Goal: Task Accomplishment & Management: Manage account settings

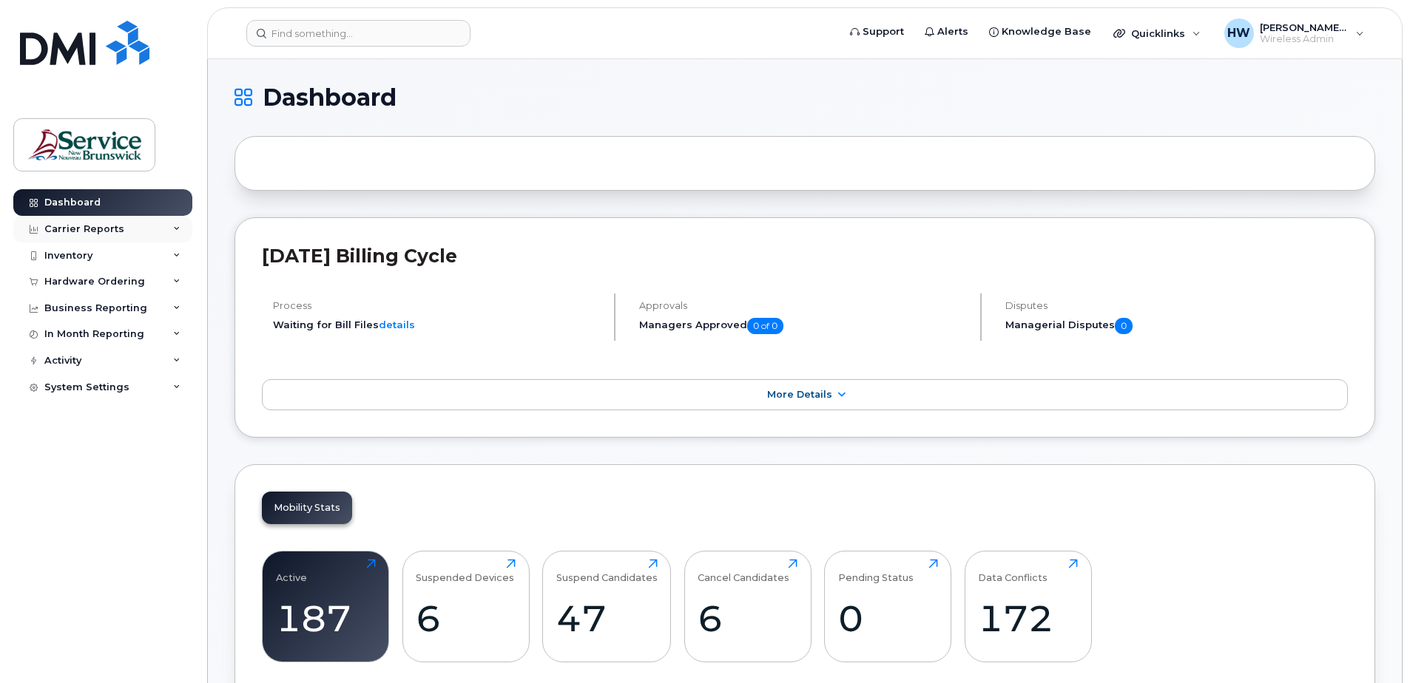
click at [98, 227] on div "Carrier Reports" at bounding box center [84, 229] width 80 height 12
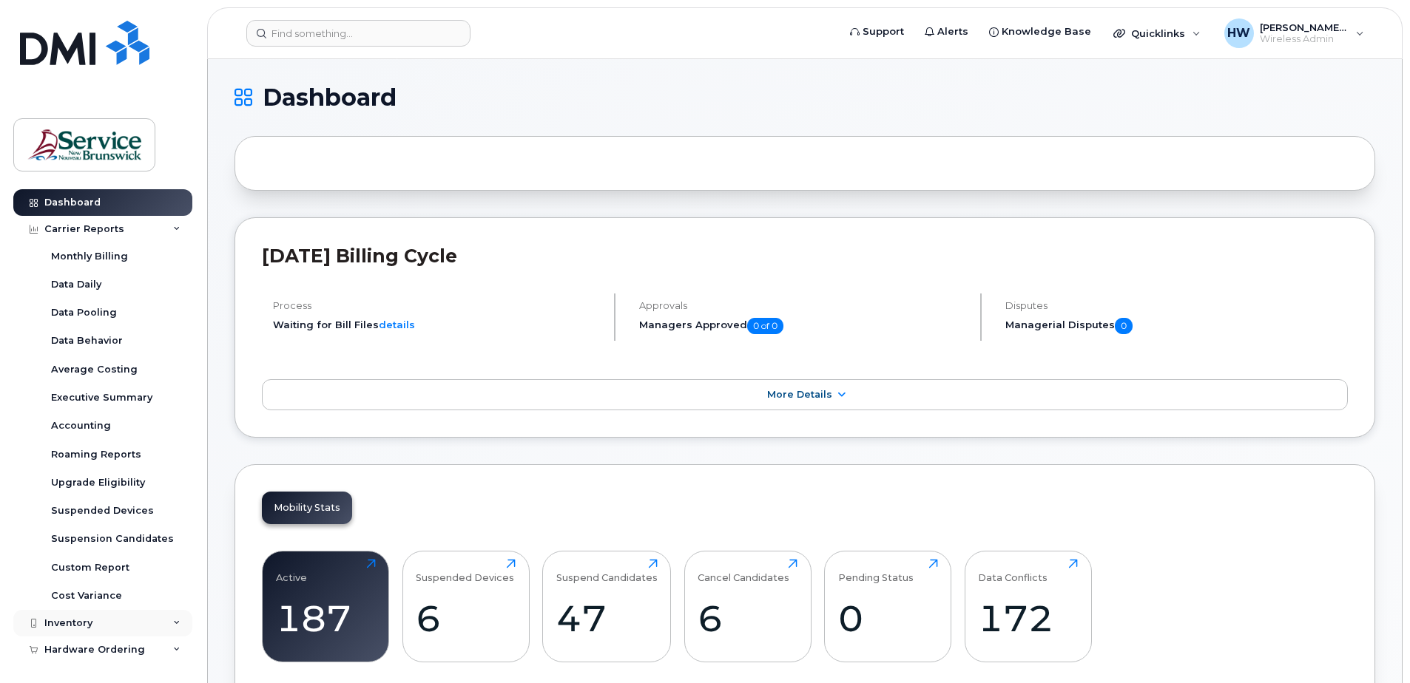
click at [81, 622] on div "Inventory" at bounding box center [68, 624] width 48 height 12
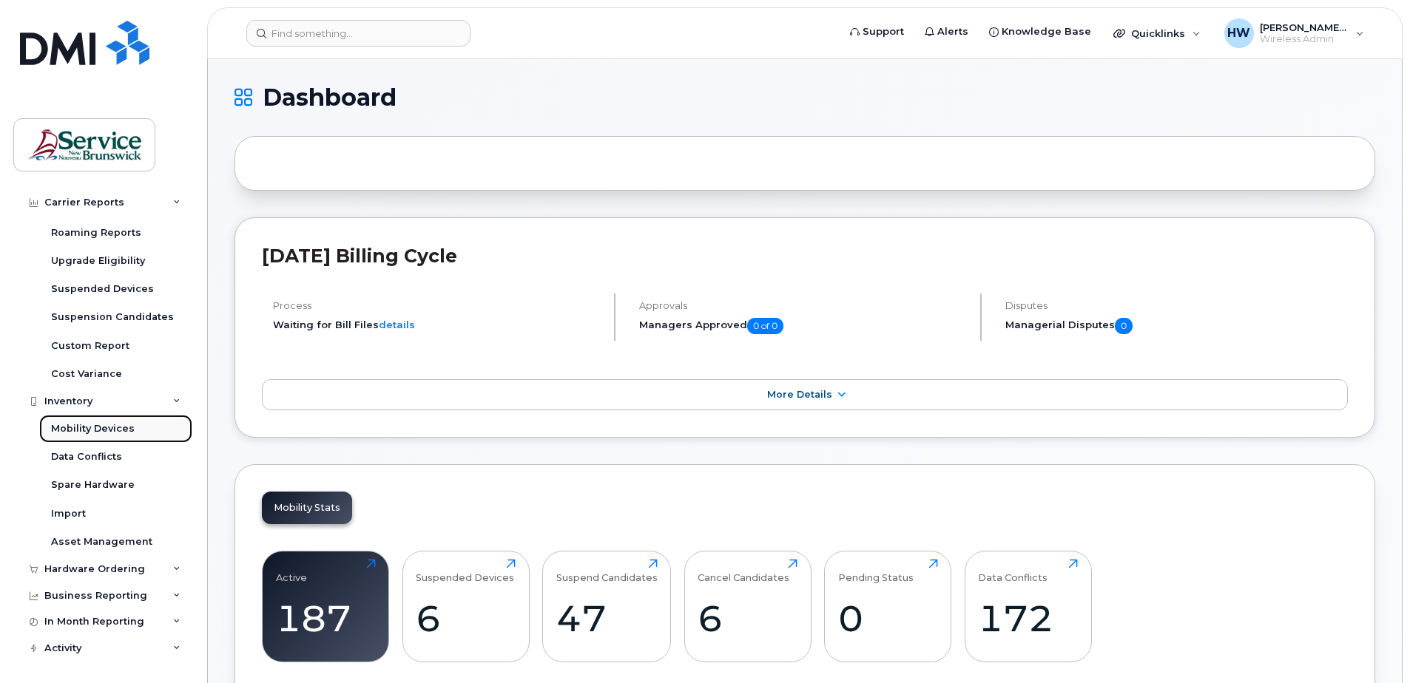
click at [101, 426] on div "Mobility Devices" at bounding box center [93, 428] width 84 height 13
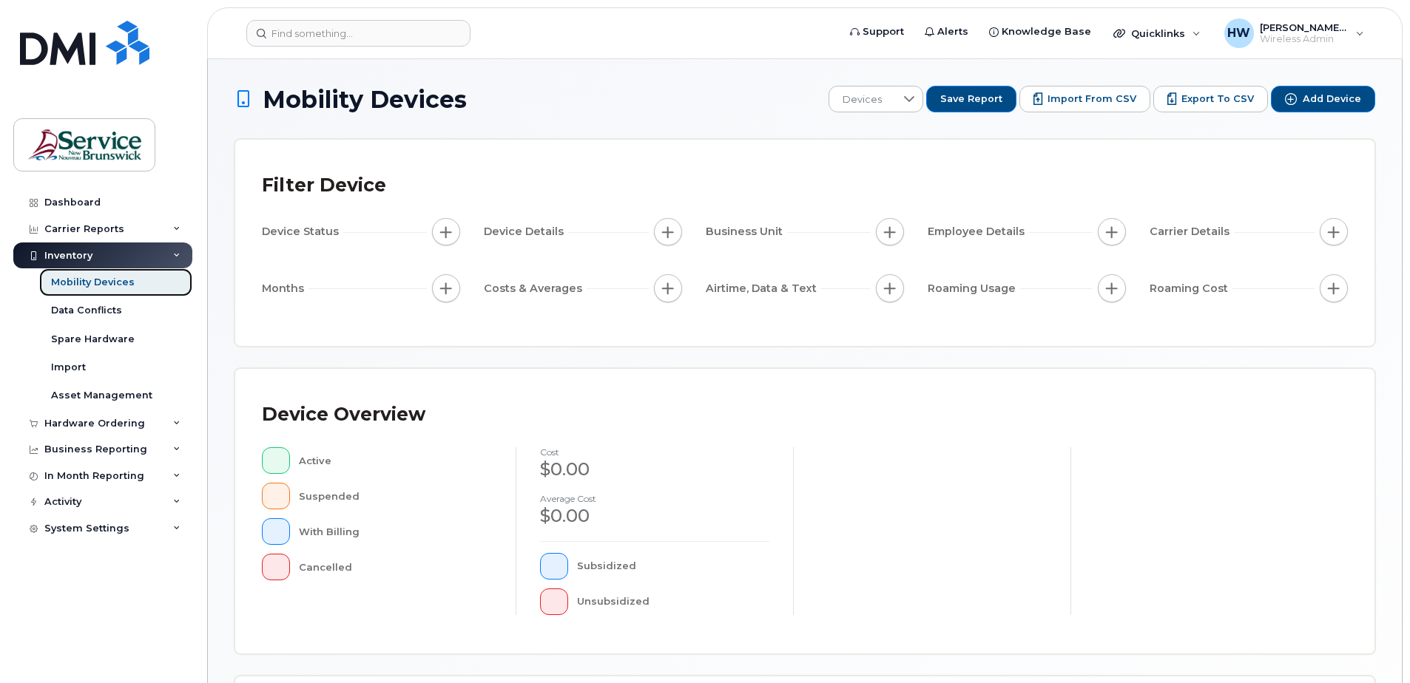
scroll to position [334, 0]
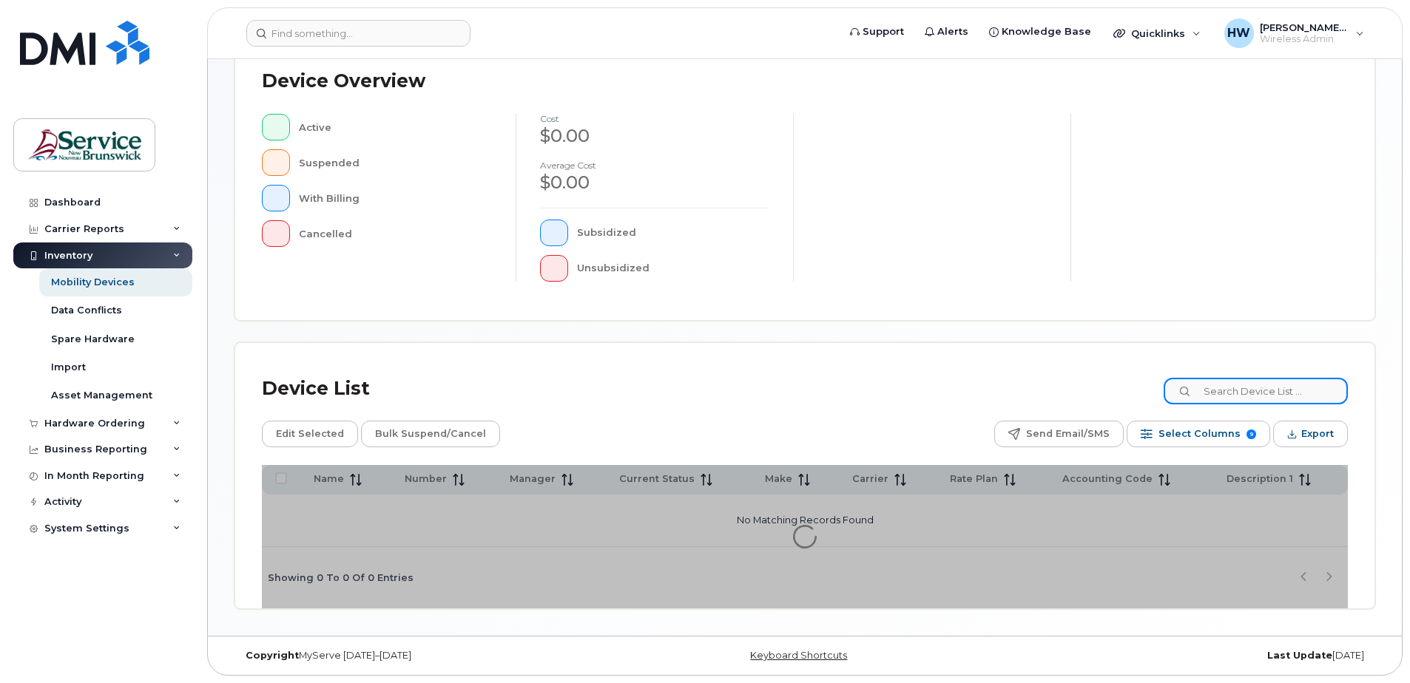
click at [1227, 384] on input at bounding box center [1256, 391] width 184 height 27
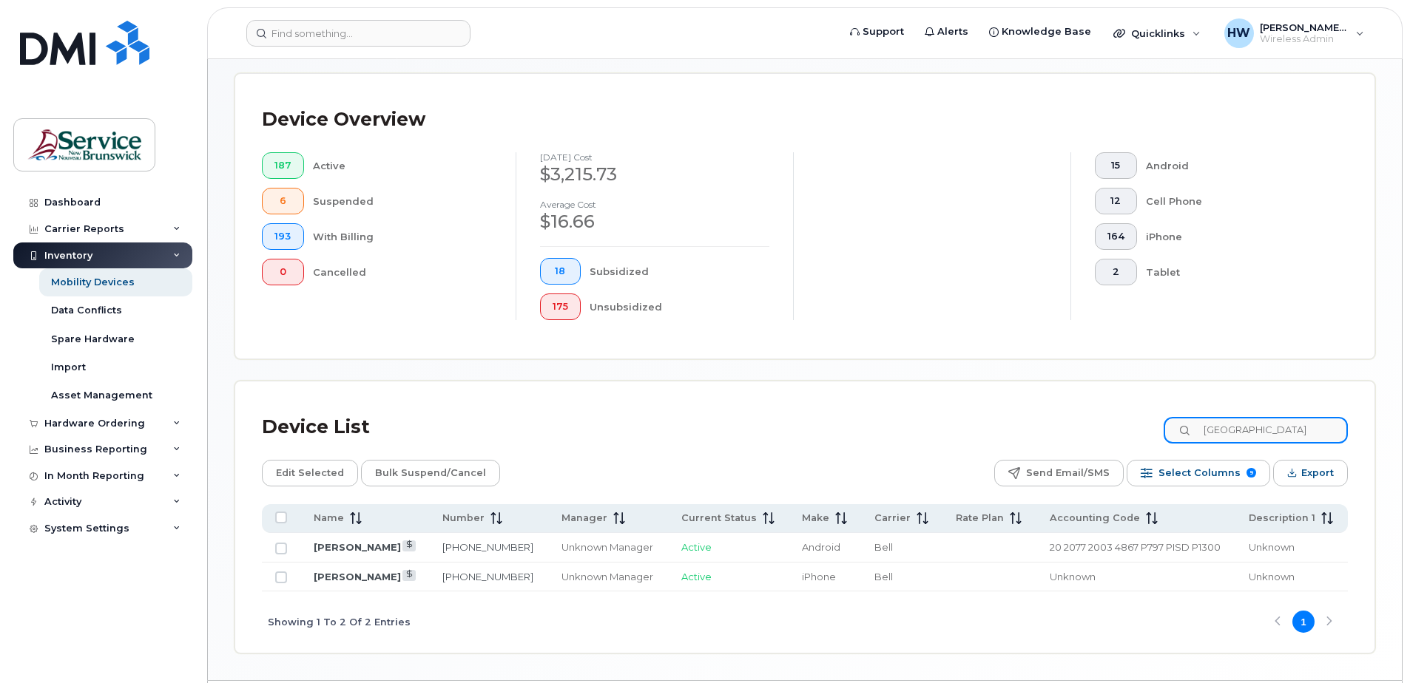
drag, startPoint x: 1247, startPoint y: 427, endPoint x: 1182, endPoint y: 423, distance: 65.2
click at [1182, 423] on input "savoie" at bounding box center [1256, 430] width 184 height 27
type input "e"
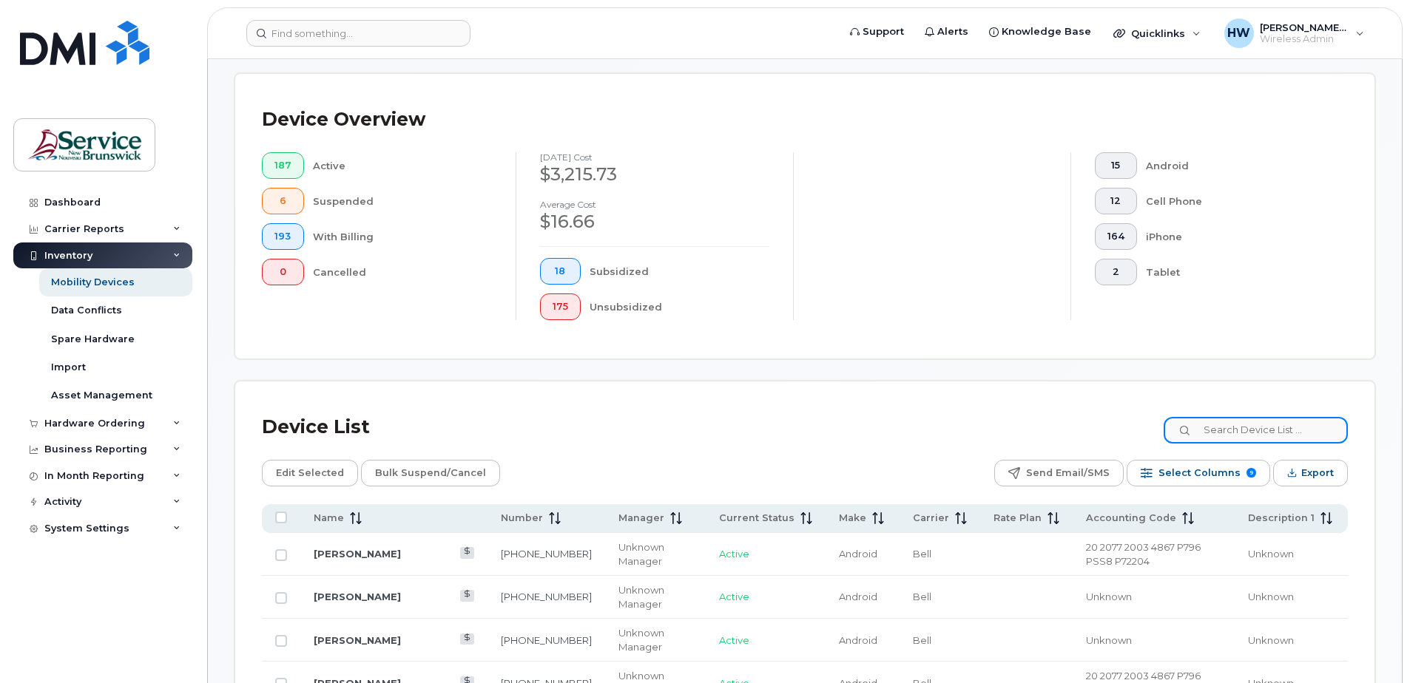
click at [1222, 427] on input at bounding box center [1256, 430] width 184 height 27
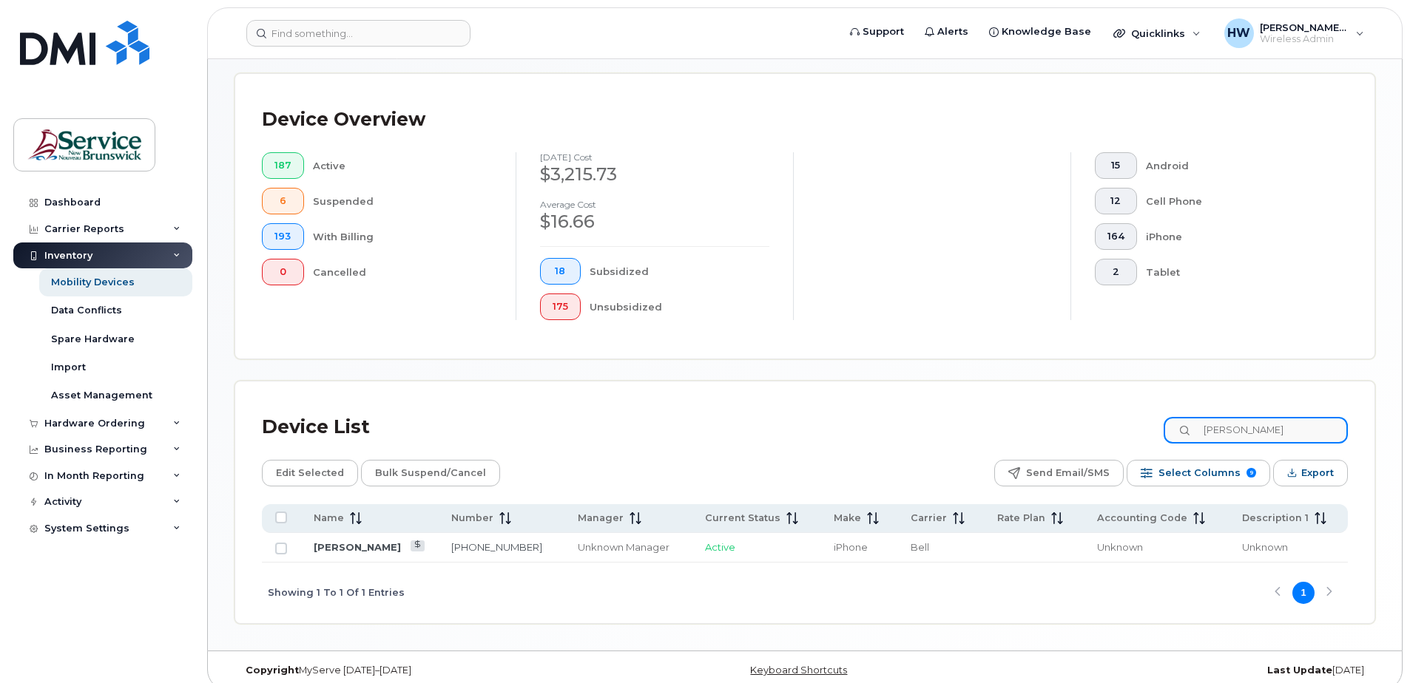
drag, startPoint x: 1298, startPoint y: 430, endPoint x: 1104, endPoint y: 408, distance: 195.8
click at [1110, 419] on div "Device List melissa" at bounding box center [805, 427] width 1086 height 38
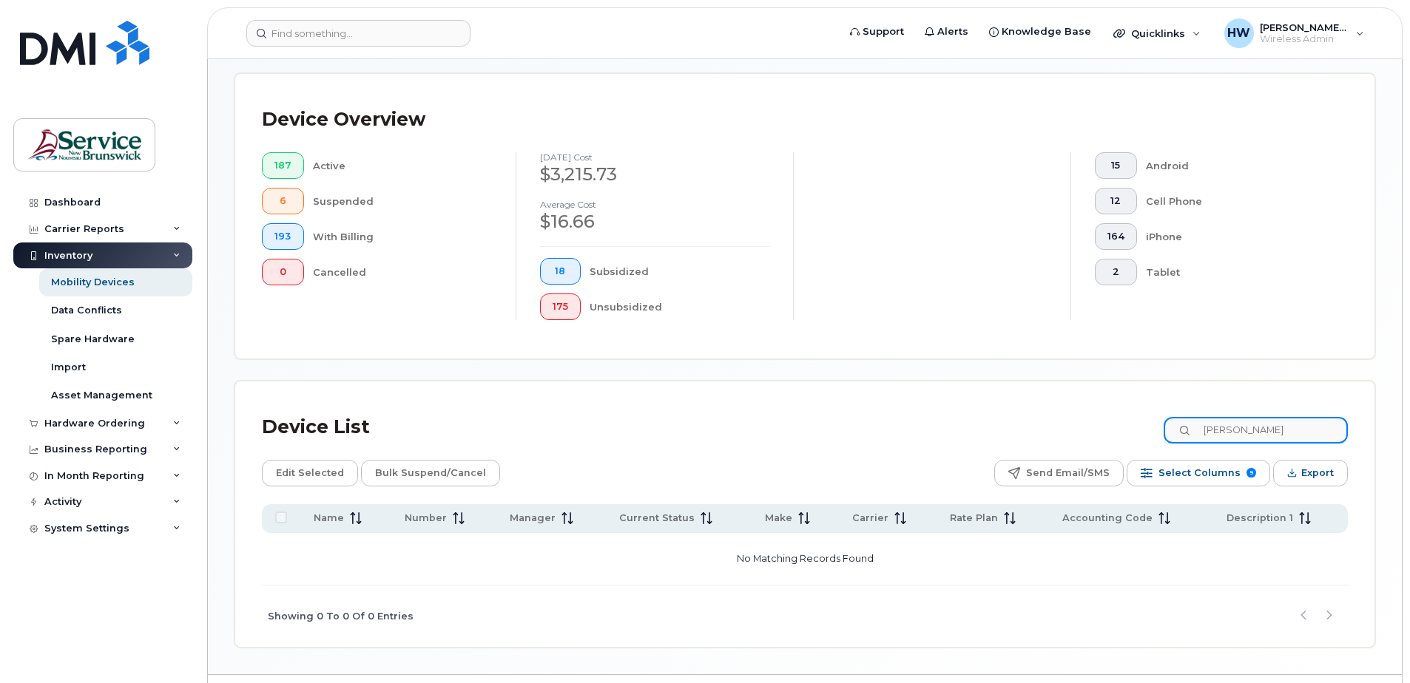
drag, startPoint x: 1269, startPoint y: 434, endPoint x: 1167, endPoint y: 431, distance: 102.1
click at [1167, 431] on div "Device List bulcher" at bounding box center [805, 427] width 1086 height 38
type input "marr"
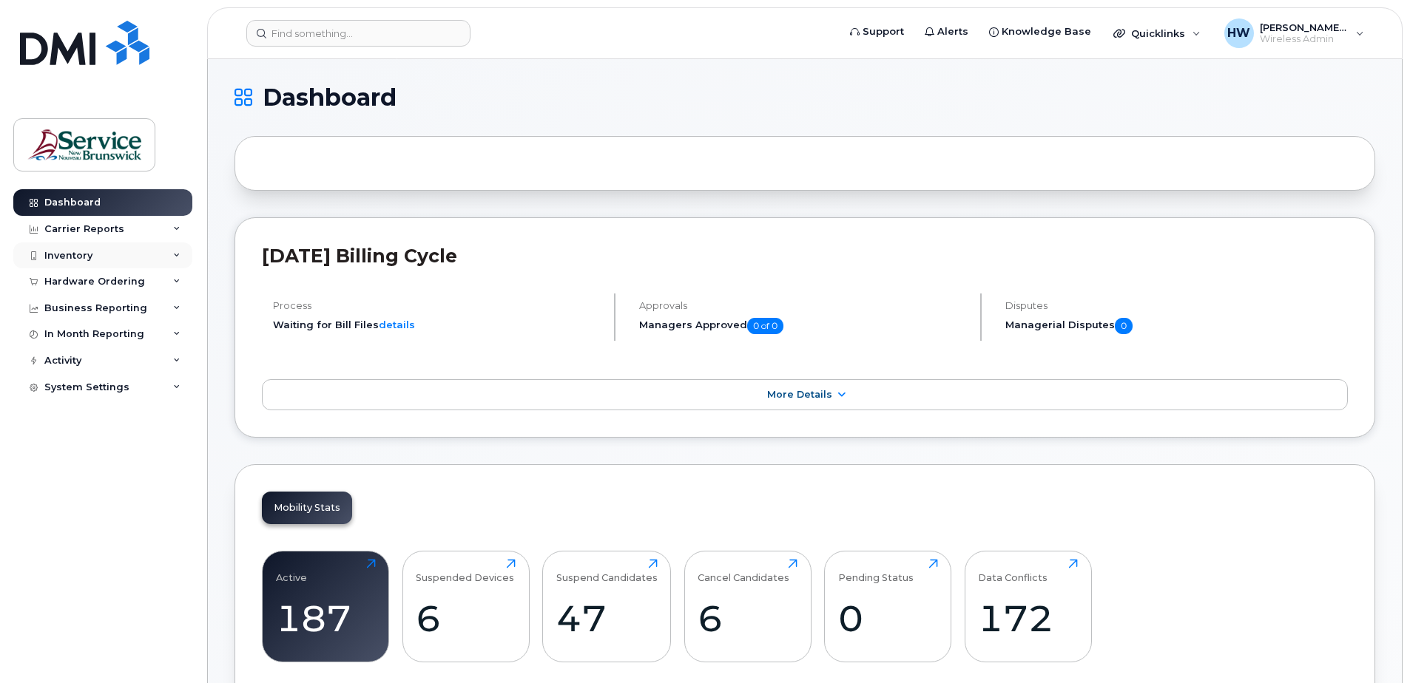
click at [81, 255] on div "Inventory" at bounding box center [68, 256] width 48 height 12
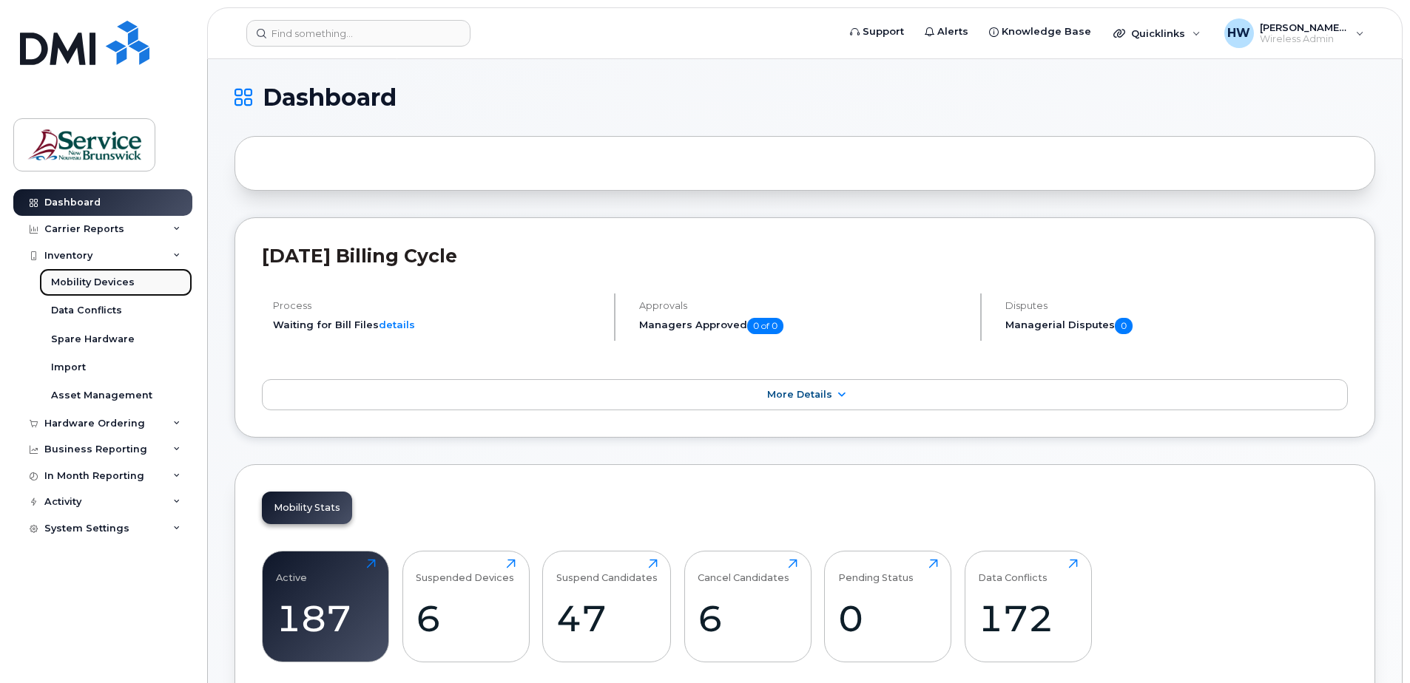
click at [103, 286] on div "Mobility Devices" at bounding box center [93, 282] width 84 height 13
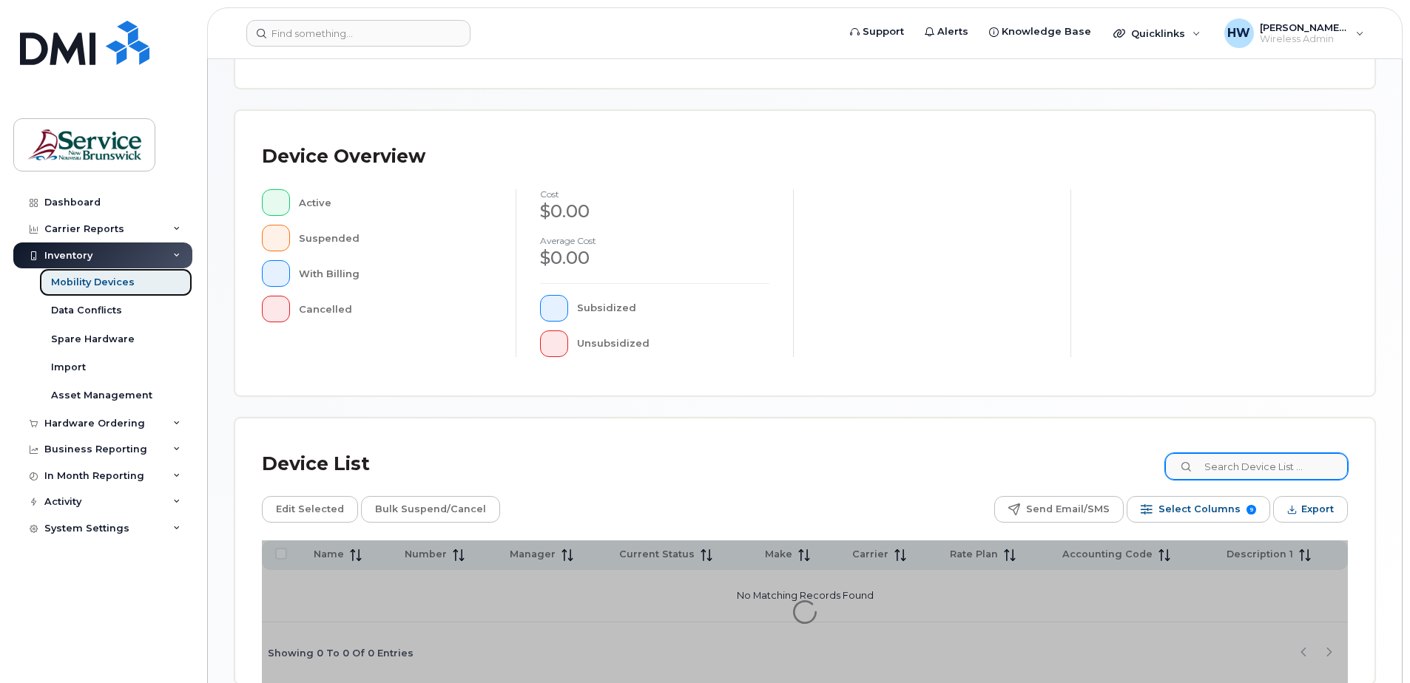
scroll to position [296, 0]
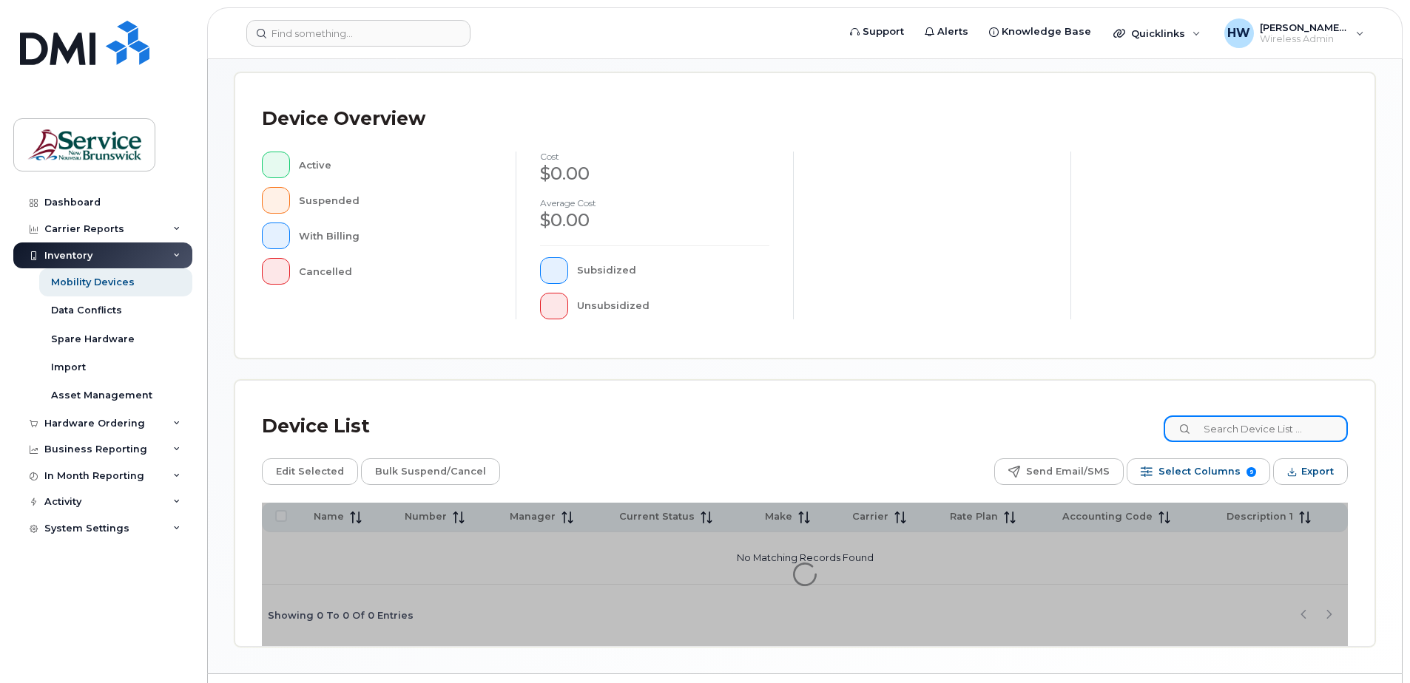
click at [1225, 428] on input at bounding box center [1256, 429] width 184 height 27
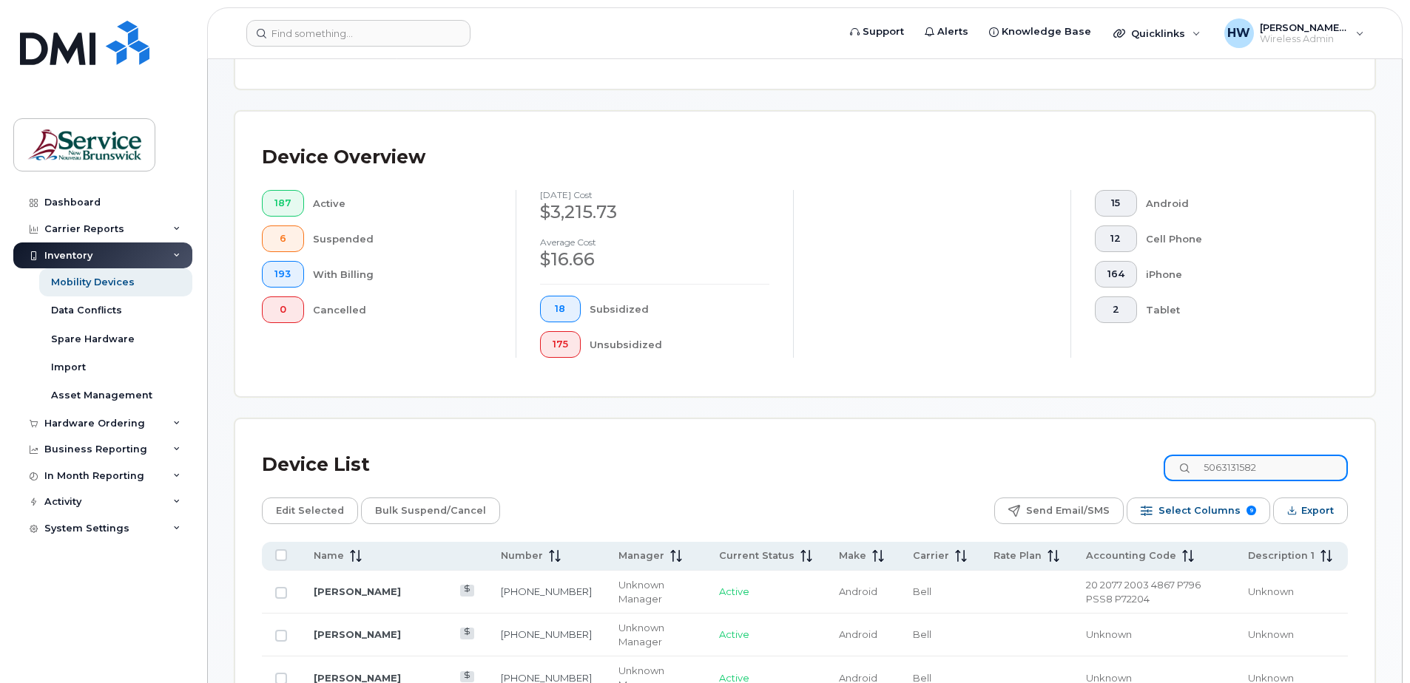
scroll to position [334, 0]
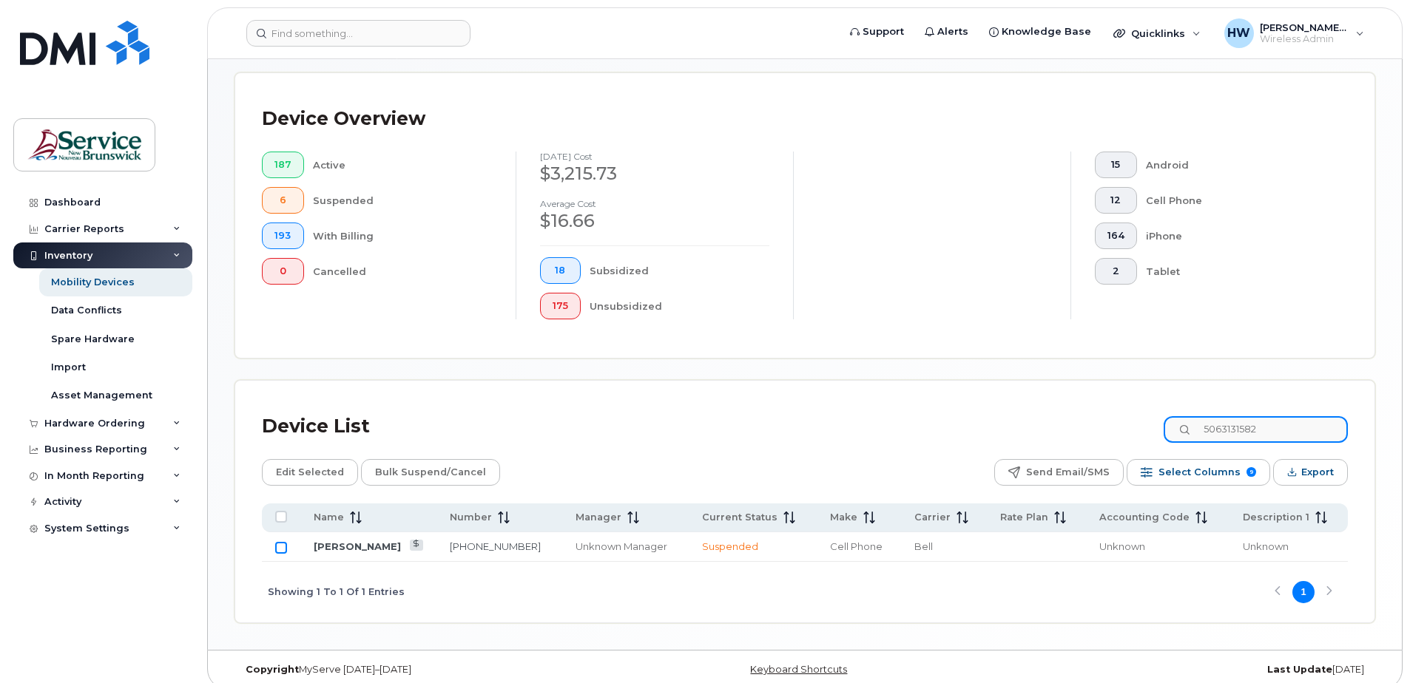
type input "5063131582"
click at [277, 547] on input "Row Unselected" at bounding box center [281, 548] width 12 height 12
checkbox input "true"
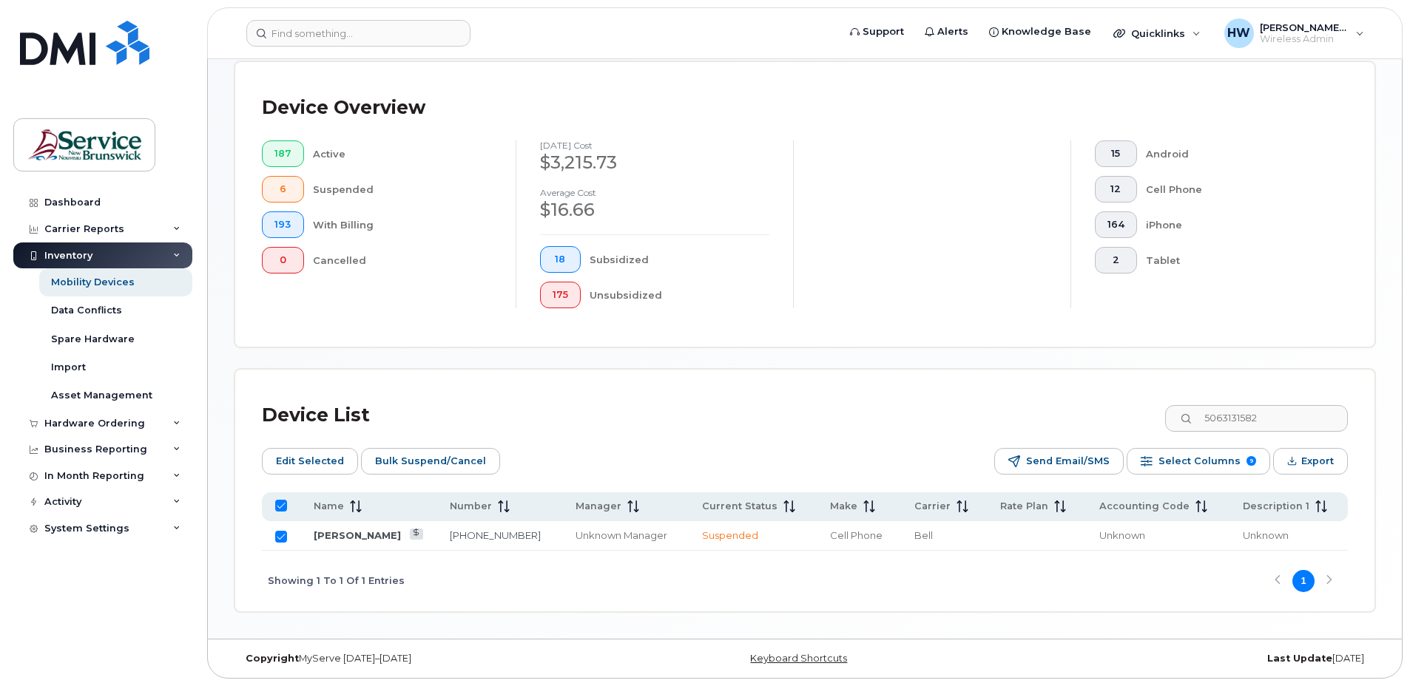
scroll to position [348, 0]
click at [314, 459] on span "Edit Selected" at bounding box center [310, 459] width 68 height 22
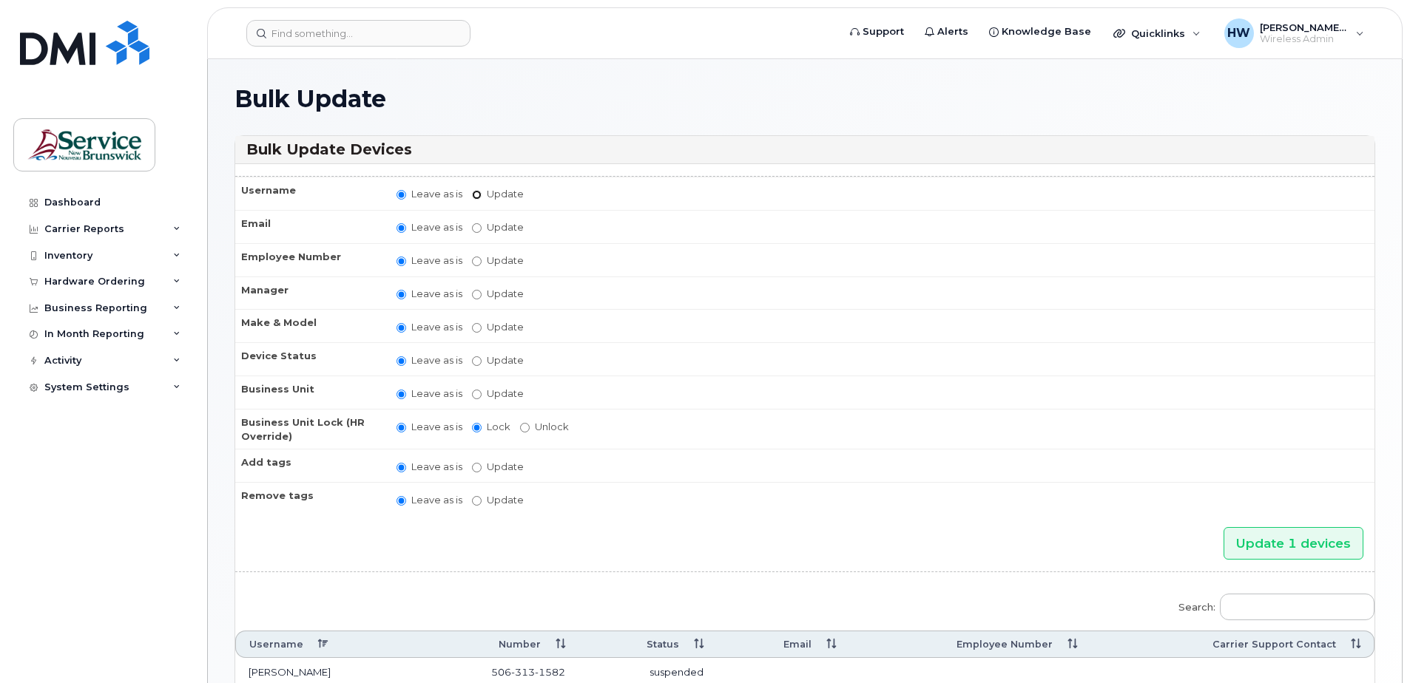
click at [480, 195] on input "Update" at bounding box center [477, 195] width 10 height 10
radio input "true"
radio input "false"
click at [547, 190] on input "Update" at bounding box center [592, 195] width 137 height 18
click at [627, 308] on td "Leave as is Update Unknown Manager" at bounding box center [878, 296] width 991 height 33
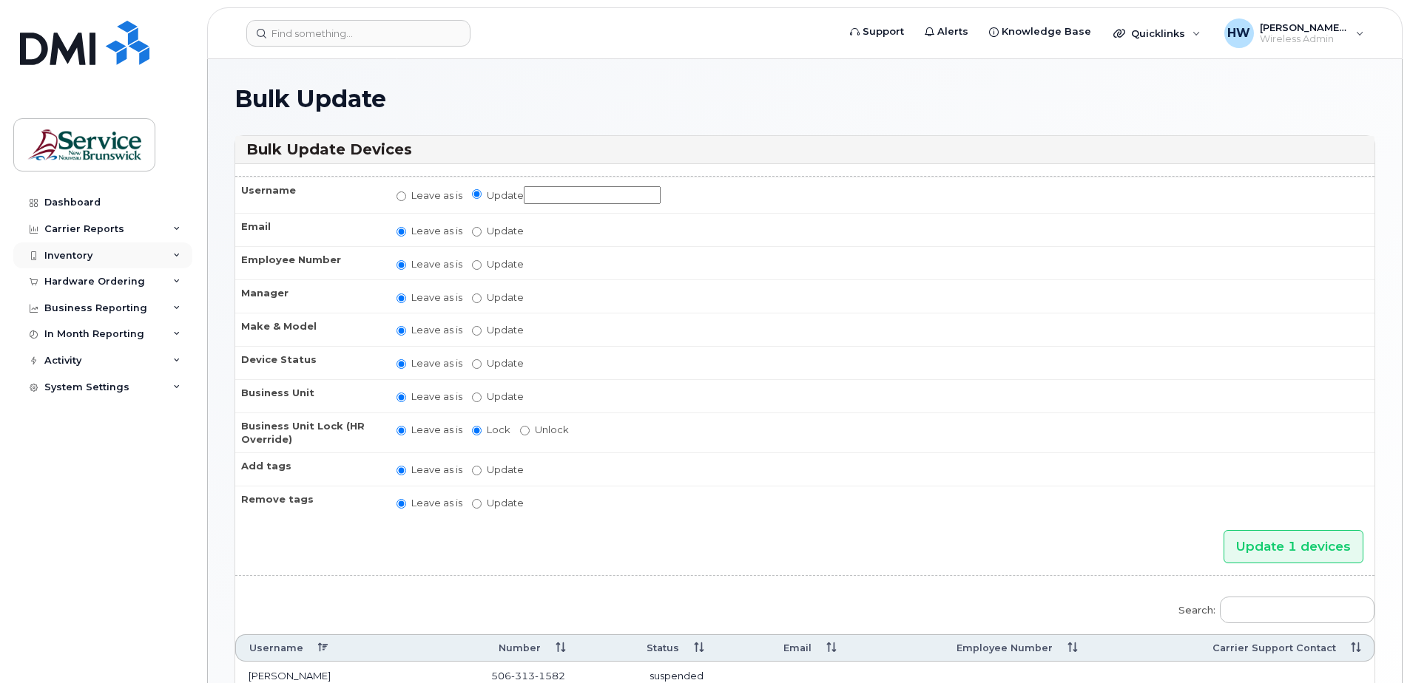
click at [98, 256] on div "Inventory" at bounding box center [102, 256] width 179 height 27
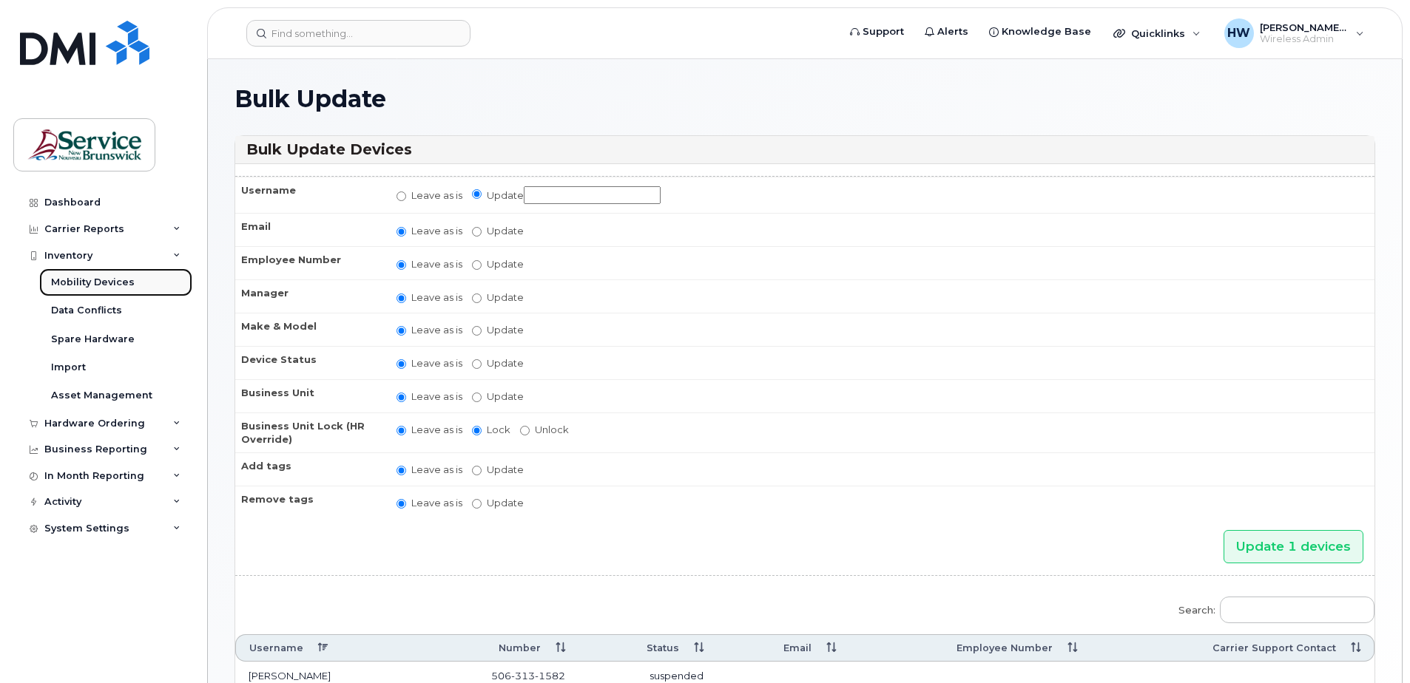
click at [126, 283] on div "Mobility Devices" at bounding box center [93, 282] width 84 height 13
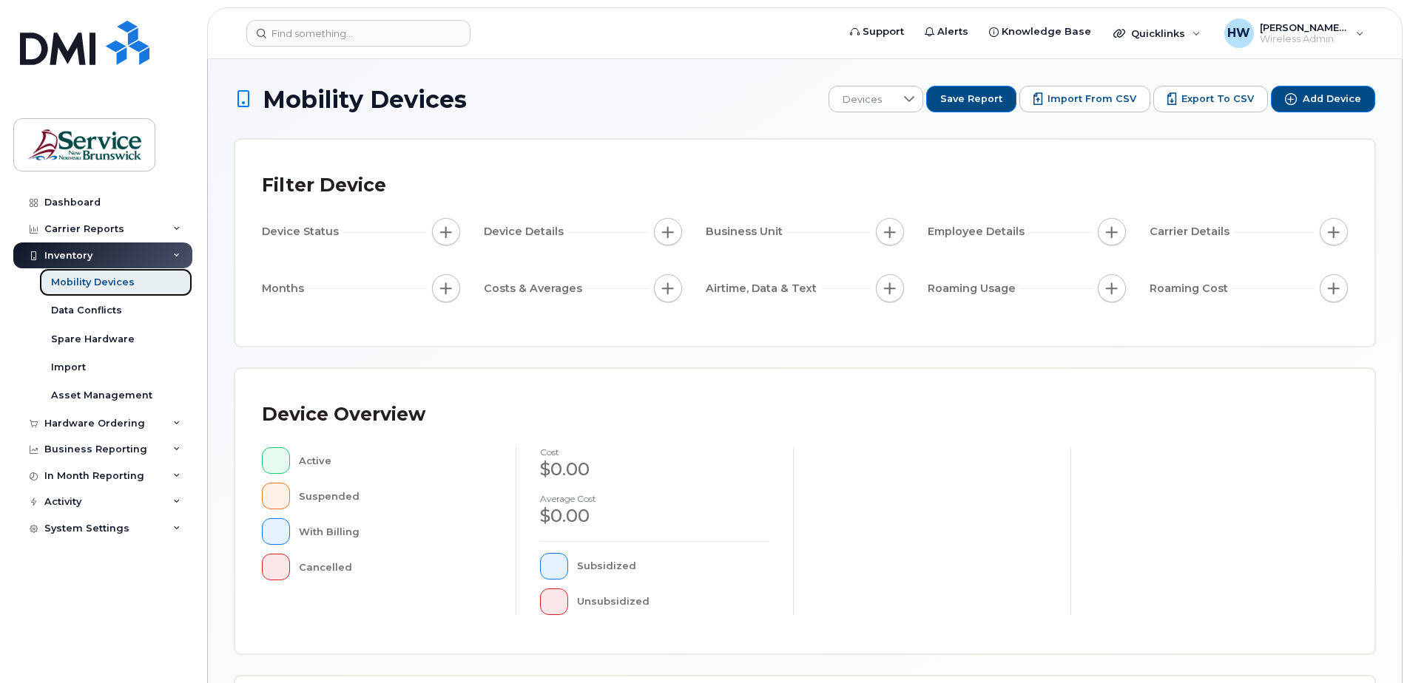
scroll to position [334, 0]
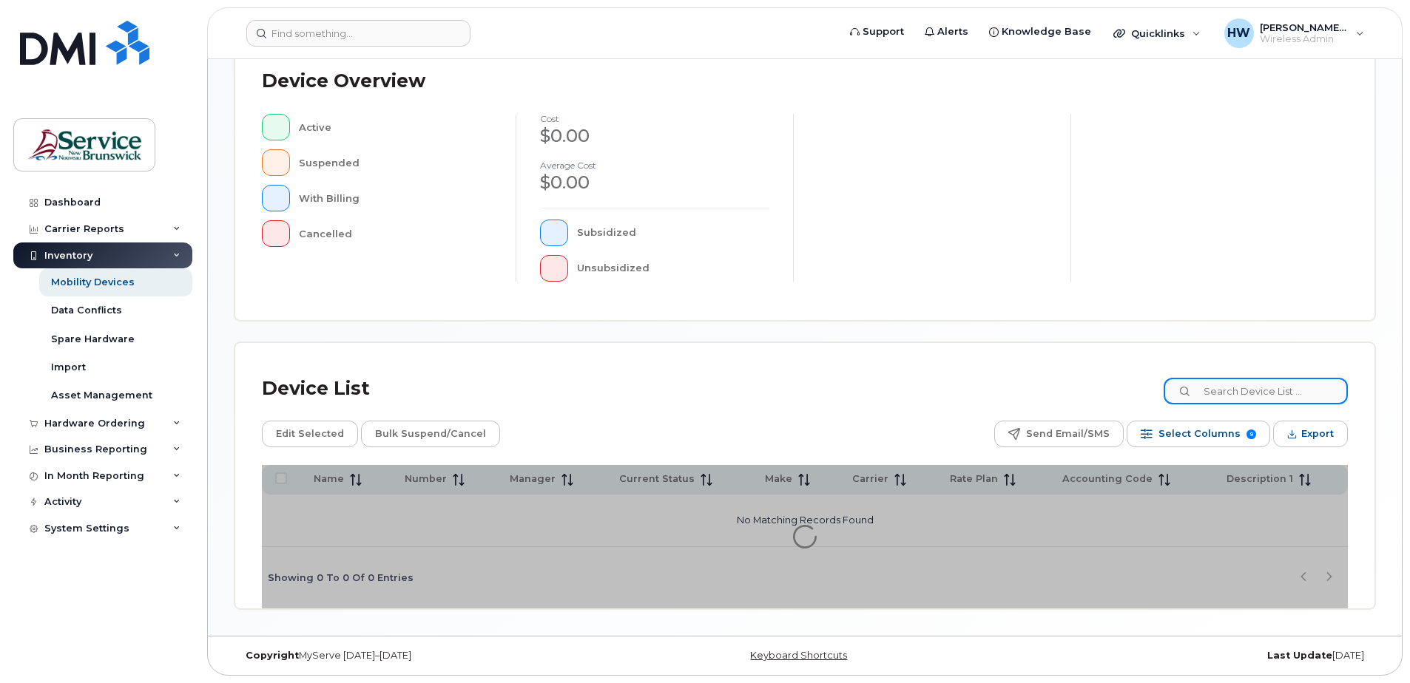
click at [1226, 391] on input at bounding box center [1256, 391] width 184 height 27
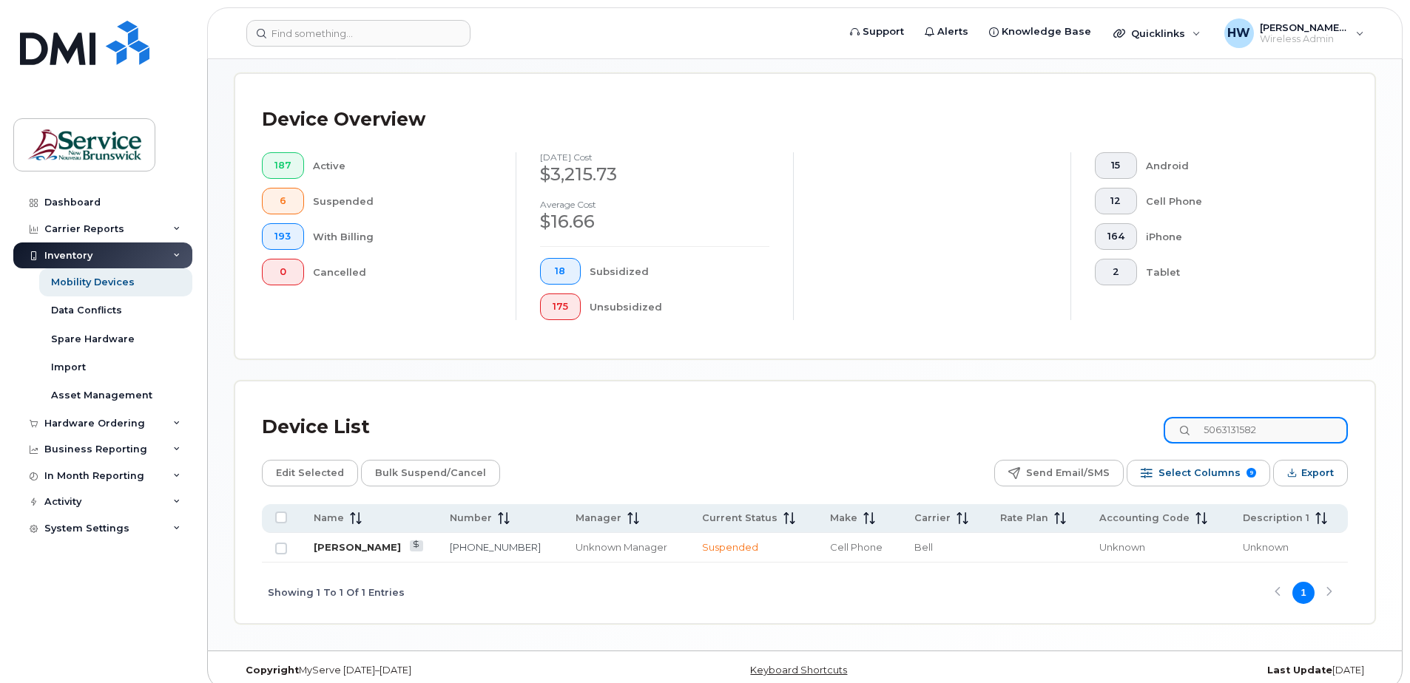
type input "5063131582"
click at [332, 547] on link "[PERSON_NAME]" at bounding box center [357, 547] width 87 height 12
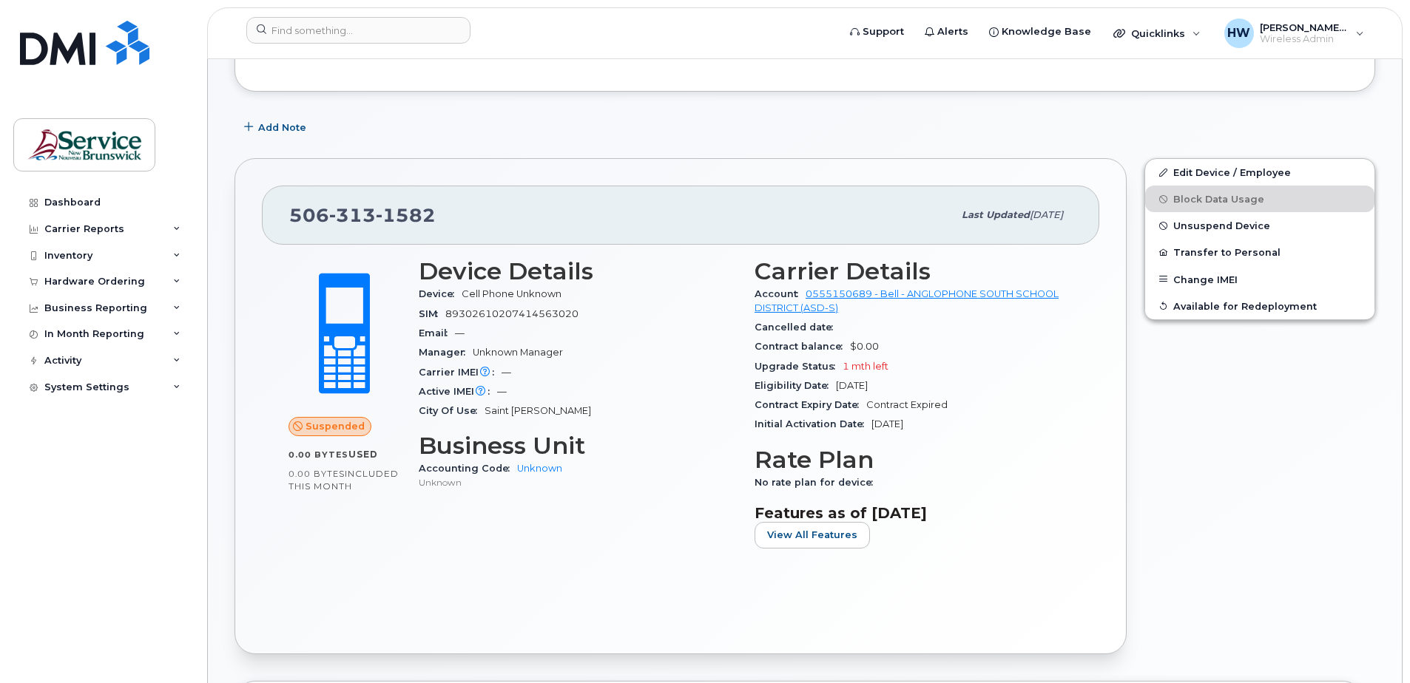
scroll to position [222, 0]
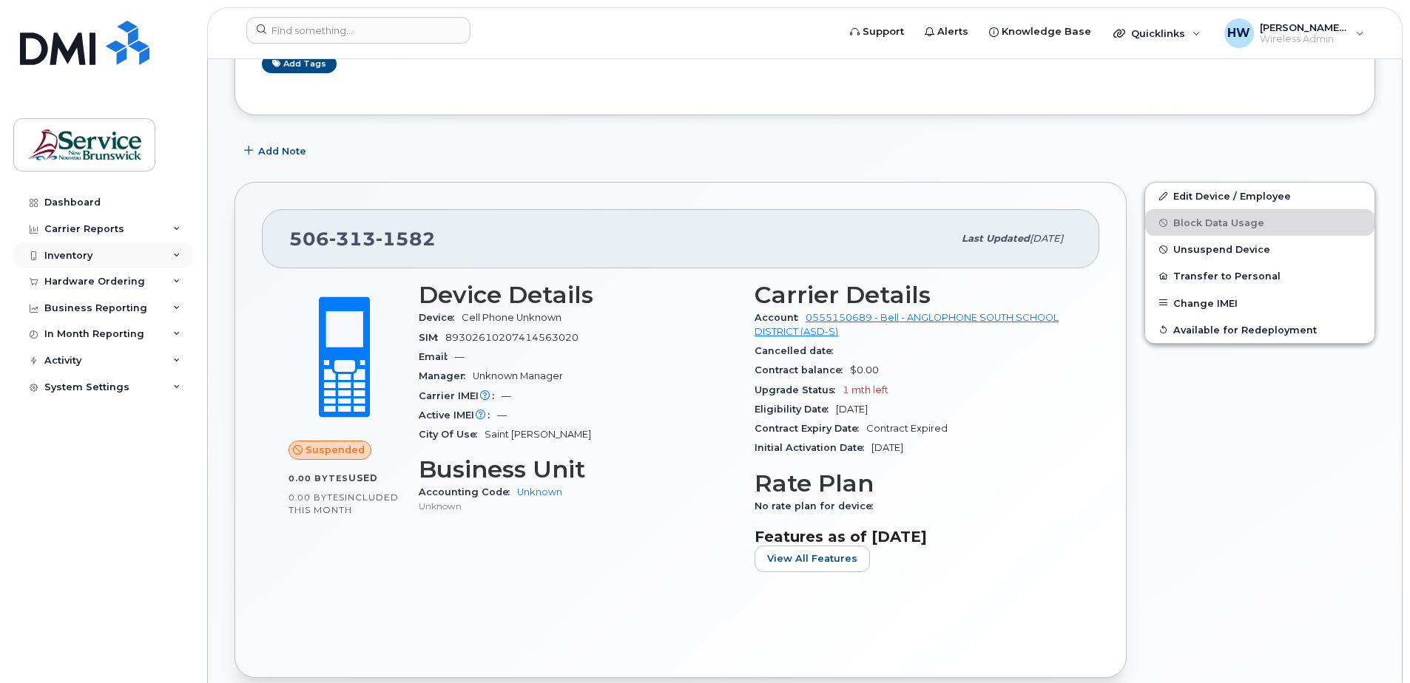
click at [87, 255] on div "Inventory" at bounding box center [68, 256] width 48 height 12
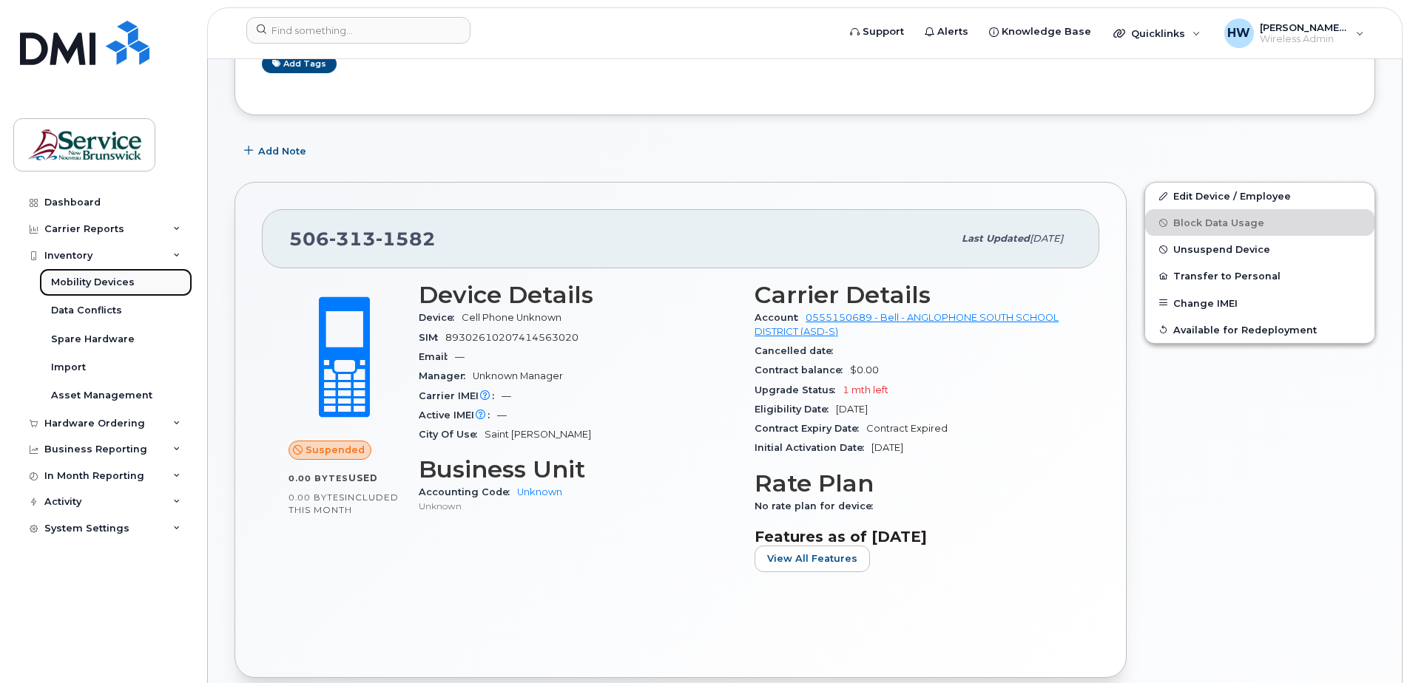
click at [102, 279] on div "Mobility Devices" at bounding box center [93, 282] width 84 height 13
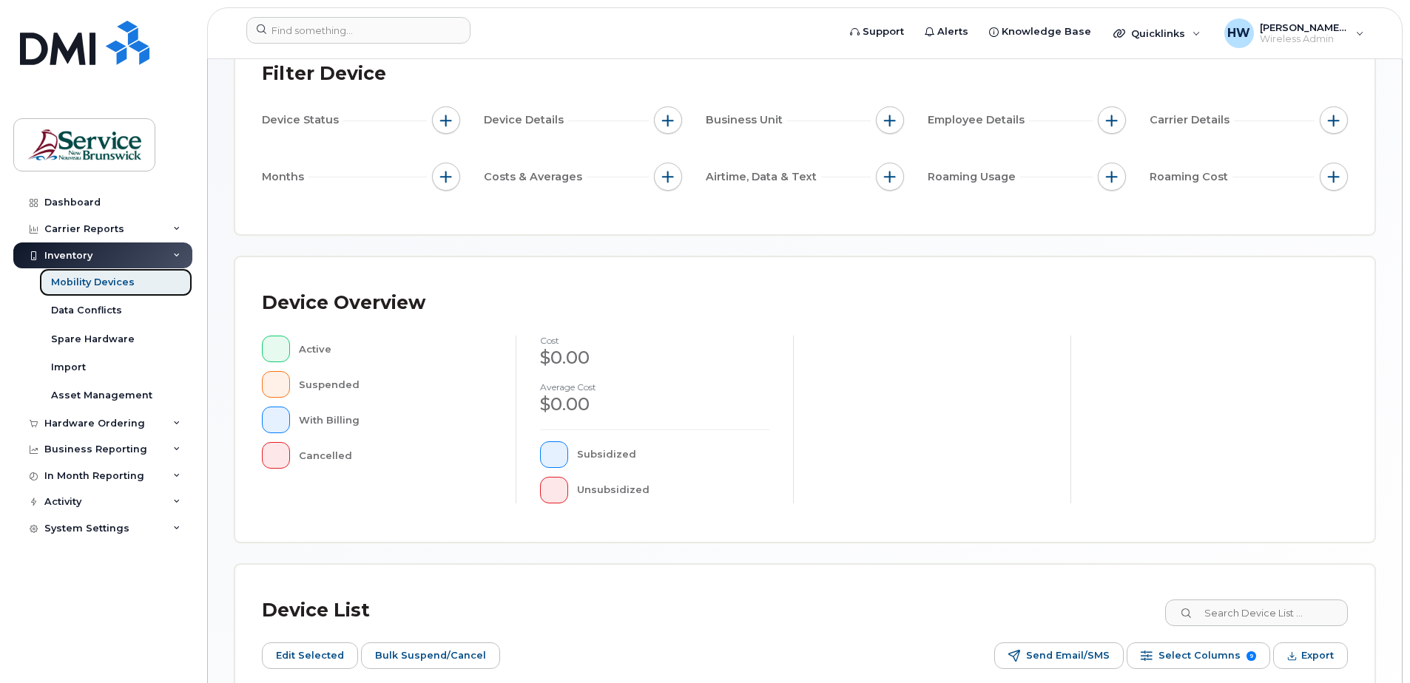
scroll to position [296, 0]
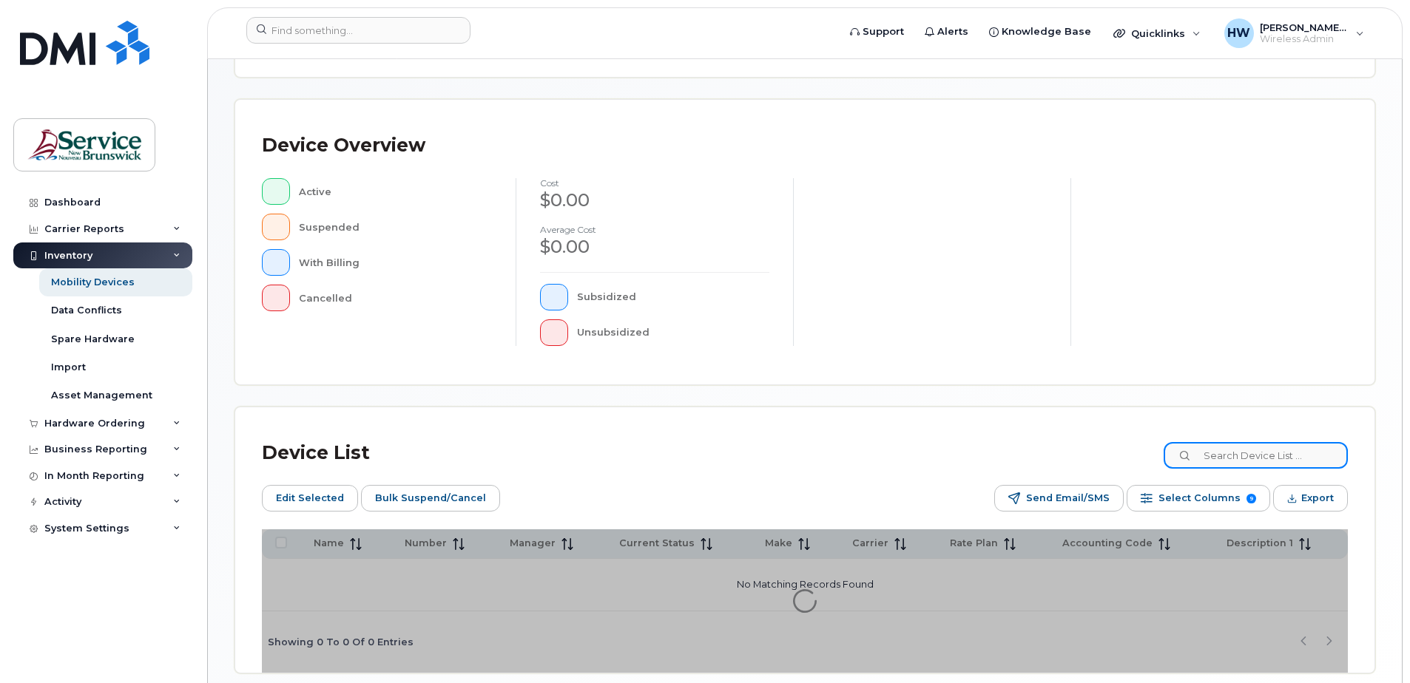
click at [1226, 450] on input at bounding box center [1256, 455] width 184 height 27
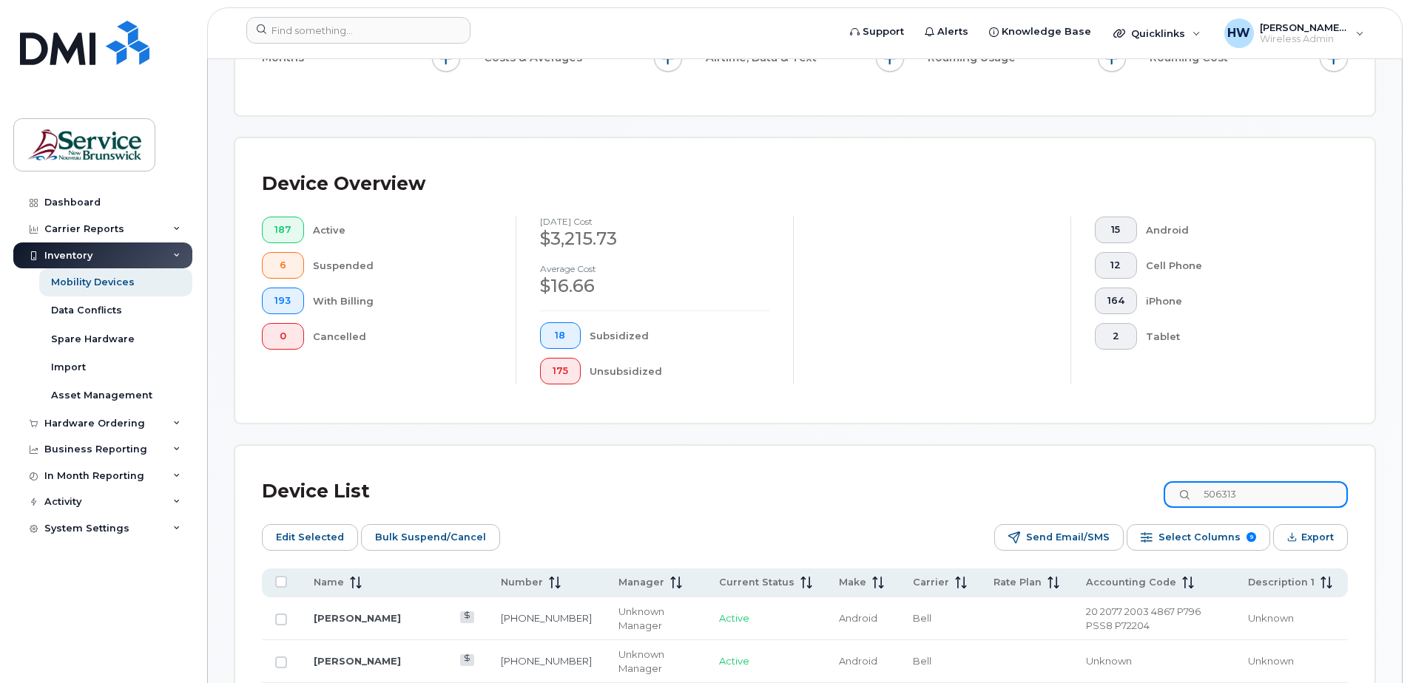
scroll to position [335, 0]
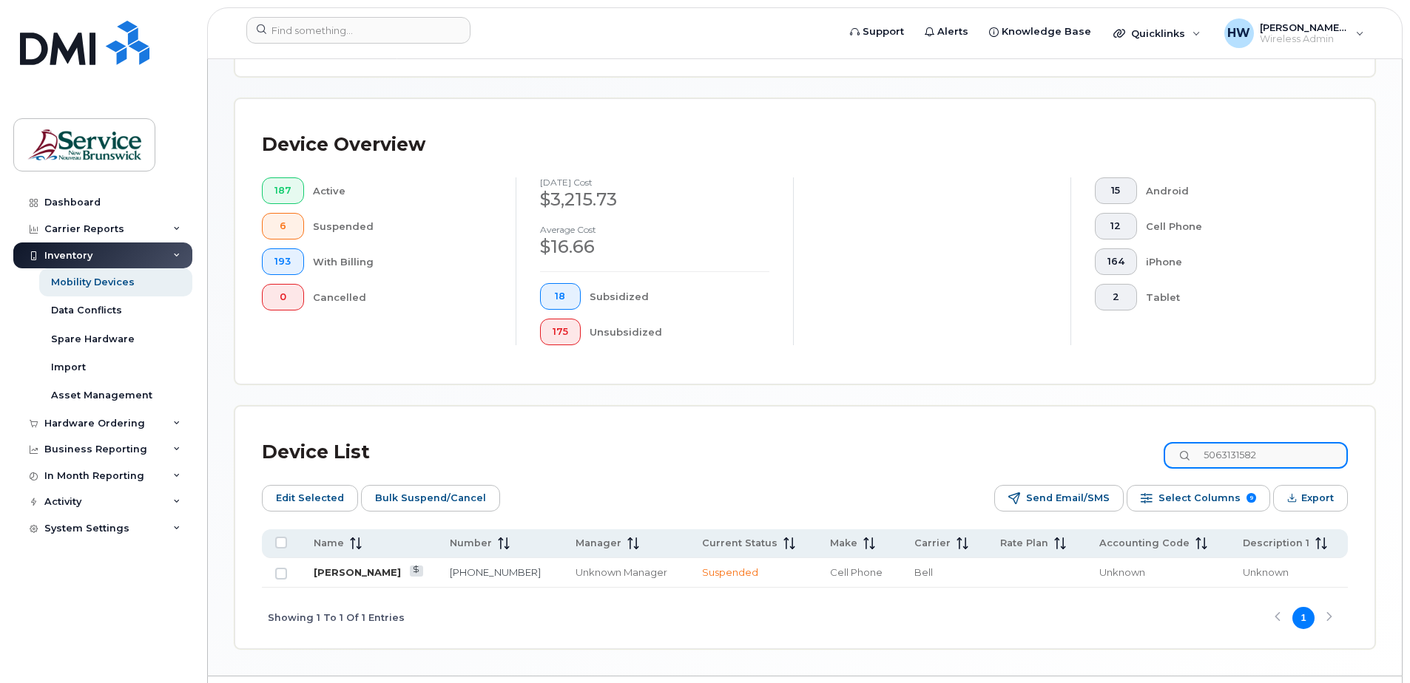
type input "5063131582"
click at [356, 572] on link "[PERSON_NAME]" at bounding box center [357, 573] width 87 height 12
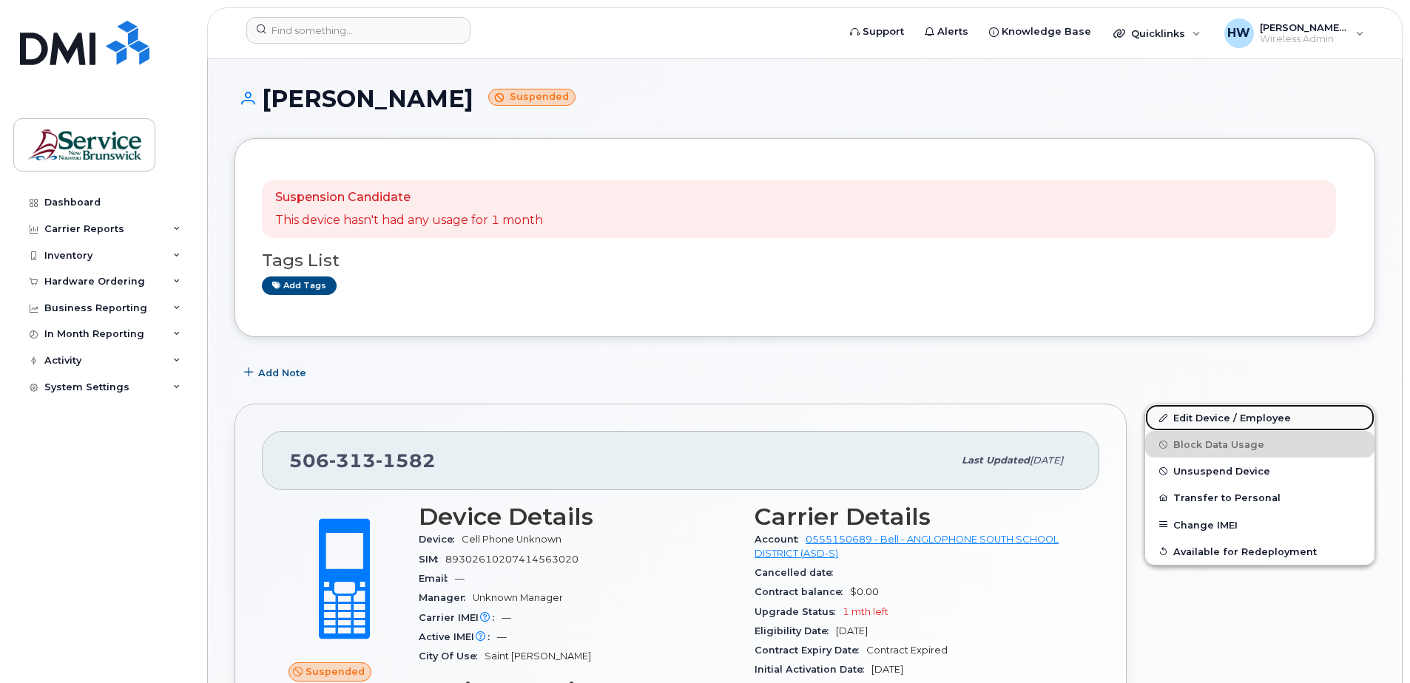
click at [1257, 421] on link "Edit Device / Employee" at bounding box center [1259, 418] width 229 height 27
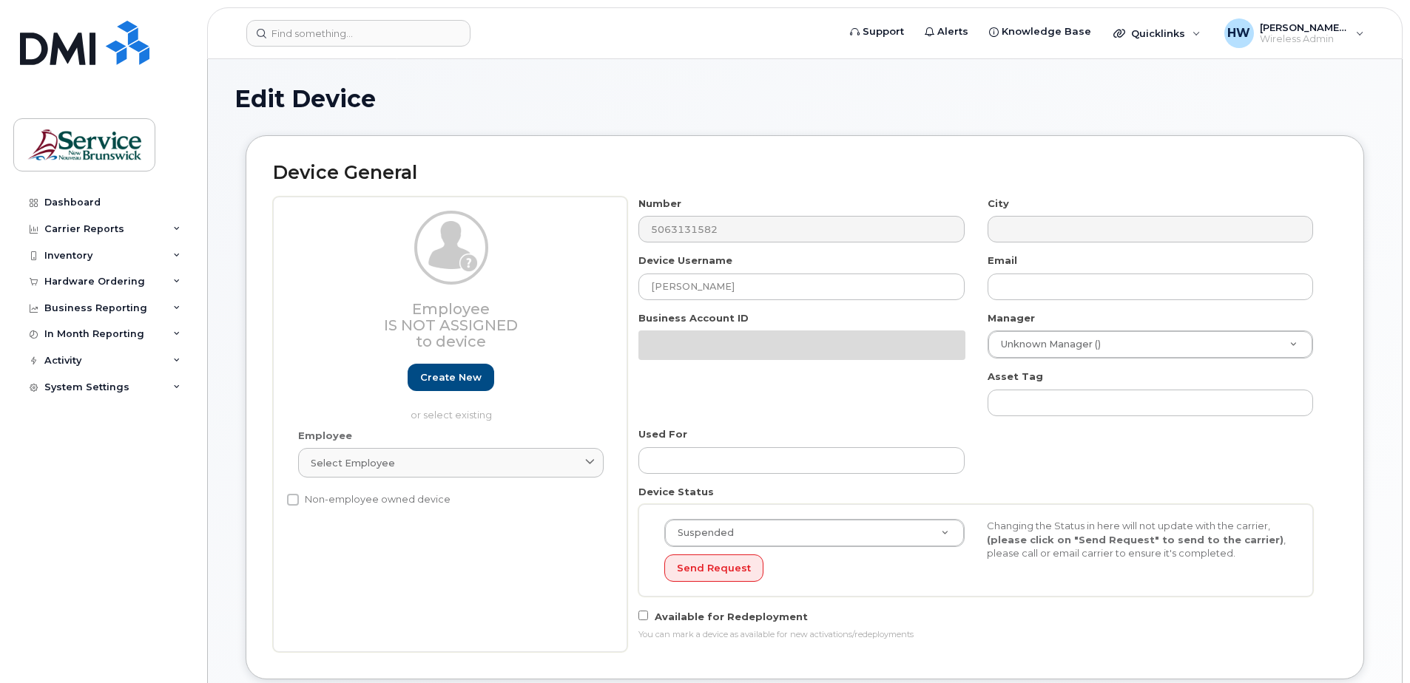
select select "34535615"
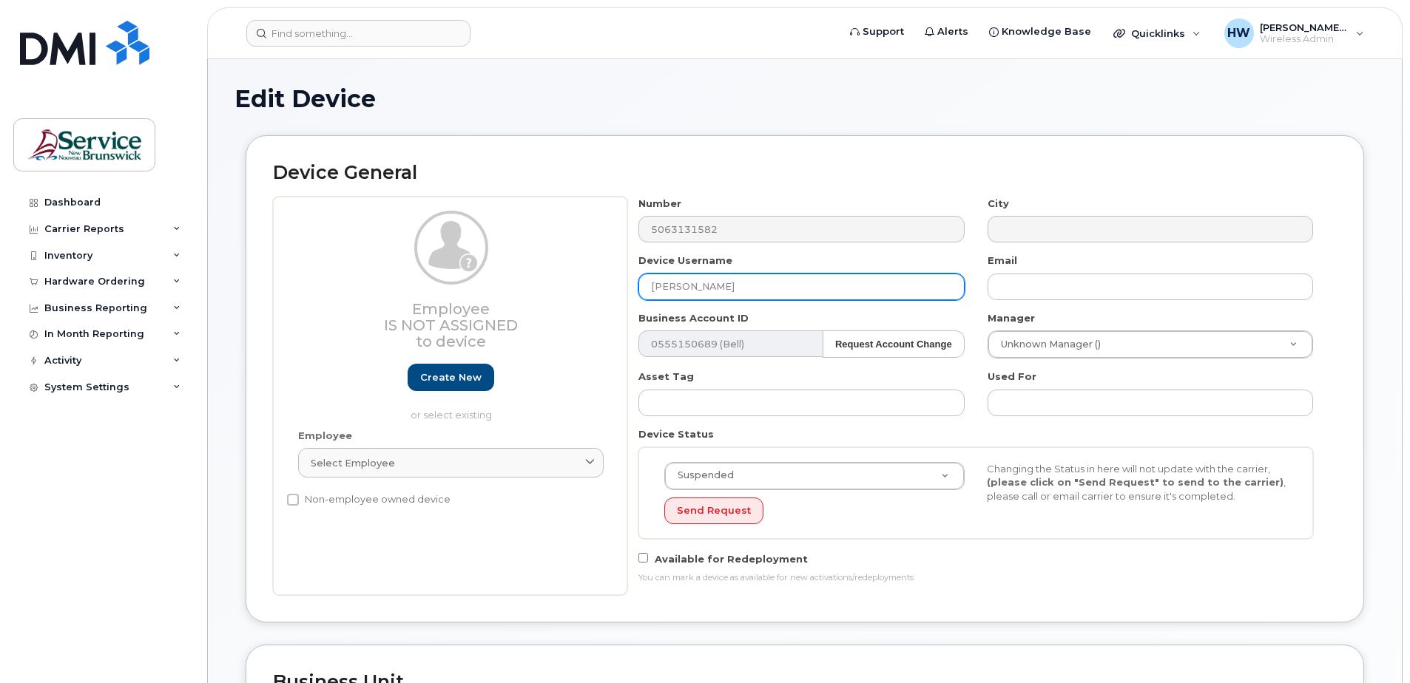
drag, startPoint x: 727, startPoint y: 285, endPoint x: 636, endPoint y: 282, distance: 91.0
click at [636, 282] on div "Device Username [PERSON_NAME]" at bounding box center [801, 277] width 348 height 47
type input "Colin Turrnell"
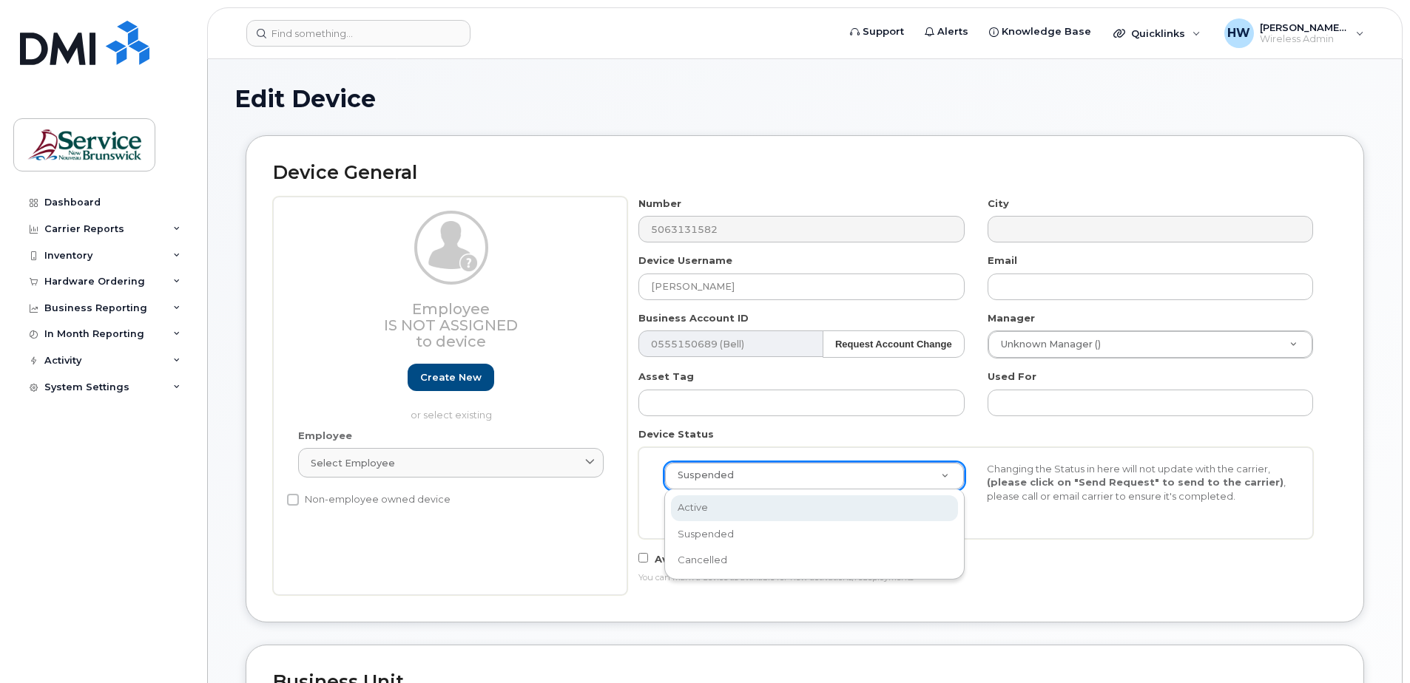
select select "active"
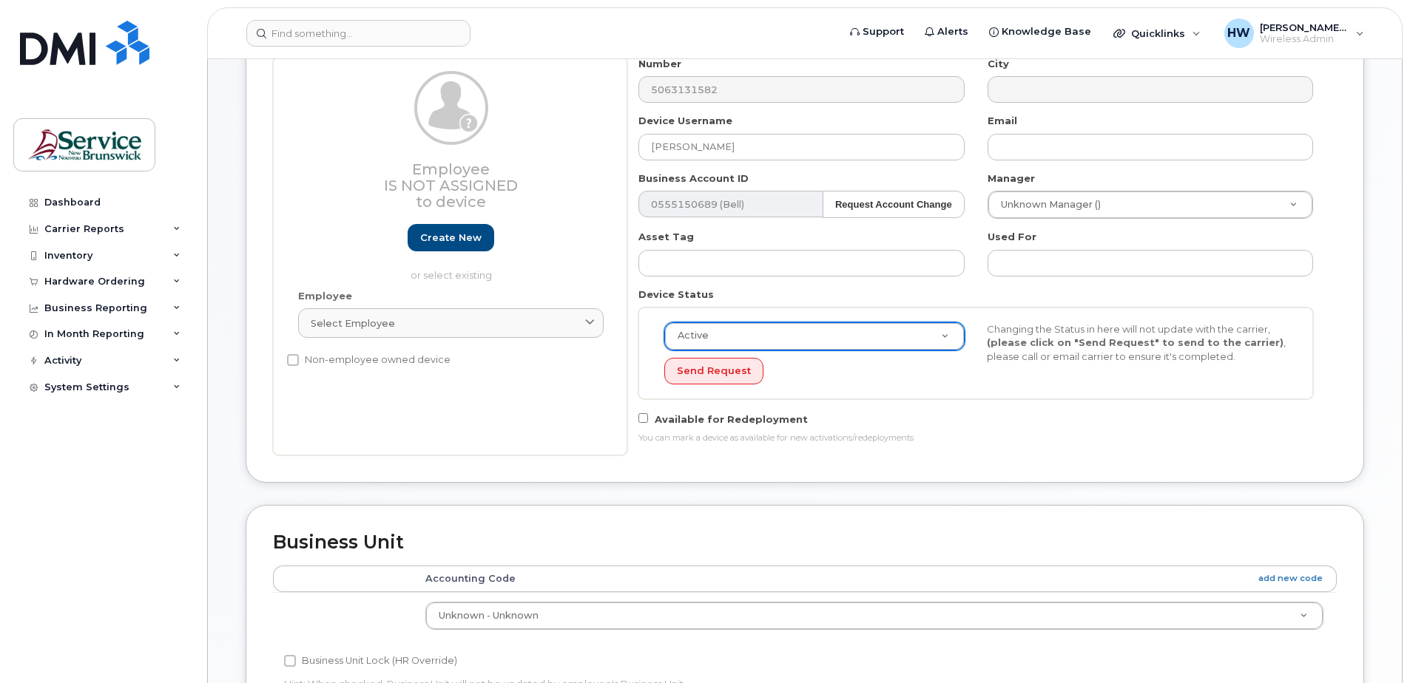
scroll to position [66, 0]
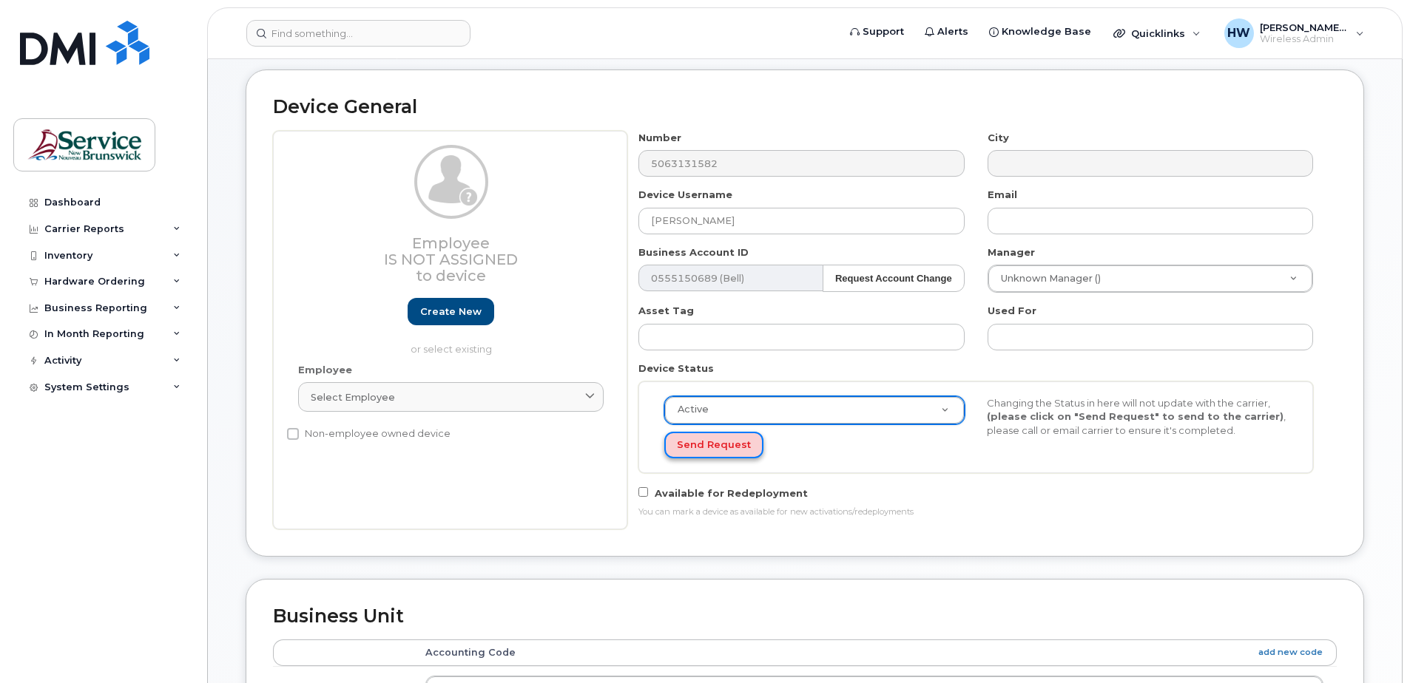
click at [709, 442] on button "Send Request" at bounding box center [713, 445] width 99 height 27
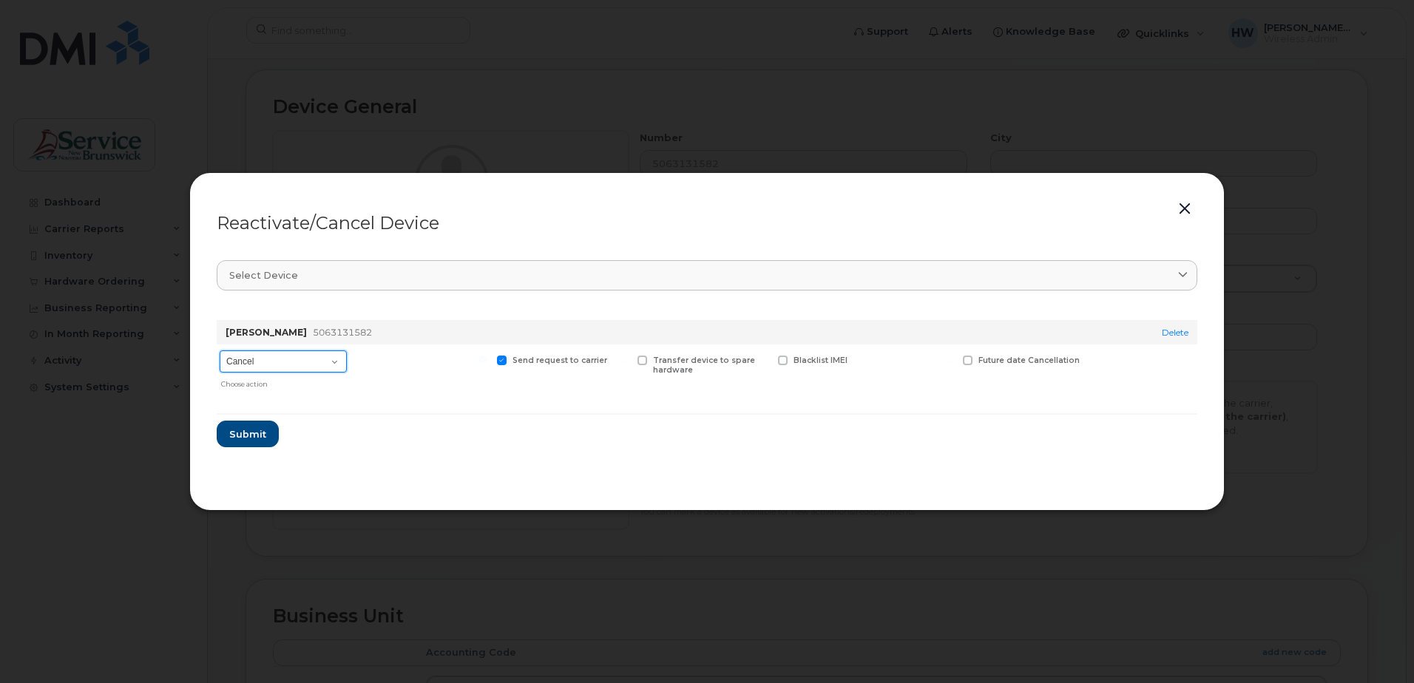
click at [337, 359] on select "Cancel Suspend - Extend Suspension Reactivate" at bounding box center [283, 362] width 127 height 22
select select "[object Object]"
click at [220, 351] on select "Cancel Suspend - Extend Suspension Reactivate" at bounding box center [283, 362] width 127 height 22
click at [1179, 205] on button "button" at bounding box center [1185, 209] width 22 height 21
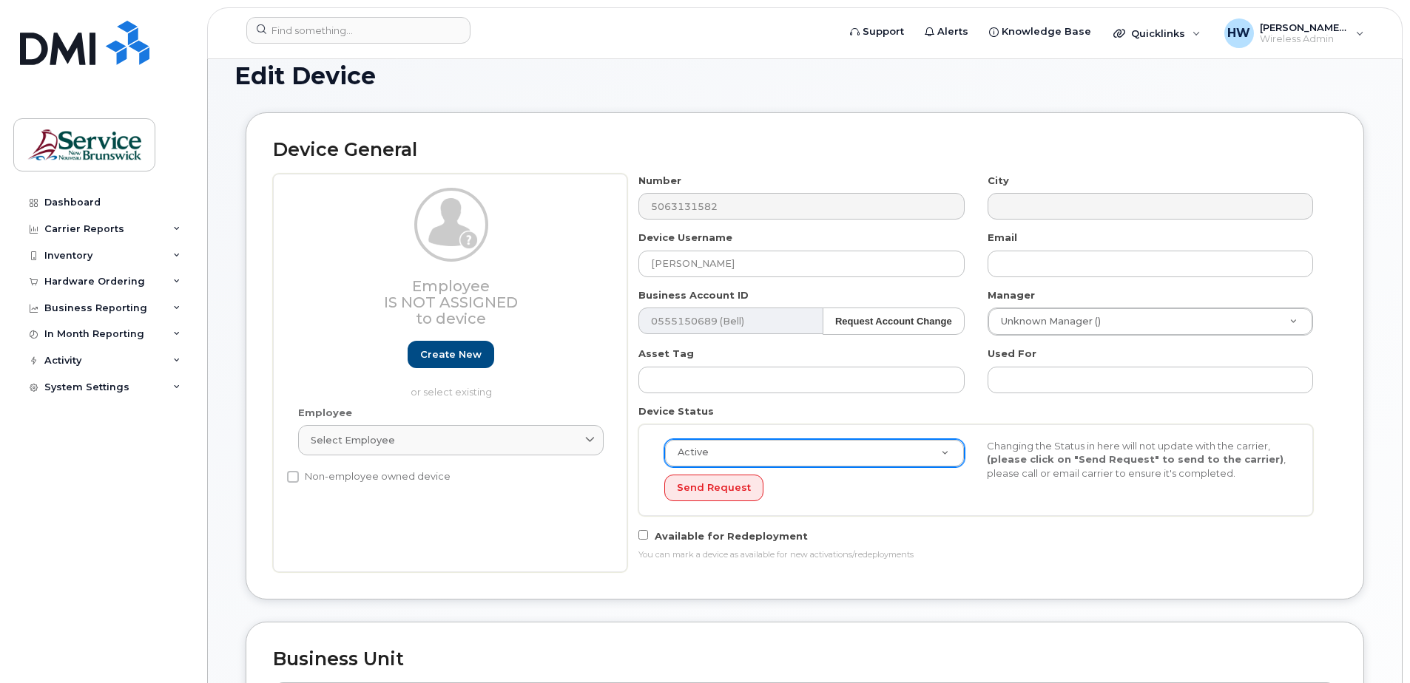
scroll to position [0, 0]
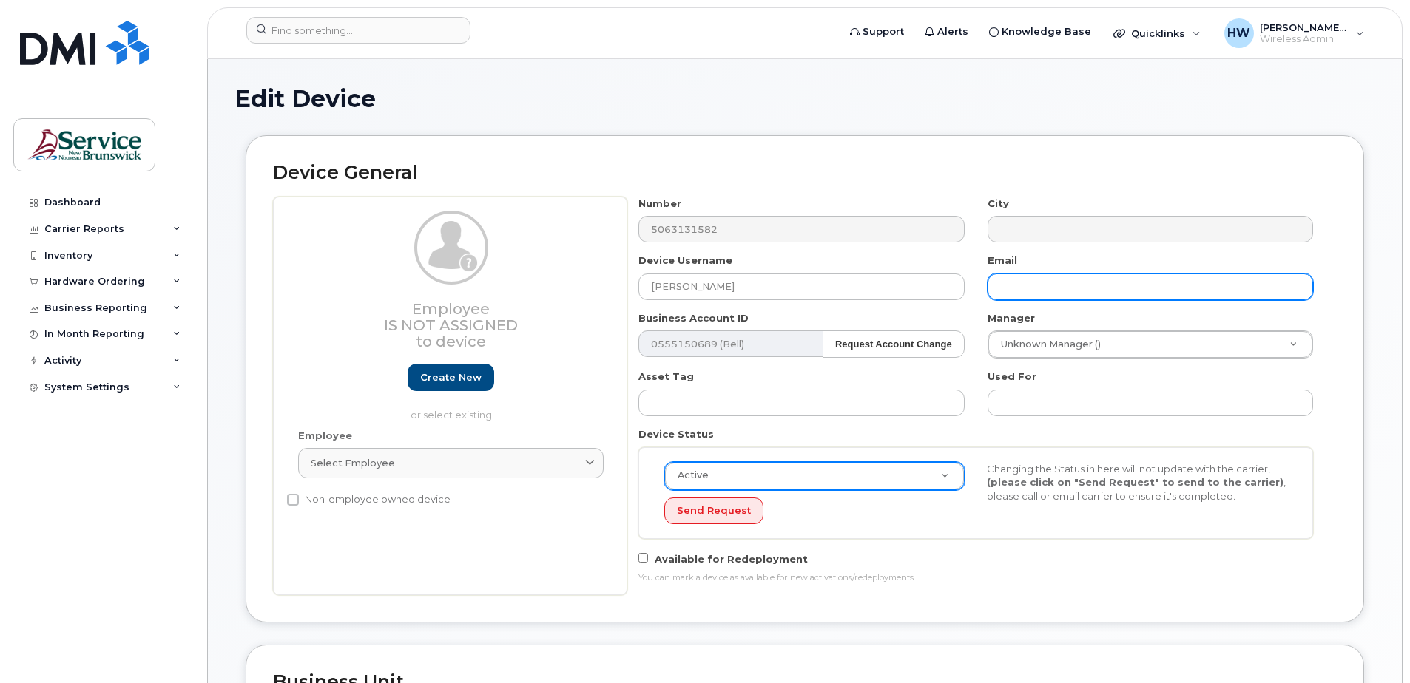
click at [1012, 291] on input "text" at bounding box center [1149, 287] width 325 height 27
type input "colin.turnell@nbed.nb.ca"
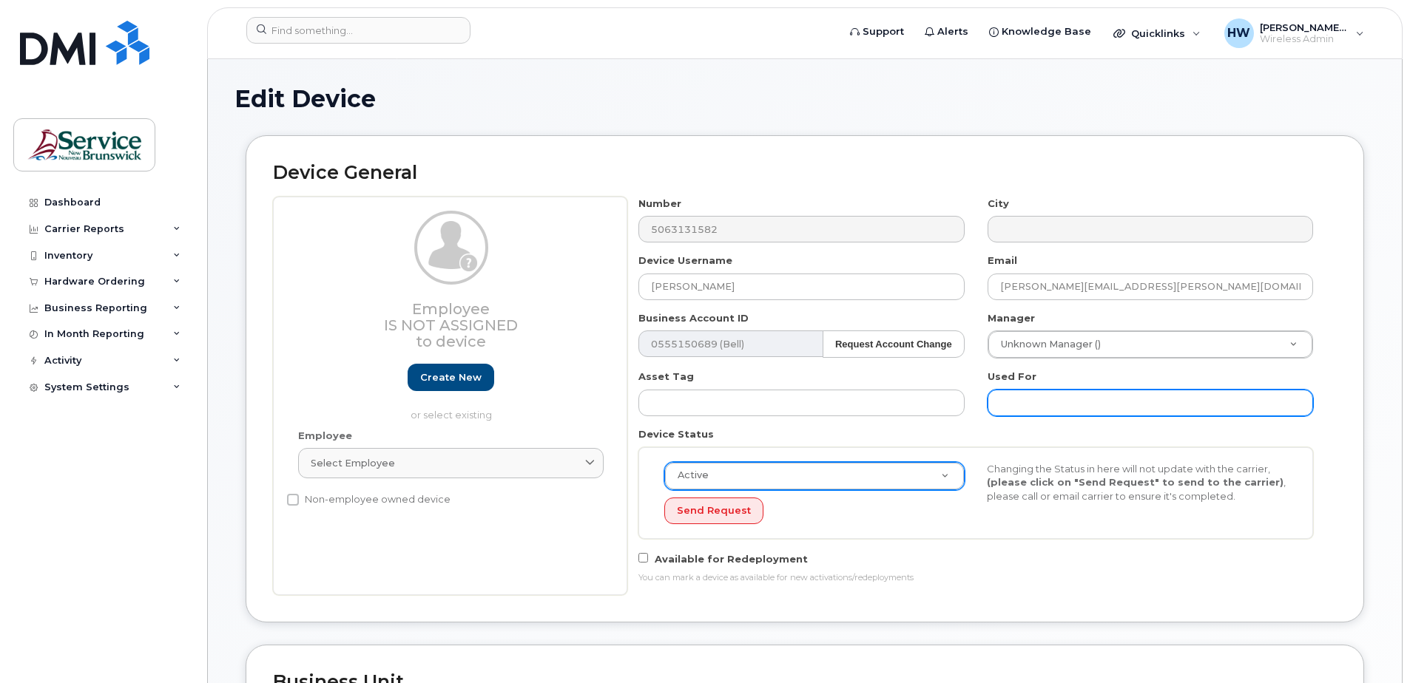
click at [1027, 400] on input "text" at bounding box center [1149, 403] width 325 height 27
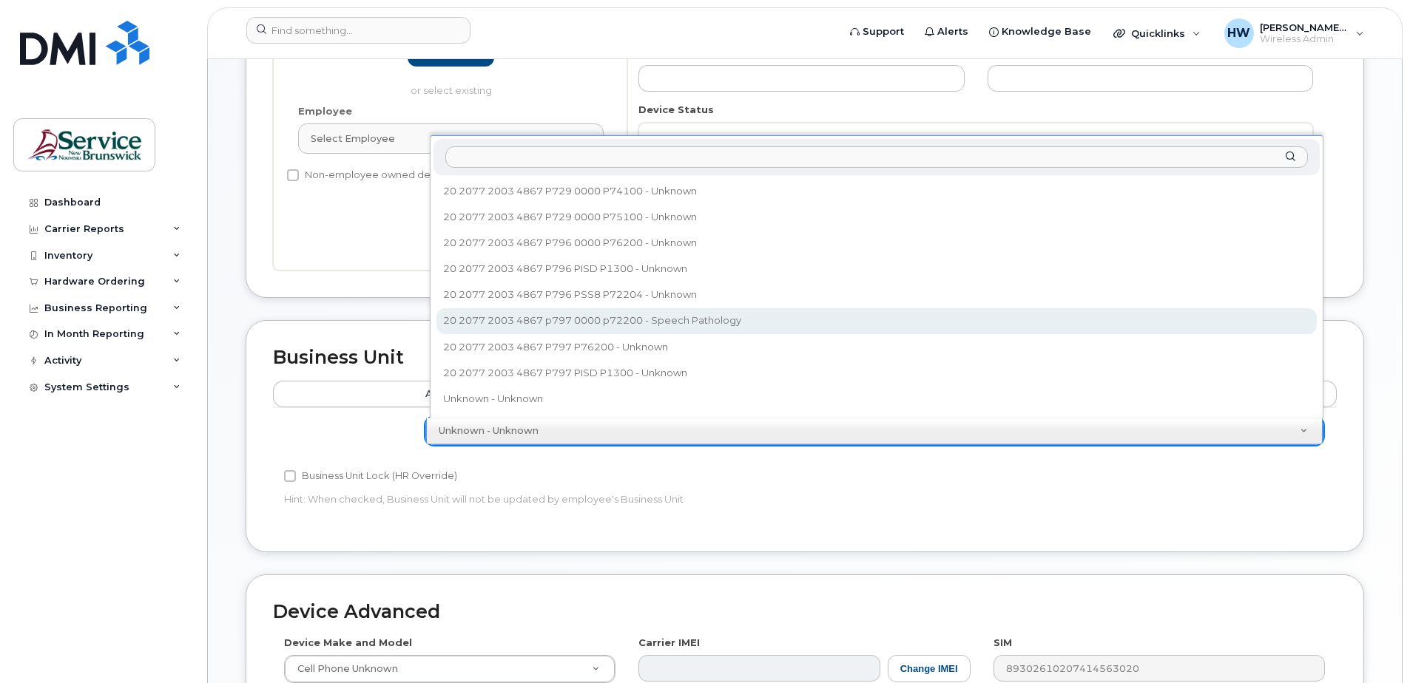
scroll to position [296, 0]
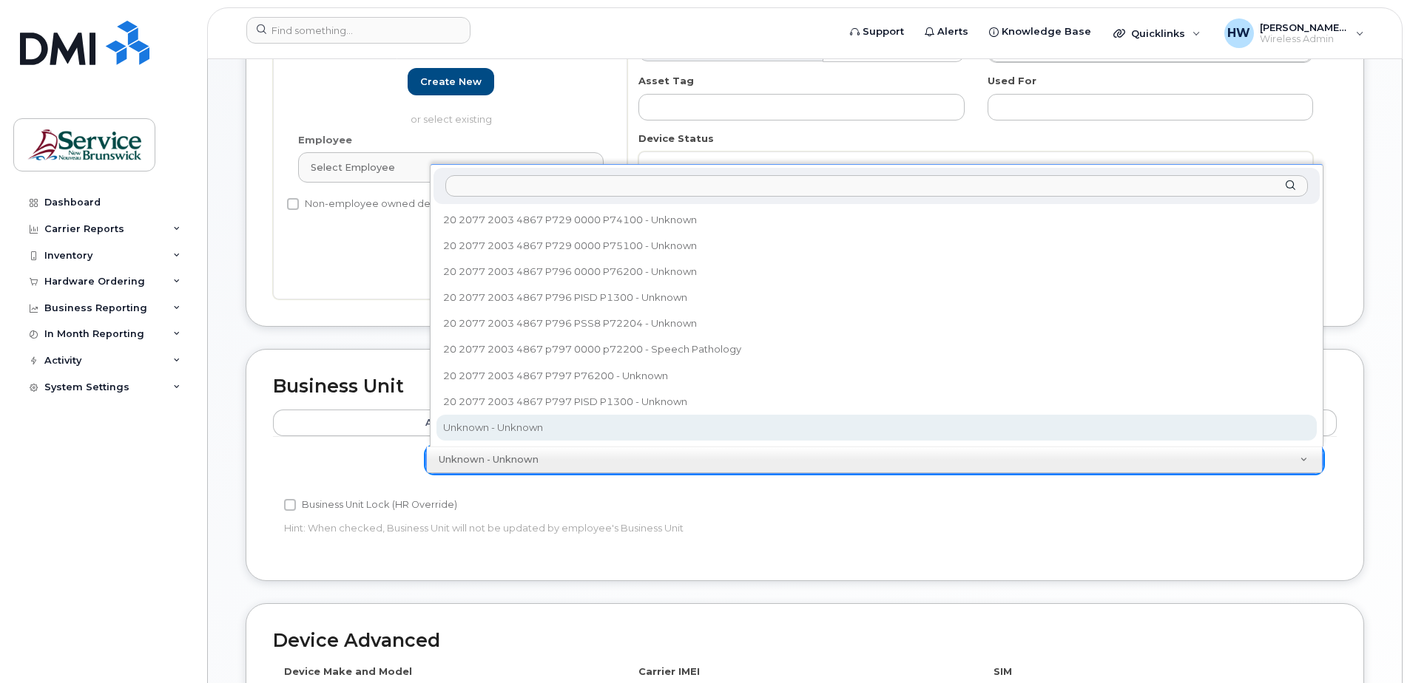
drag, startPoint x: 1336, startPoint y: 554, endPoint x: 1319, endPoint y: 536, distance: 25.1
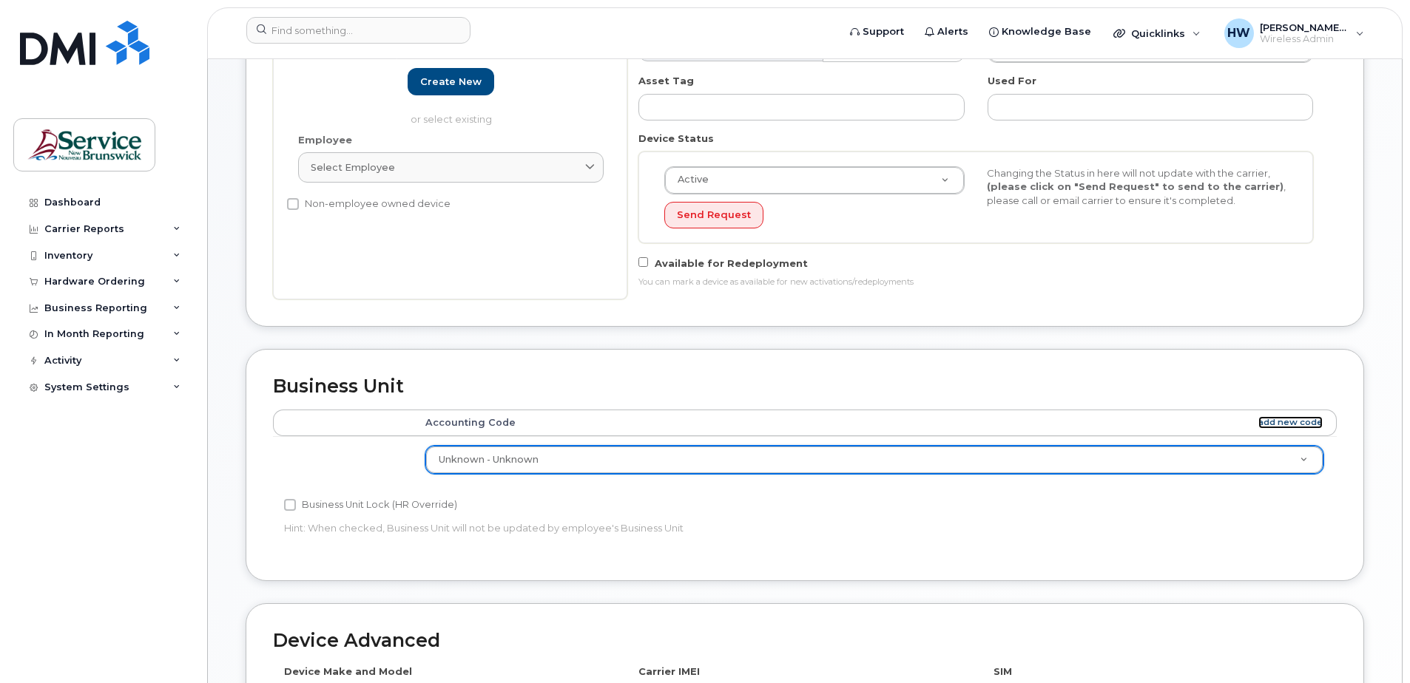
click at [1298, 420] on link "add new code" at bounding box center [1290, 422] width 64 height 13
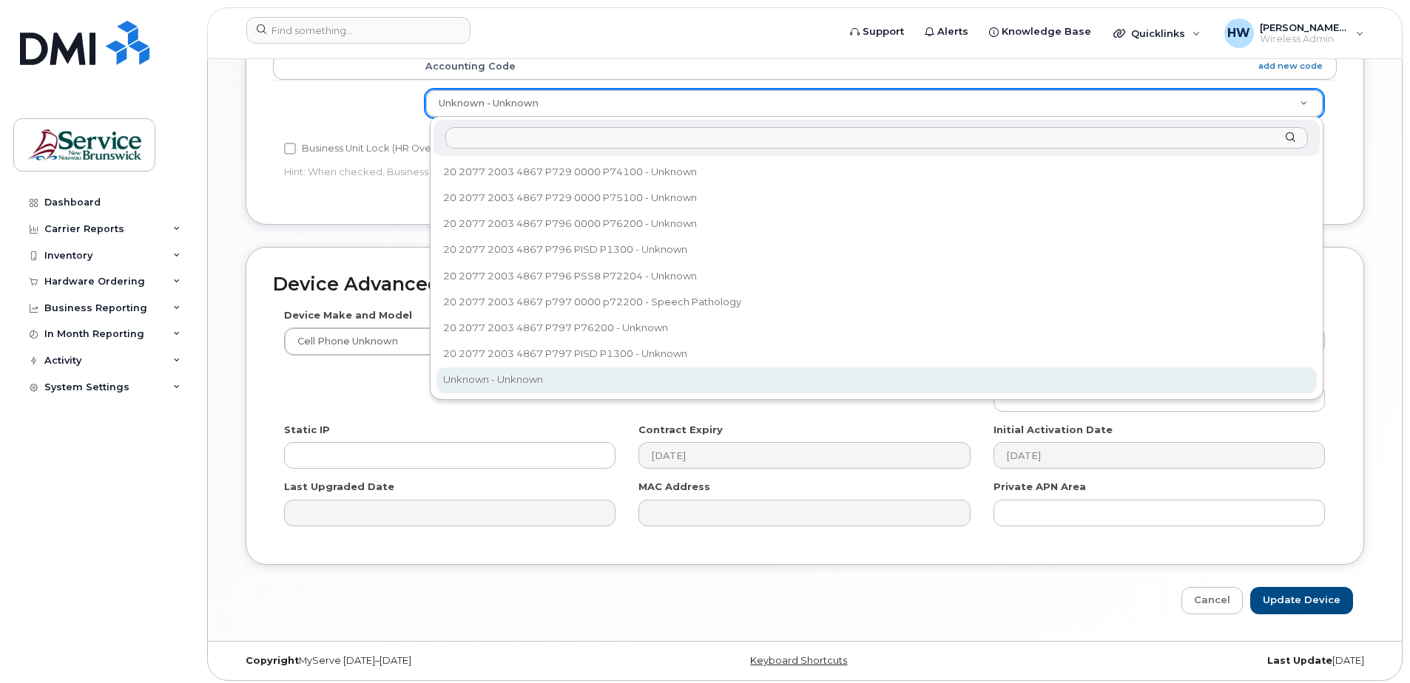
scroll to position [658, 0]
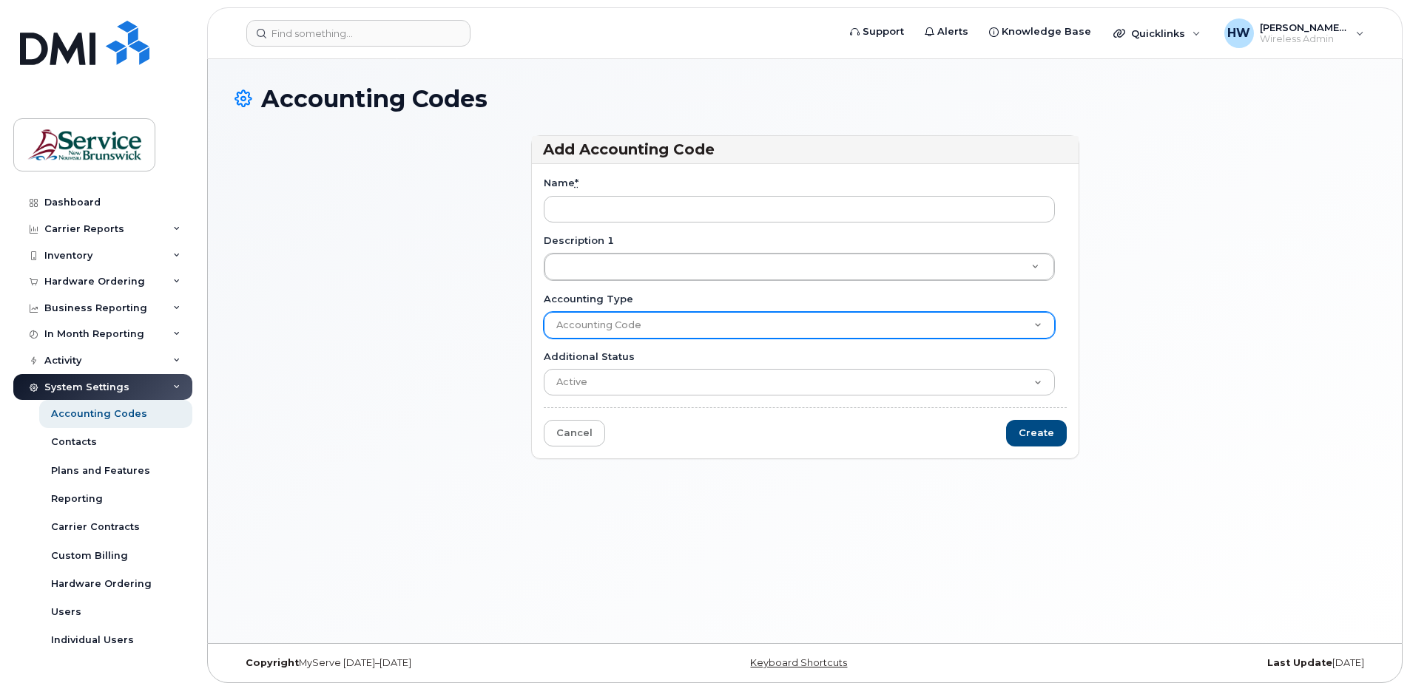
click at [1034, 322] on select "Accounting Code" at bounding box center [799, 325] width 511 height 27
click at [593, 338] on select "Accounting Code" at bounding box center [799, 325] width 511 height 27
click at [578, 325] on select "Accounting Code" at bounding box center [799, 325] width 511 height 27
click at [570, 322] on select "Accounting Code" at bounding box center [799, 325] width 511 height 27
click at [572, 320] on select "Accounting Code" at bounding box center [799, 325] width 511 height 27
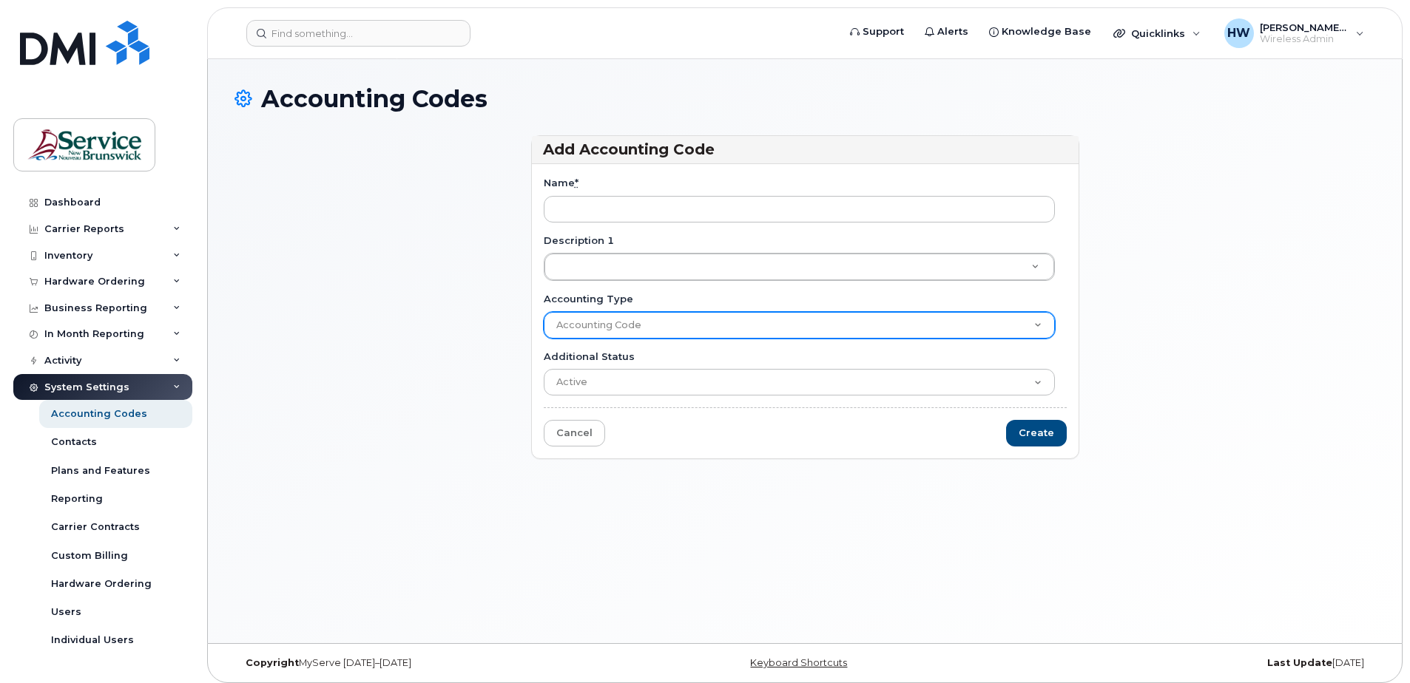
click at [1039, 324] on select "Accounting Code" at bounding box center [799, 325] width 511 height 27
click at [1035, 322] on select "Accounting Code" at bounding box center [799, 325] width 511 height 27
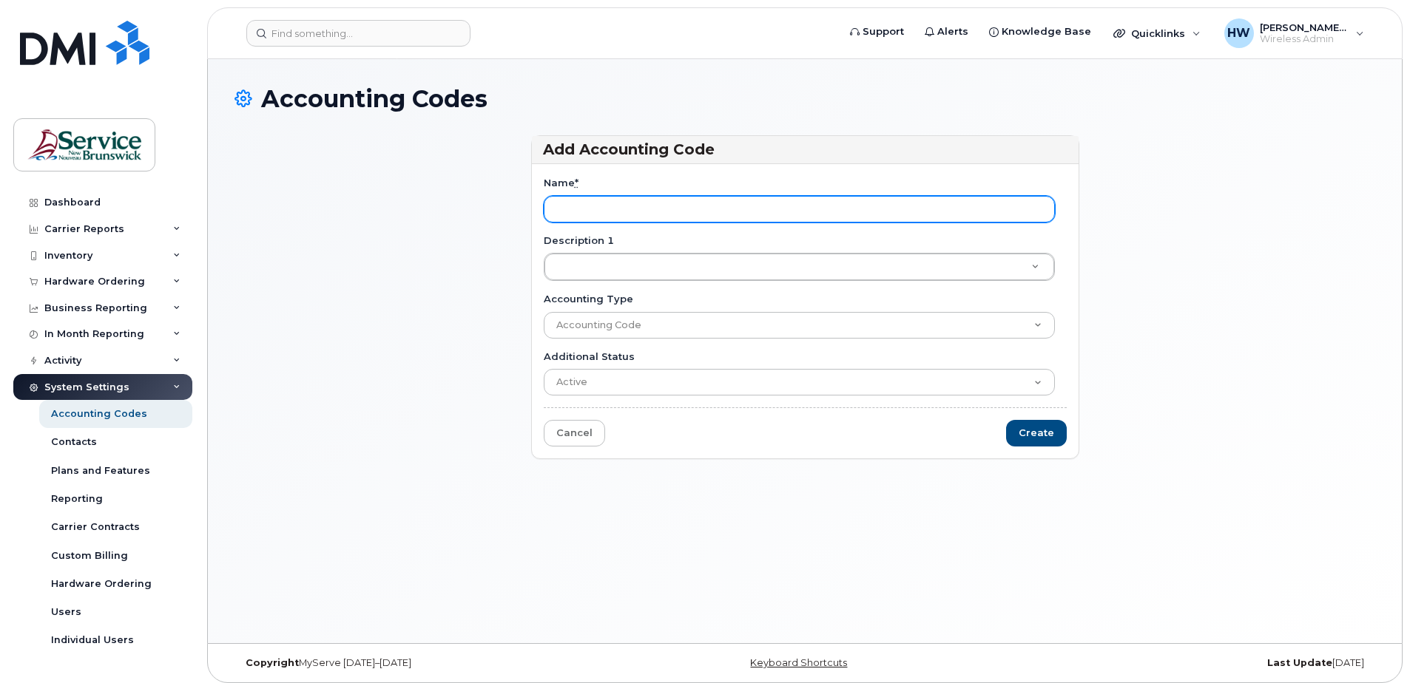
drag, startPoint x: 578, startPoint y: 201, endPoint x: 586, endPoint y: 204, distance: 8.7
click at [578, 201] on input "Name *" at bounding box center [799, 209] width 511 height 27
type input "20 2077 2003 4867 0000 p74100"
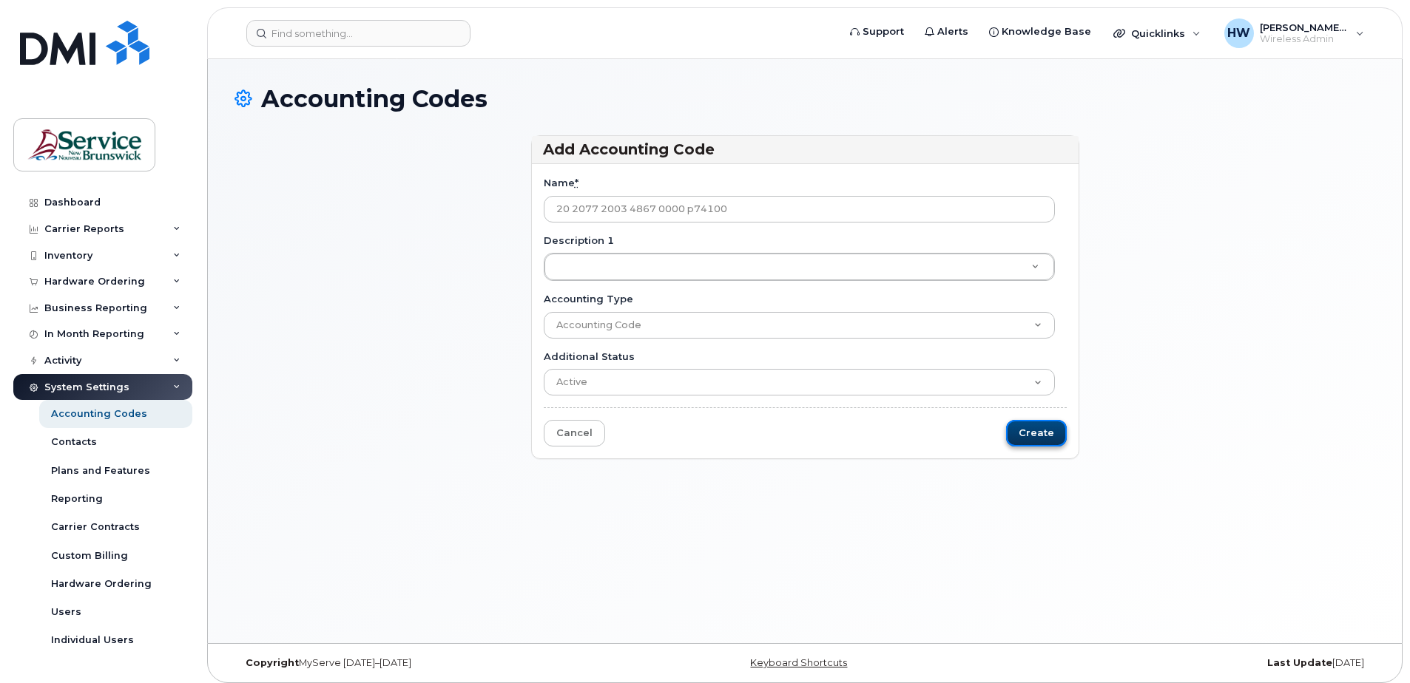
click at [1041, 436] on input "Create" at bounding box center [1036, 433] width 61 height 27
click at [1027, 436] on input "Create" at bounding box center [1036, 433] width 61 height 27
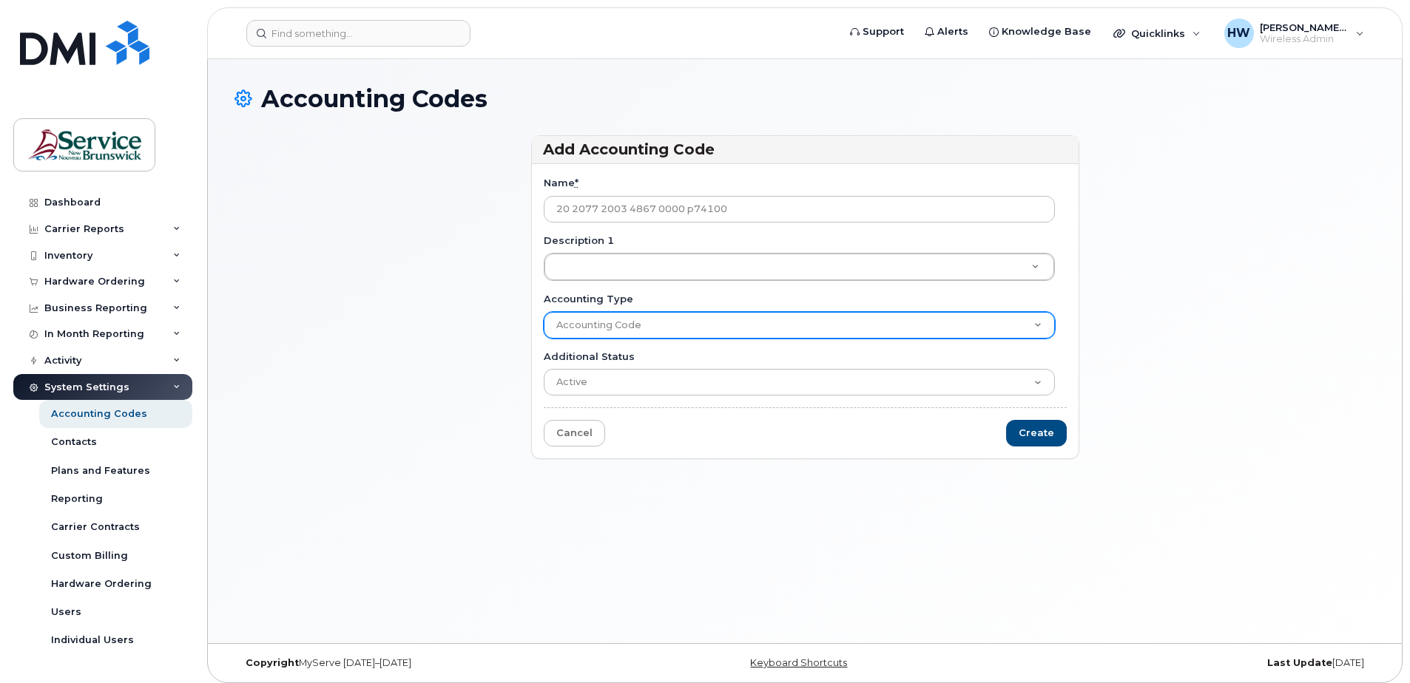
click at [1033, 325] on select "Accounting Code" at bounding box center [799, 325] width 511 height 27
click at [544, 312] on select "Accounting Code" at bounding box center [799, 325] width 511 height 27
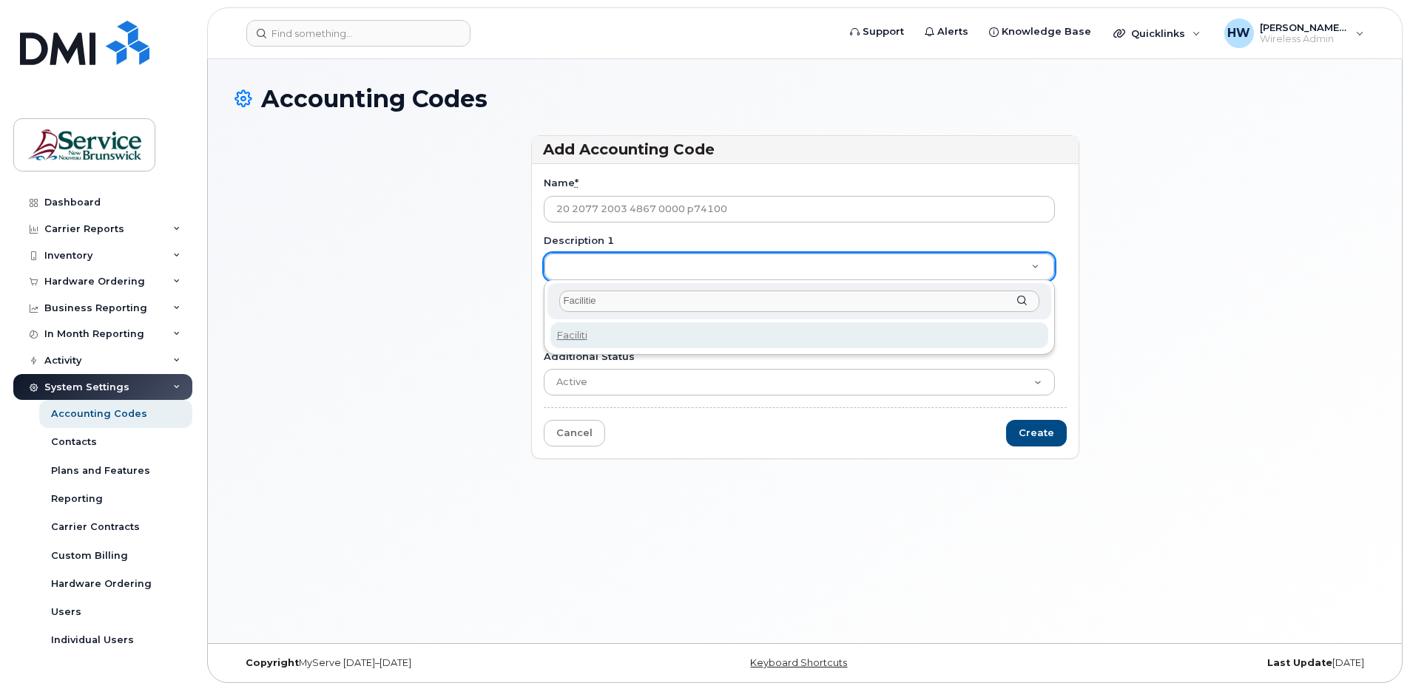
type input "Facilities"
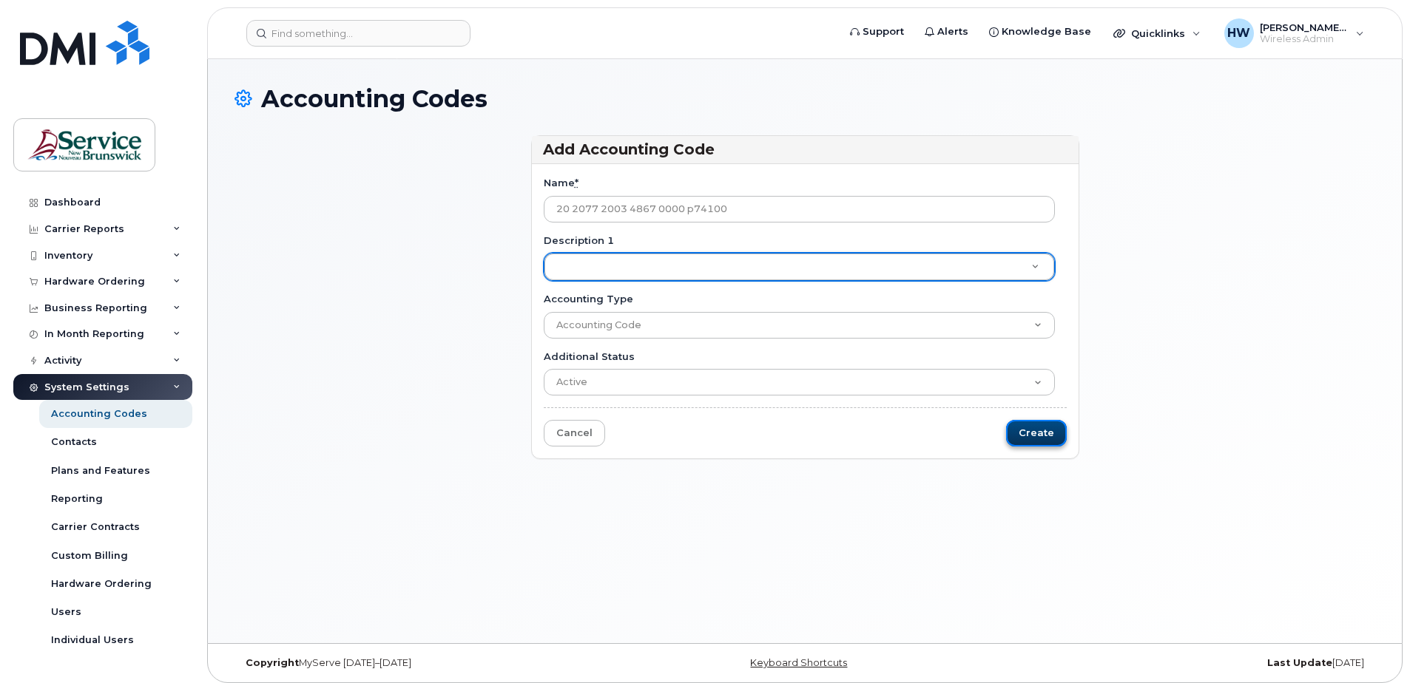
click at [1039, 433] on input "Create" at bounding box center [1036, 433] width 61 height 27
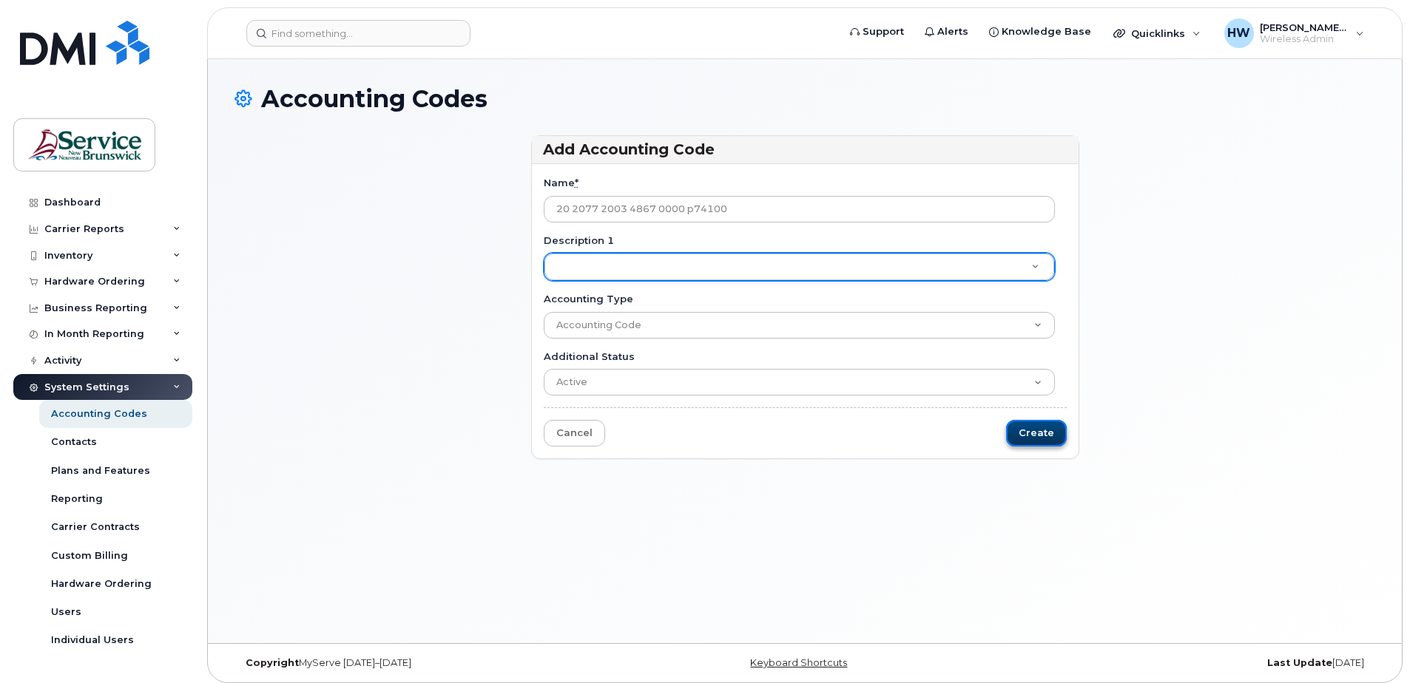
click at [1039, 433] on input "Create" at bounding box center [1036, 433] width 61 height 27
click at [575, 181] on abbr "*" at bounding box center [577, 183] width 4 height 12
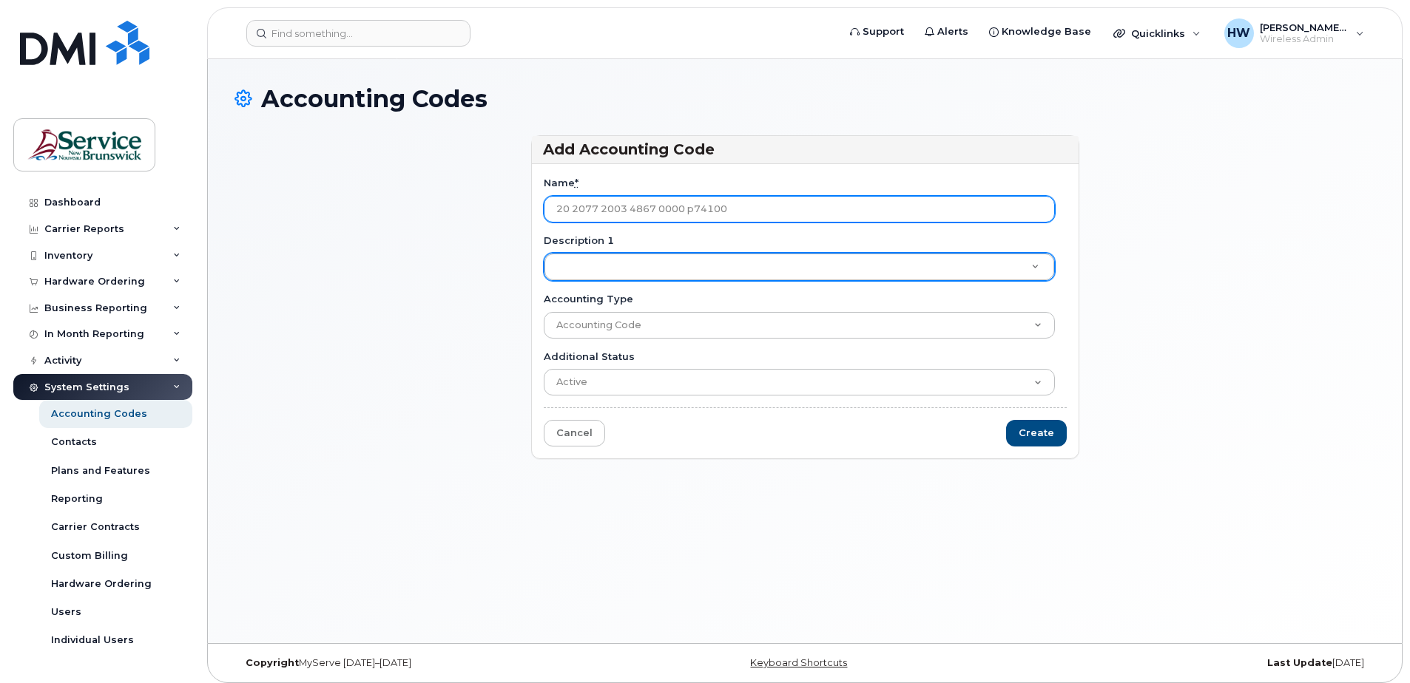
click at [574, 196] on input "20 2077 2003 4867 0000 p74100" at bounding box center [799, 209] width 511 height 27
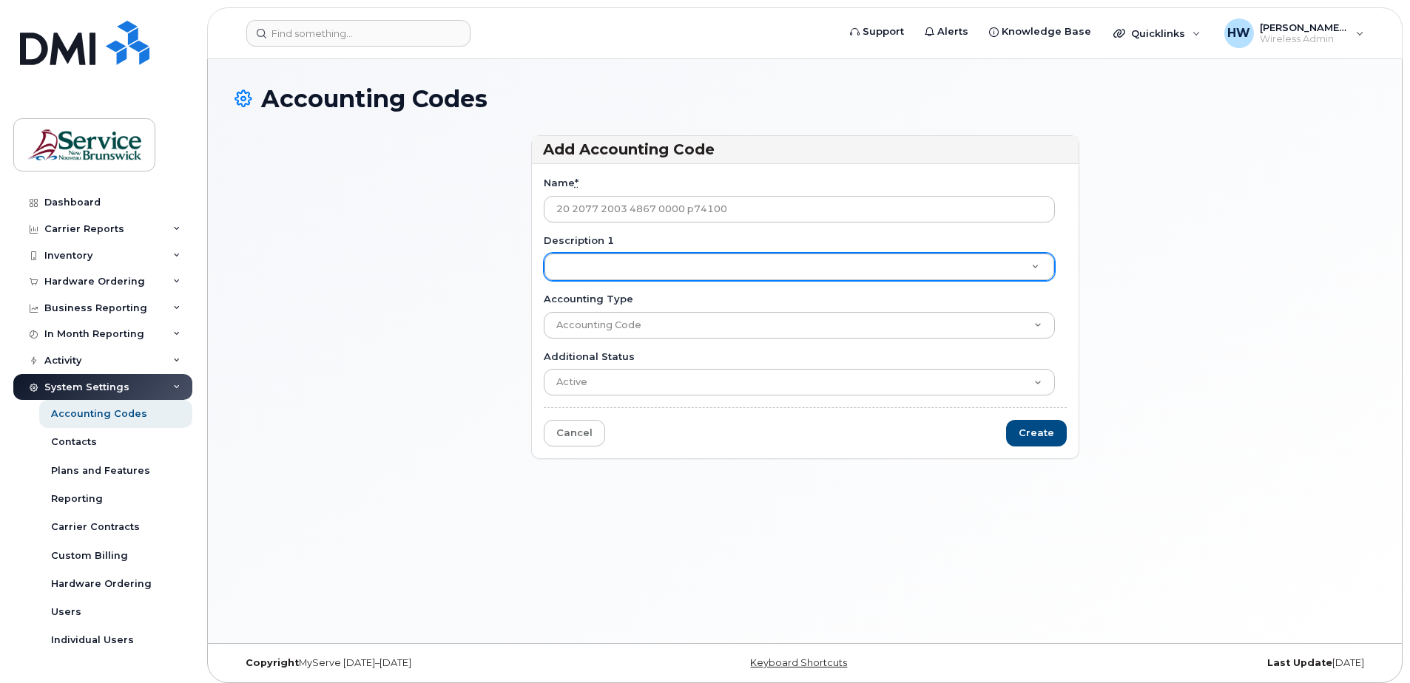
click at [563, 182] on label "Name *" at bounding box center [561, 183] width 35 height 14
click at [563, 196] on input "20 2077 2003 4867 0000 p74100" at bounding box center [799, 209] width 511 height 27
click at [575, 181] on abbr "*" at bounding box center [577, 183] width 4 height 12
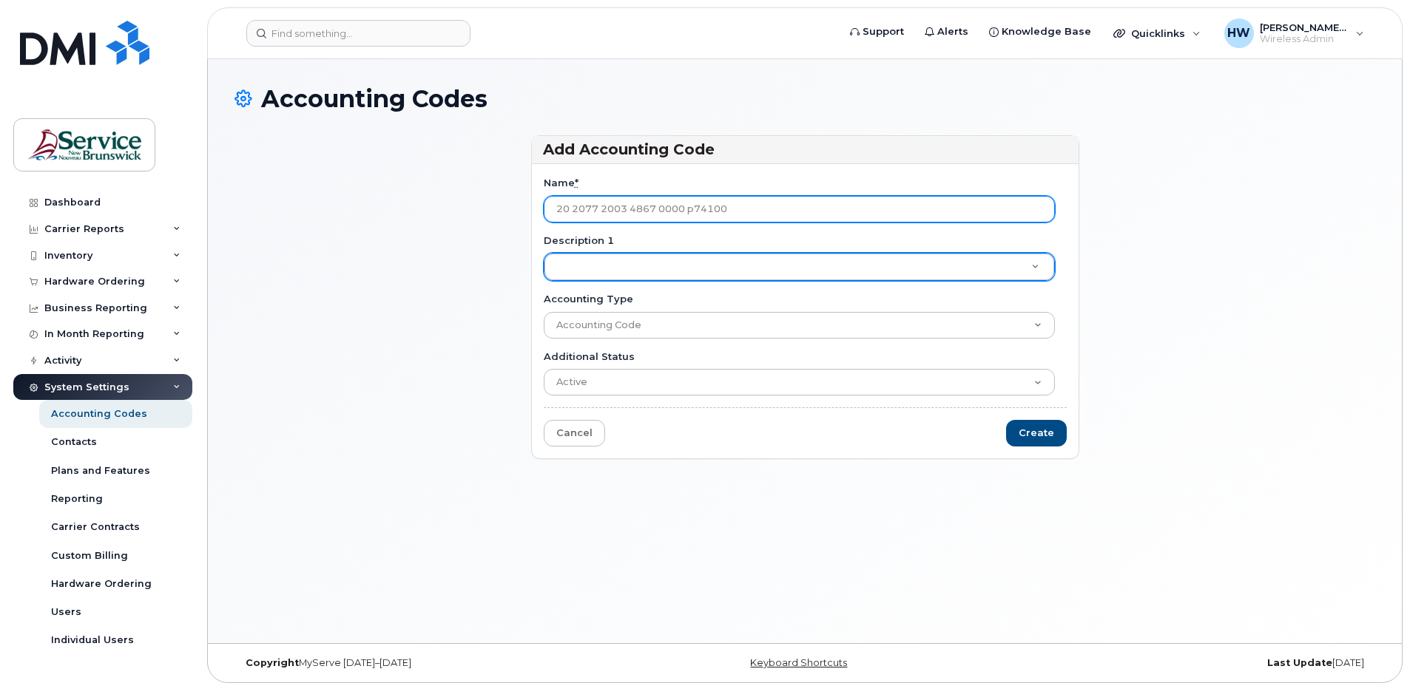
click at [574, 196] on input "20 2077 2003 4867 0000 p74100" at bounding box center [799, 209] width 511 height 27
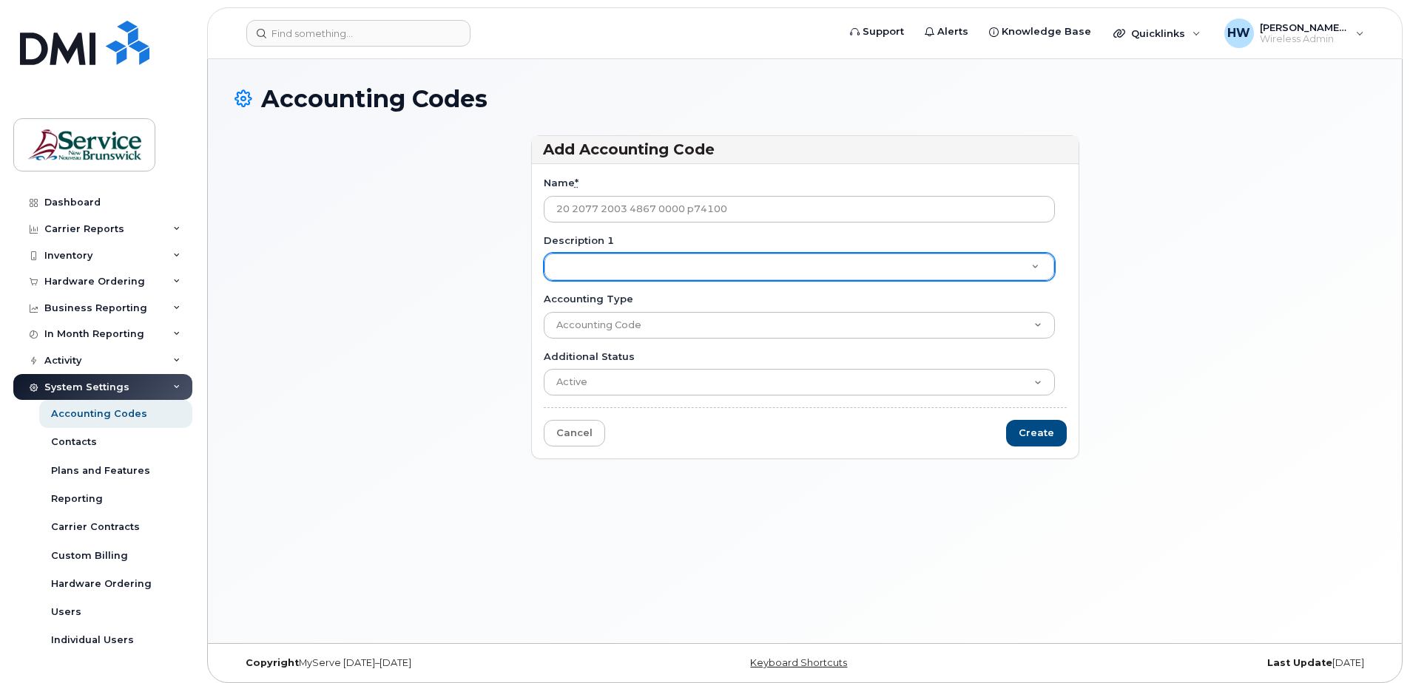
click at [1257, 365] on div "Add Accounting Code Name * 20 2077 2003 4867 0000 p74100 Description 1 Descript…" at bounding box center [804, 303] width 1141 height 337
click at [565, 430] on link "Cancel" at bounding box center [574, 433] width 61 height 27
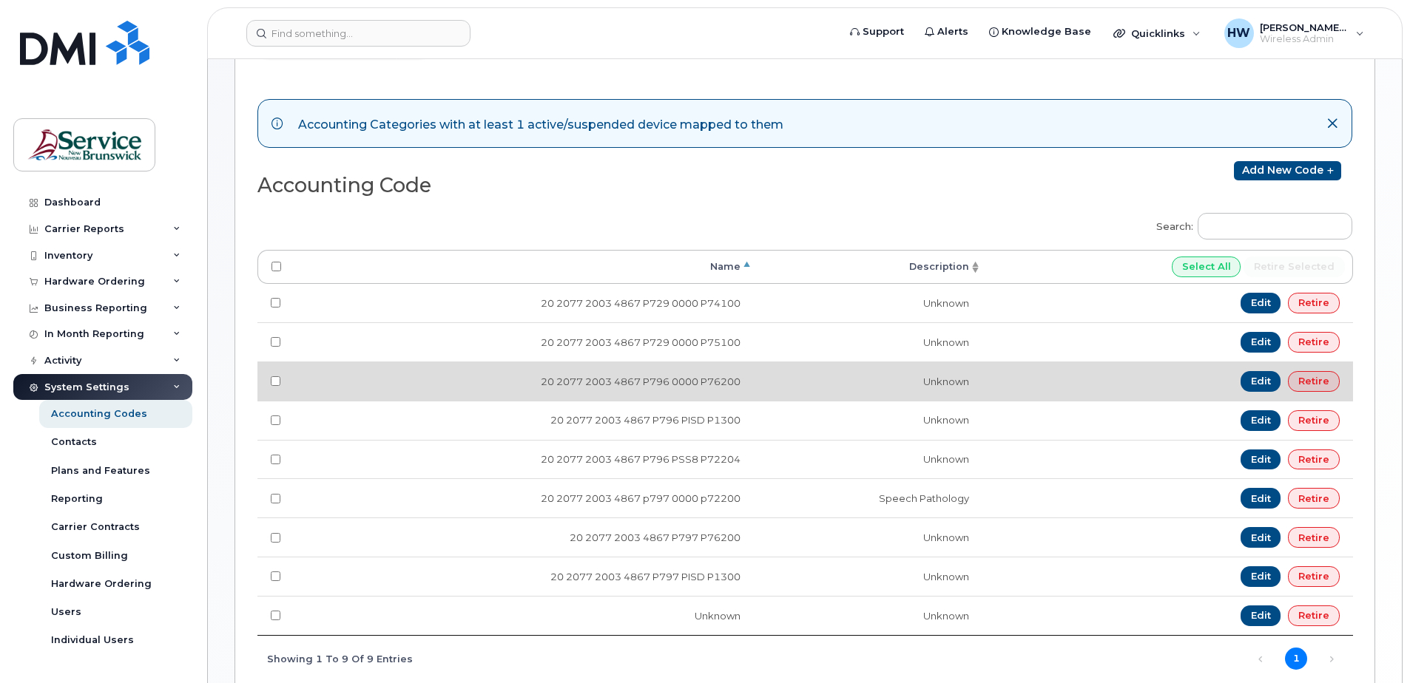
scroll to position [222, 0]
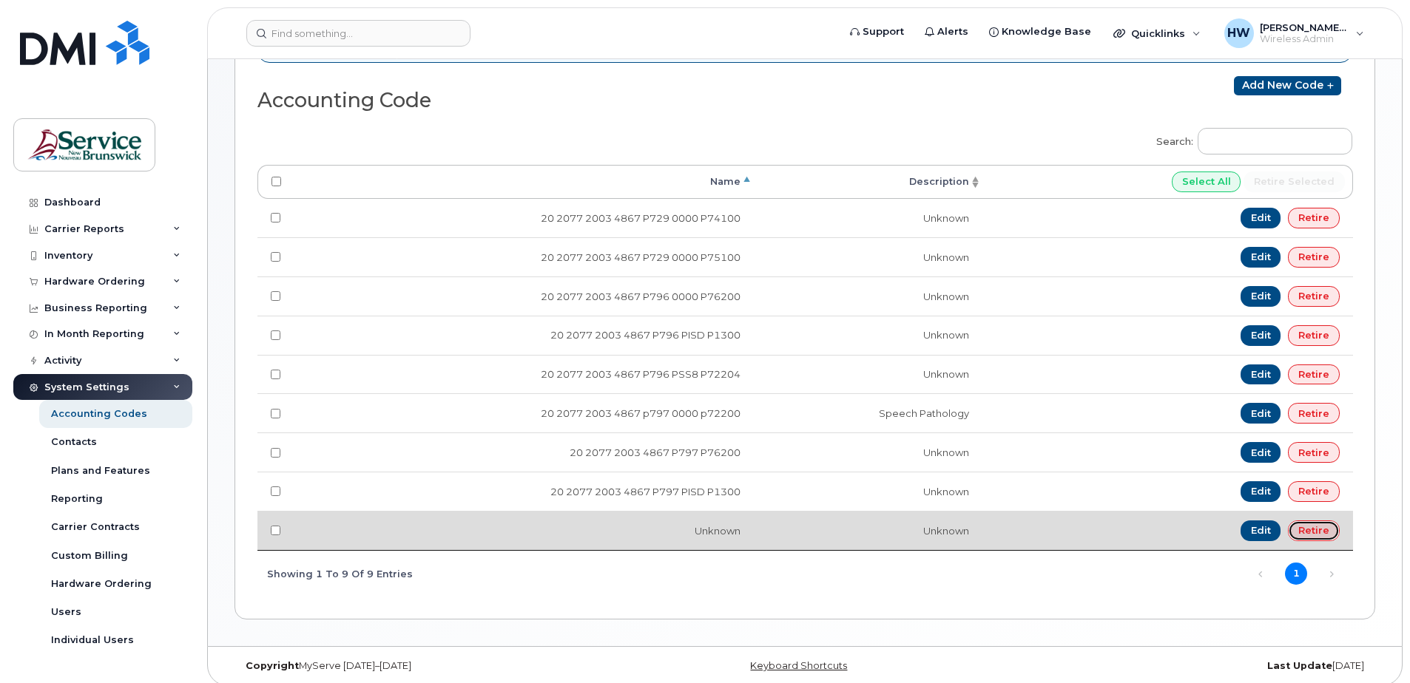
click at [1304, 529] on link "Retire" at bounding box center [1314, 531] width 52 height 21
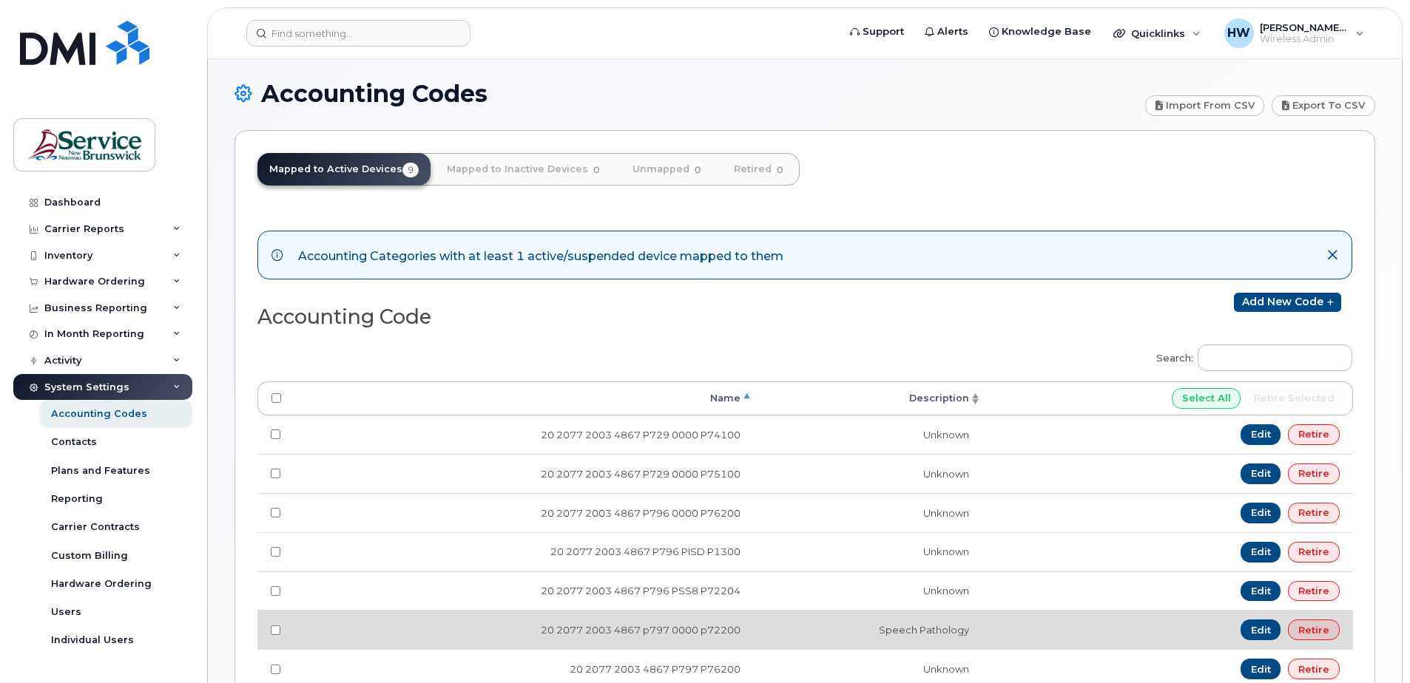
scroll to position [0, 0]
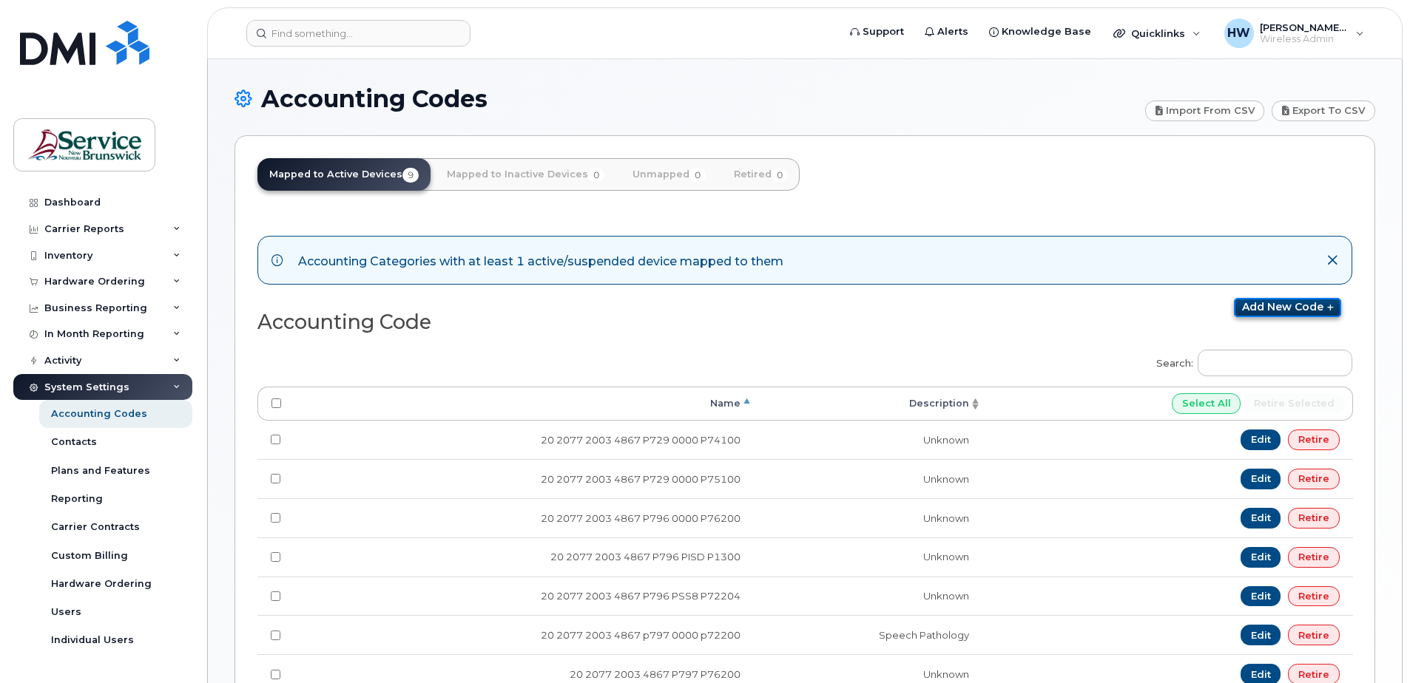
click at [1277, 311] on link "Add new code" at bounding box center [1287, 307] width 107 height 19
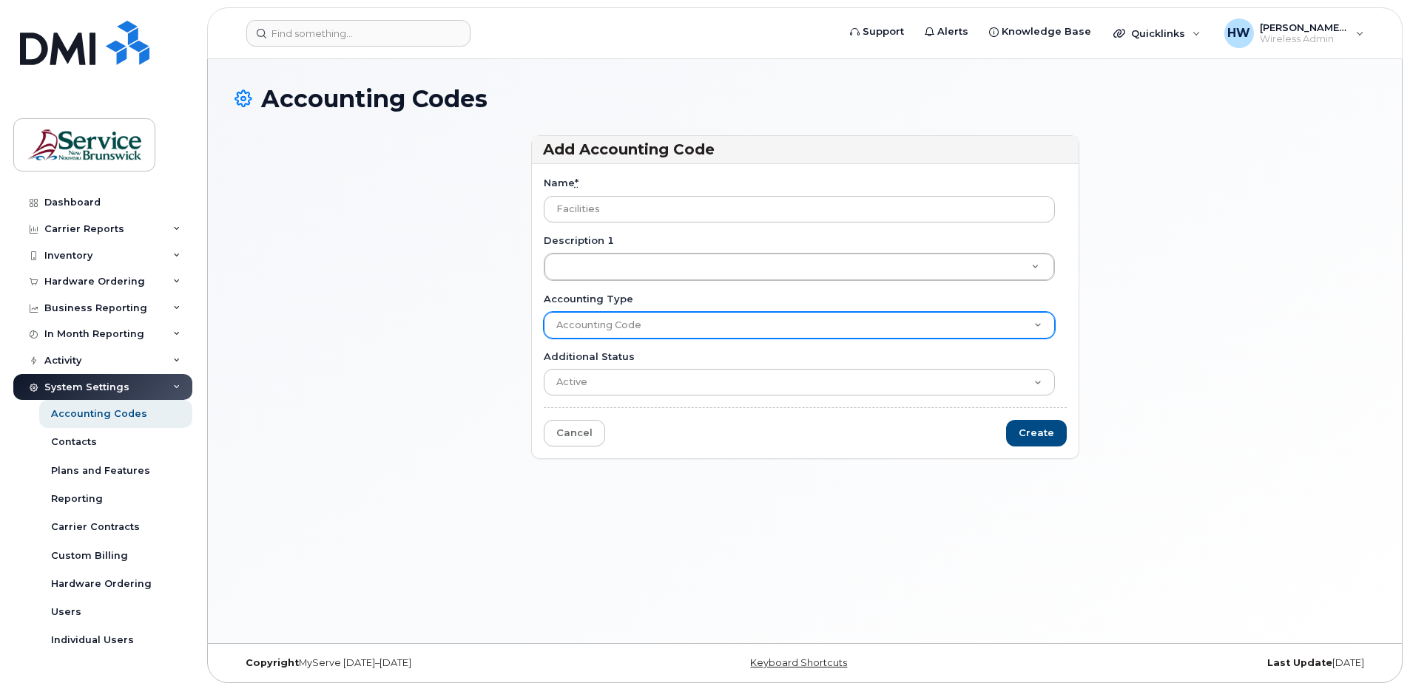
type input "Facilities"
click at [587, 320] on select "Accounting Code" at bounding box center [799, 325] width 511 height 27
click at [577, 322] on select "Accounting Code" at bounding box center [799, 325] width 511 height 27
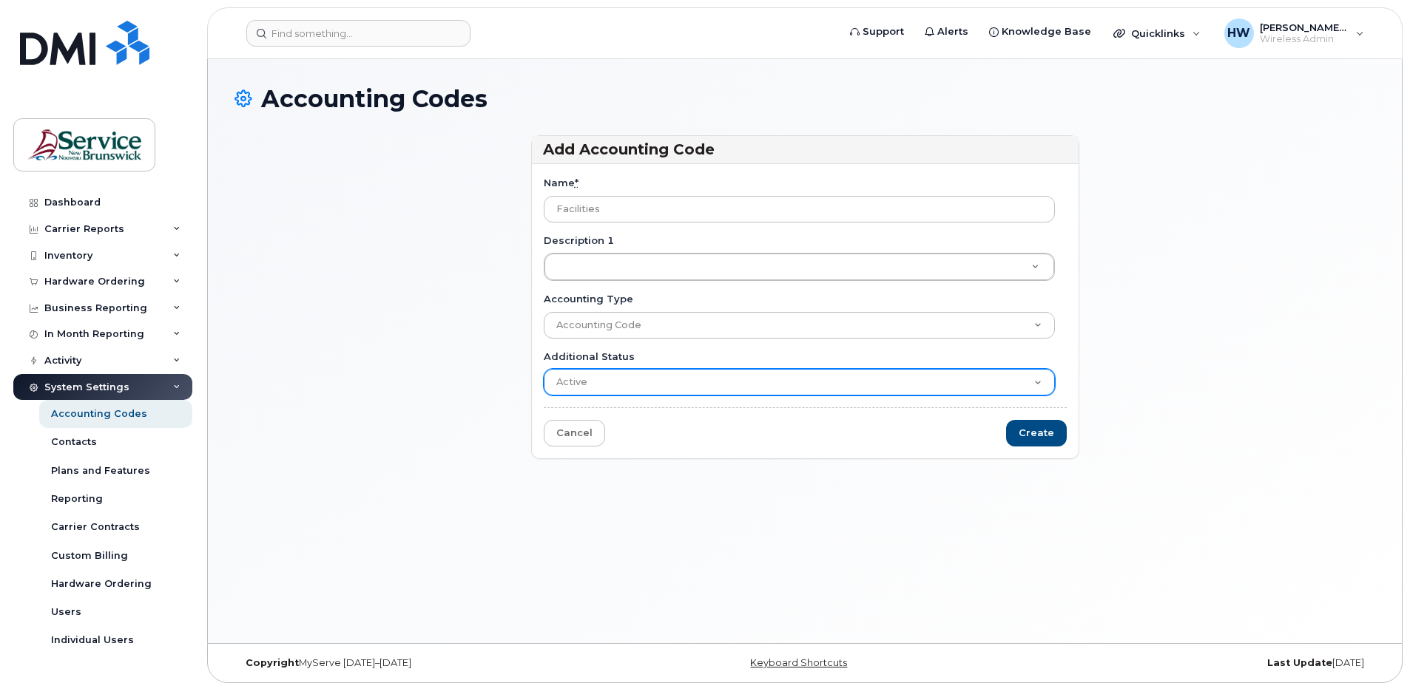
click at [1040, 382] on select "Active Suspended Cancelled Closed" at bounding box center [799, 382] width 511 height 27
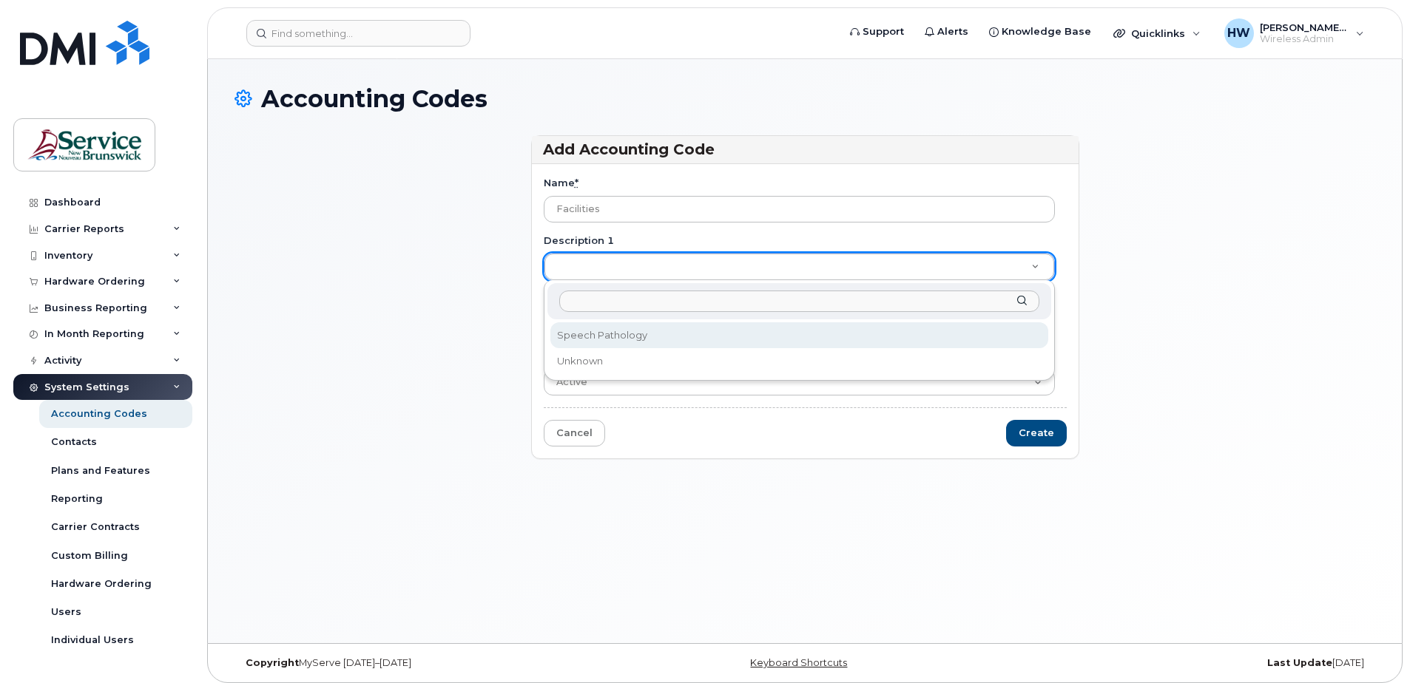
drag, startPoint x: 590, startPoint y: 263, endPoint x: 1190, endPoint y: 298, distance: 600.9
drag, startPoint x: 1234, startPoint y: 366, endPoint x: 1206, endPoint y: 352, distance: 30.8
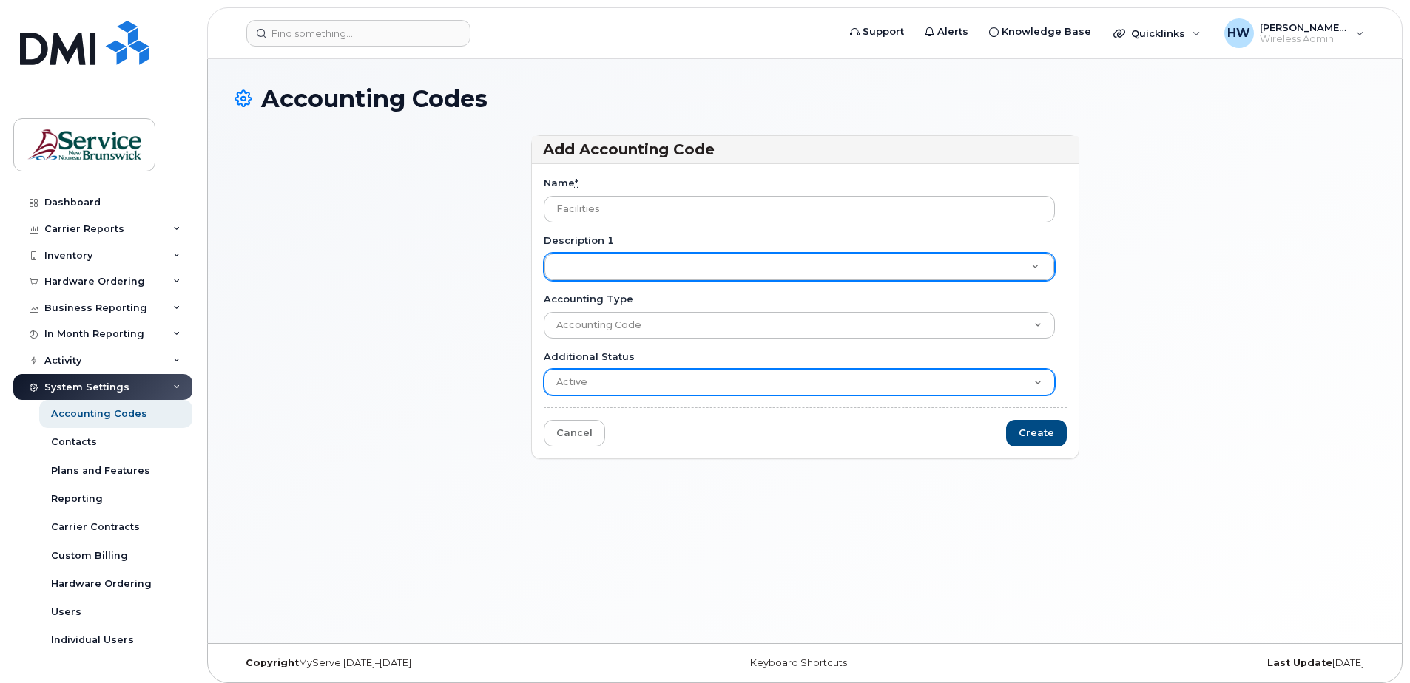
click at [1038, 388] on select "Active Suspended Cancelled Closed" at bounding box center [799, 382] width 511 height 27
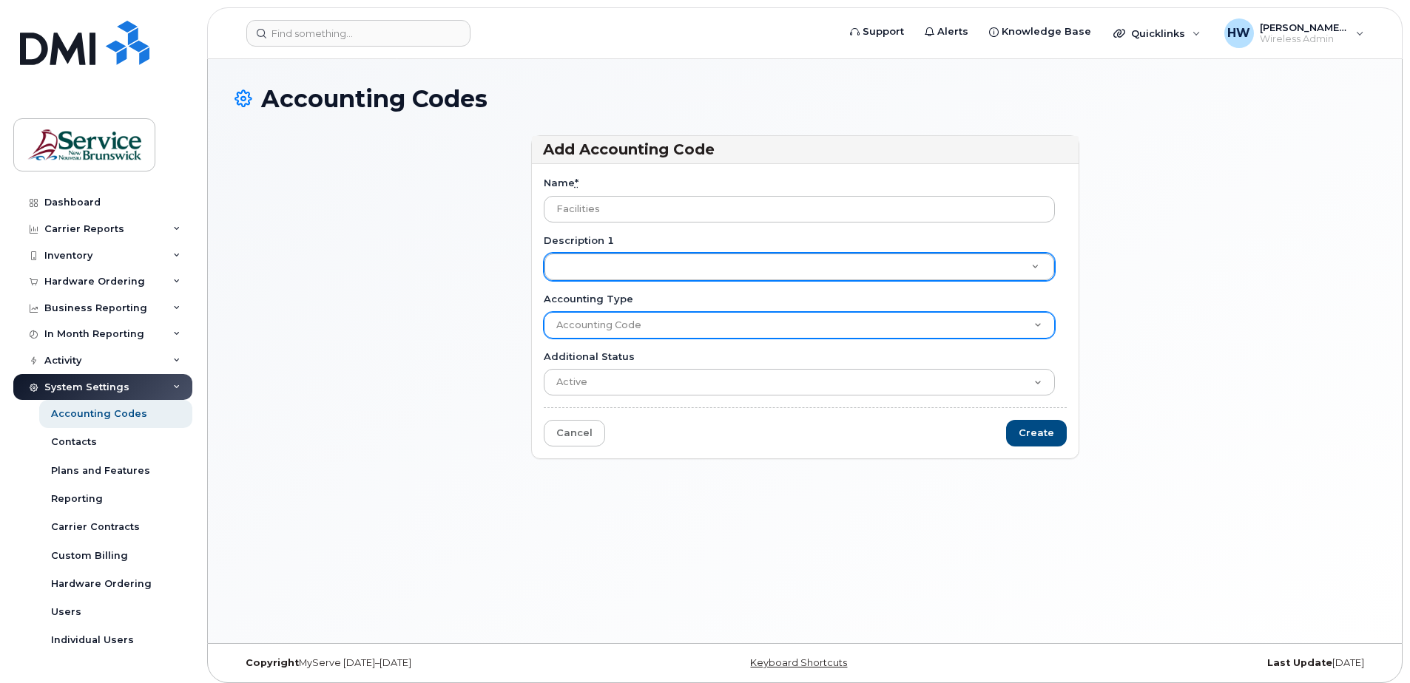
click at [1039, 320] on select "Accounting Code" at bounding box center [799, 325] width 511 height 27
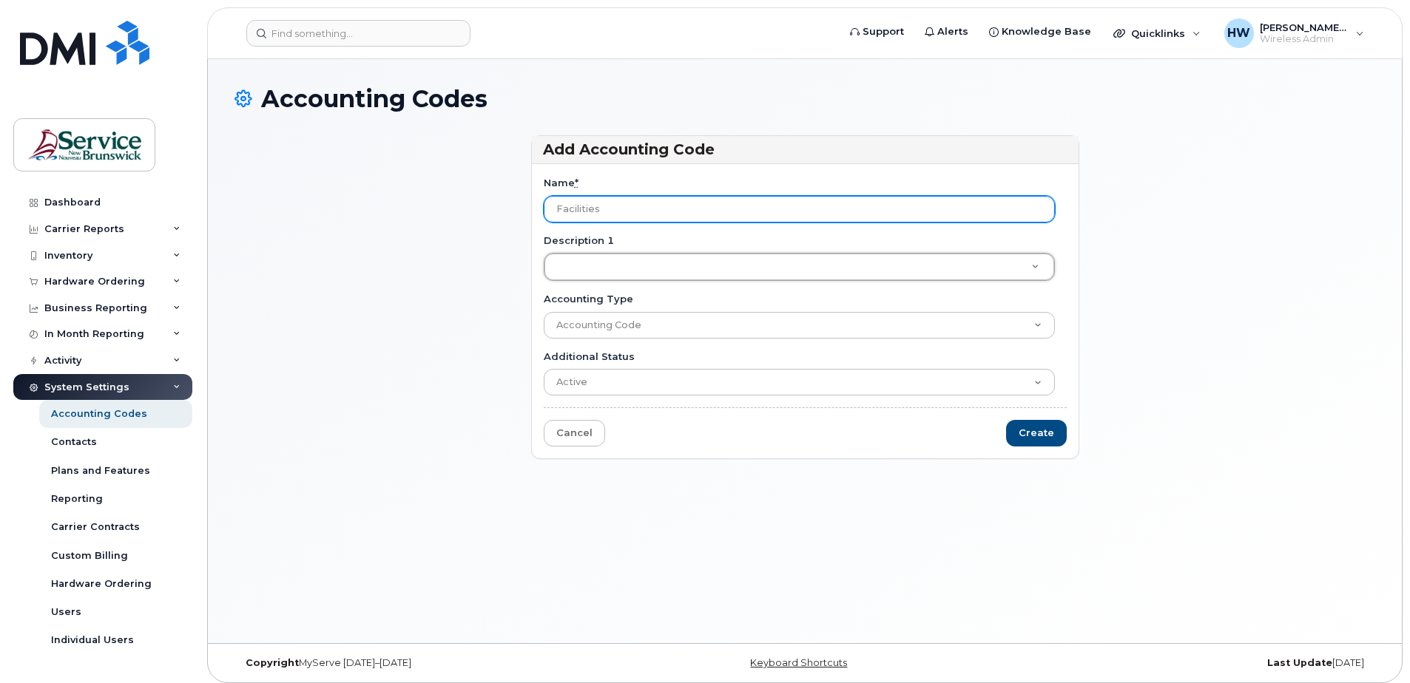
click at [1019, 201] on input "Facilities" at bounding box center [799, 209] width 511 height 27
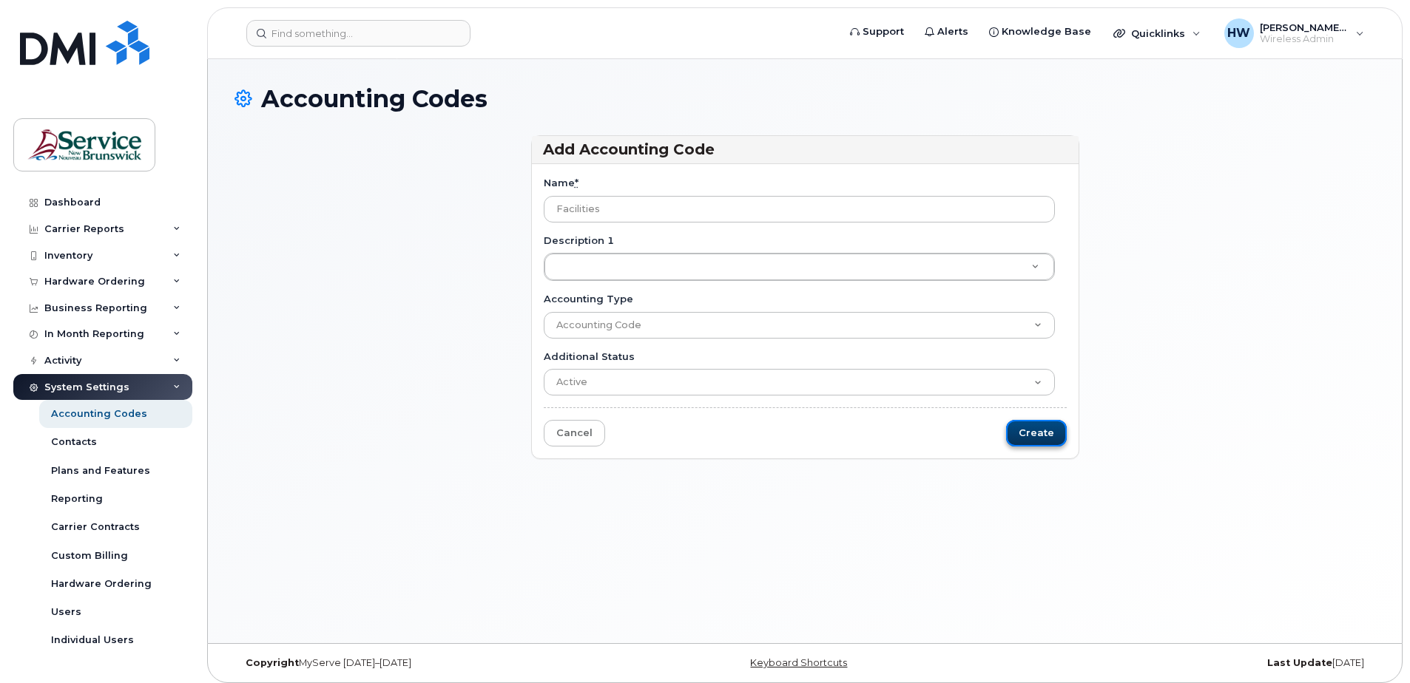
click at [1037, 428] on input "Create" at bounding box center [1036, 433] width 61 height 27
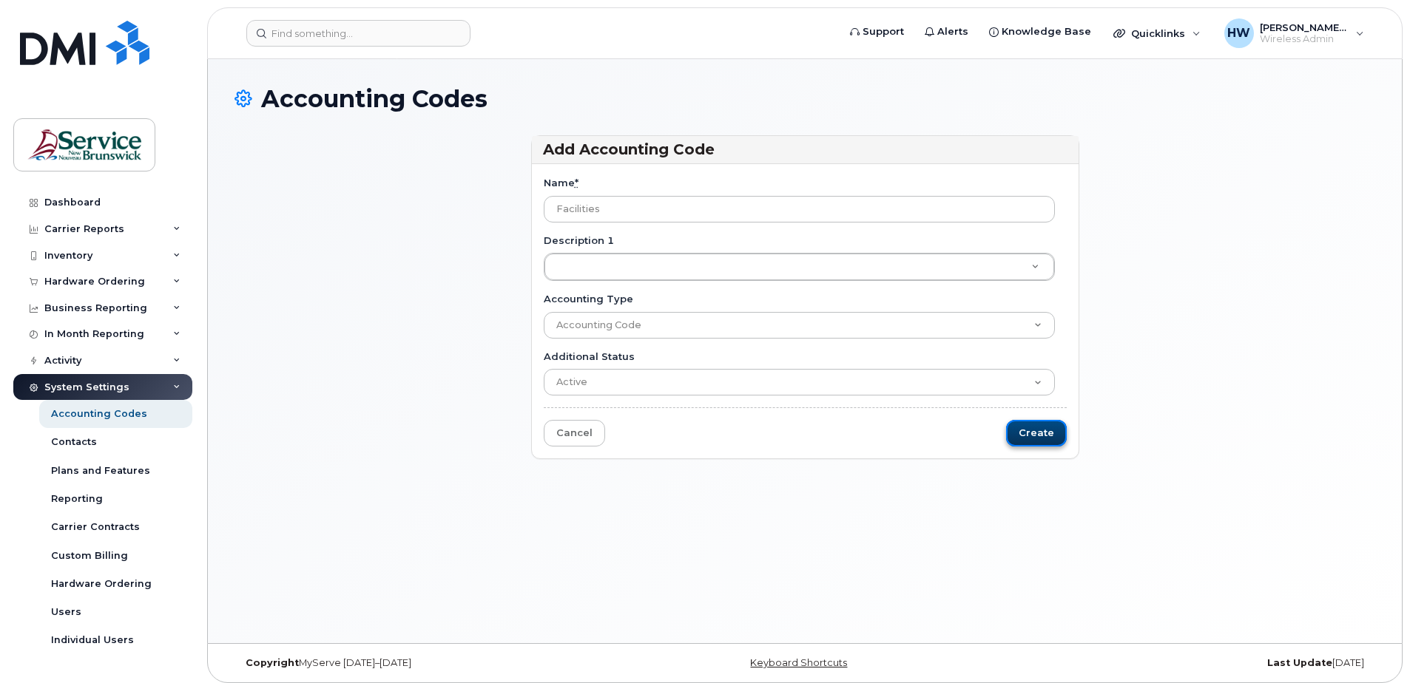
click at [1037, 428] on input "Create" at bounding box center [1036, 433] width 61 height 27
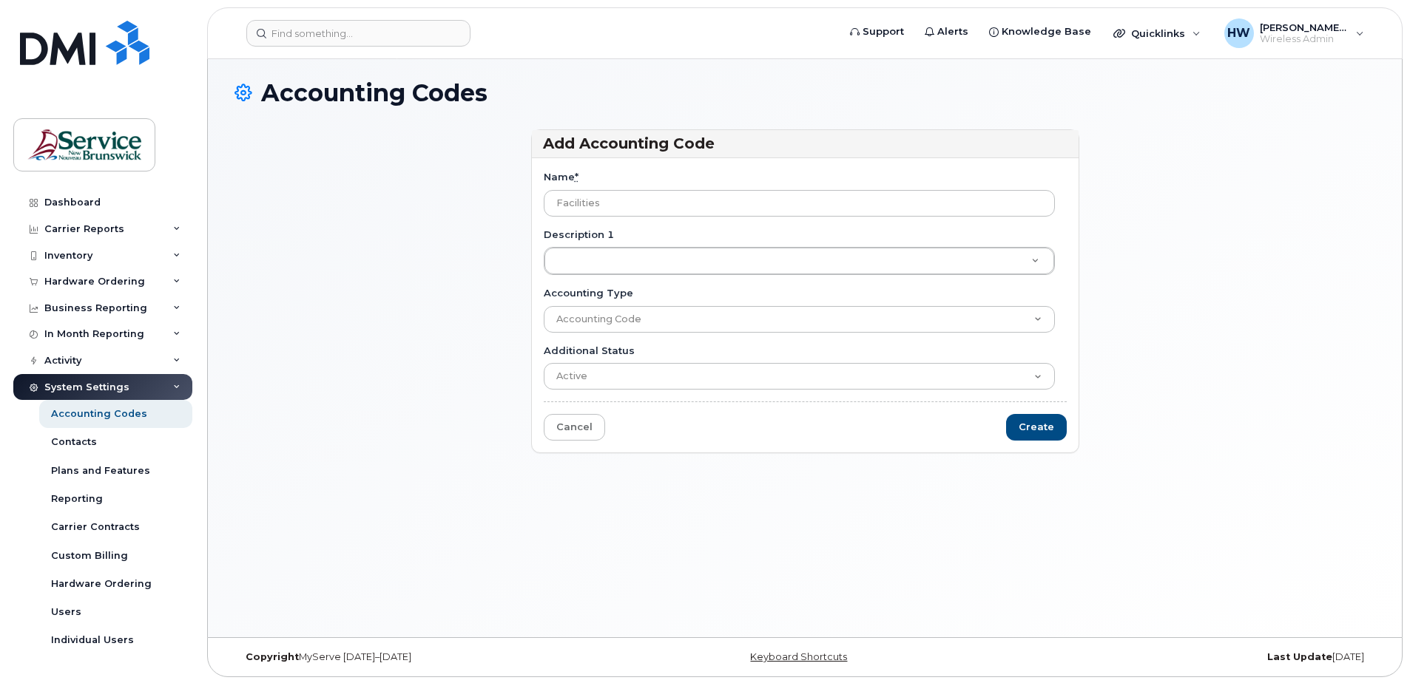
scroll to position [7, 0]
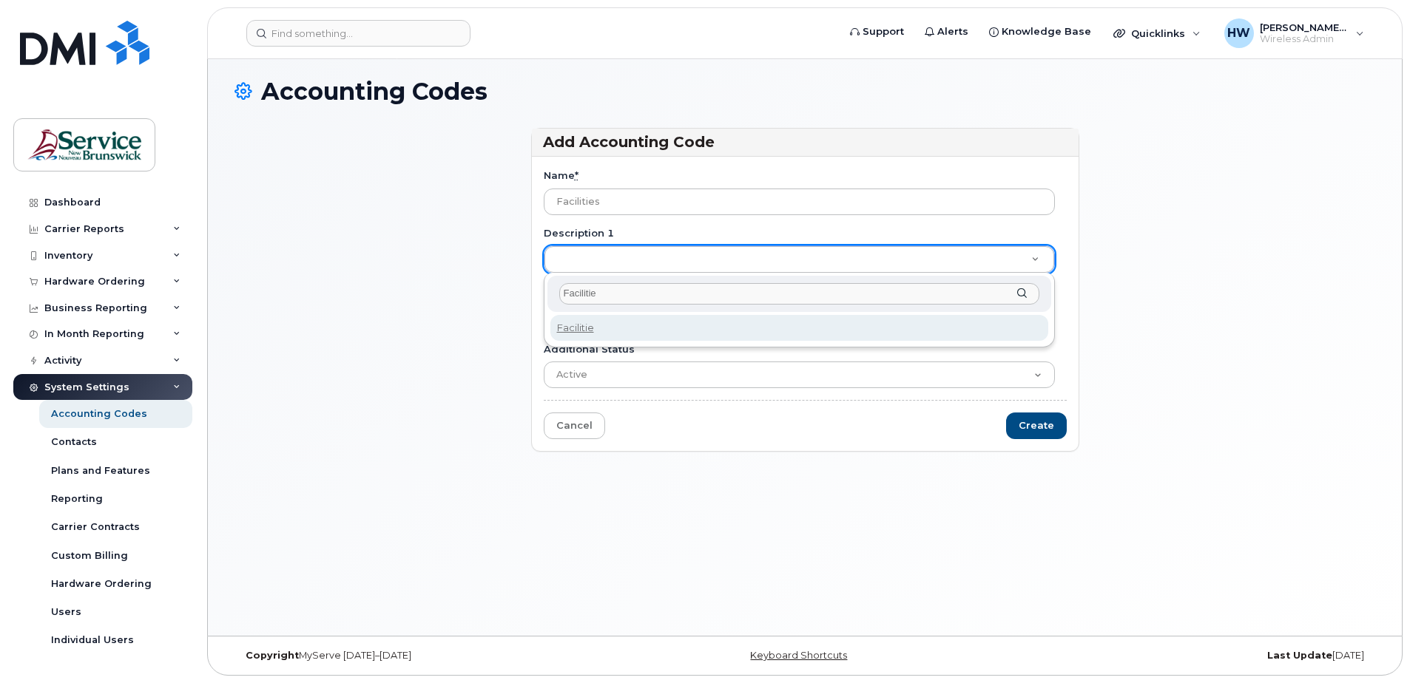
type input "Facilities"
drag, startPoint x: 814, startPoint y: 483, endPoint x: 807, endPoint y: 417, distance: 66.2
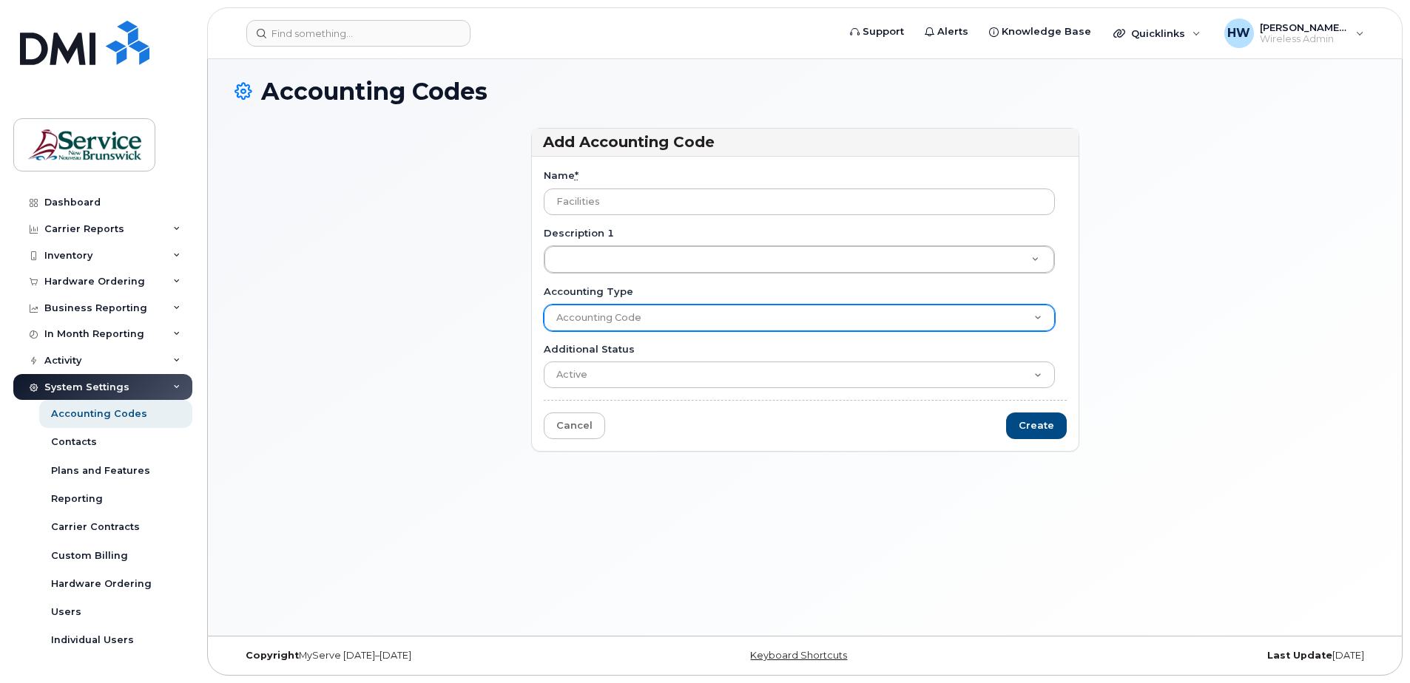
click at [623, 317] on select "Accounting Code" at bounding box center [799, 318] width 511 height 27
click at [544, 305] on select "Accounting Code" at bounding box center [799, 318] width 511 height 27
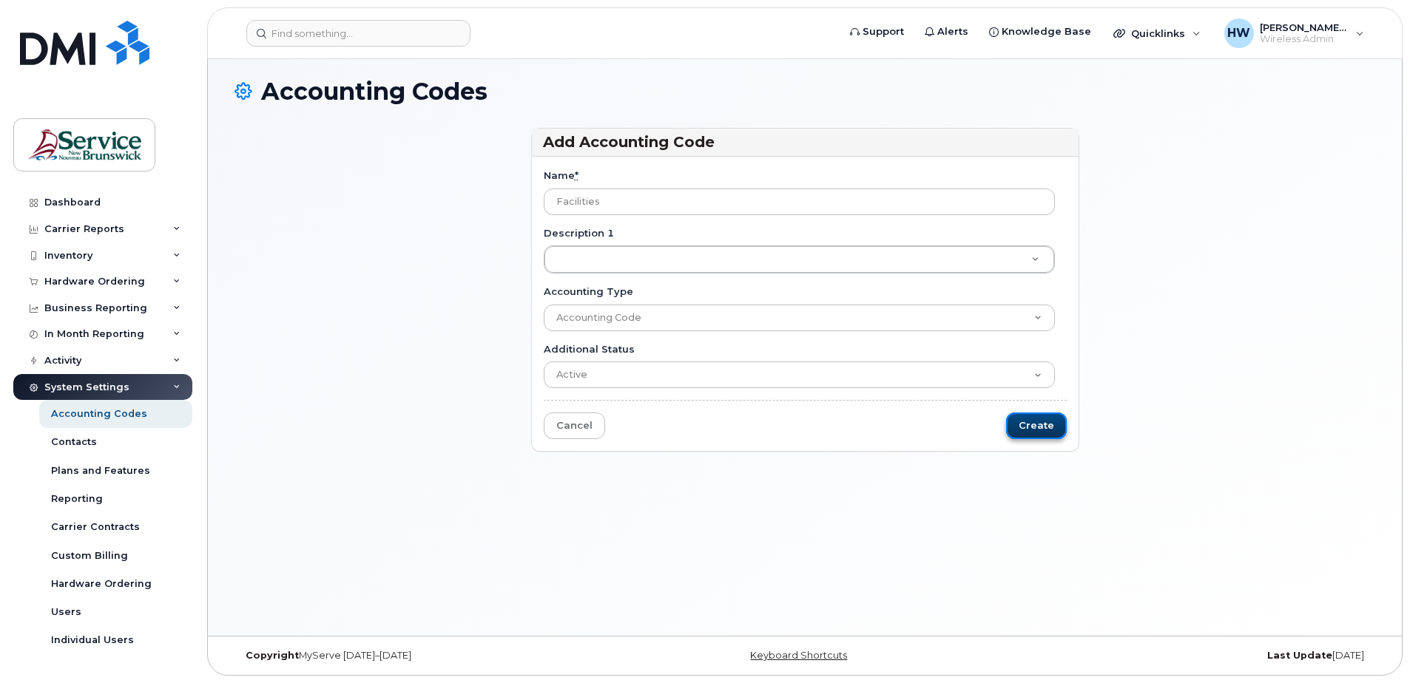
click at [1044, 419] on input "Create" at bounding box center [1036, 426] width 61 height 27
click at [1044, 418] on input "Create" at bounding box center [1036, 426] width 61 height 27
click at [1041, 416] on input "Create" at bounding box center [1036, 426] width 61 height 27
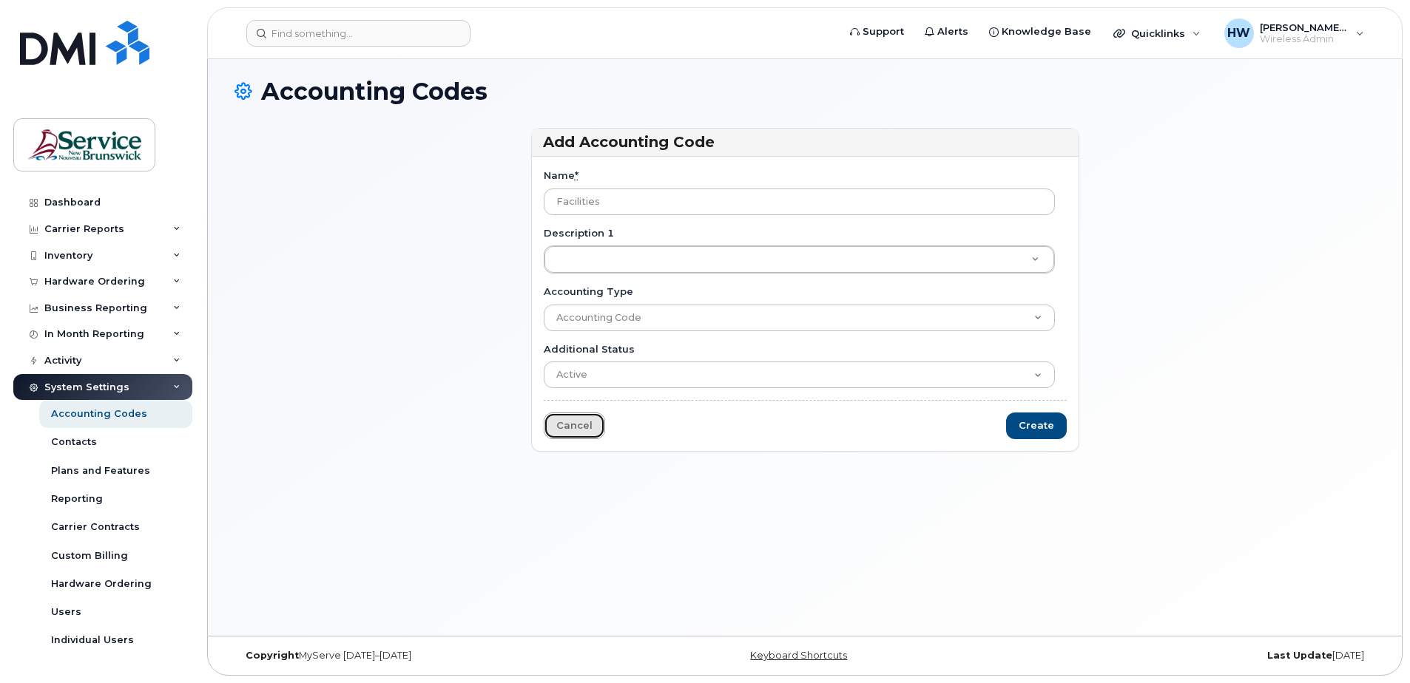
click at [580, 425] on link "Cancel" at bounding box center [574, 426] width 61 height 27
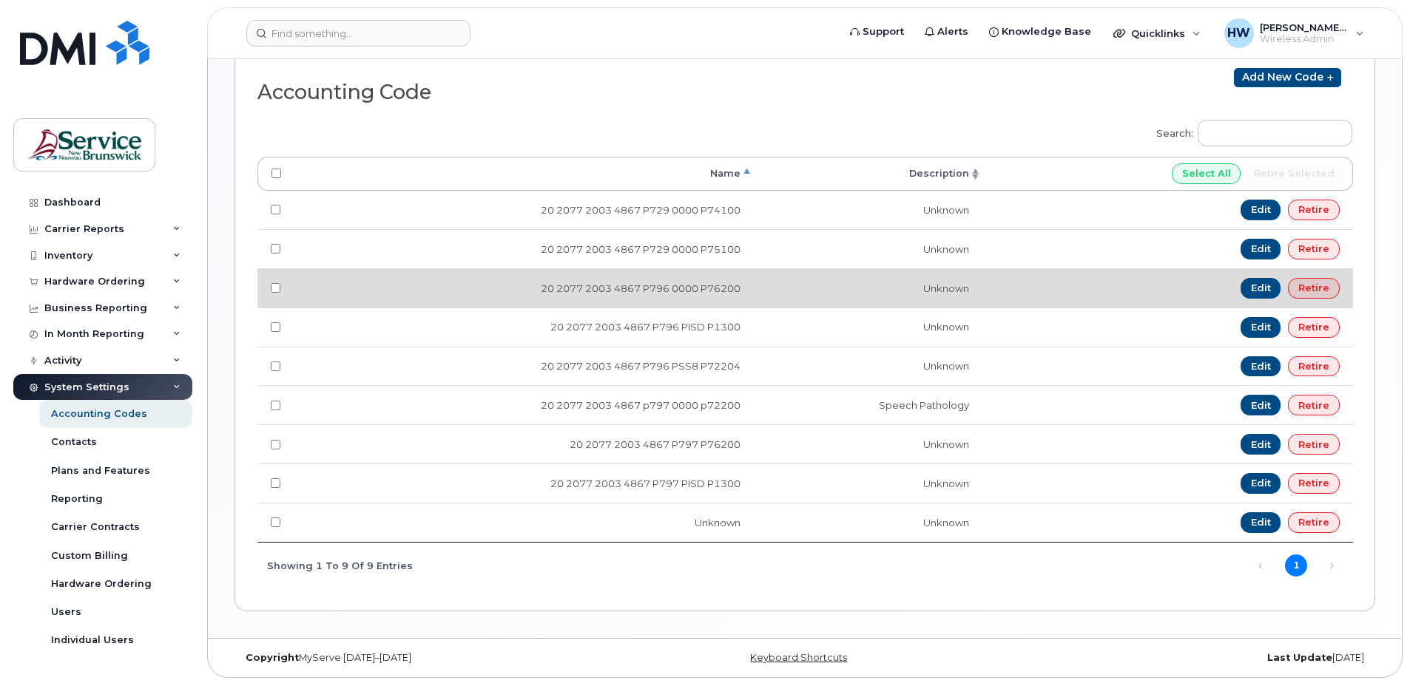
scroll to position [232, 0]
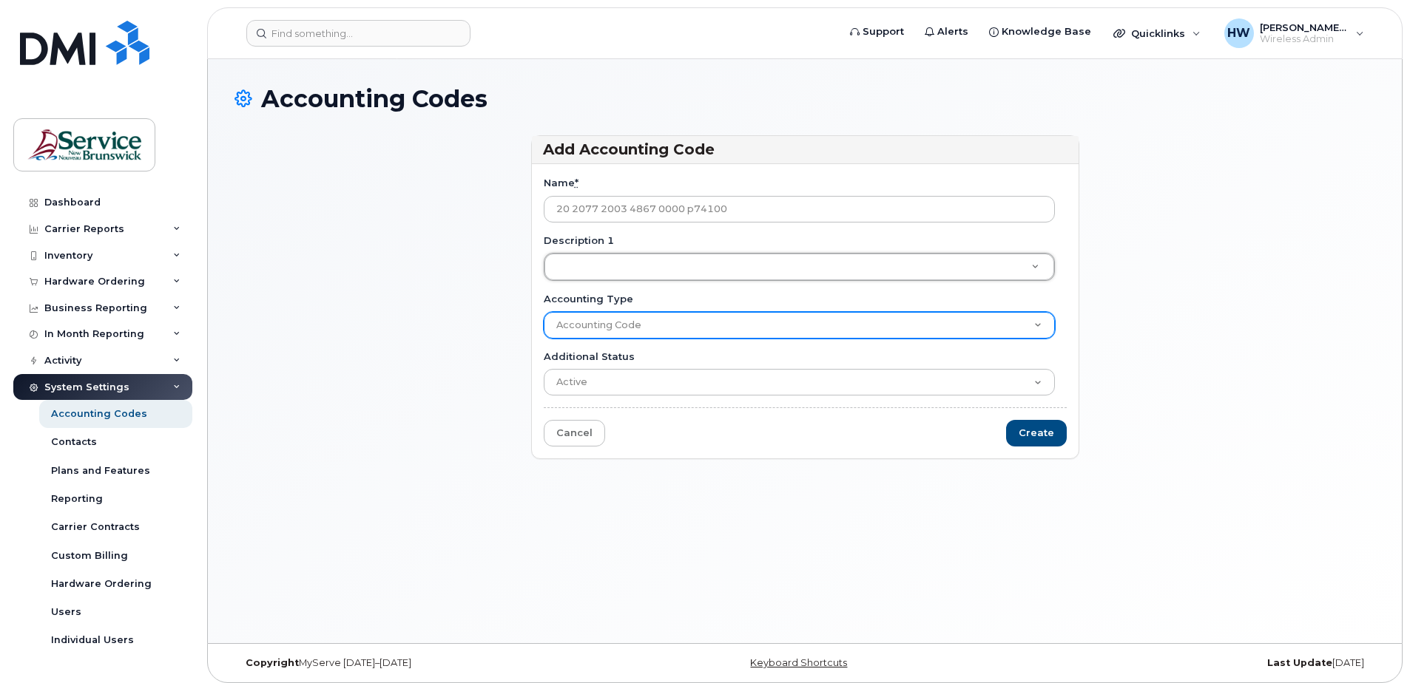
click at [598, 318] on select "Accounting Code" at bounding box center [799, 325] width 511 height 27
select select
click at [544, 312] on select "Accounting Code" at bounding box center [799, 325] width 511 height 27
click at [570, 317] on select "Accounting Code" at bounding box center [799, 325] width 511 height 27
click at [544, 312] on select "Accounting Code" at bounding box center [799, 325] width 511 height 27
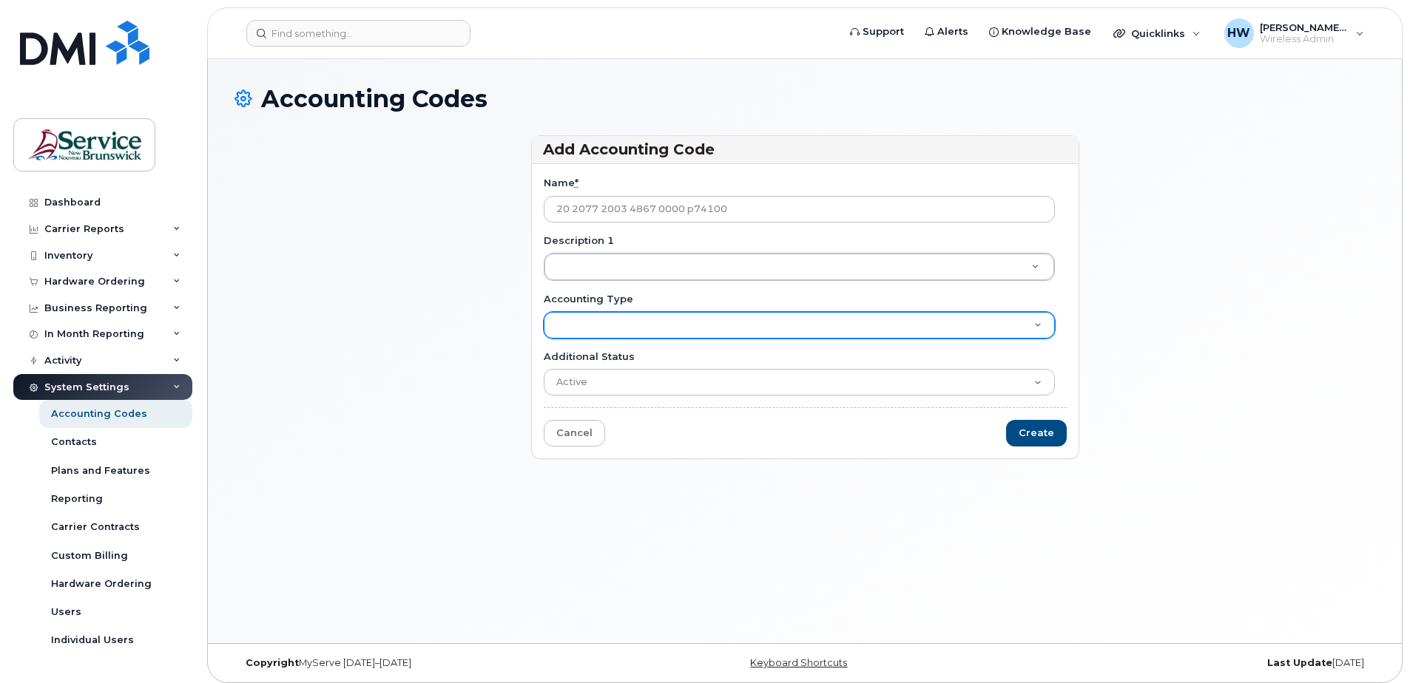
click at [580, 326] on select "Accounting Code" at bounding box center [799, 325] width 511 height 27
click at [544, 312] on select "Accounting Code" at bounding box center [799, 325] width 511 height 27
click at [1036, 322] on select "Accounting Code" at bounding box center [799, 325] width 511 height 27
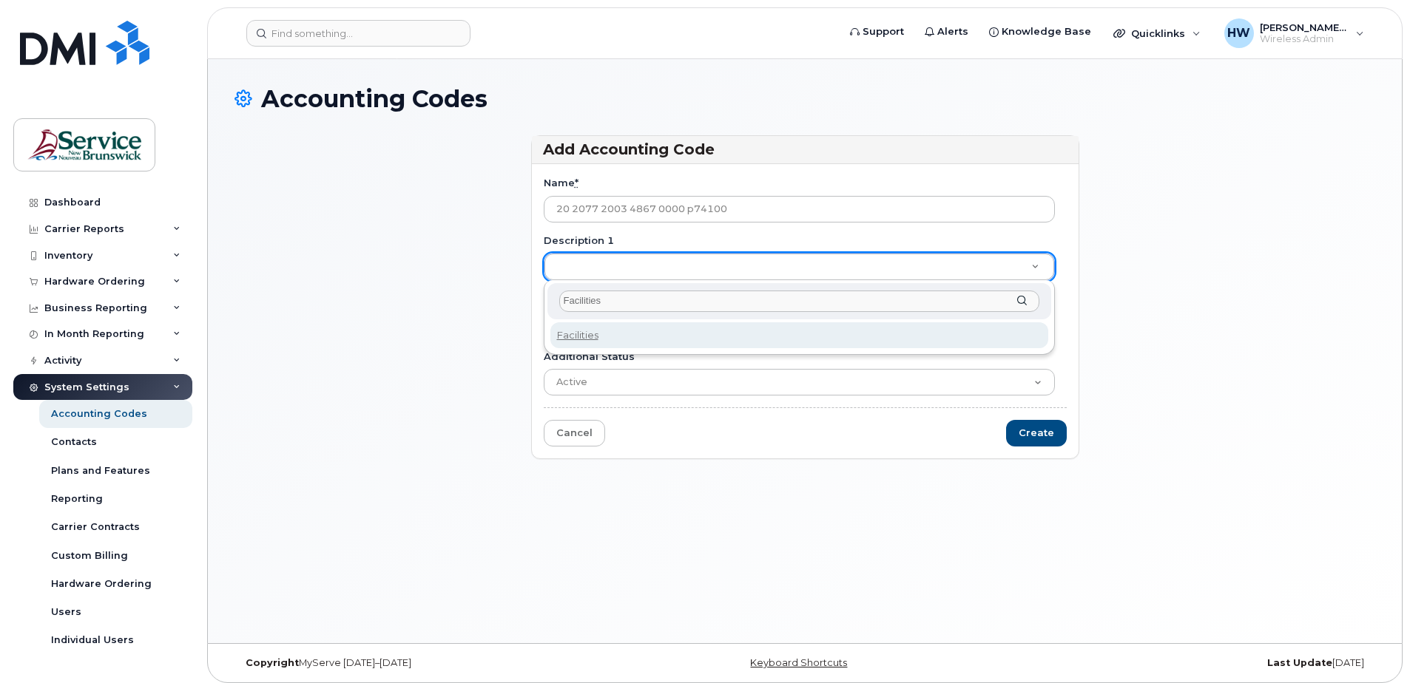
type input "Facilities"
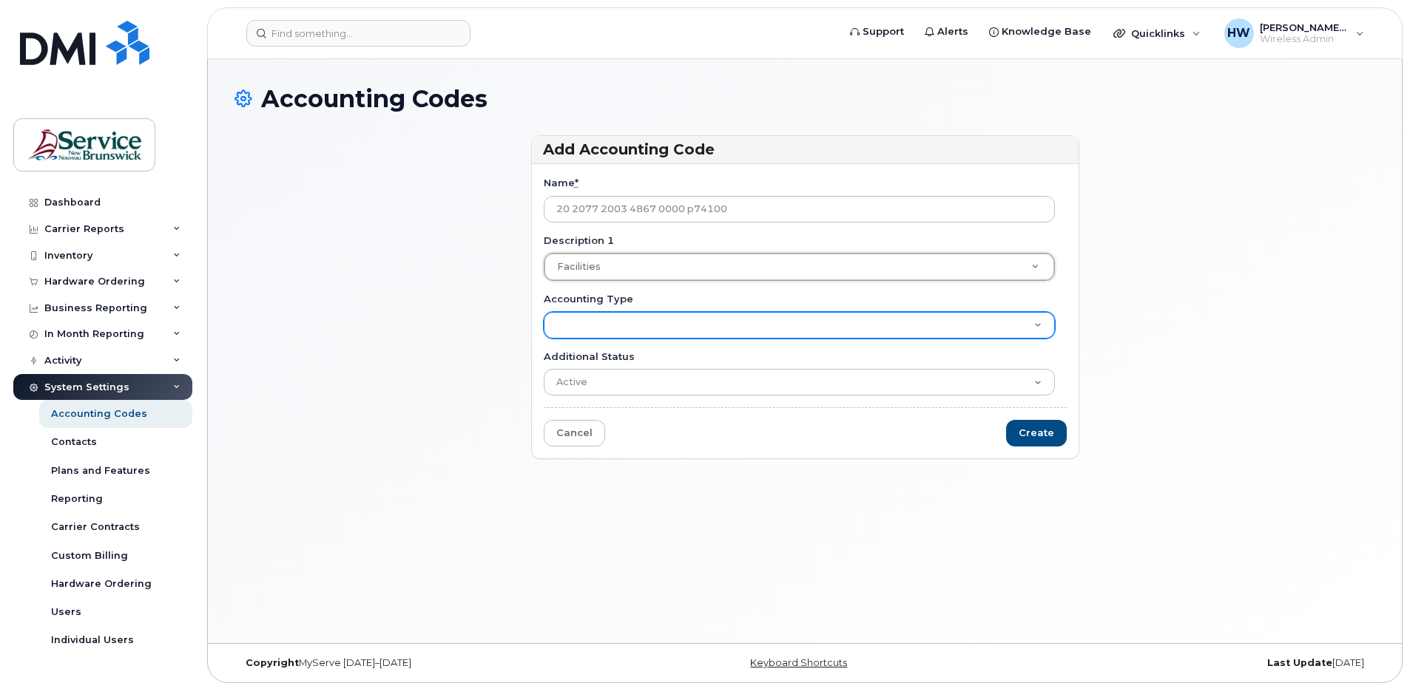
click at [1035, 323] on select "Accounting Code" at bounding box center [799, 325] width 511 height 27
select select "2035"
click at [544, 312] on select "Accounting Code" at bounding box center [799, 325] width 511 height 27
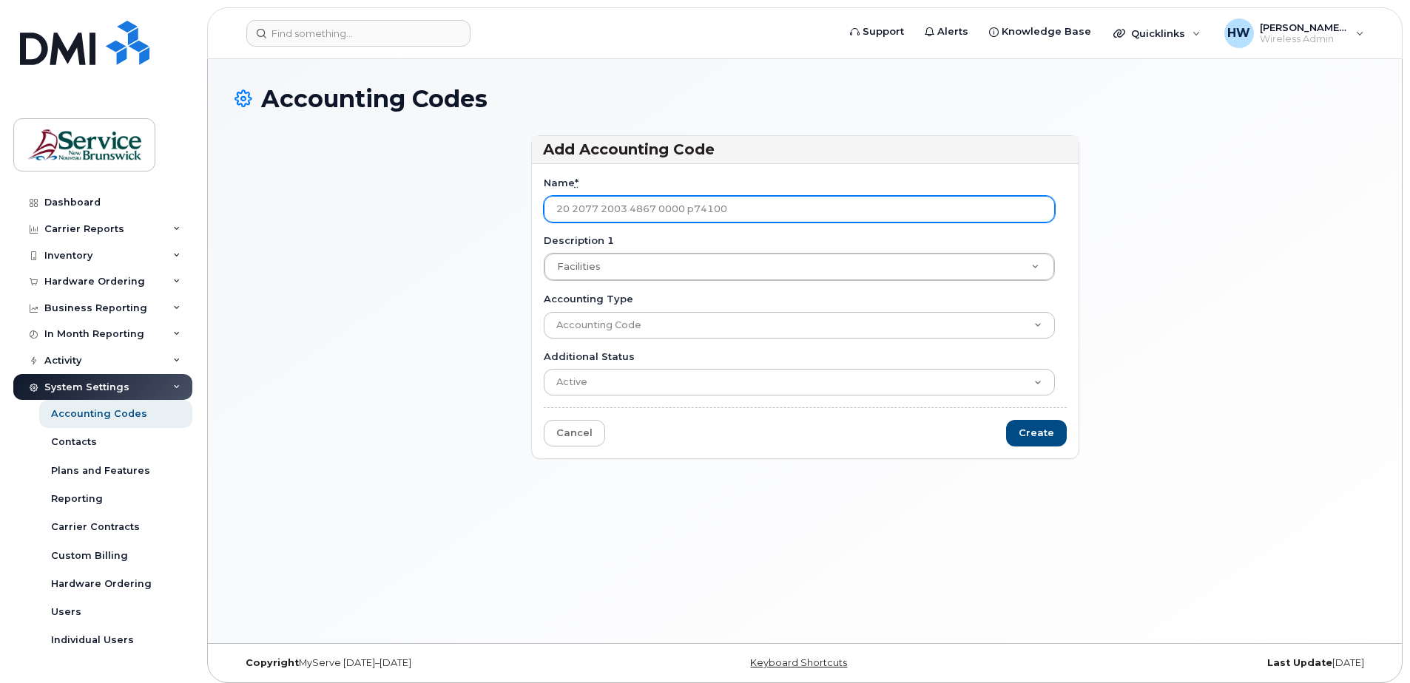
click at [687, 208] on input "20 2077 2003 4867 0000 p74100" at bounding box center [799, 209] width 511 height 27
type input "20 2077 2003 4867 p797 0000 p74100"
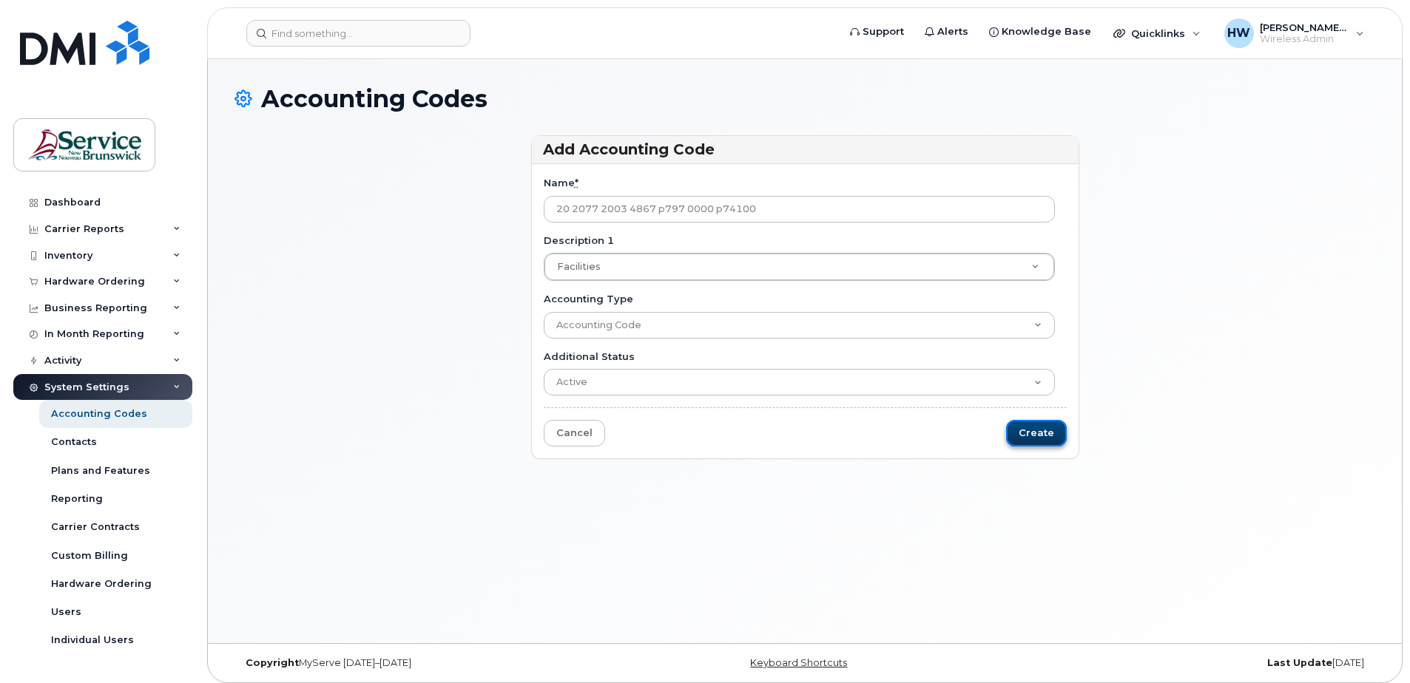
click at [1038, 433] on input "Create" at bounding box center [1036, 433] width 61 height 27
type input "Saving..."
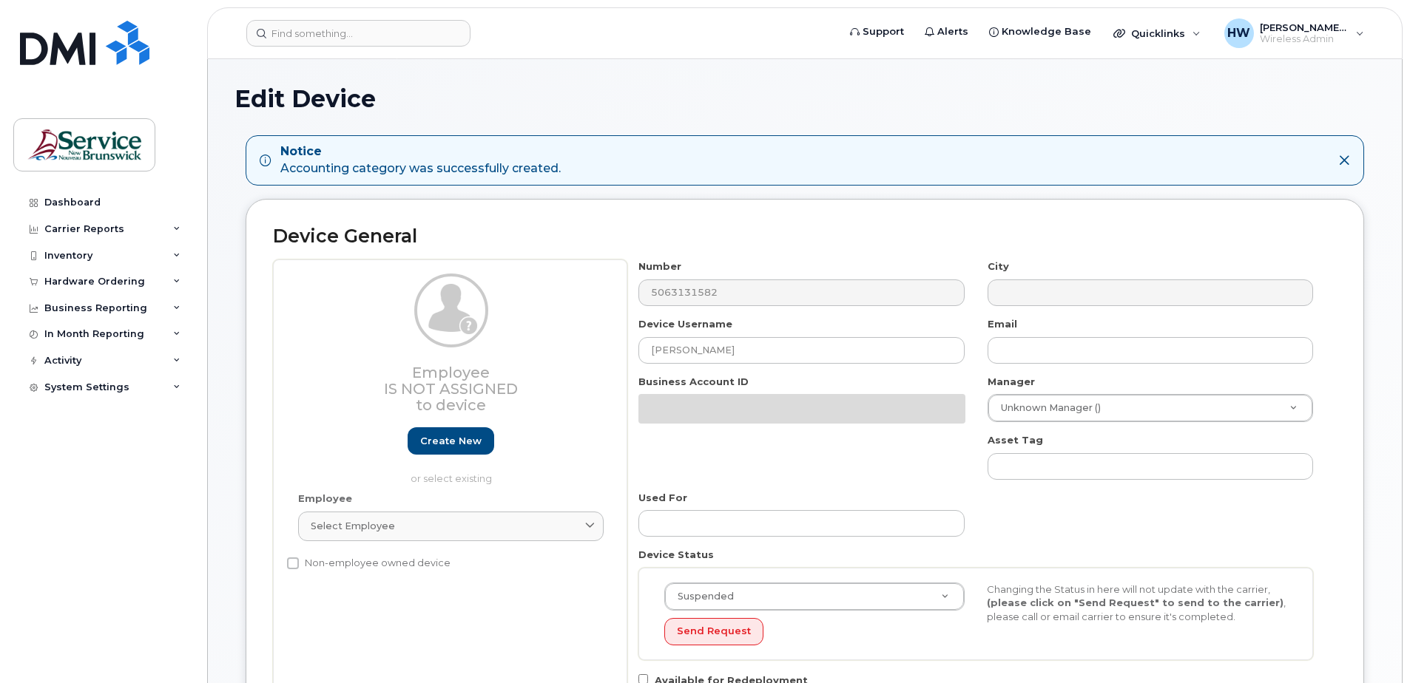
select select "34535615"
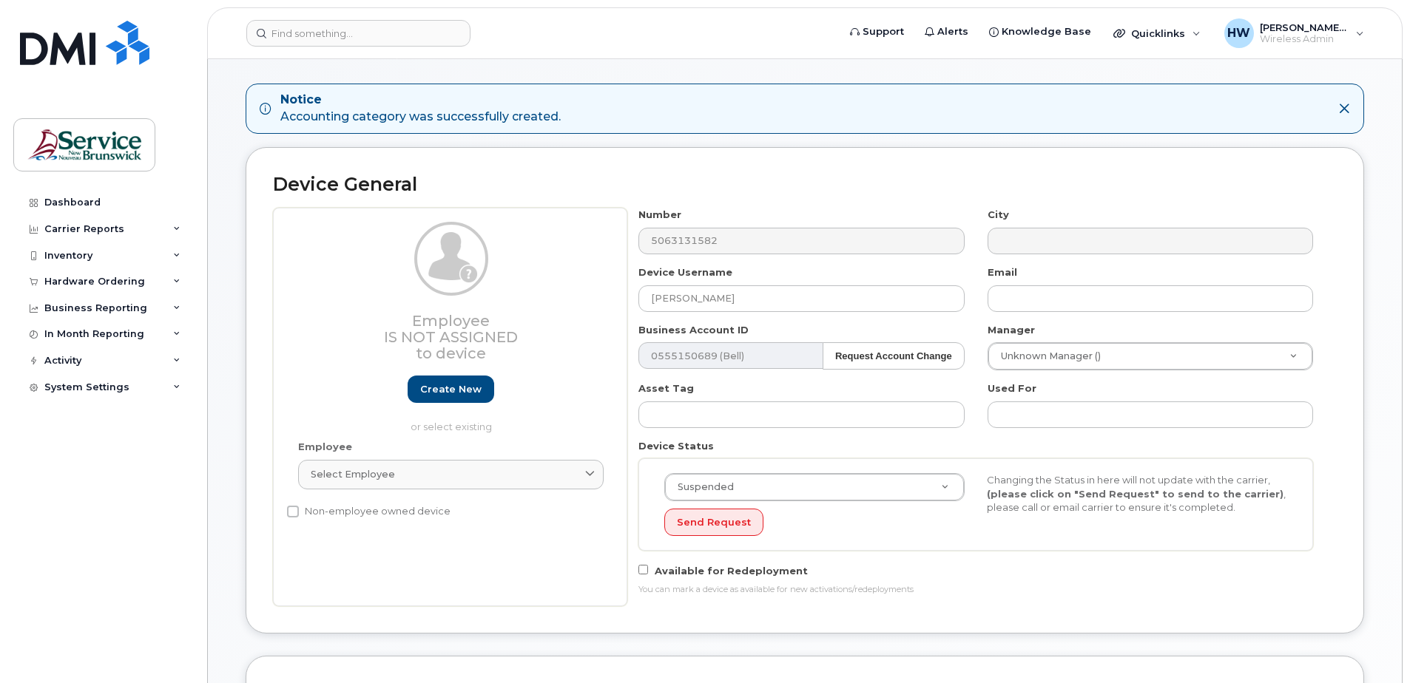
scroll to position [74, 0]
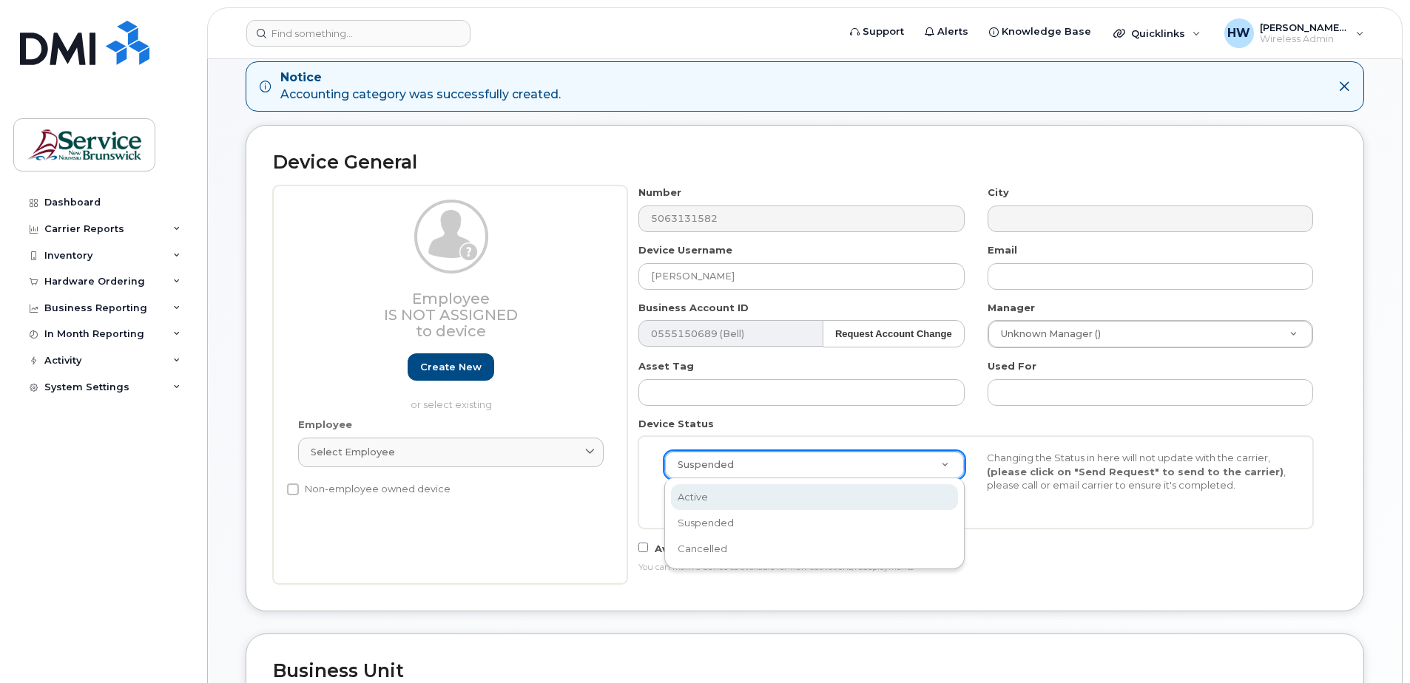
select select "active"
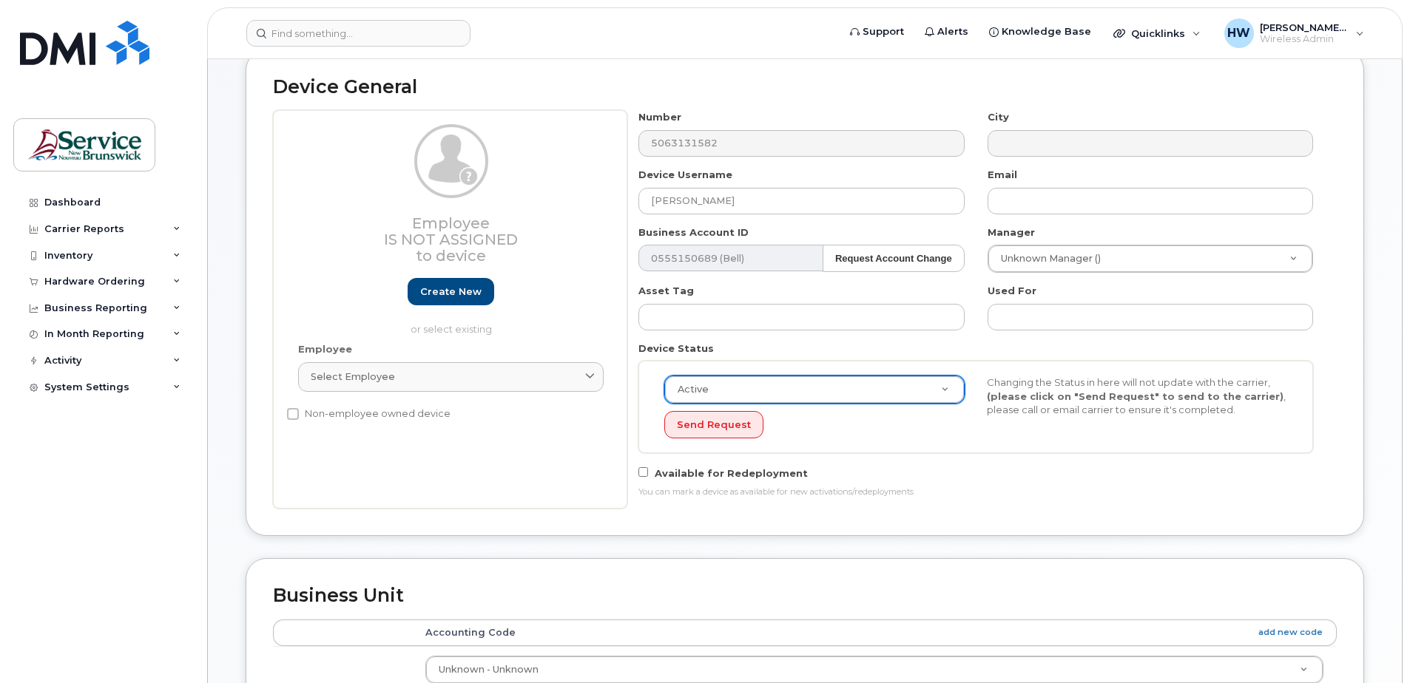
scroll to position [148, 0]
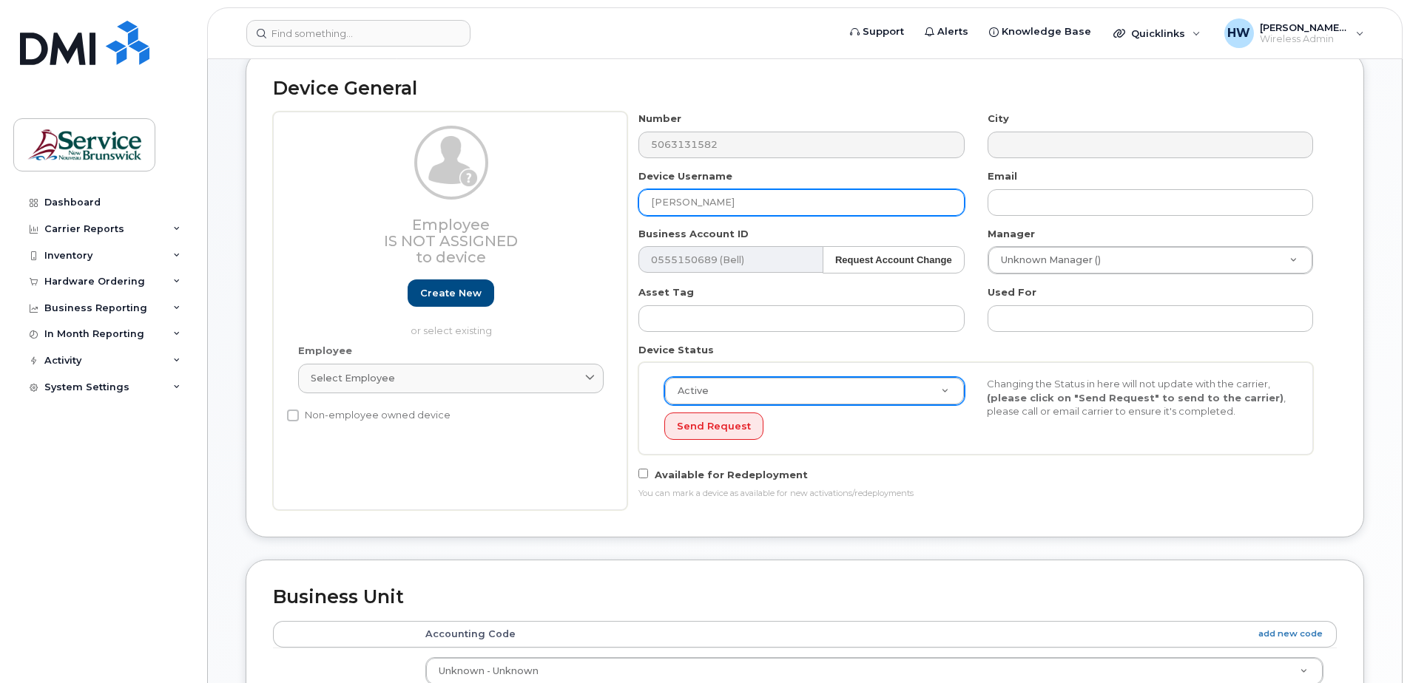
drag, startPoint x: 732, startPoint y: 204, endPoint x: 598, endPoint y: 194, distance: 134.3
click at [598, 194] on div "Employee Is not assigned to device Create new or select existing Employee Selec…" at bounding box center [805, 311] width 1064 height 399
type input "Colin Turnell"
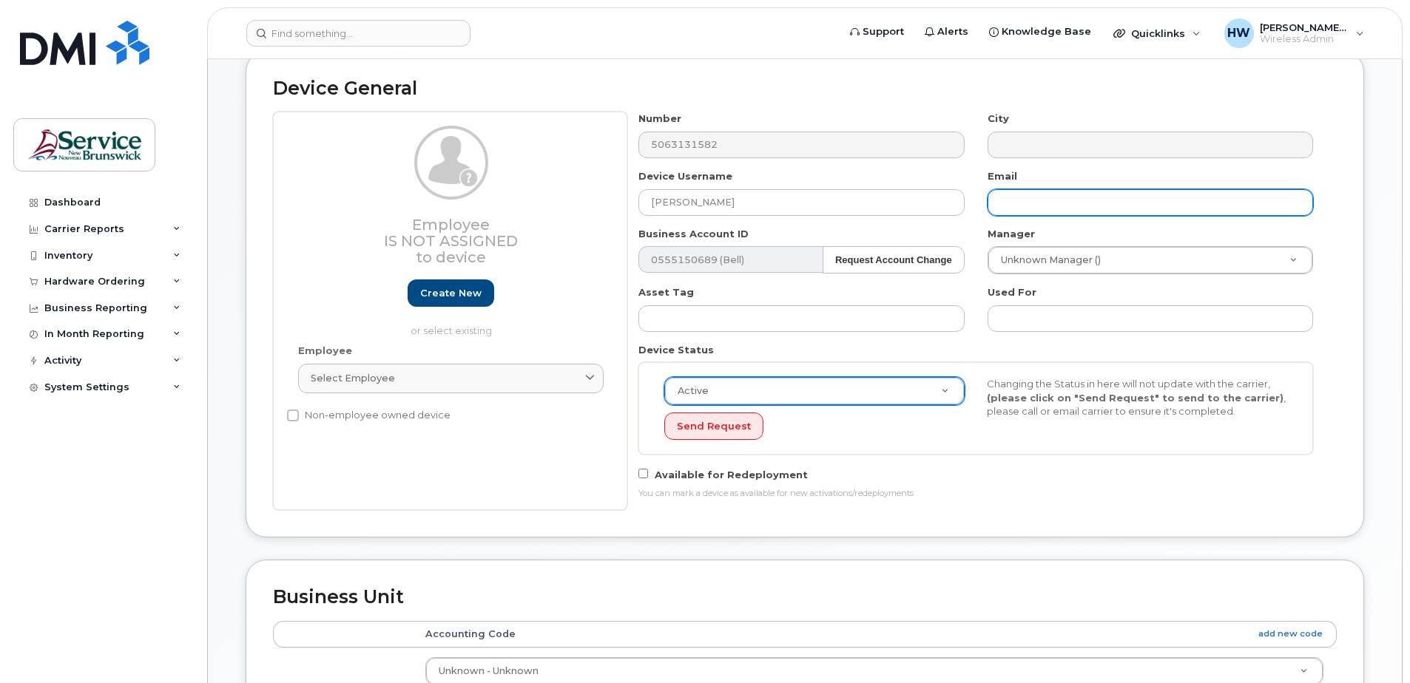
click at [1019, 200] on input "text" at bounding box center [1149, 202] width 325 height 27
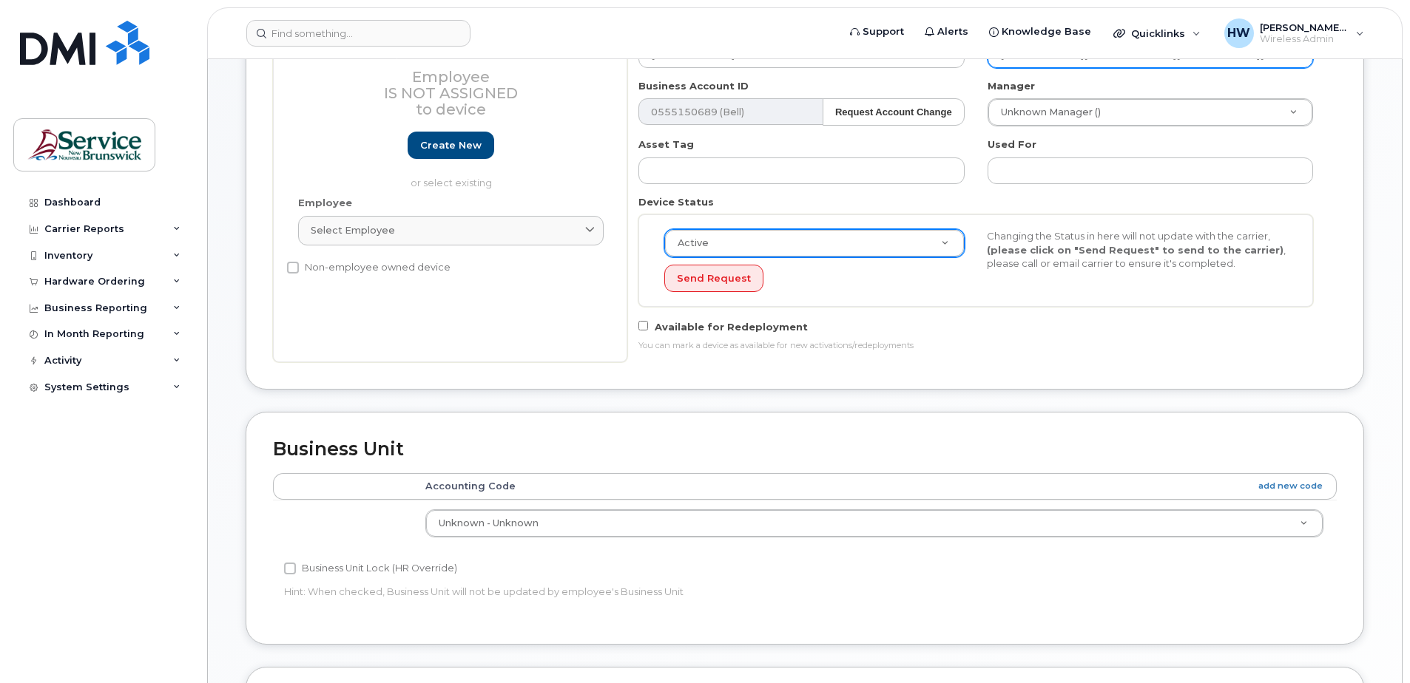
scroll to position [444, 0]
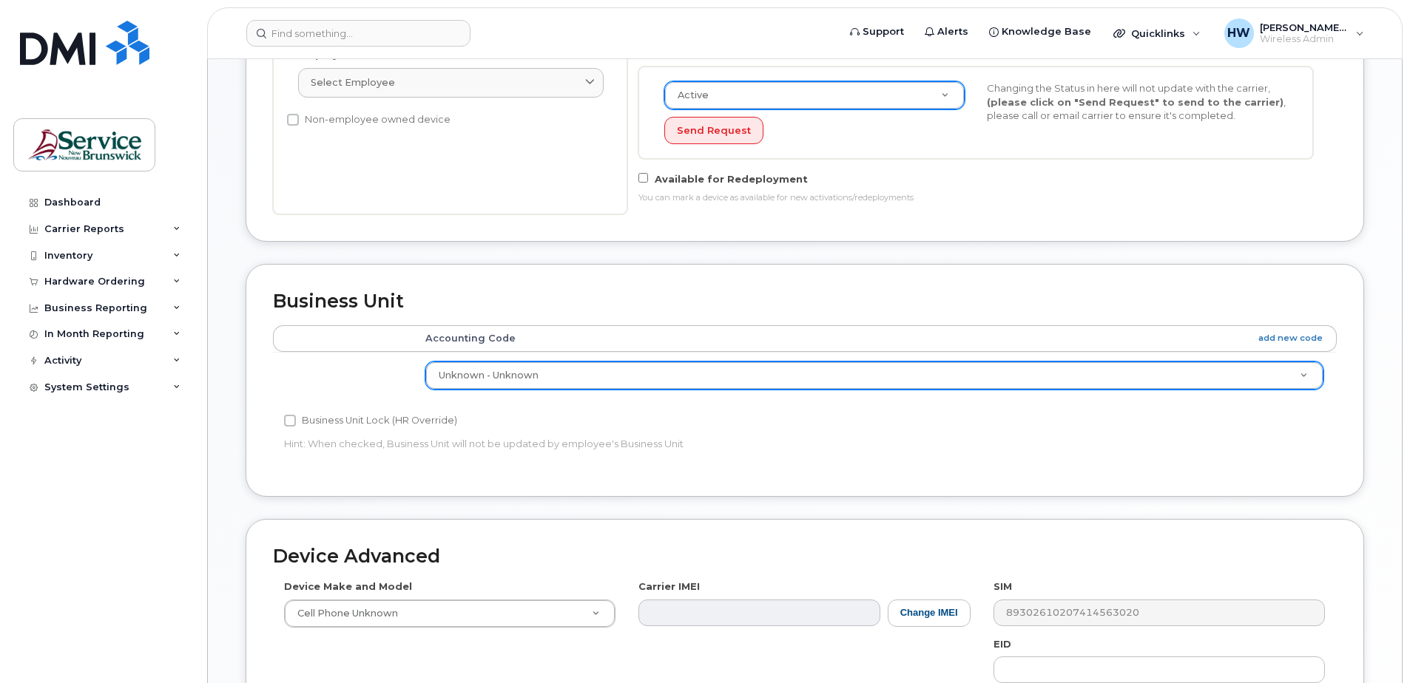
type input "colin.turnell@nbed.nb.ca"
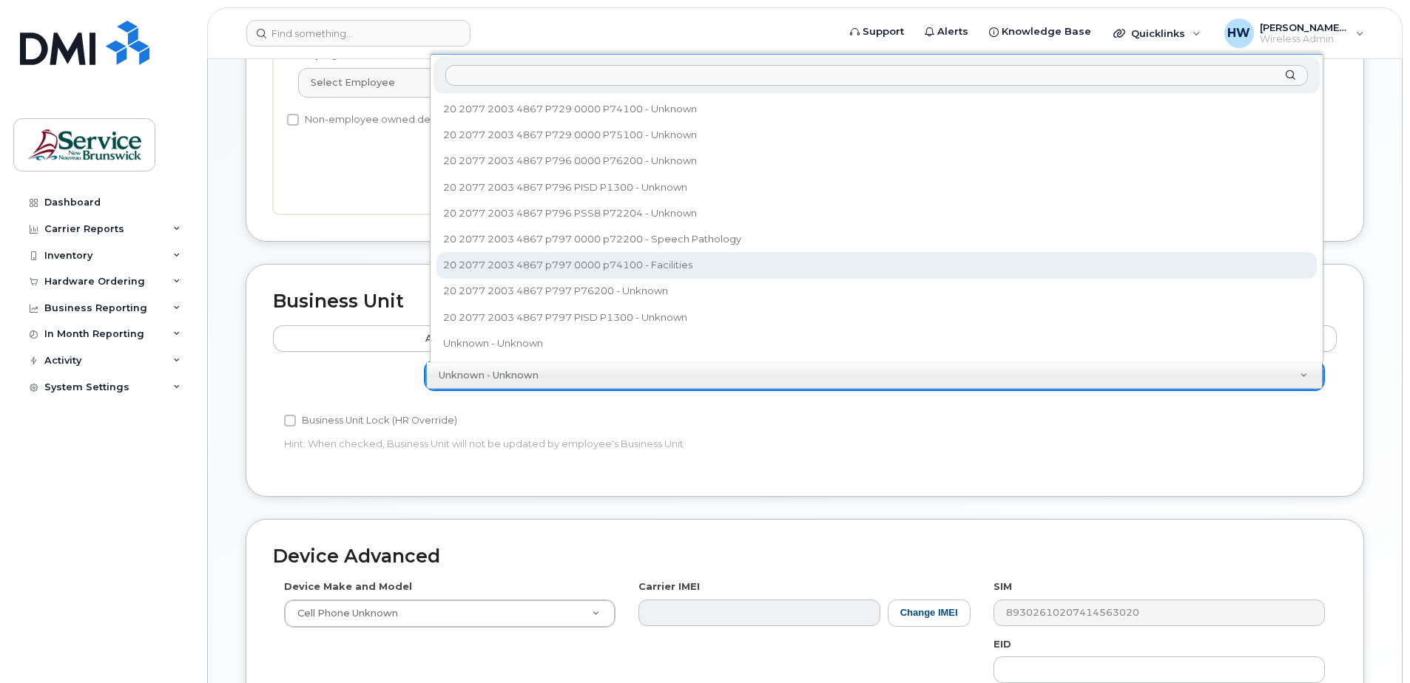
select select "36203705"
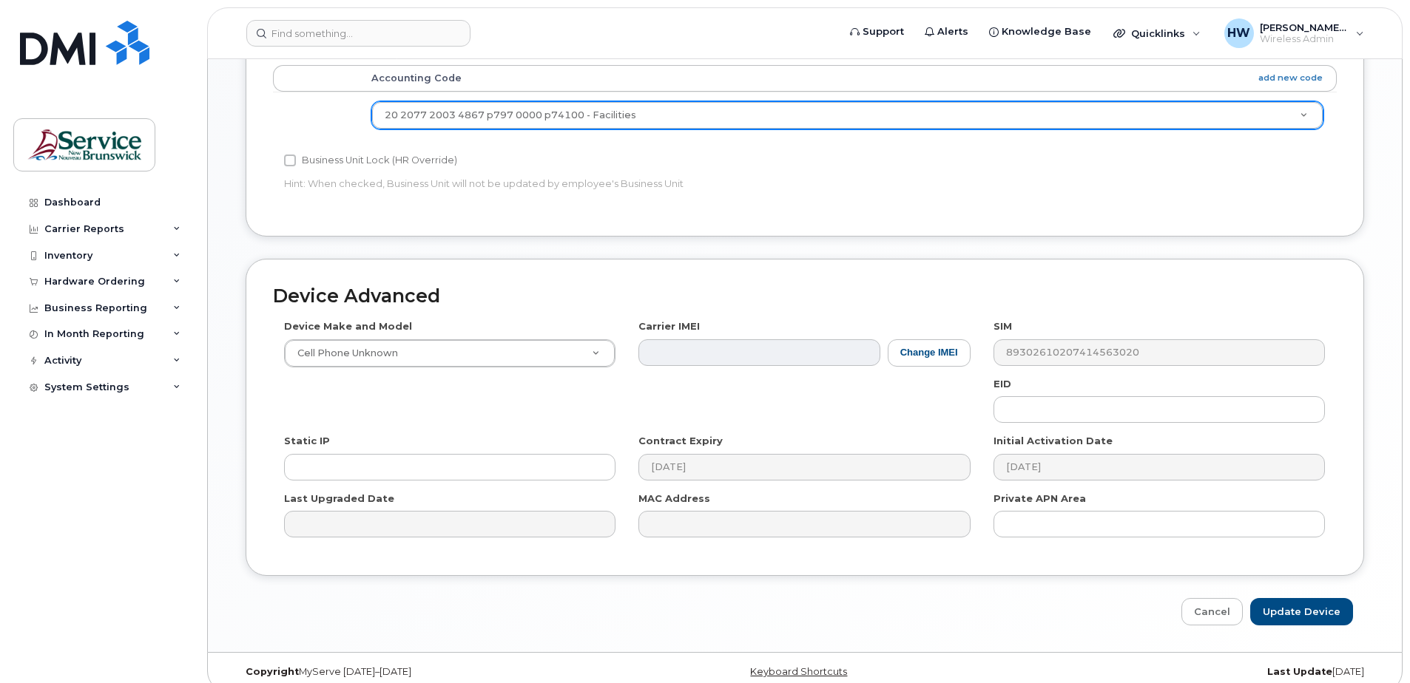
scroll to position [720, 0]
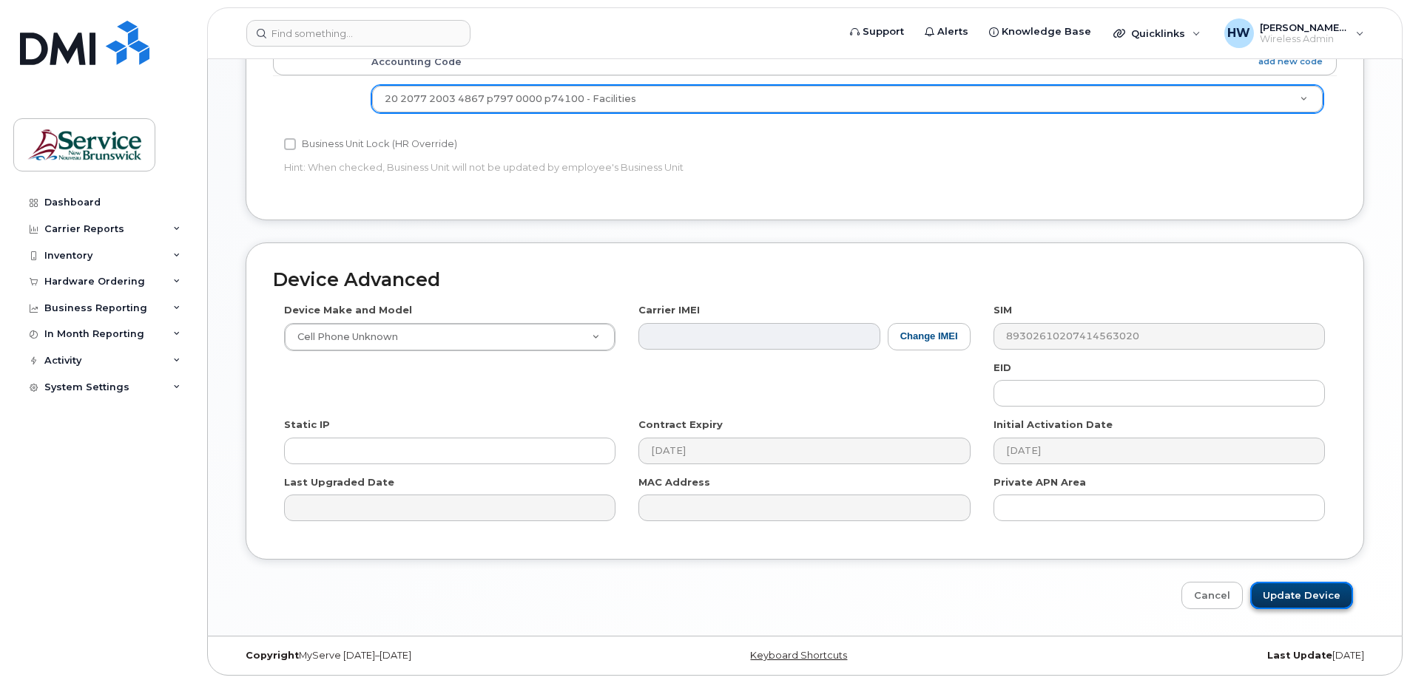
click at [1320, 591] on input "Update Device" at bounding box center [1301, 595] width 103 height 27
type input "Saving..."
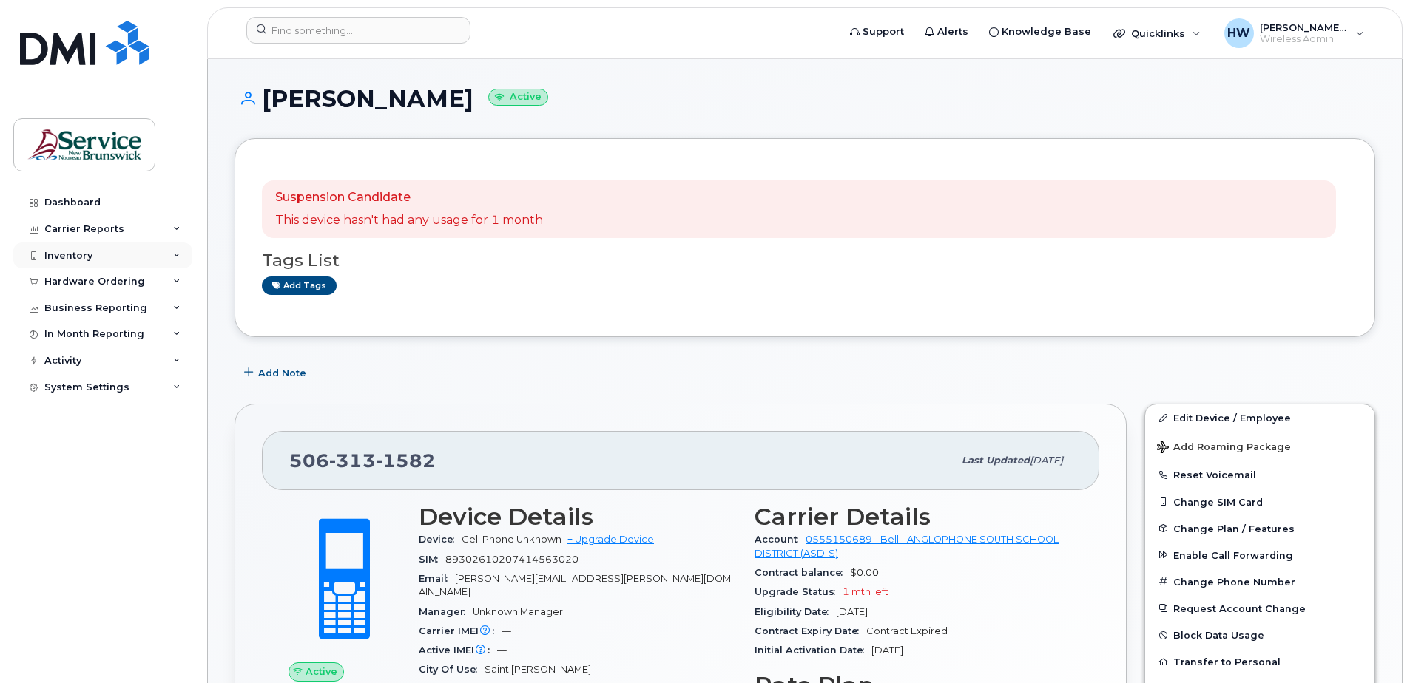
click at [118, 253] on div "Inventory" at bounding box center [102, 256] width 179 height 27
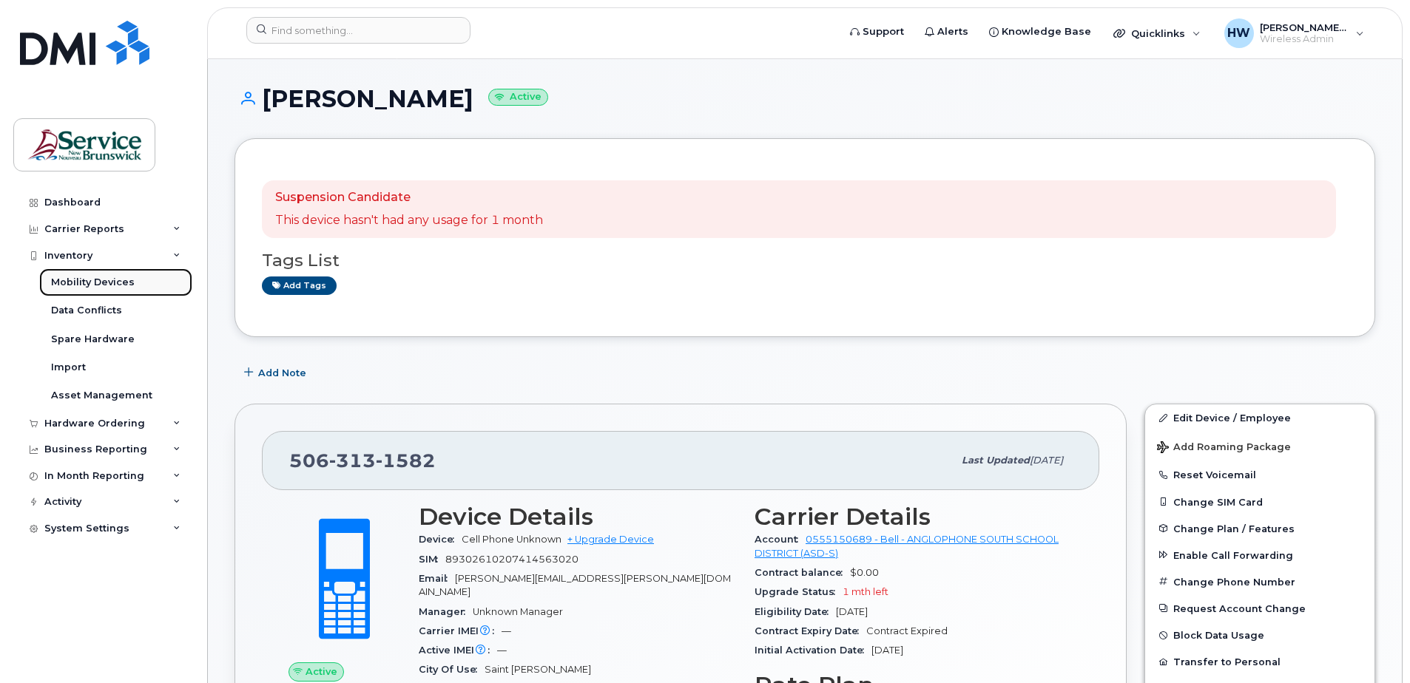
click at [124, 283] on div "Mobility Devices" at bounding box center [93, 282] width 84 height 13
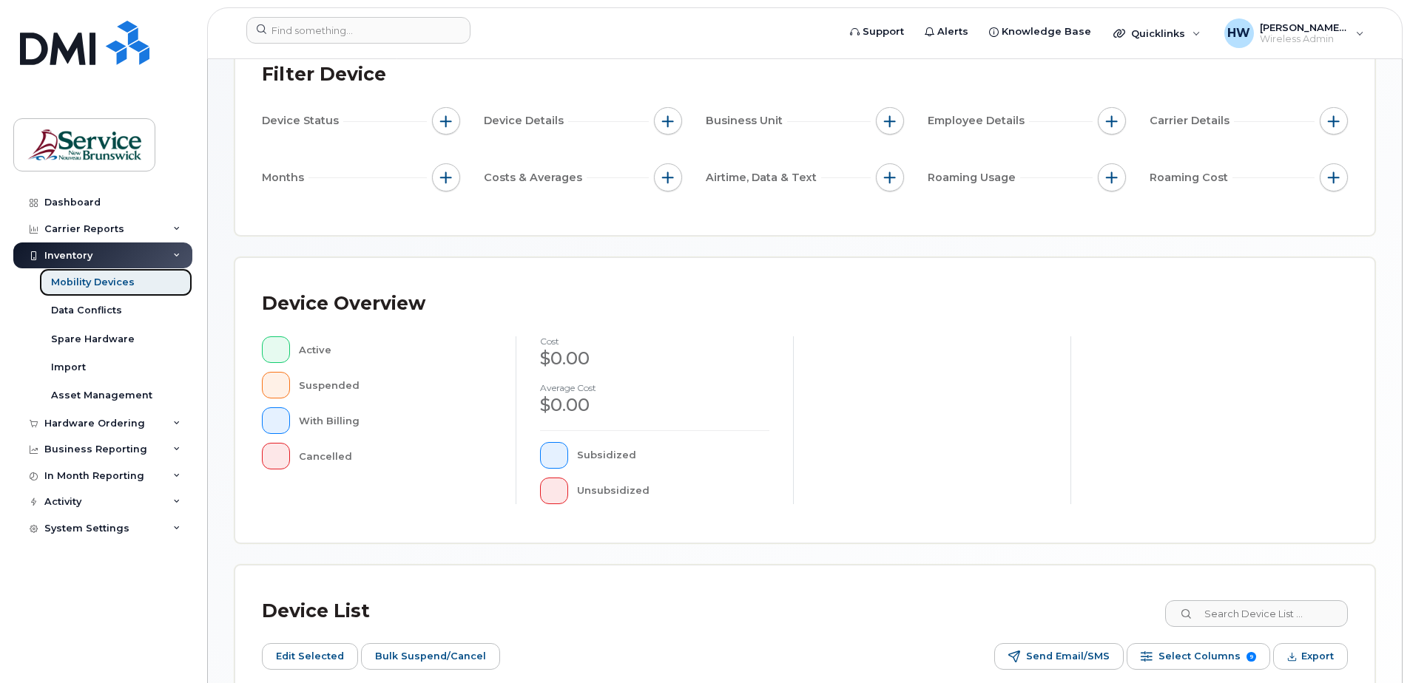
scroll to position [360, 0]
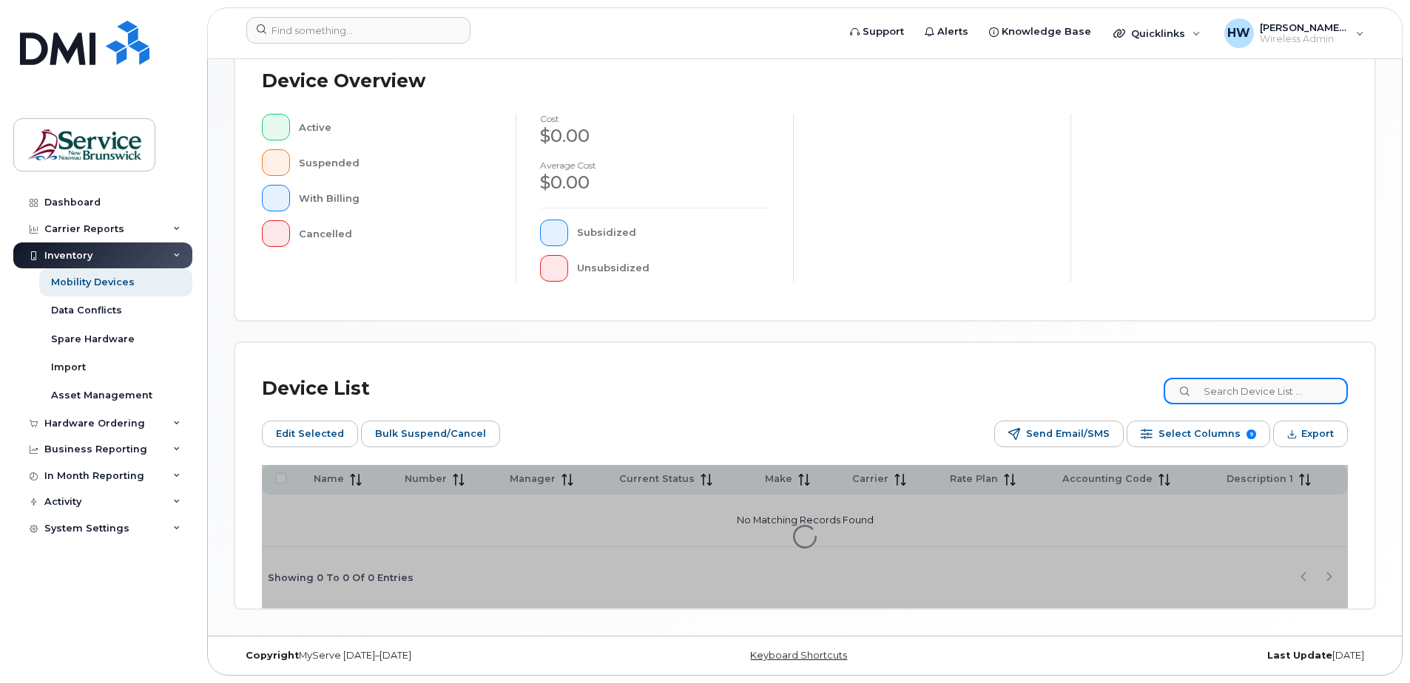
click at [1242, 388] on input at bounding box center [1256, 391] width 184 height 27
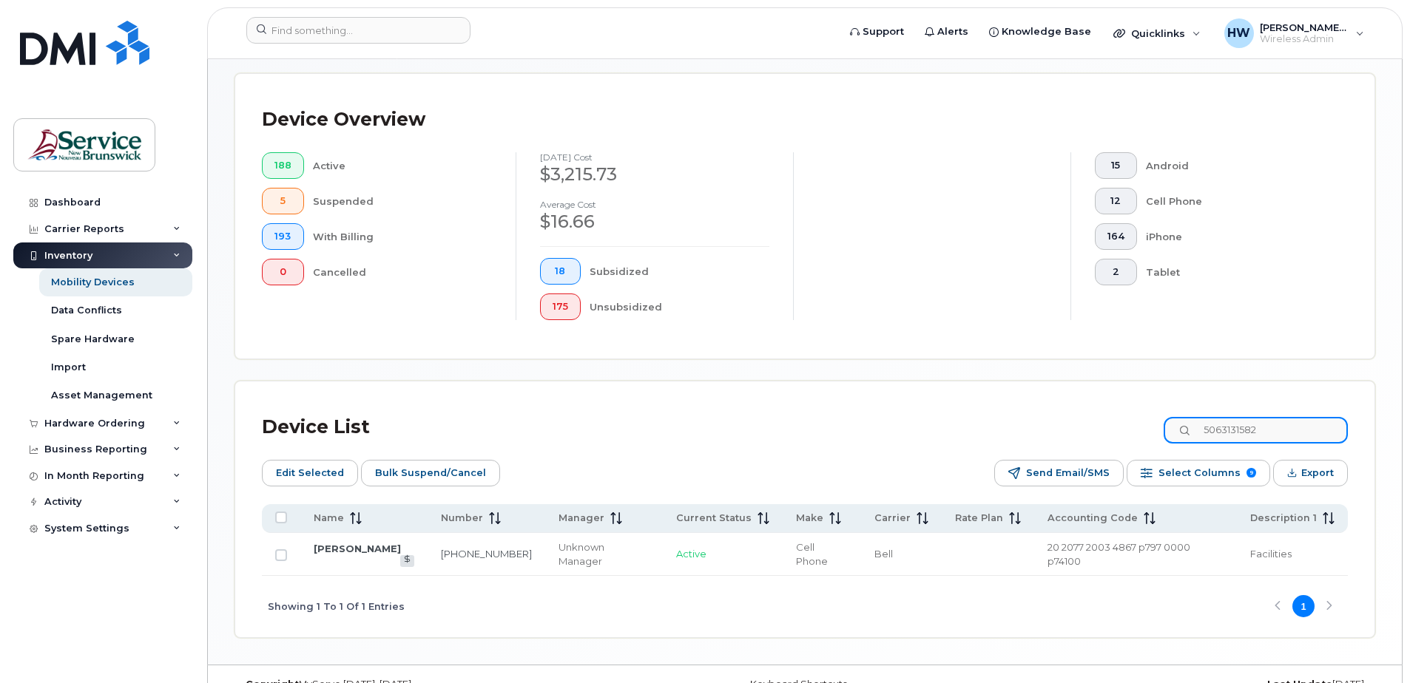
type input "5063131582"
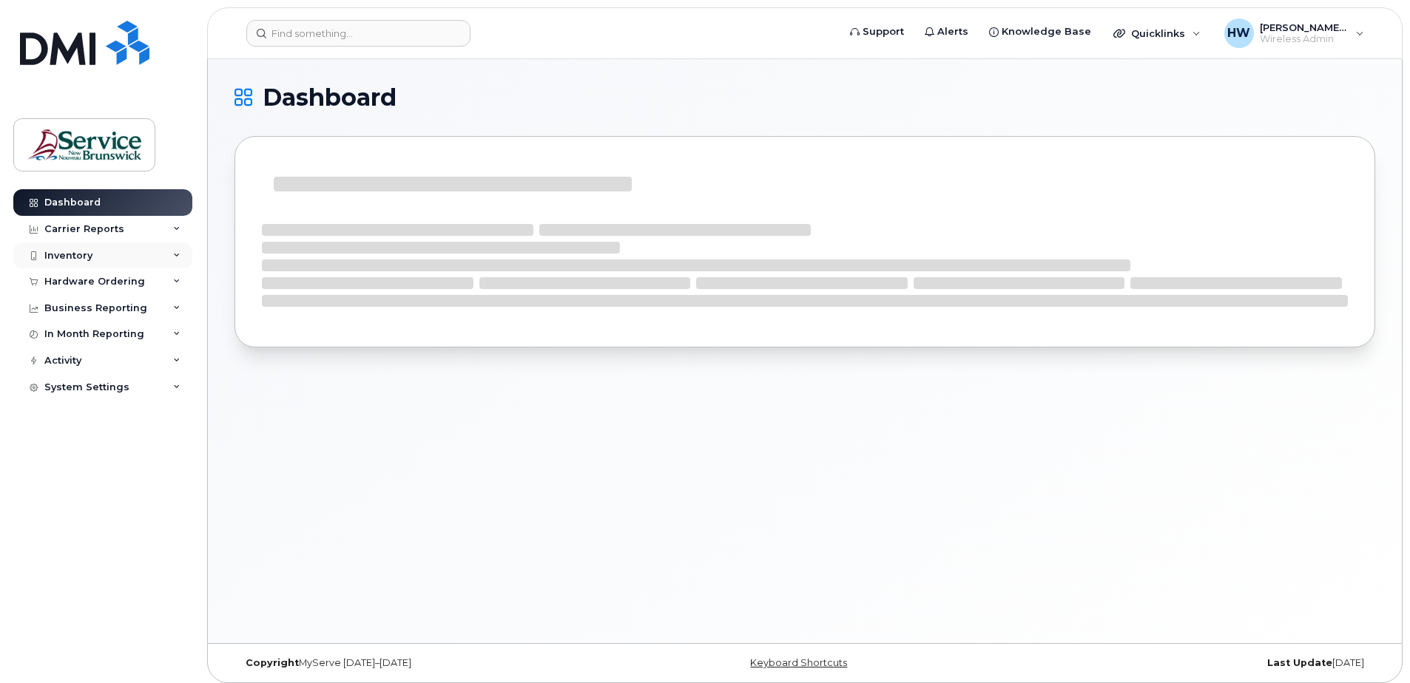
click at [87, 251] on div "Inventory" at bounding box center [68, 256] width 48 height 12
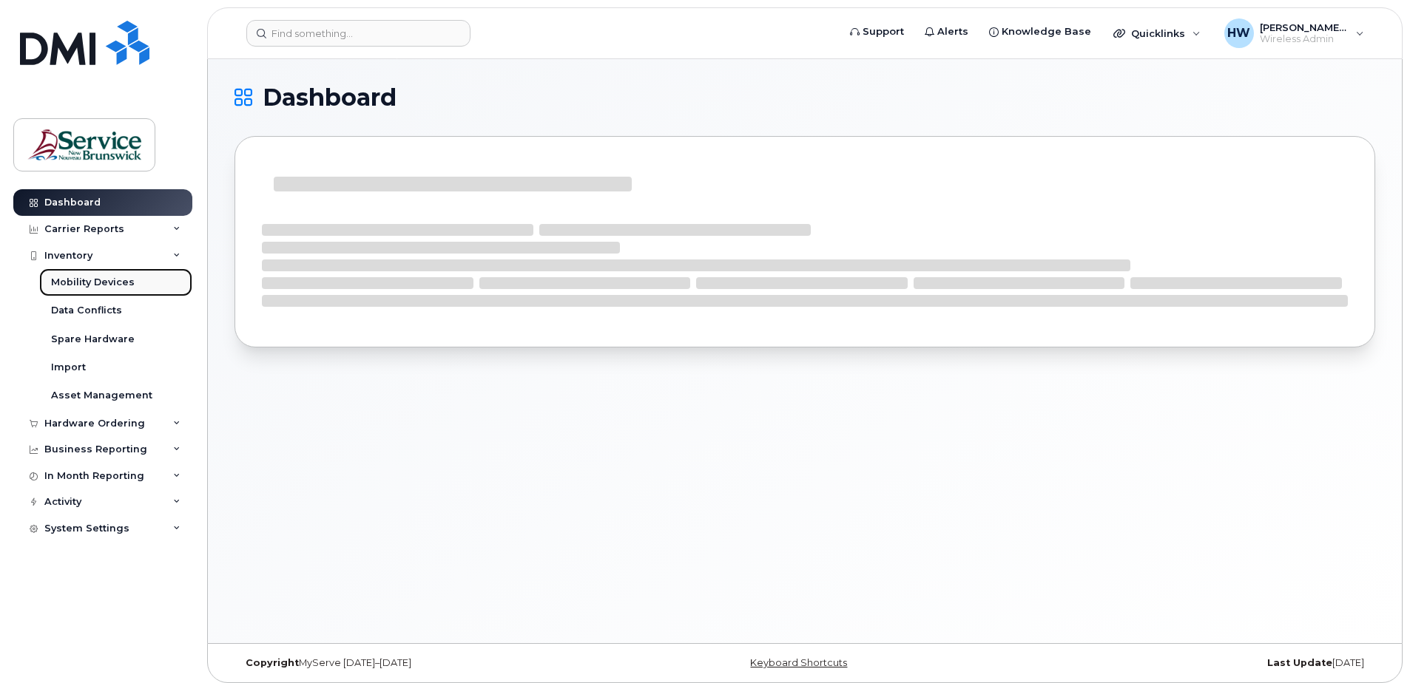
click at [111, 277] on div "Mobility Devices" at bounding box center [93, 282] width 84 height 13
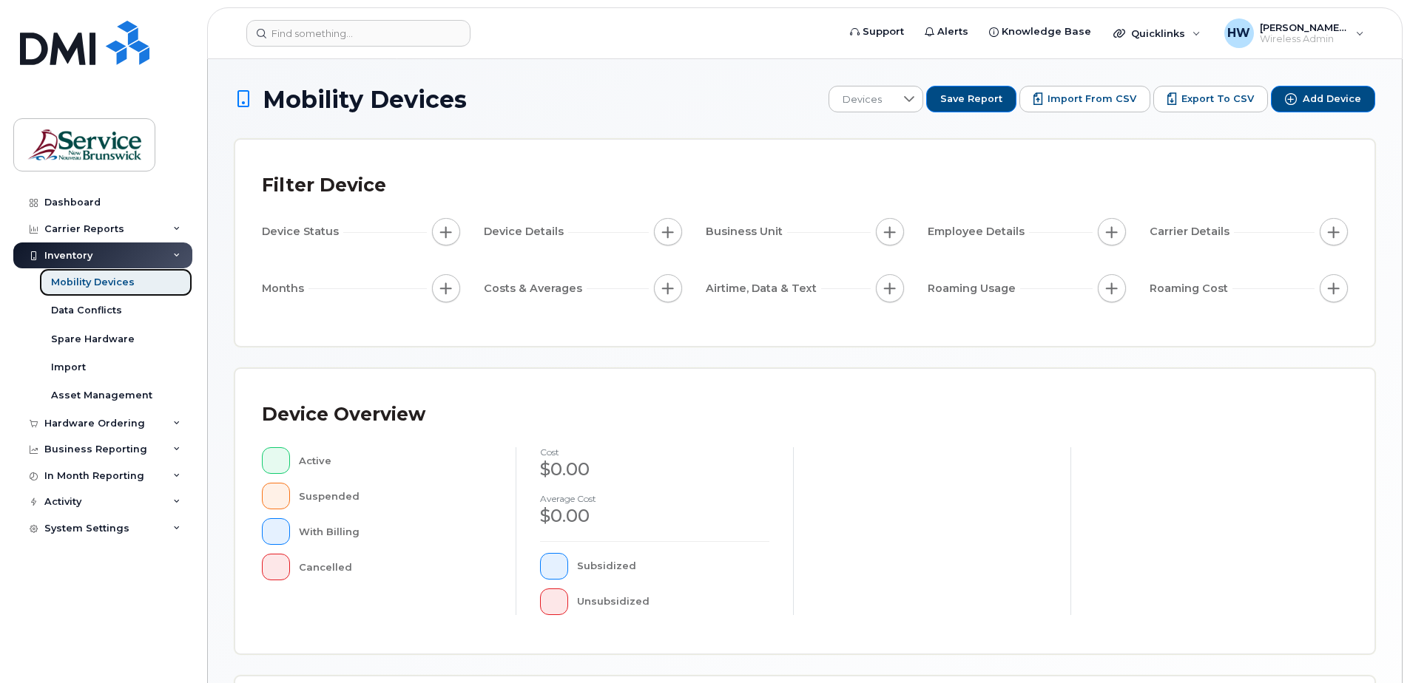
scroll to position [296, 0]
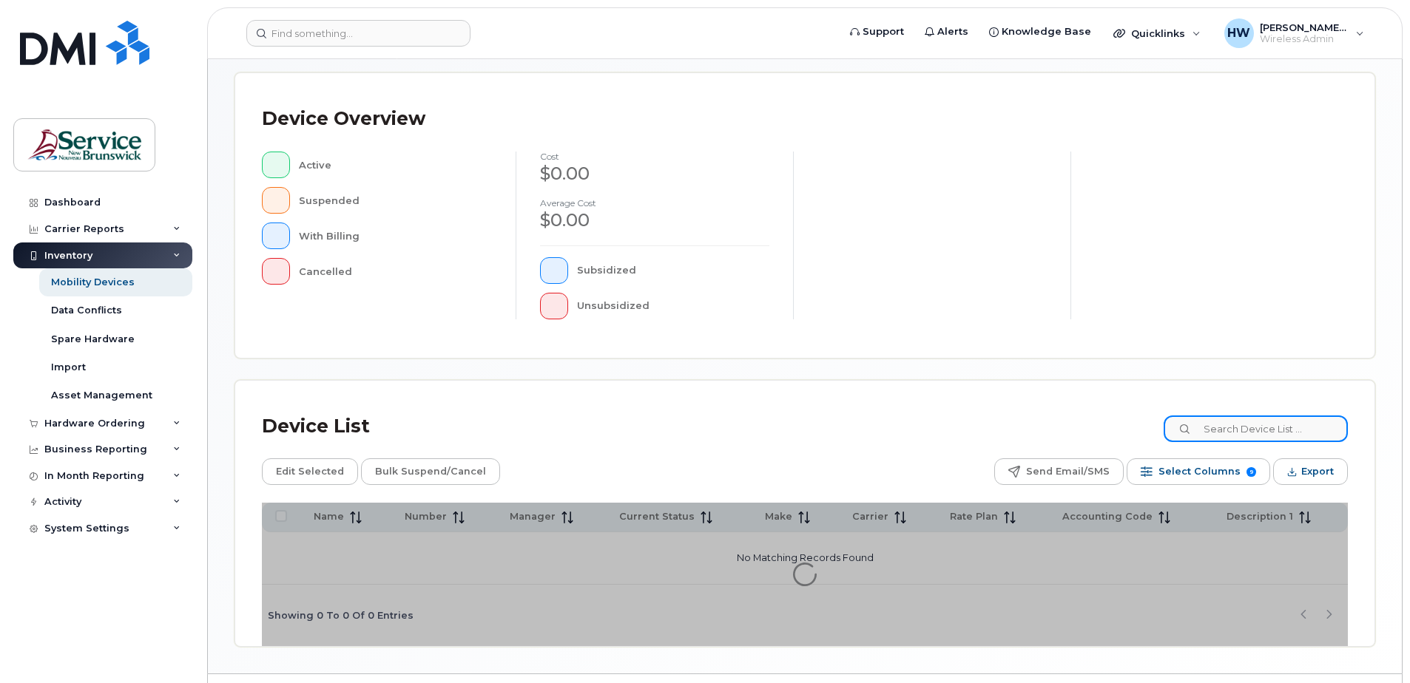
click at [1230, 430] on input at bounding box center [1256, 429] width 184 height 27
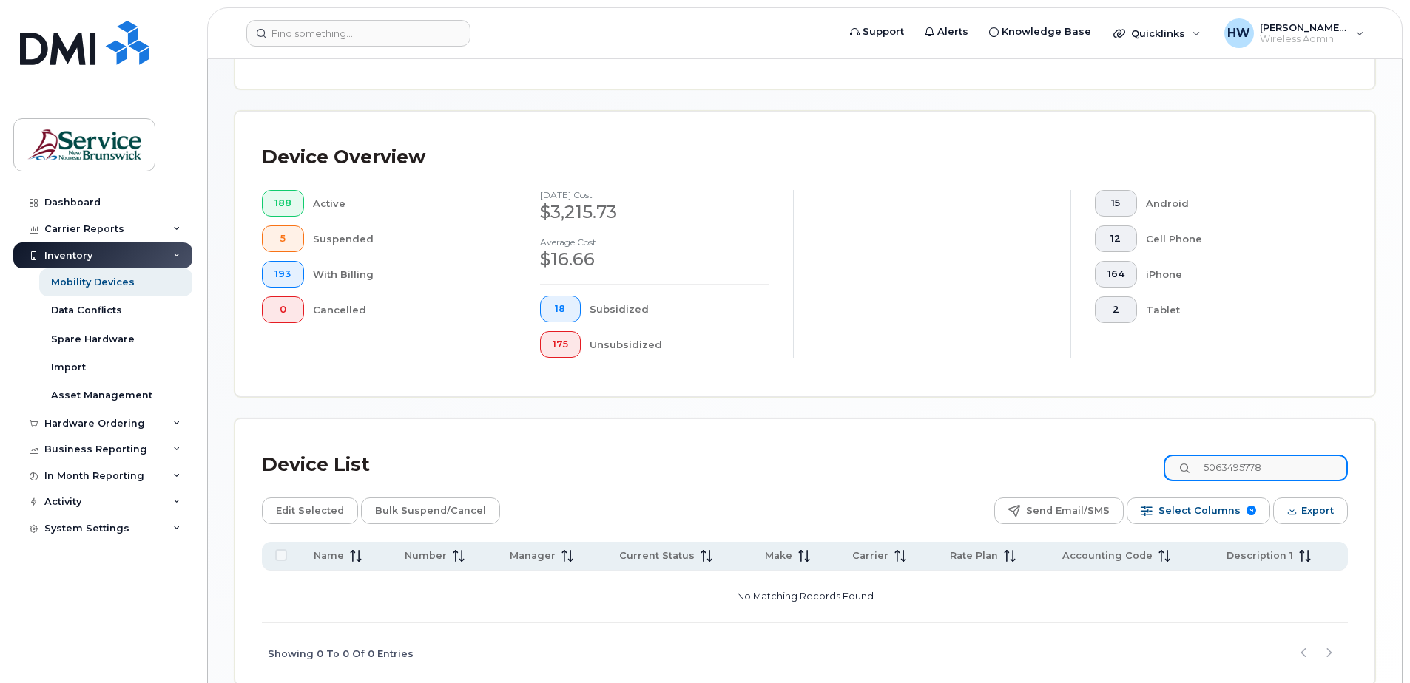
scroll to position [334, 0]
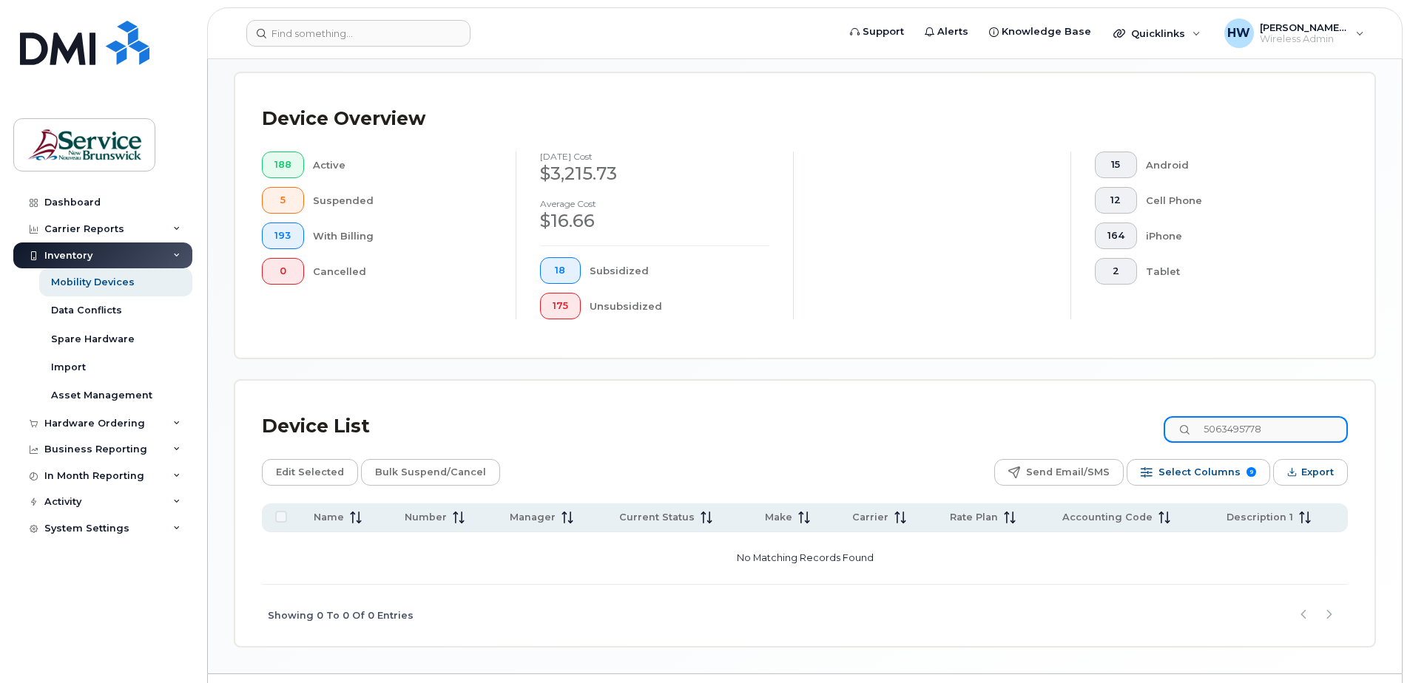
drag, startPoint x: 1277, startPoint y: 428, endPoint x: 1115, endPoint y: 430, distance: 162.0
click at [1115, 430] on div "Device List 5063495778" at bounding box center [805, 427] width 1086 height 38
drag, startPoint x: 1286, startPoint y: 430, endPoint x: 1138, endPoint y: 426, distance: 148.0
click at [1138, 426] on div "Device List 5065661745" at bounding box center [805, 427] width 1086 height 38
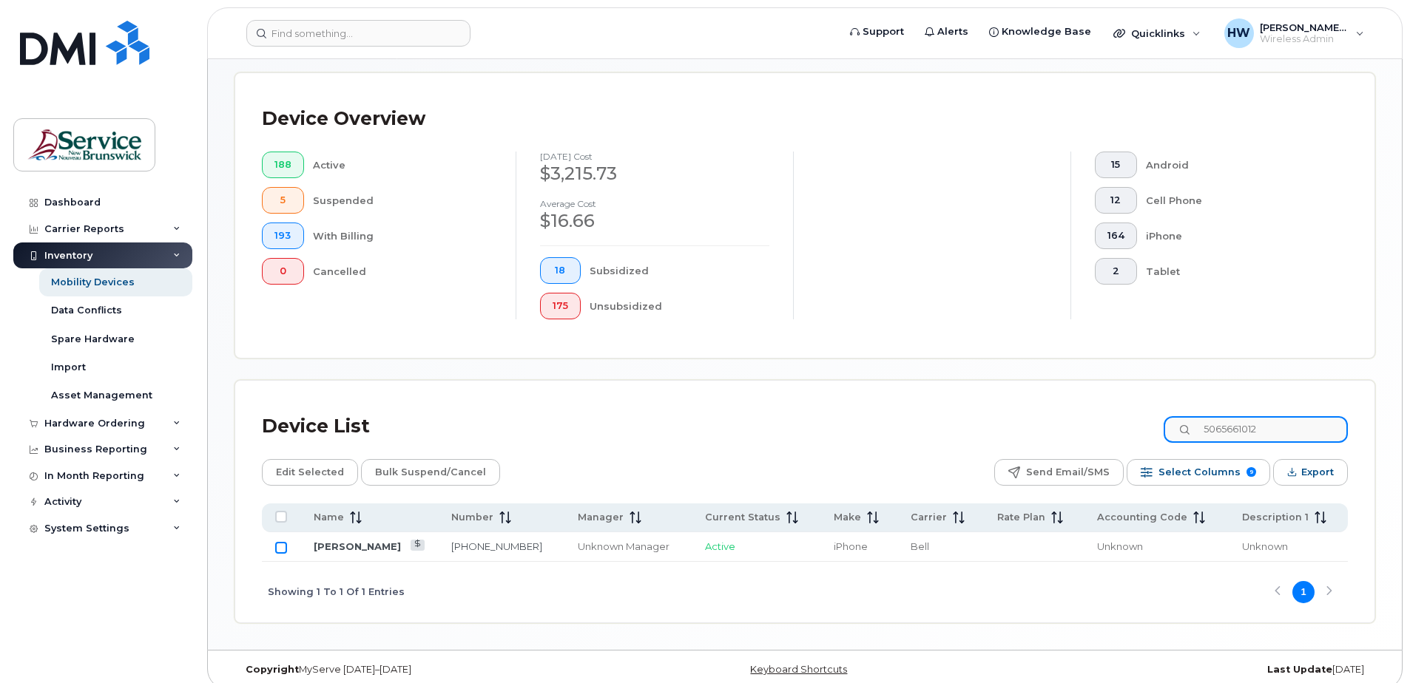
type input "5065661012"
click at [284, 549] on input "Row Unselected" at bounding box center [281, 548] width 12 height 12
checkbox input "true"
click at [306, 469] on span "Edit Selected" at bounding box center [310, 473] width 68 height 22
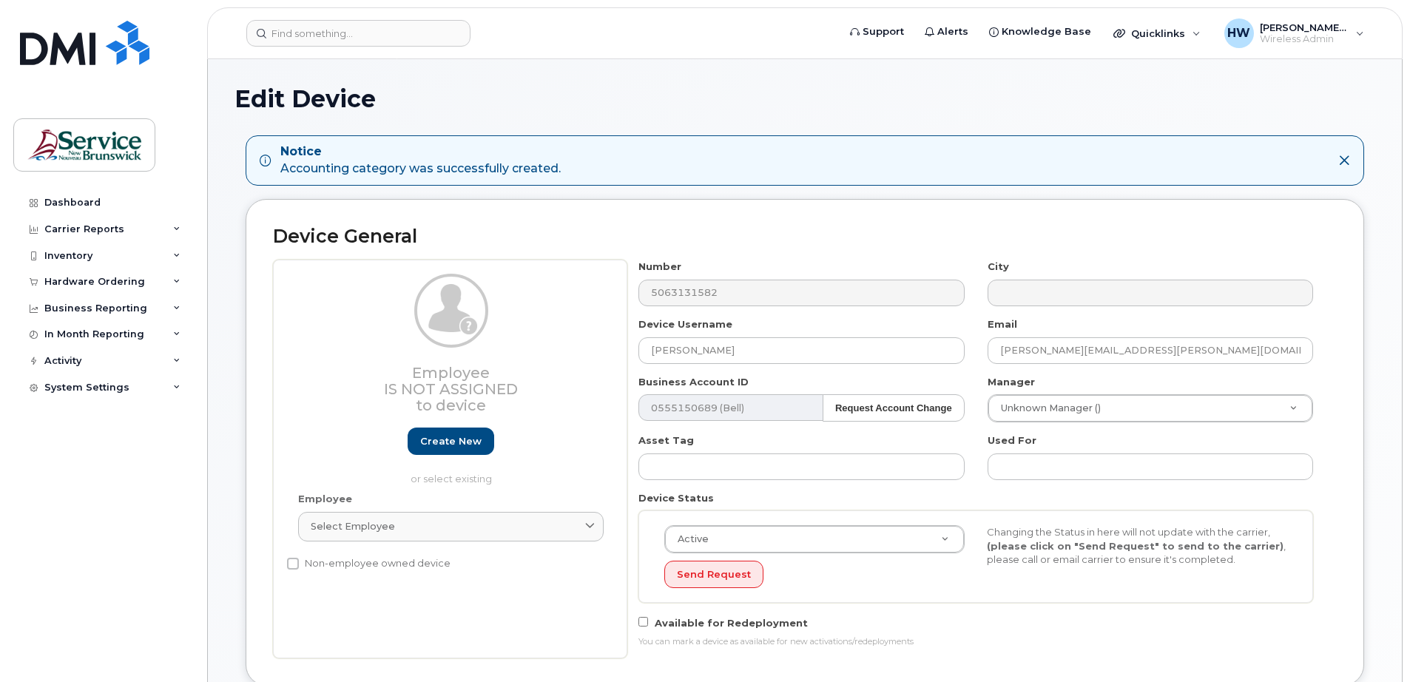
select select "active"
select select "34535615"
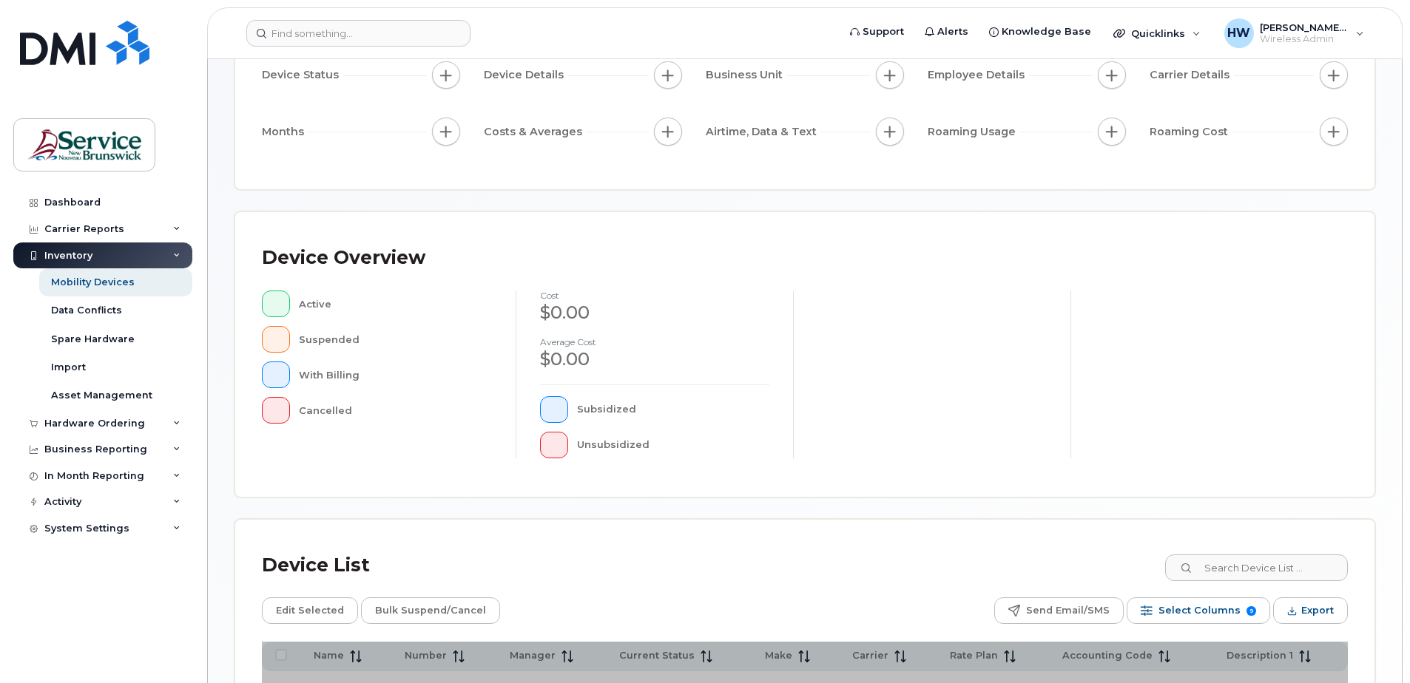
scroll to position [296, 0]
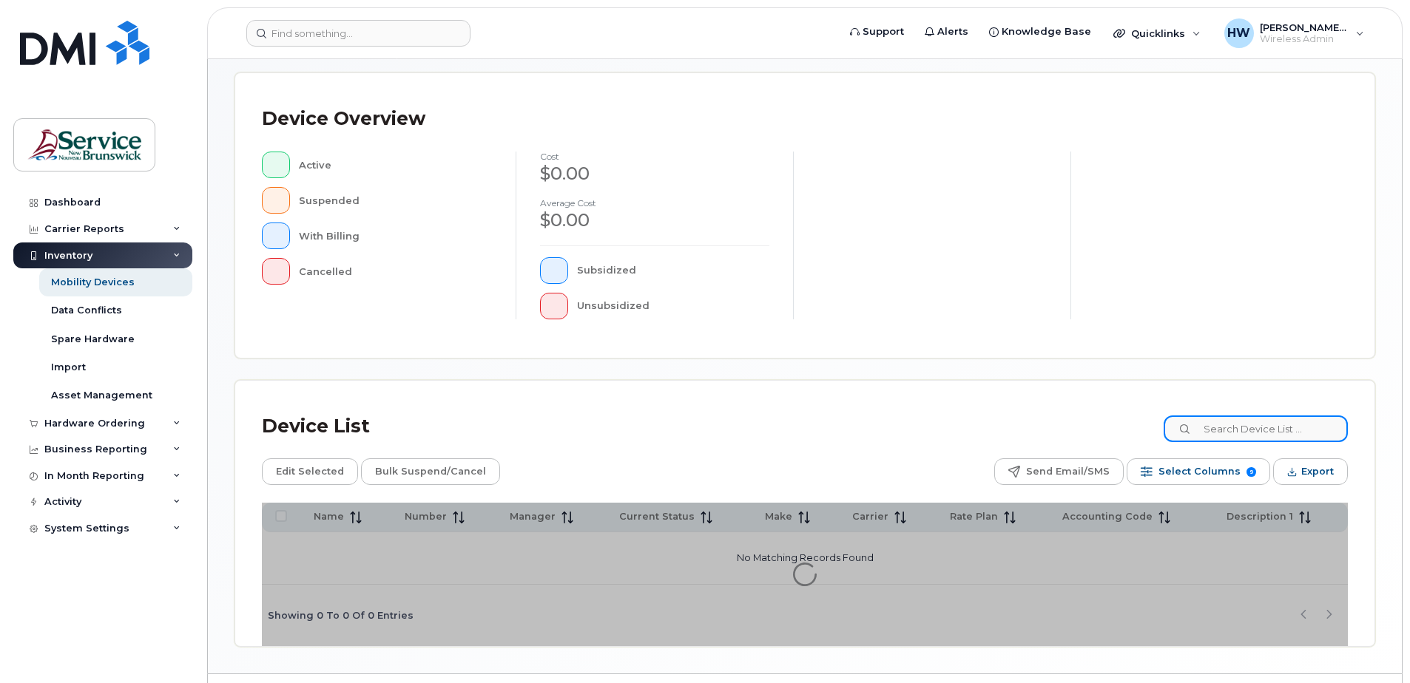
click at [1234, 425] on input at bounding box center [1256, 429] width 184 height 27
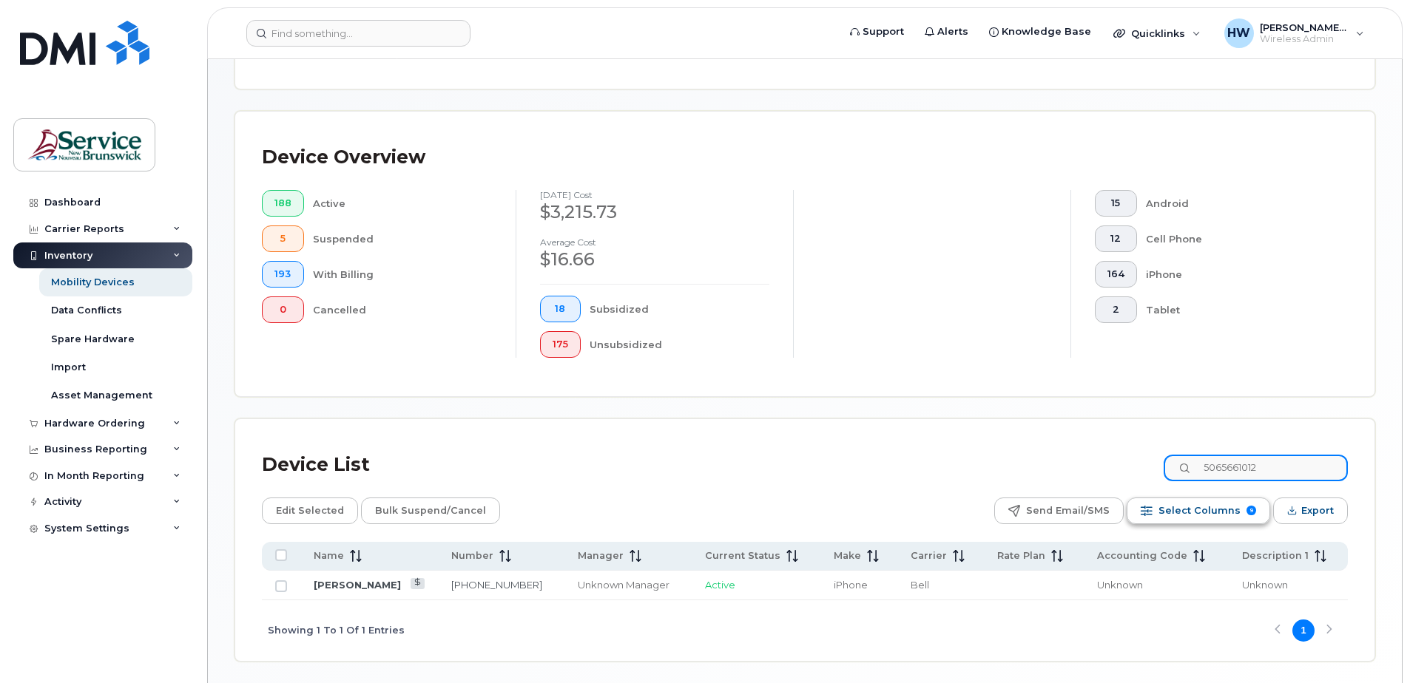
scroll to position [334, 0]
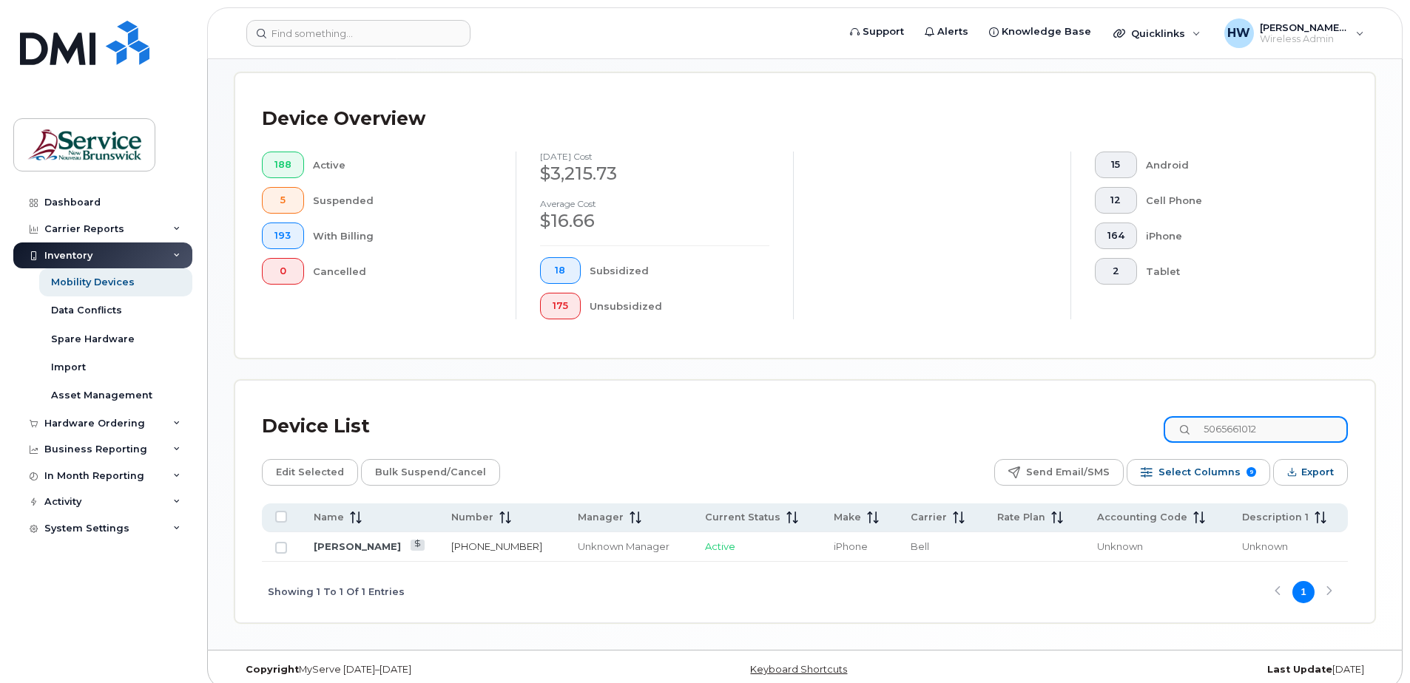
type input "5065661012"
click at [465, 548] on link "[PHONE_NUMBER]" at bounding box center [496, 547] width 91 height 12
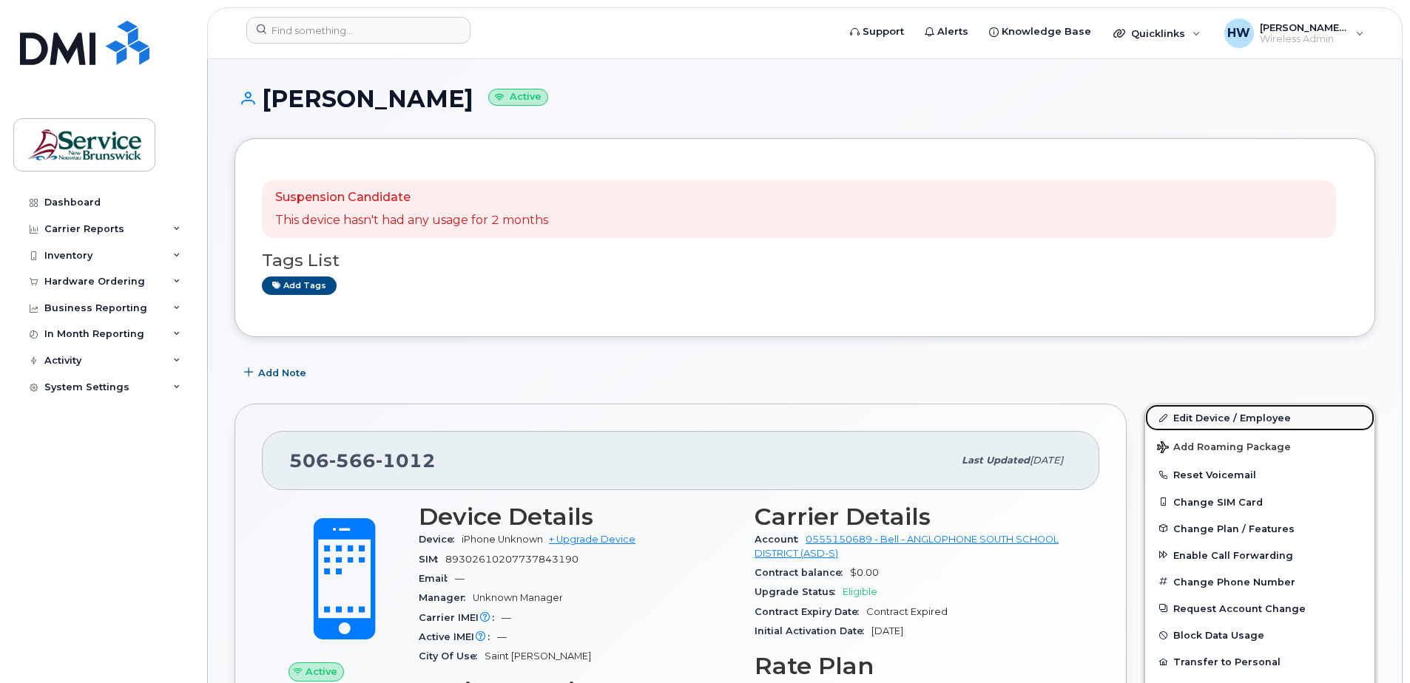
click at [1195, 416] on link "Edit Device / Employee" at bounding box center [1259, 418] width 229 height 27
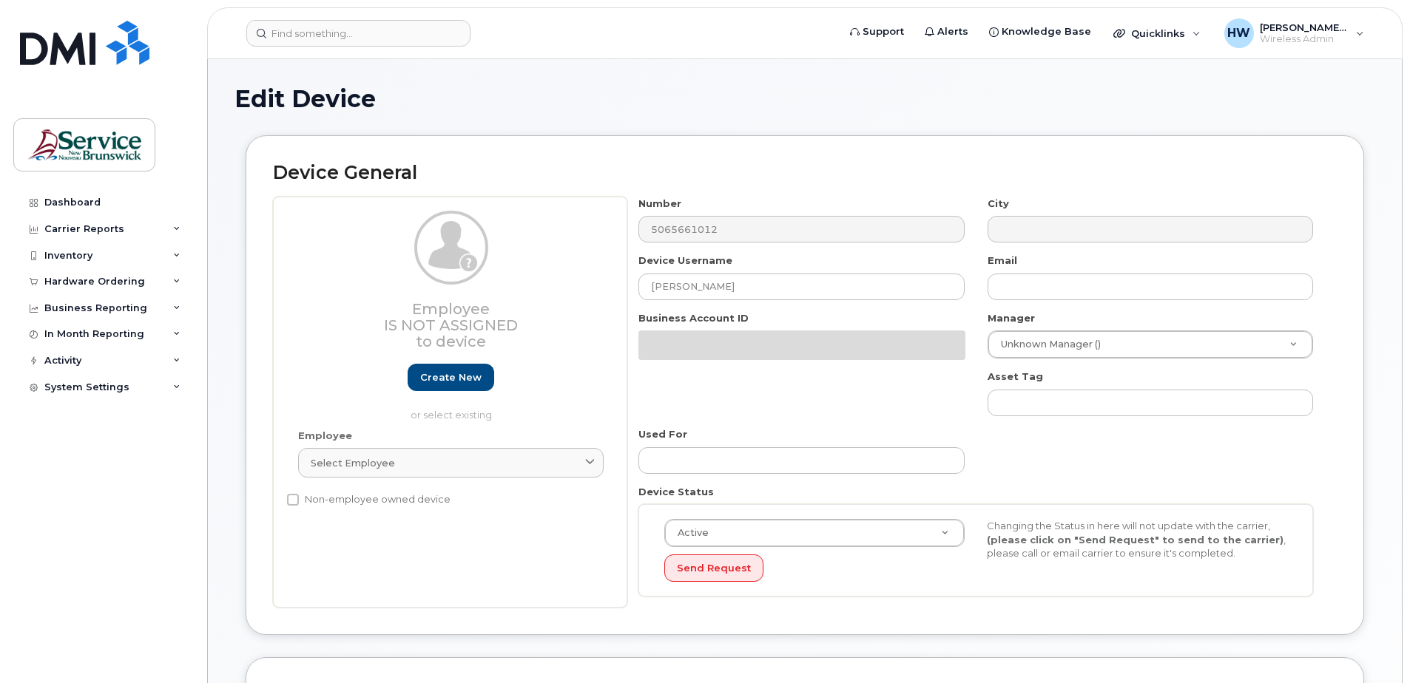
select select "34535615"
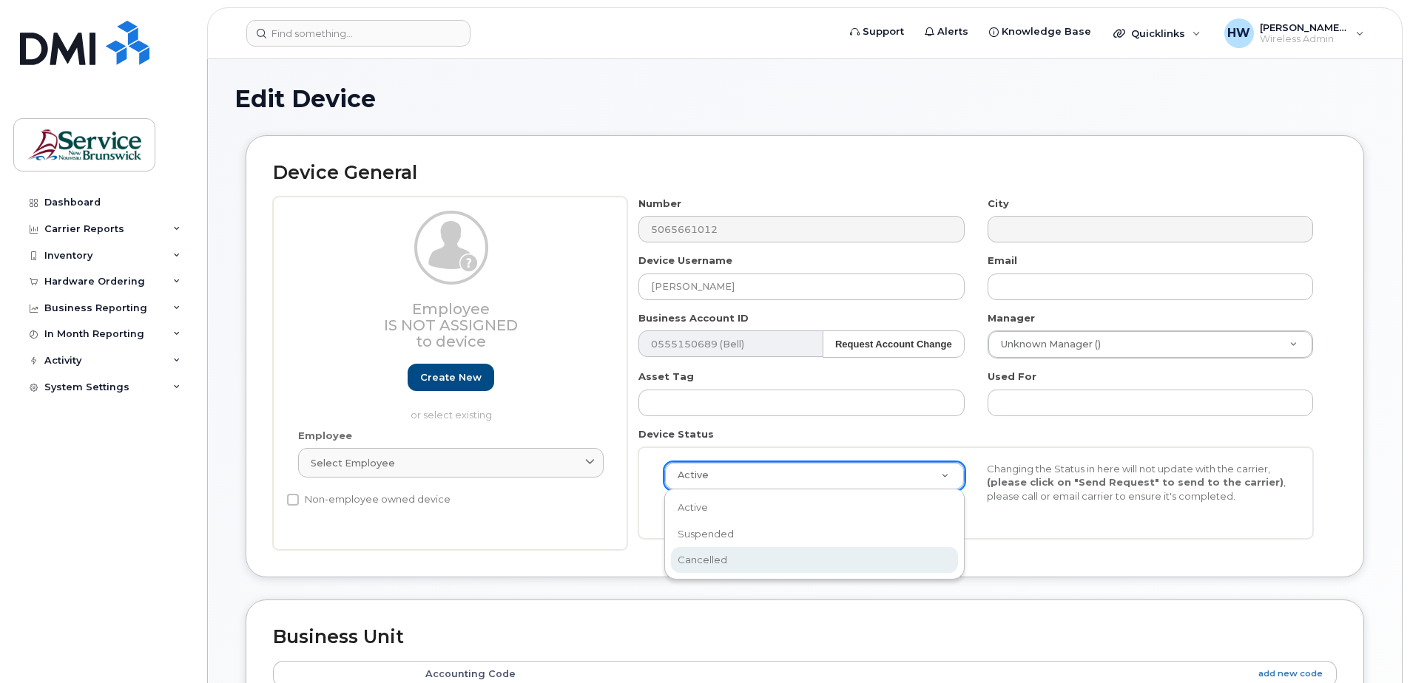
select select "cancelled"
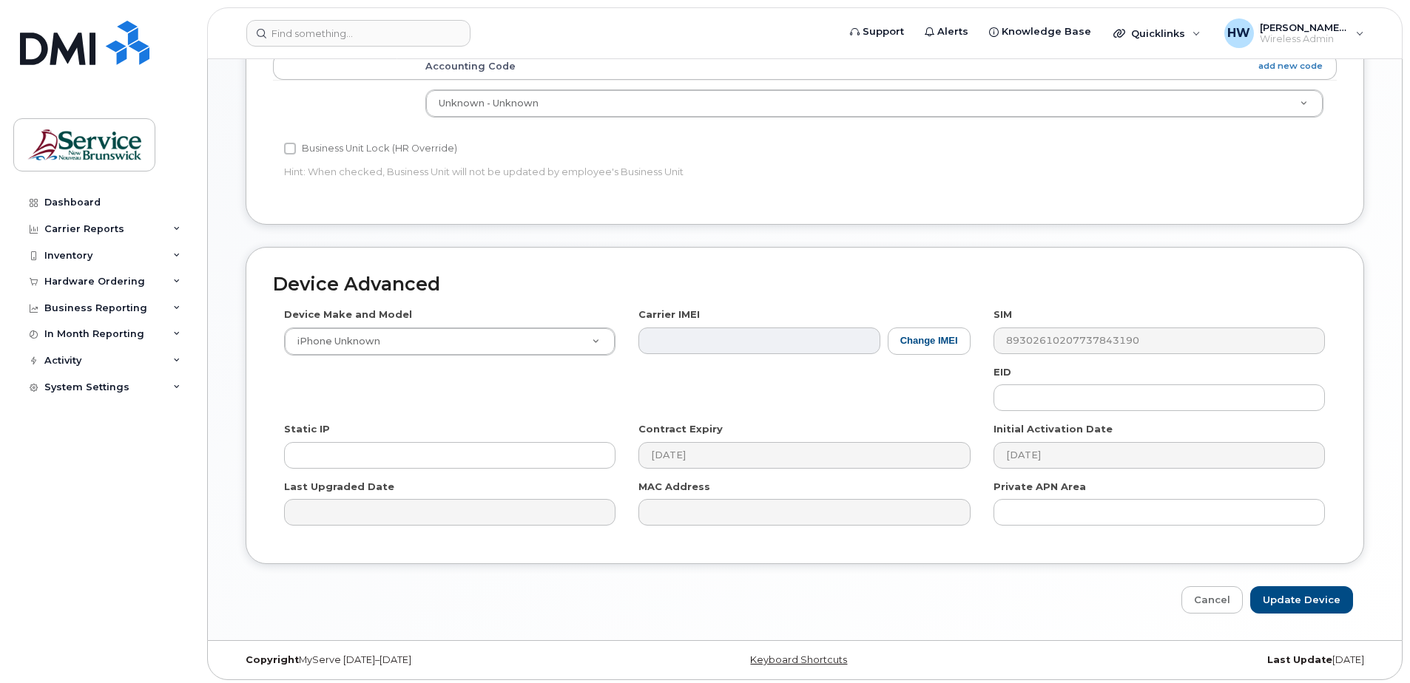
scroll to position [612, 0]
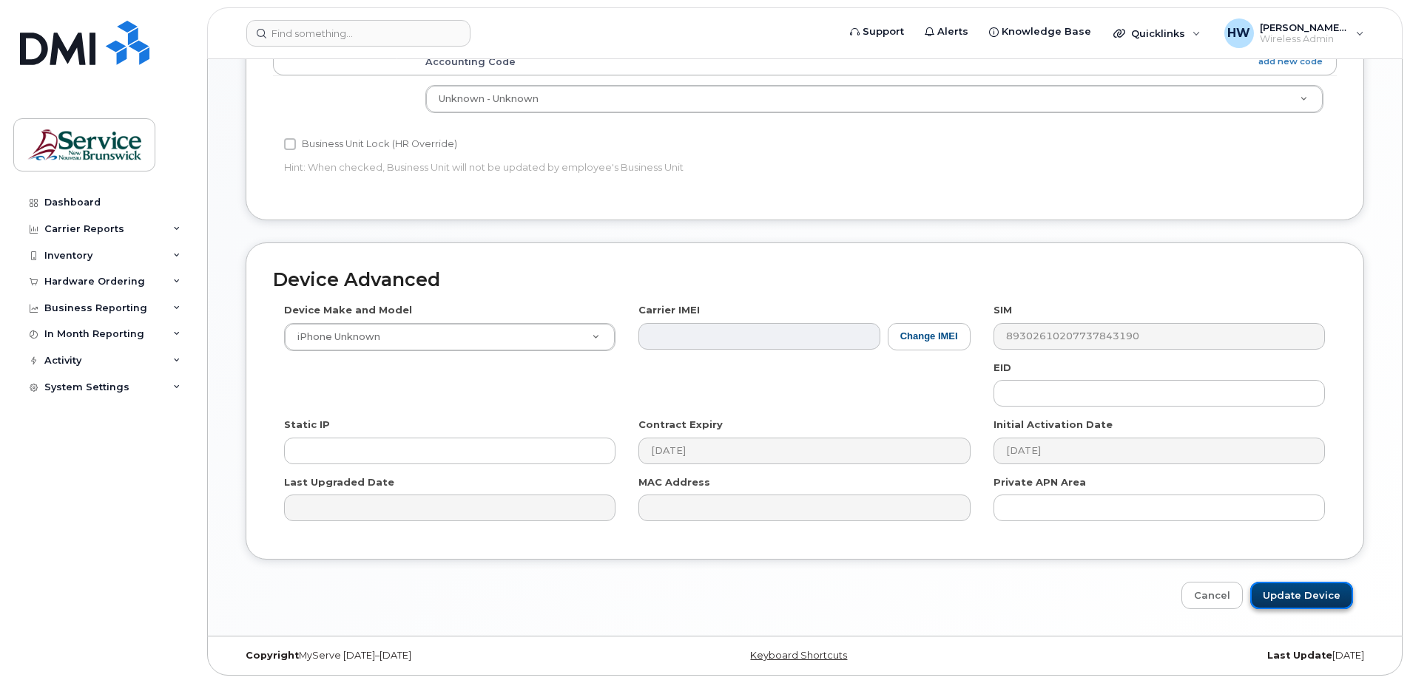
click at [1284, 595] on input "Update Device" at bounding box center [1301, 595] width 103 height 27
type input "Saving..."
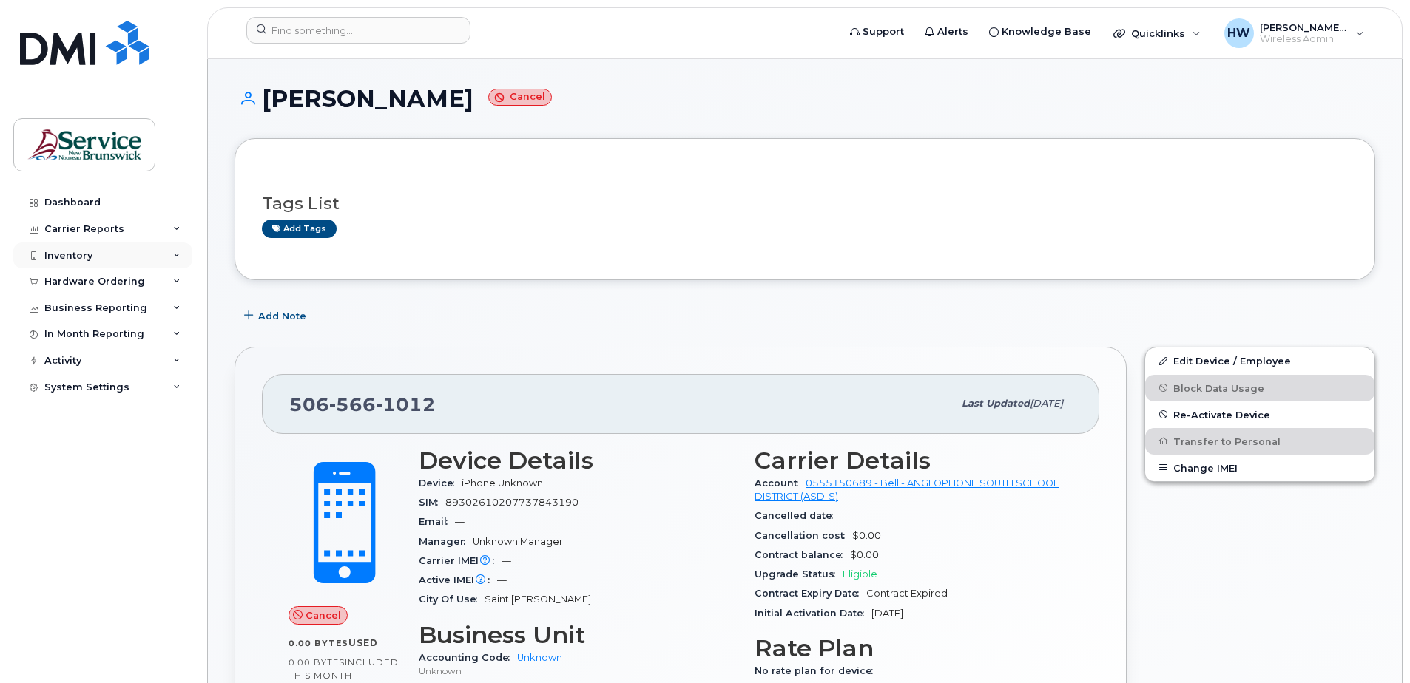
click at [108, 254] on div "Inventory" at bounding box center [102, 256] width 179 height 27
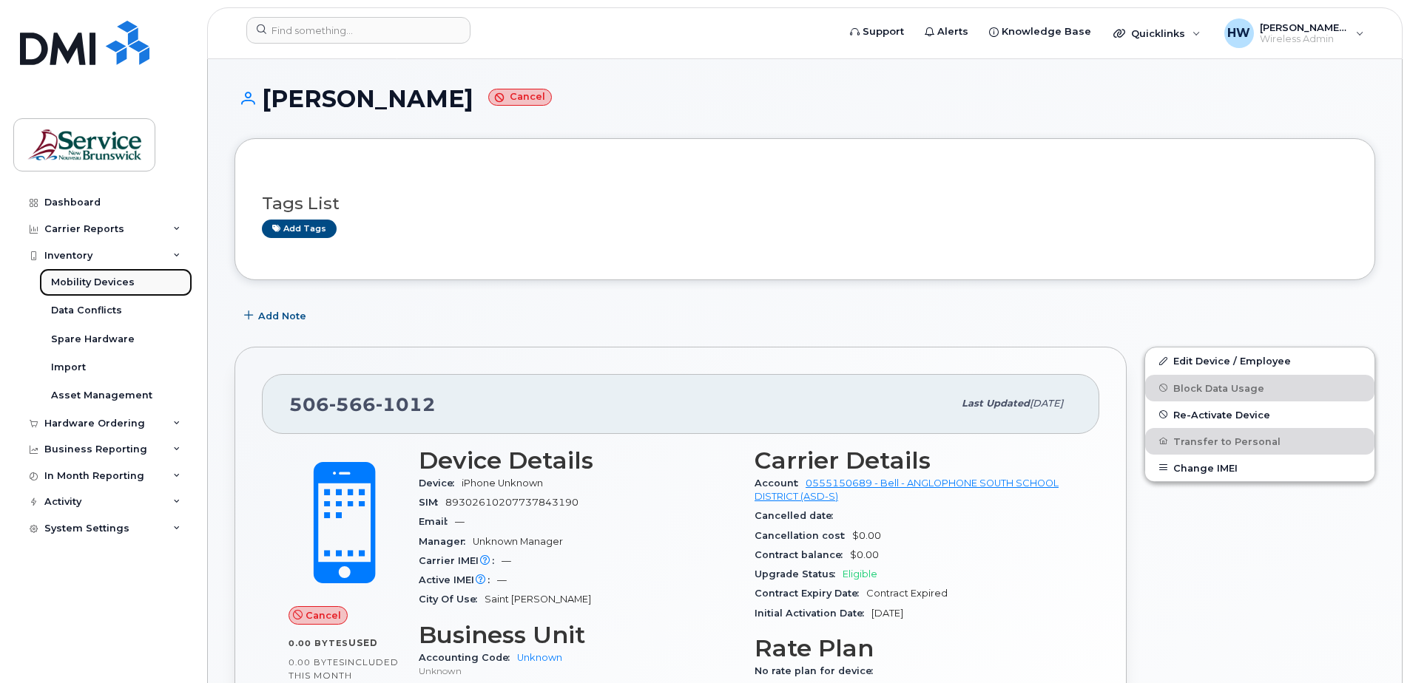
click at [119, 283] on div "Mobility Devices" at bounding box center [93, 282] width 84 height 13
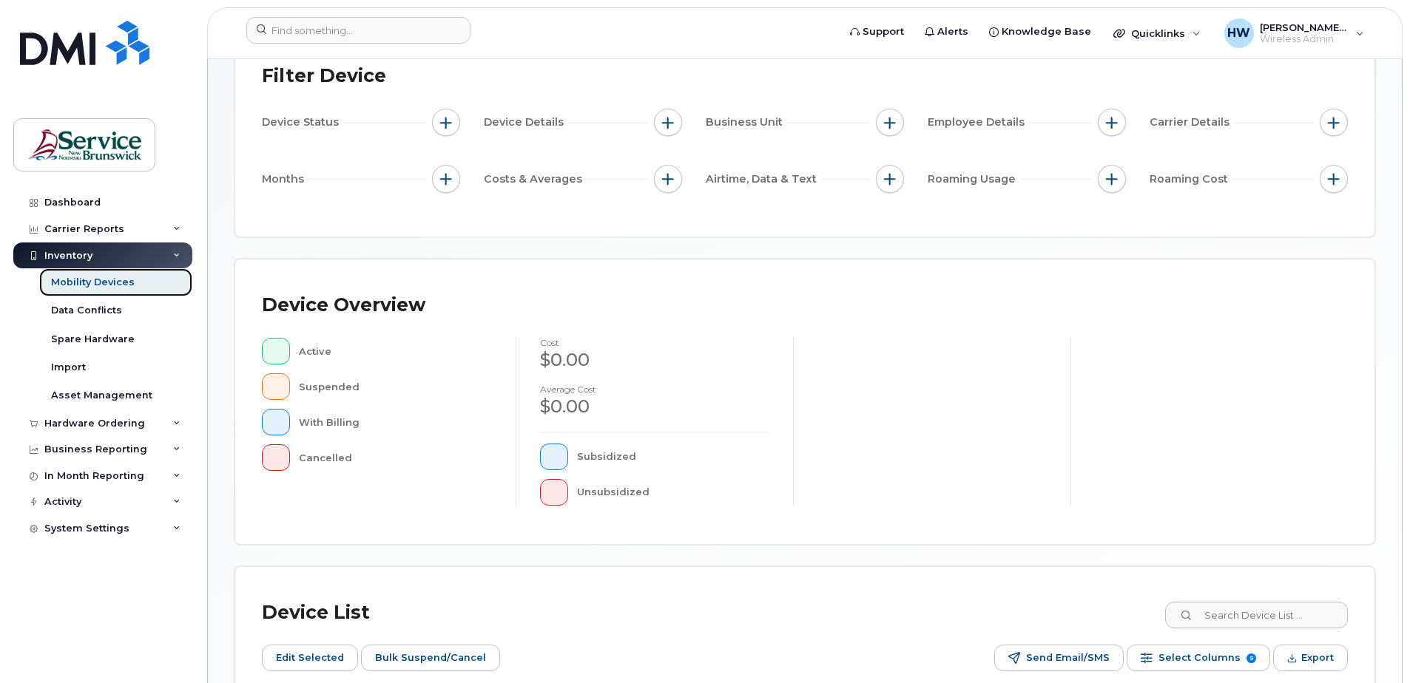
scroll to position [360, 0]
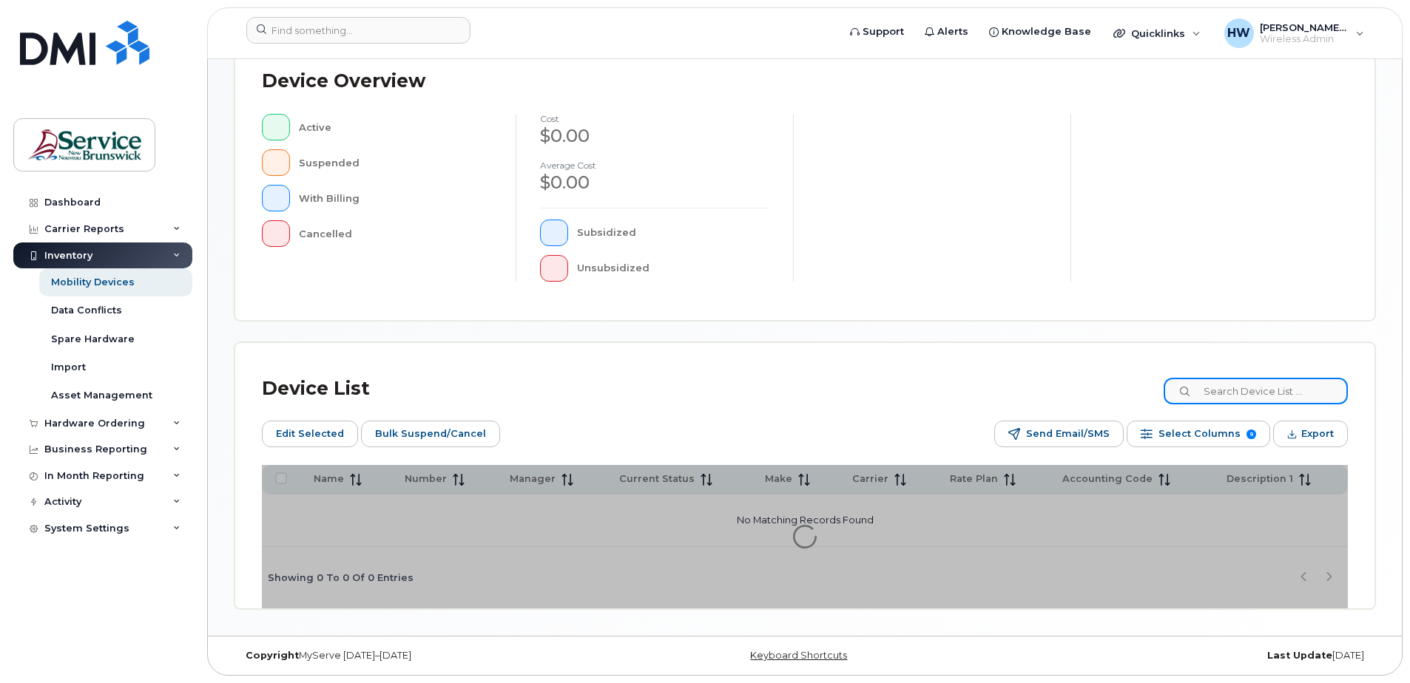
click at [1223, 391] on input at bounding box center [1256, 391] width 184 height 27
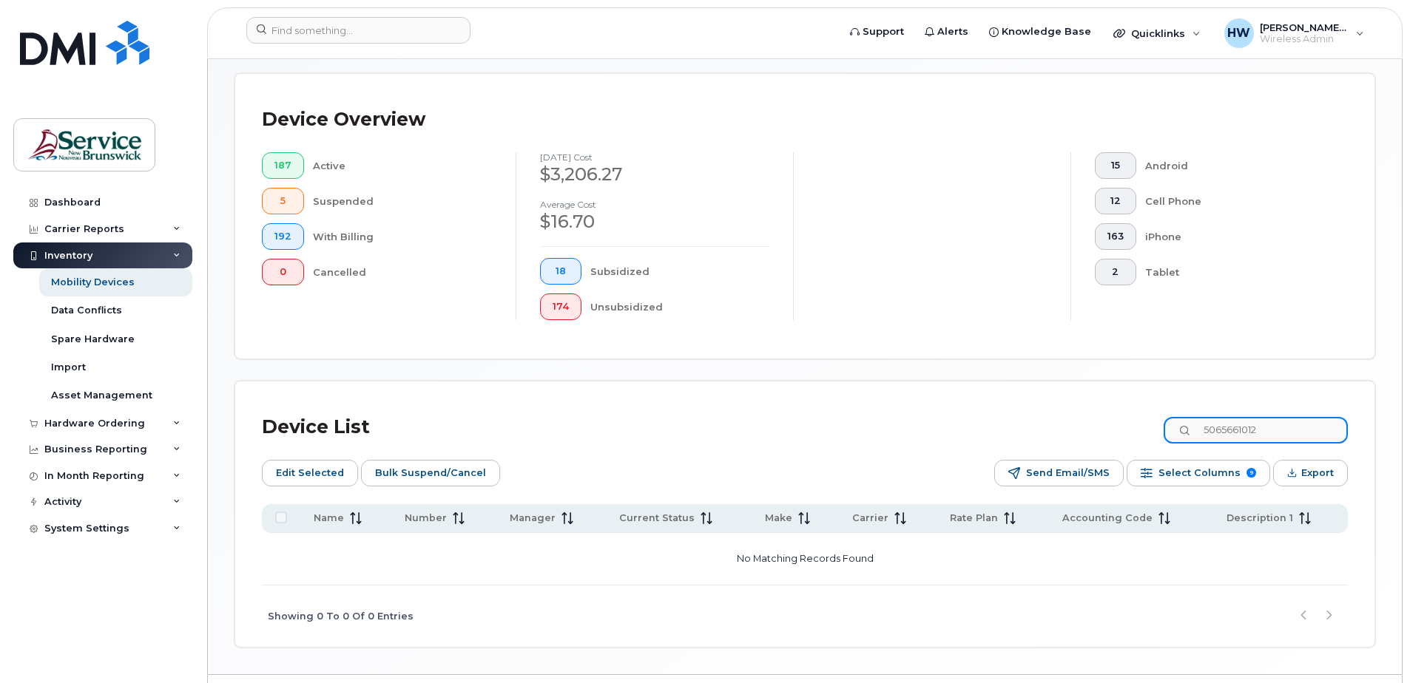
drag, startPoint x: 1275, startPoint y: 430, endPoint x: 1184, endPoint y: 429, distance: 91.0
click at [1184, 429] on input "5065661012" at bounding box center [1256, 430] width 184 height 27
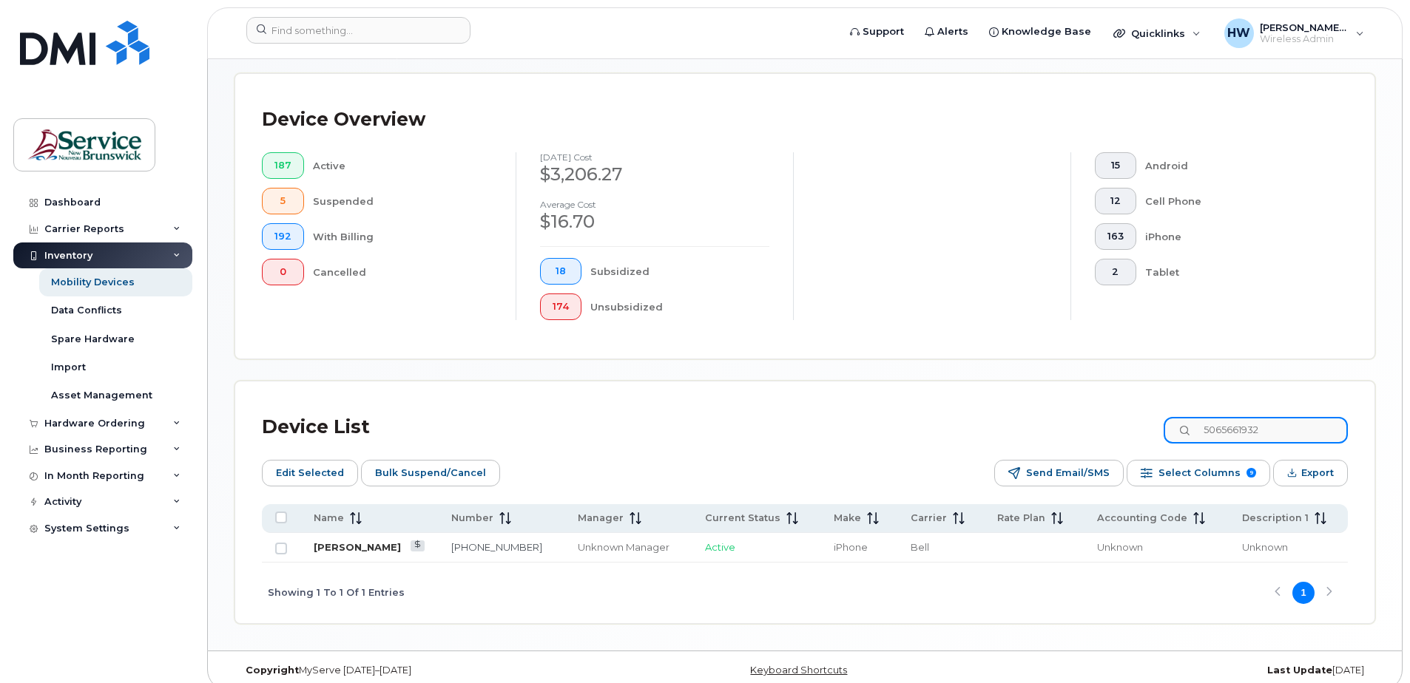
type input "5065661932"
click at [371, 546] on link "[PERSON_NAME]" at bounding box center [357, 547] width 87 height 12
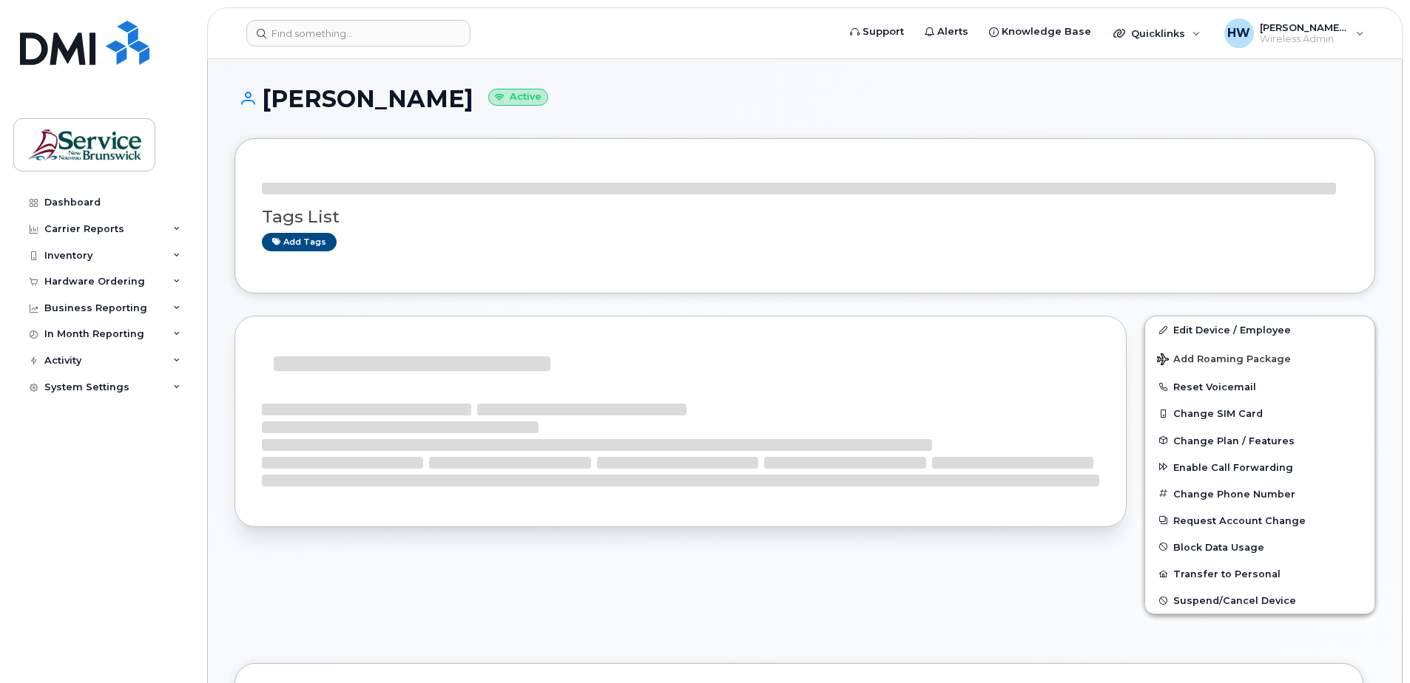
click at [382, 544] on div at bounding box center [680, 433] width 892 height 234
click at [1189, 328] on link "Edit Device / Employee" at bounding box center [1259, 330] width 229 height 27
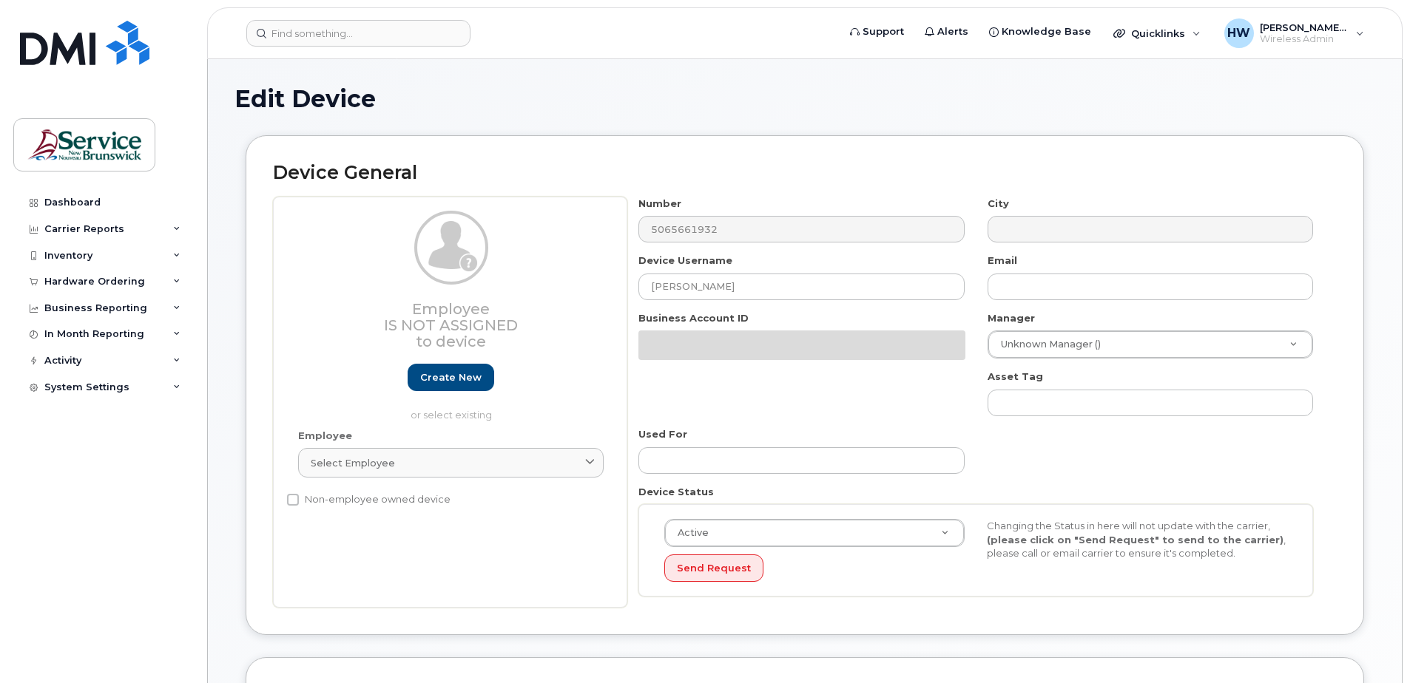
select select "34535615"
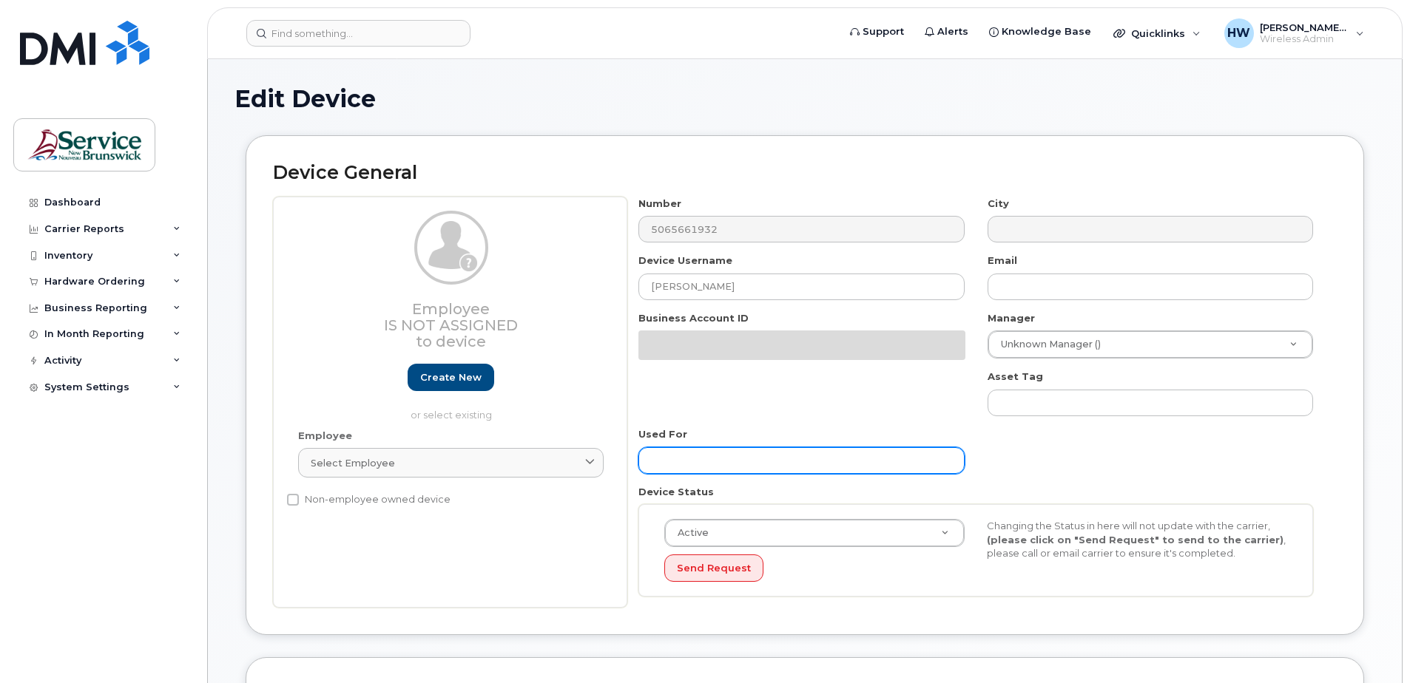
scroll to position [74, 0]
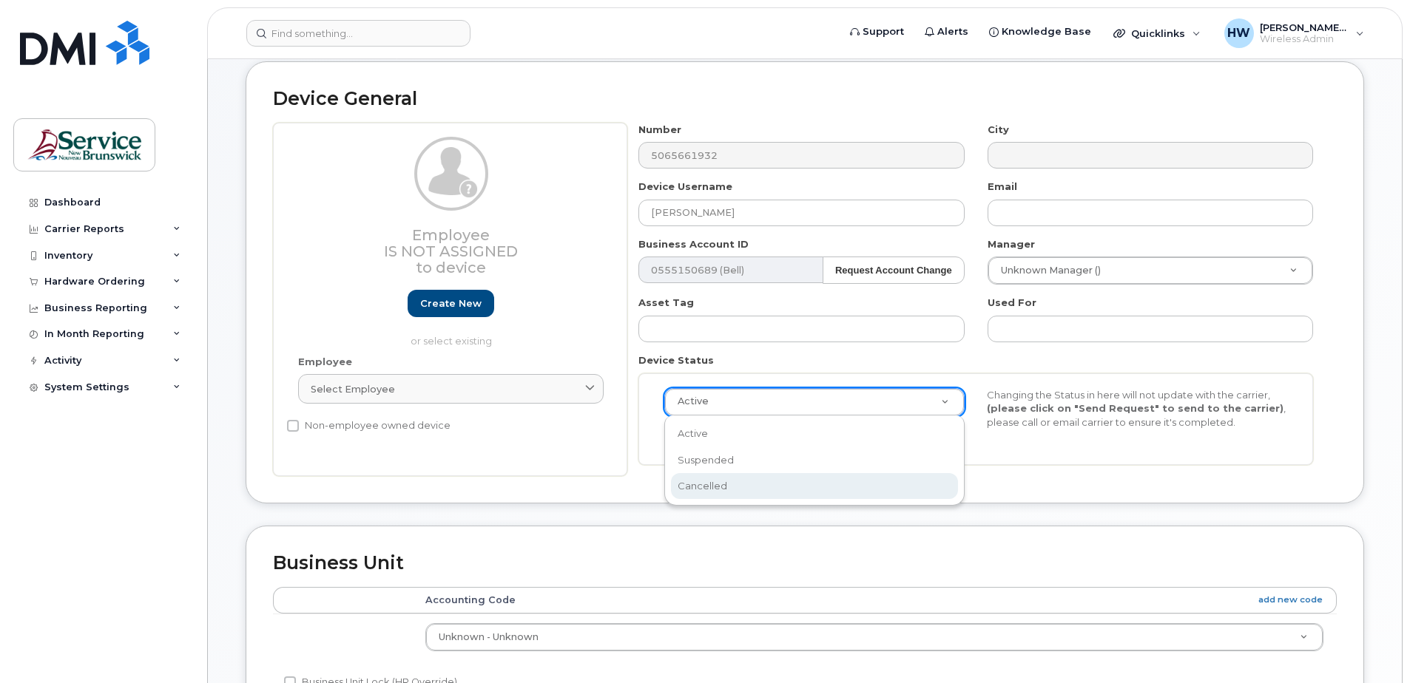
select select "cancelled"
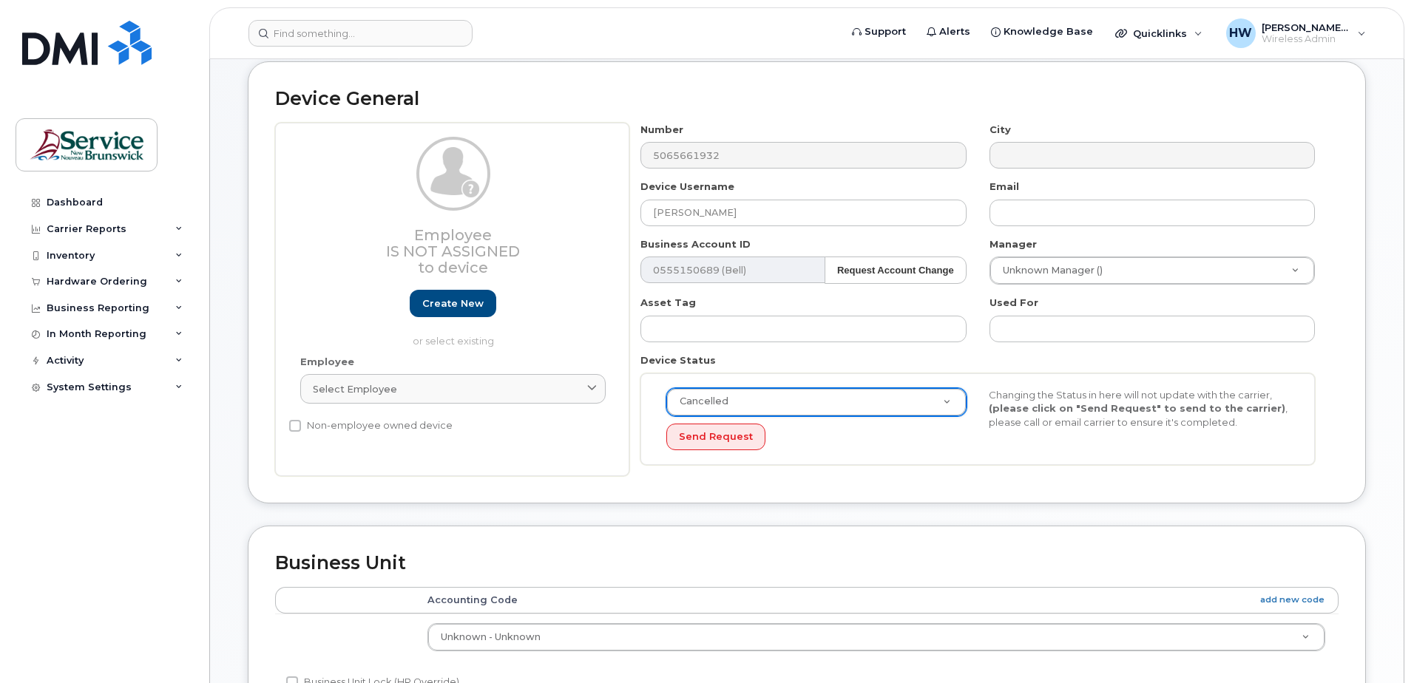
scroll to position [0, 0]
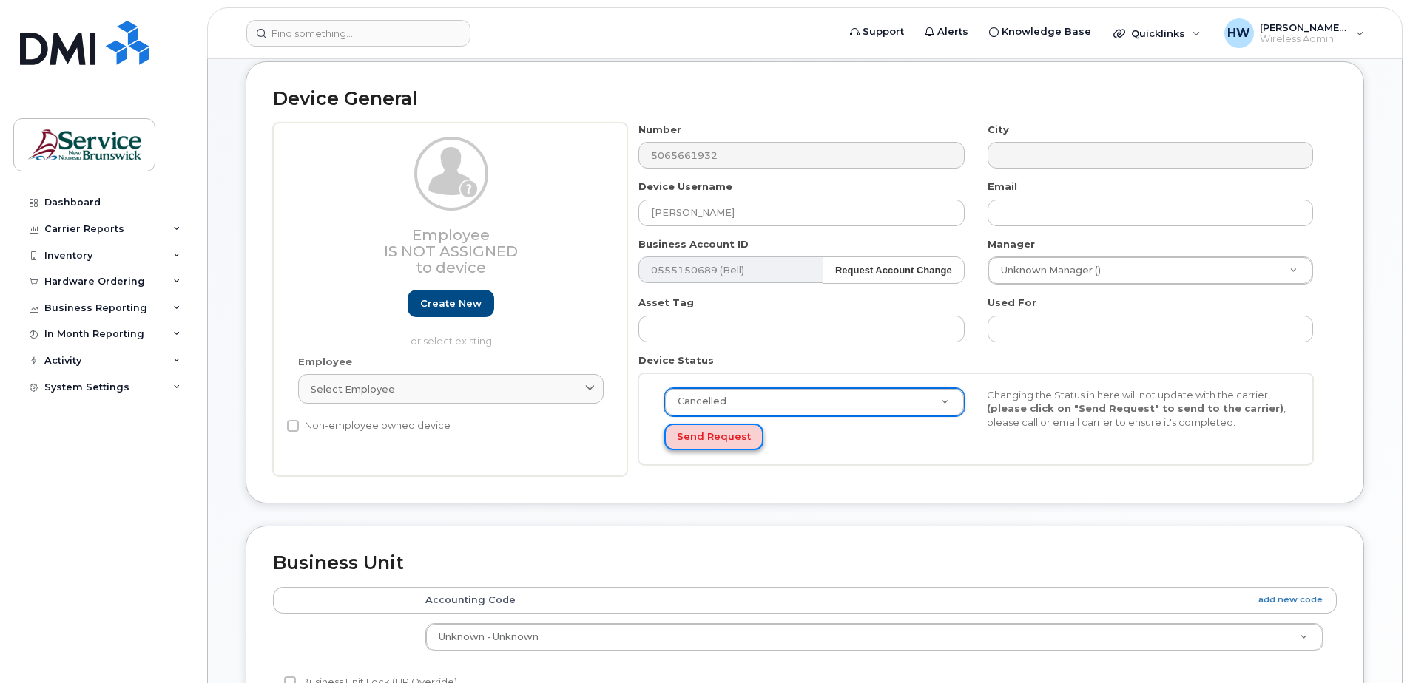
click at [709, 438] on button "Send Request" at bounding box center [713, 437] width 99 height 27
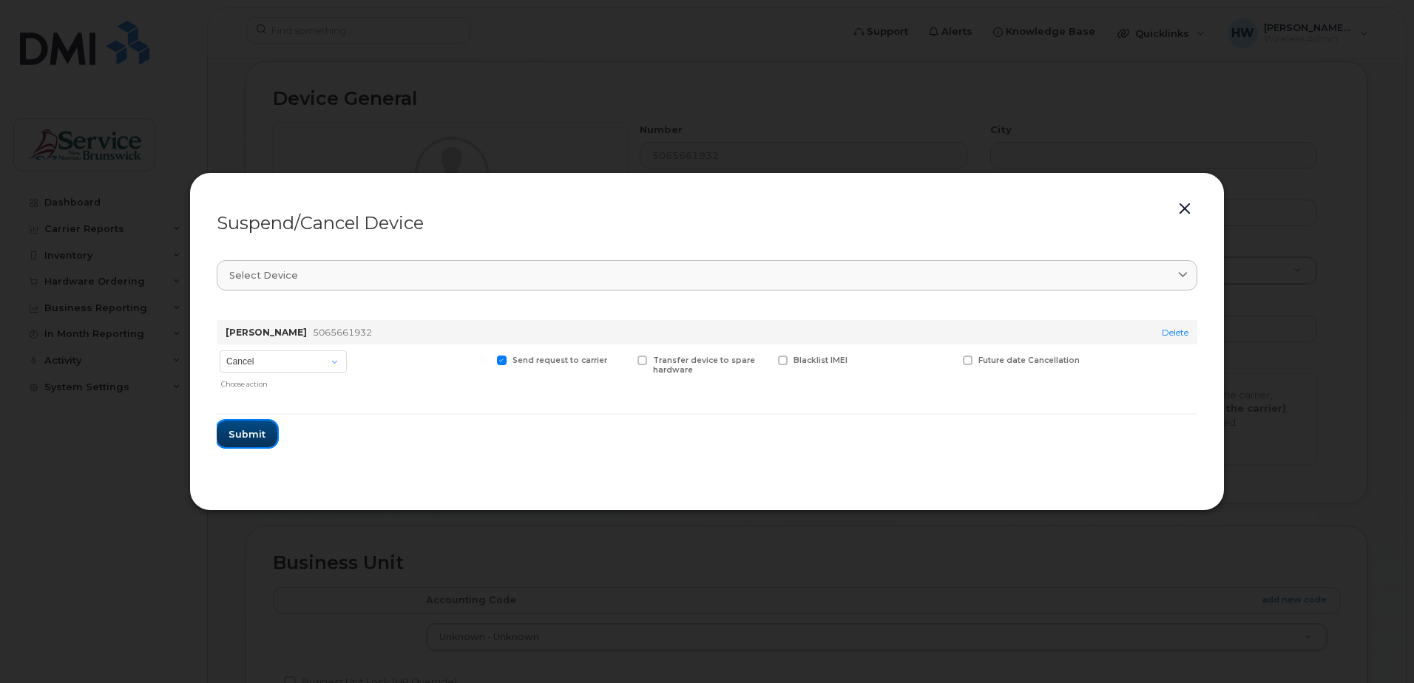
click at [245, 434] on span "Submit" at bounding box center [247, 435] width 37 height 14
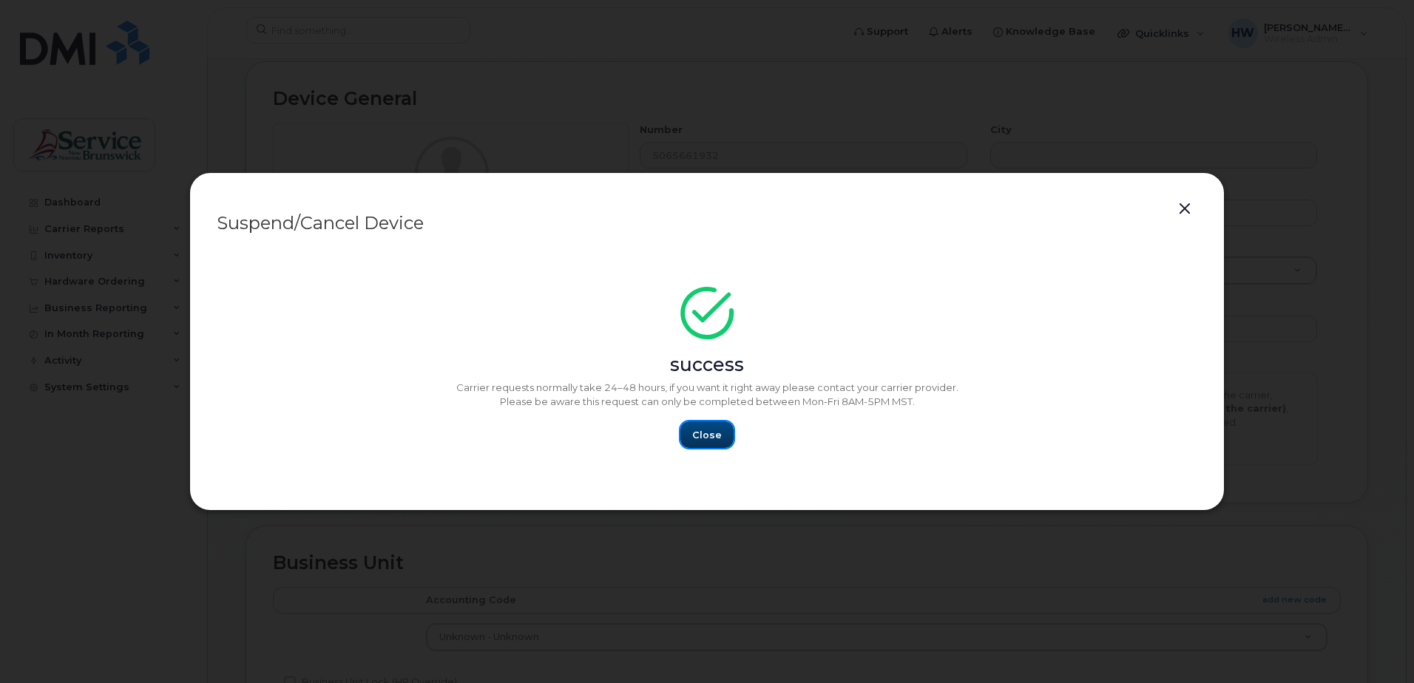
click at [700, 439] on span "Close" at bounding box center [707, 435] width 30 height 14
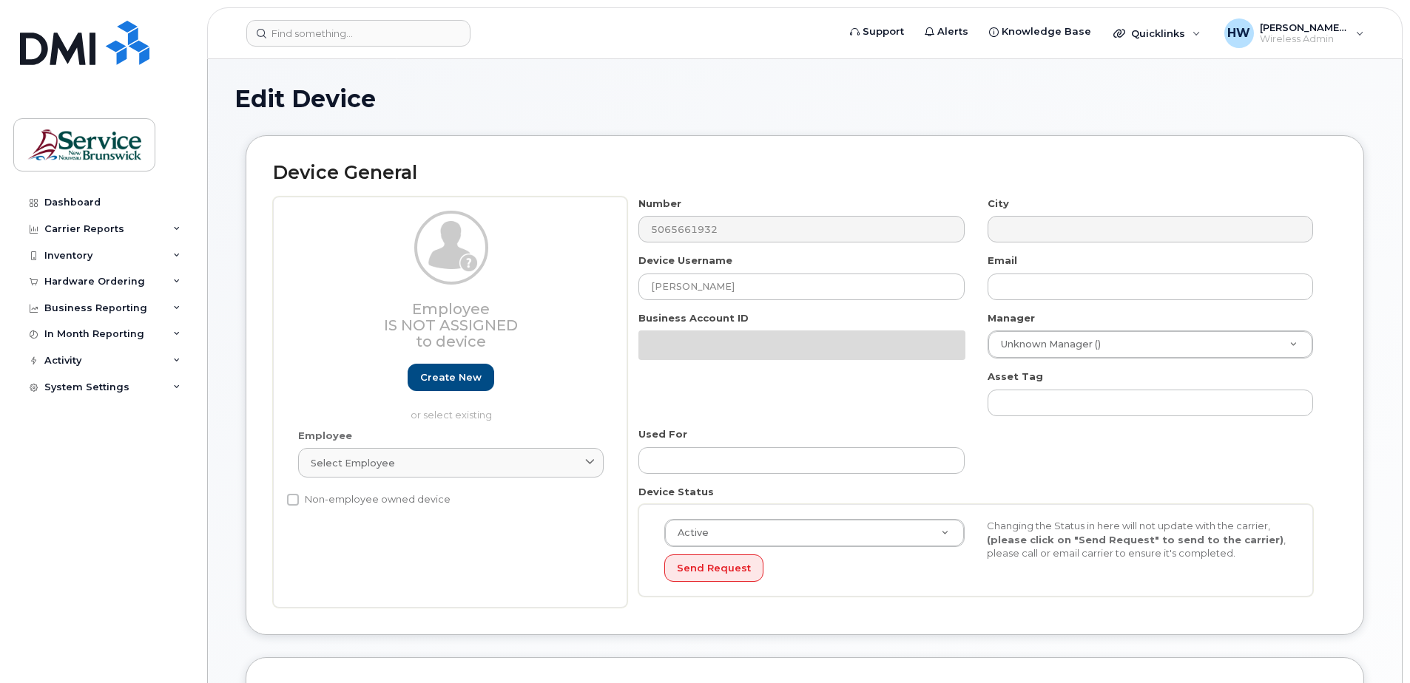
select select "34535615"
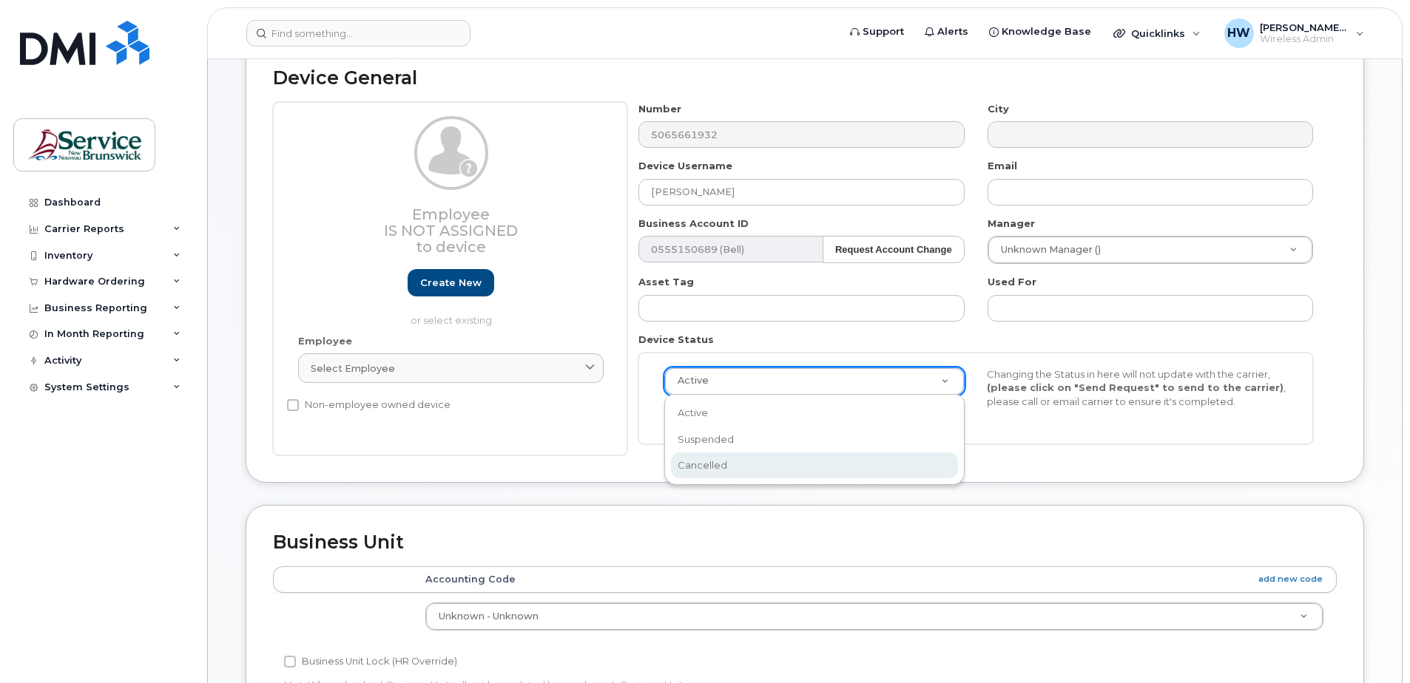
scroll to position [0, 4]
select select "cancelled"
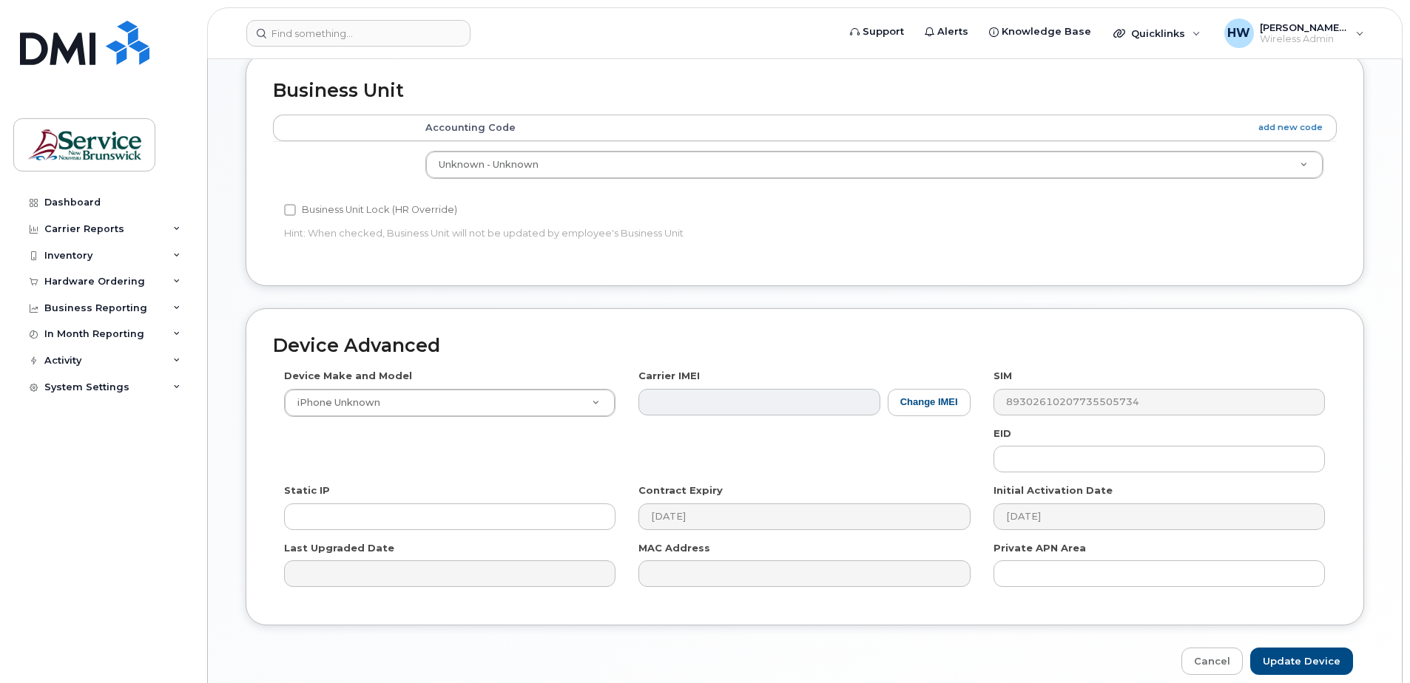
scroll to position [612, 0]
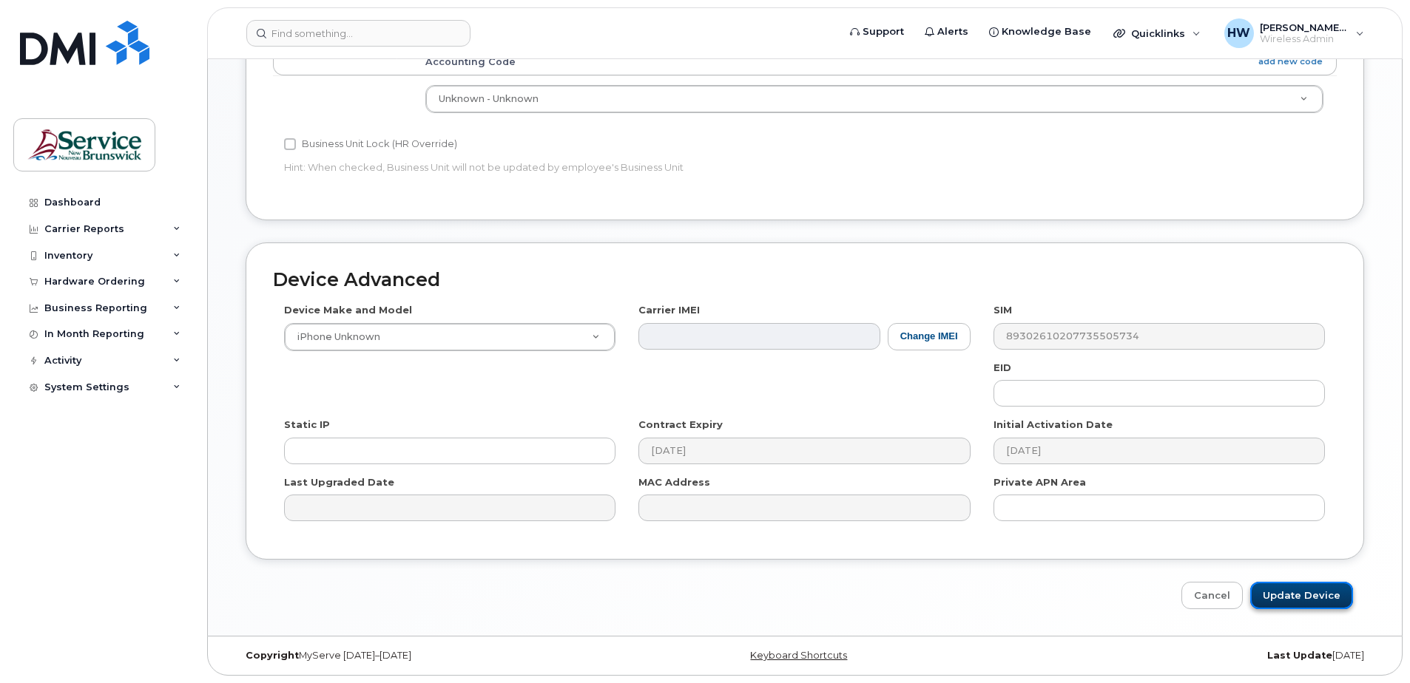
click at [1311, 596] on input "Update Device" at bounding box center [1301, 595] width 103 height 27
type input "Saving..."
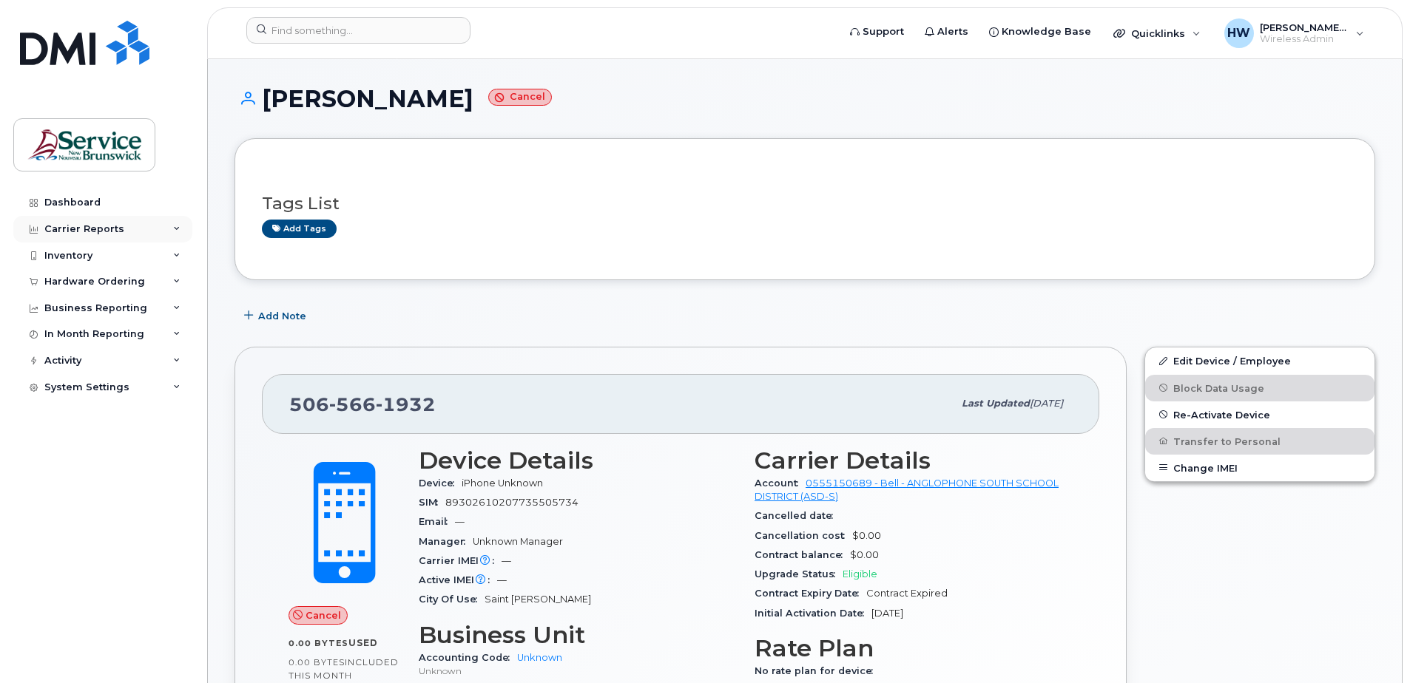
click at [87, 226] on div "Carrier Reports" at bounding box center [84, 229] width 80 height 12
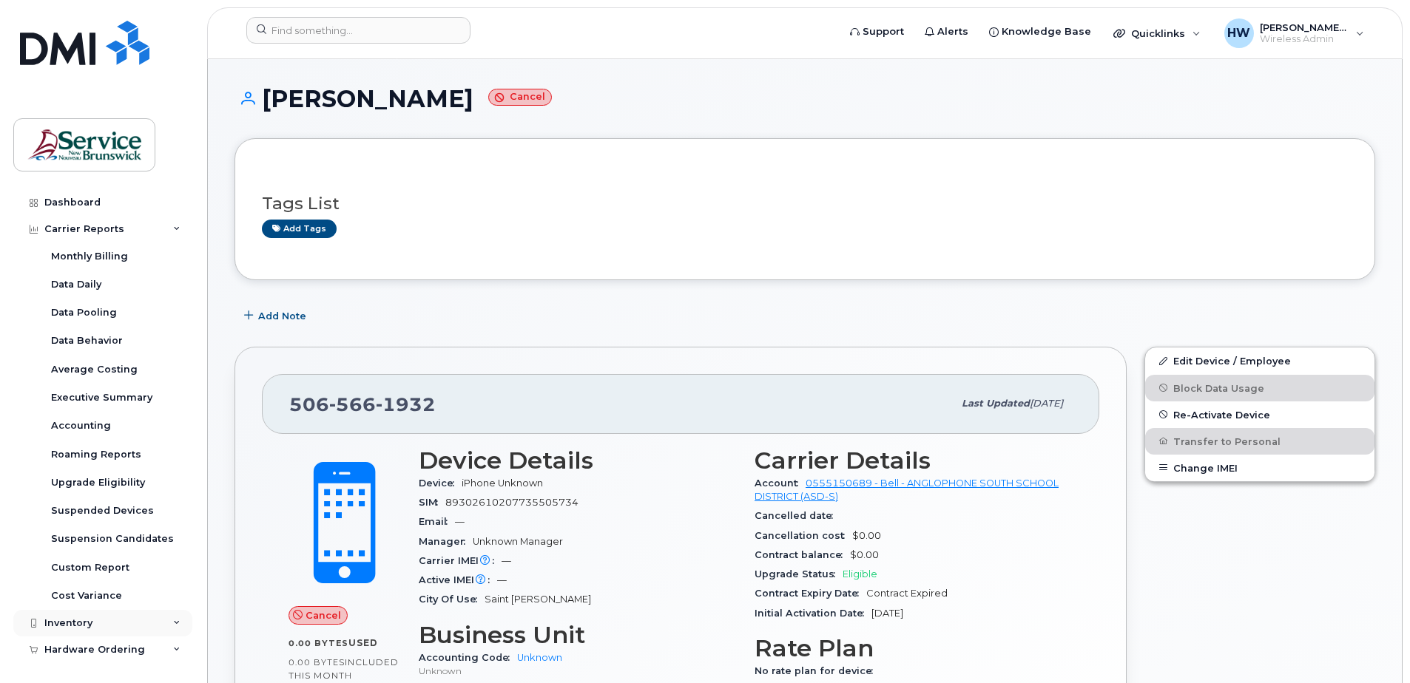
click at [81, 621] on div "Inventory" at bounding box center [68, 624] width 48 height 12
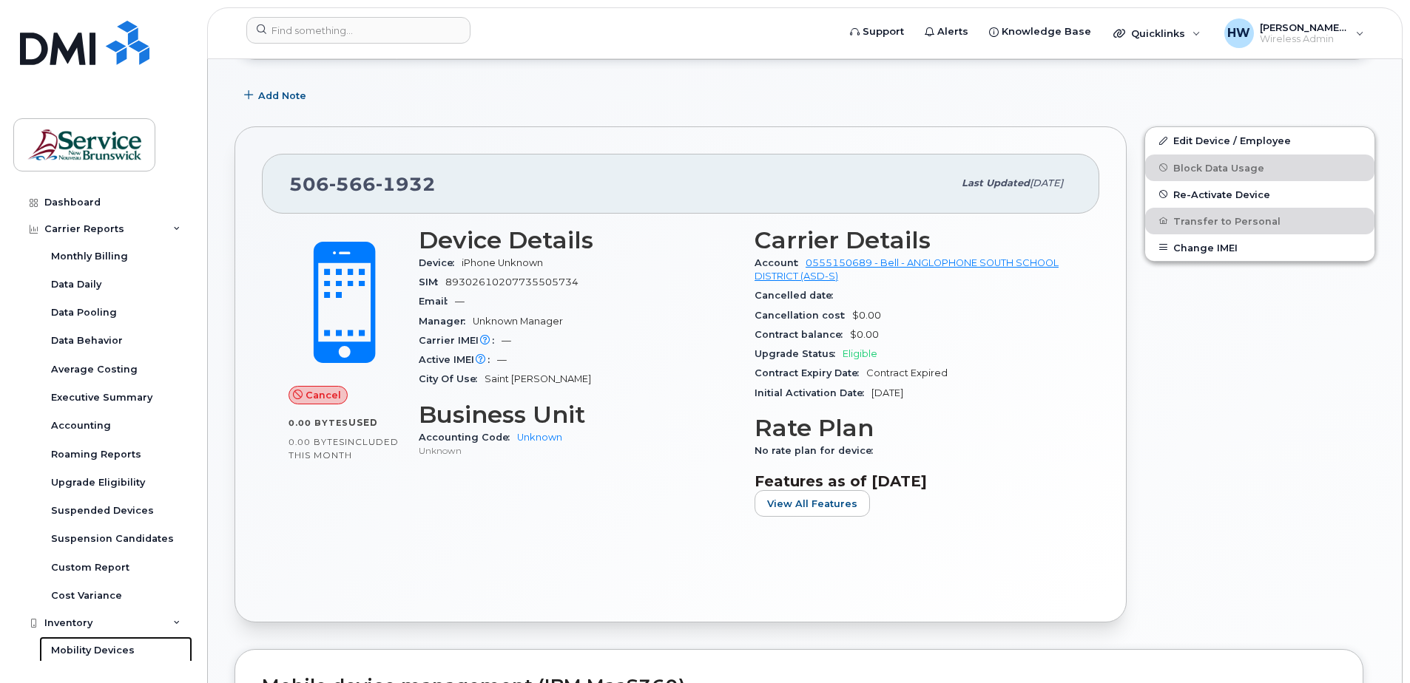
scroll to position [222, 0]
click at [114, 652] on div "Mobility Devices" at bounding box center [93, 650] width 84 height 13
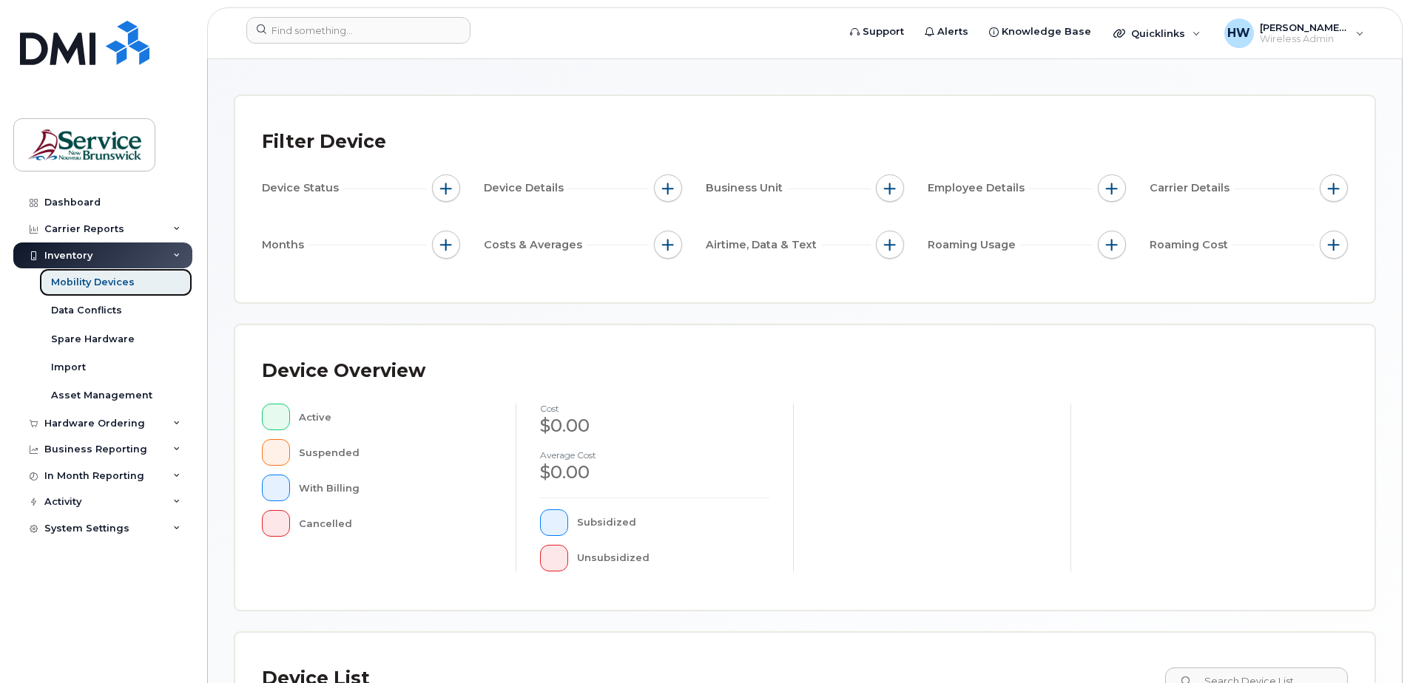
scroll to position [148, 0]
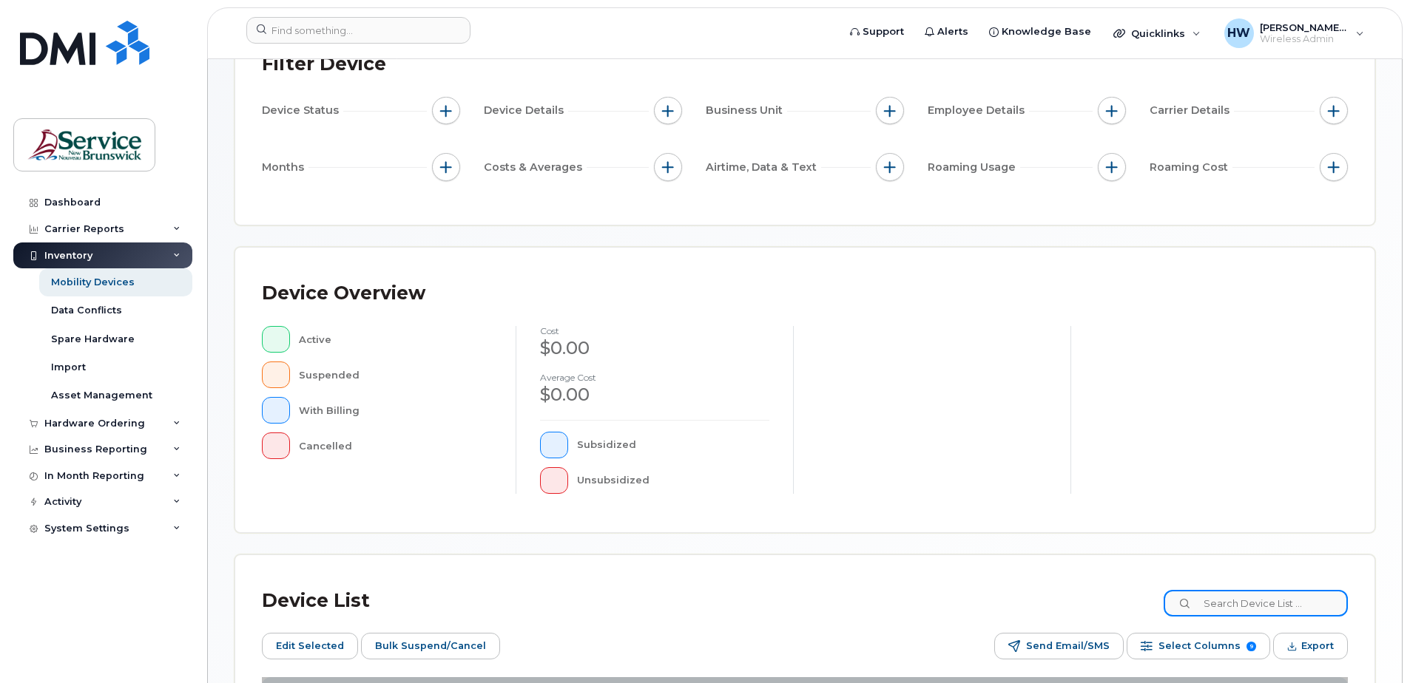
click at [1235, 603] on input at bounding box center [1256, 603] width 184 height 27
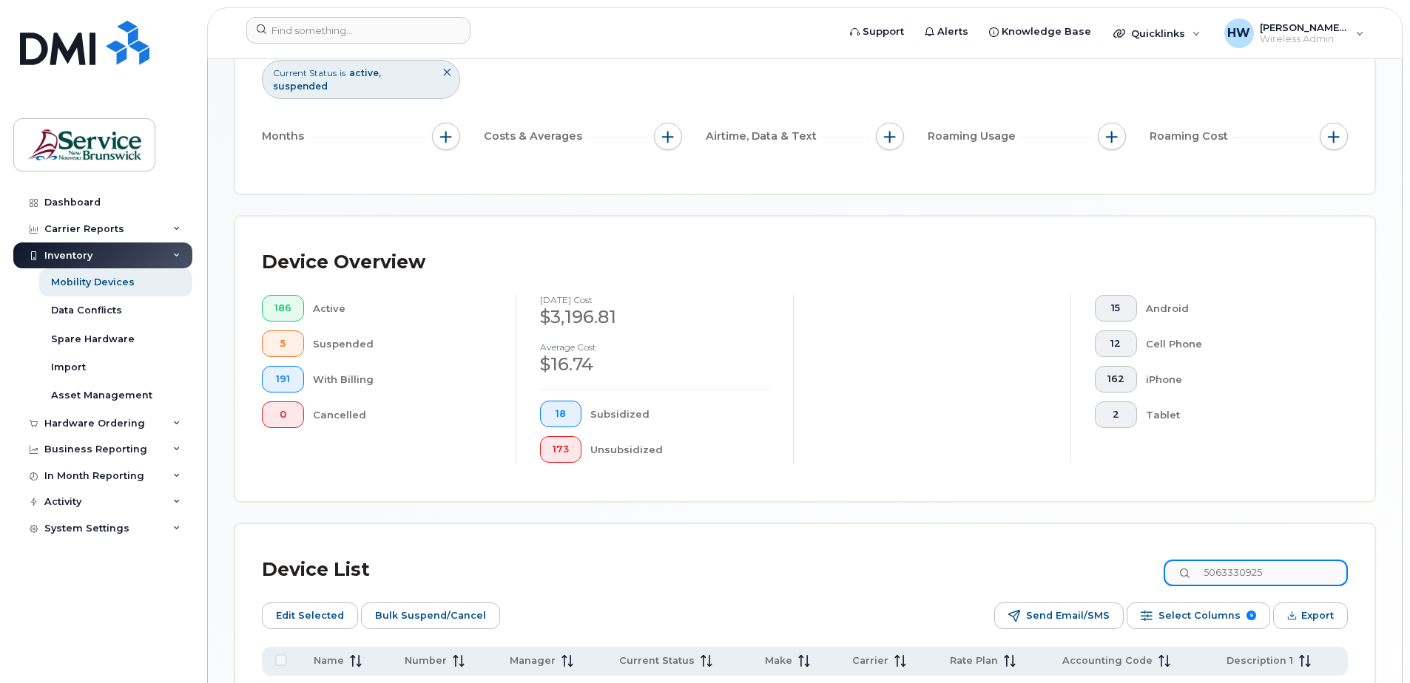
scroll to position [399, 0]
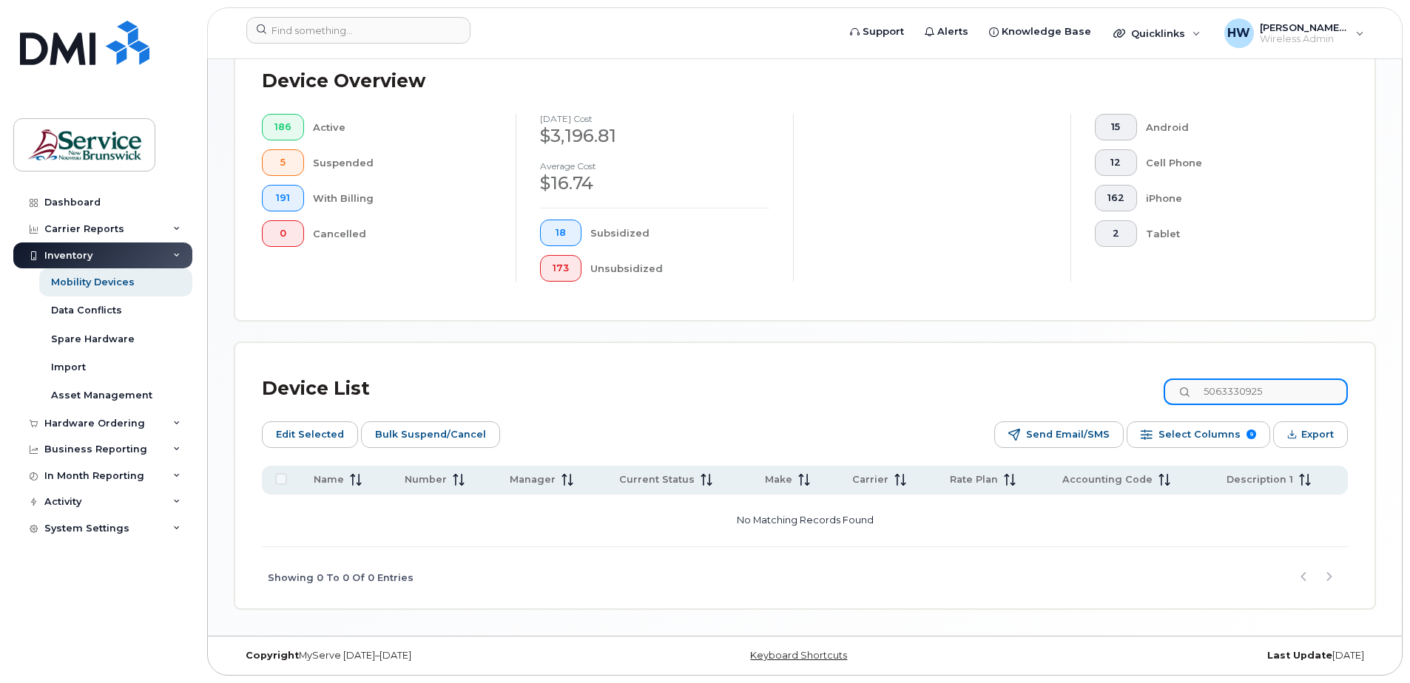
drag, startPoint x: 1297, startPoint y: 398, endPoint x: 1166, endPoint y: 384, distance: 132.4
click at [1166, 384] on div "Device List 5063330925" at bounding box center [805, 389] width 1086 height 38
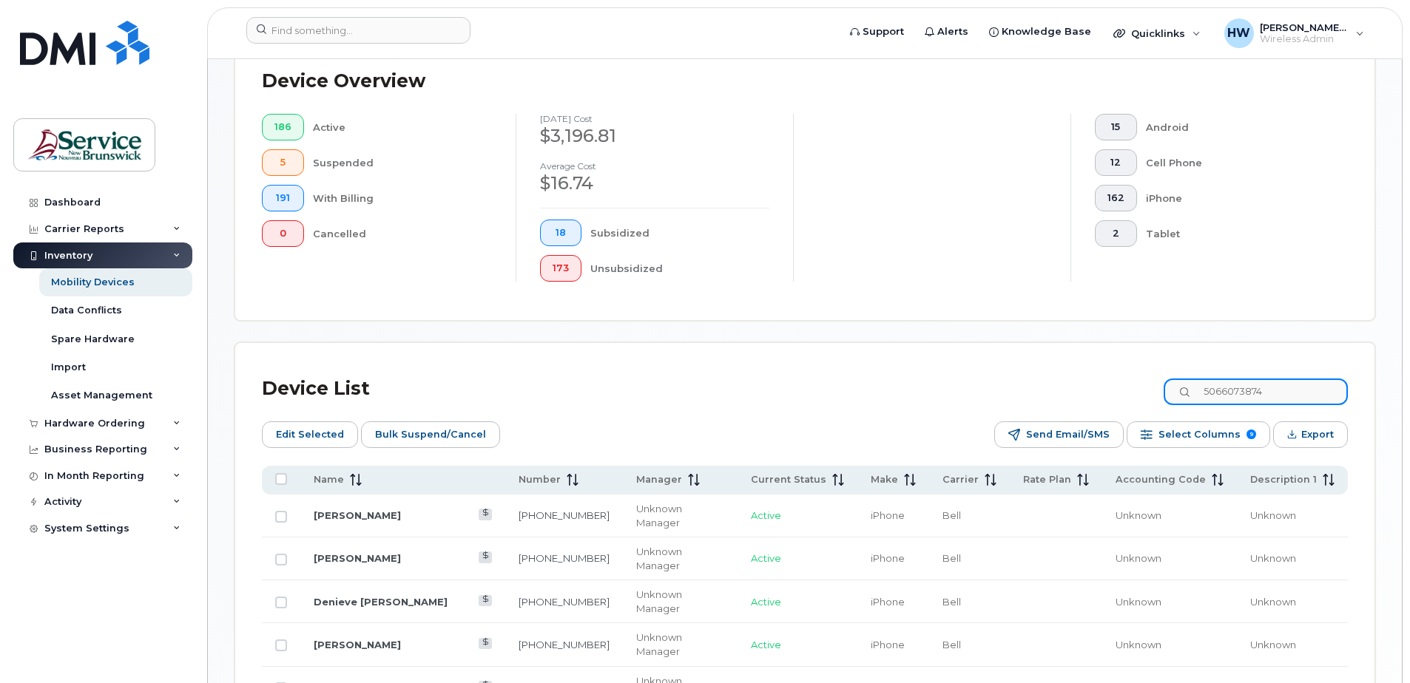
scroll to position [375, 0]
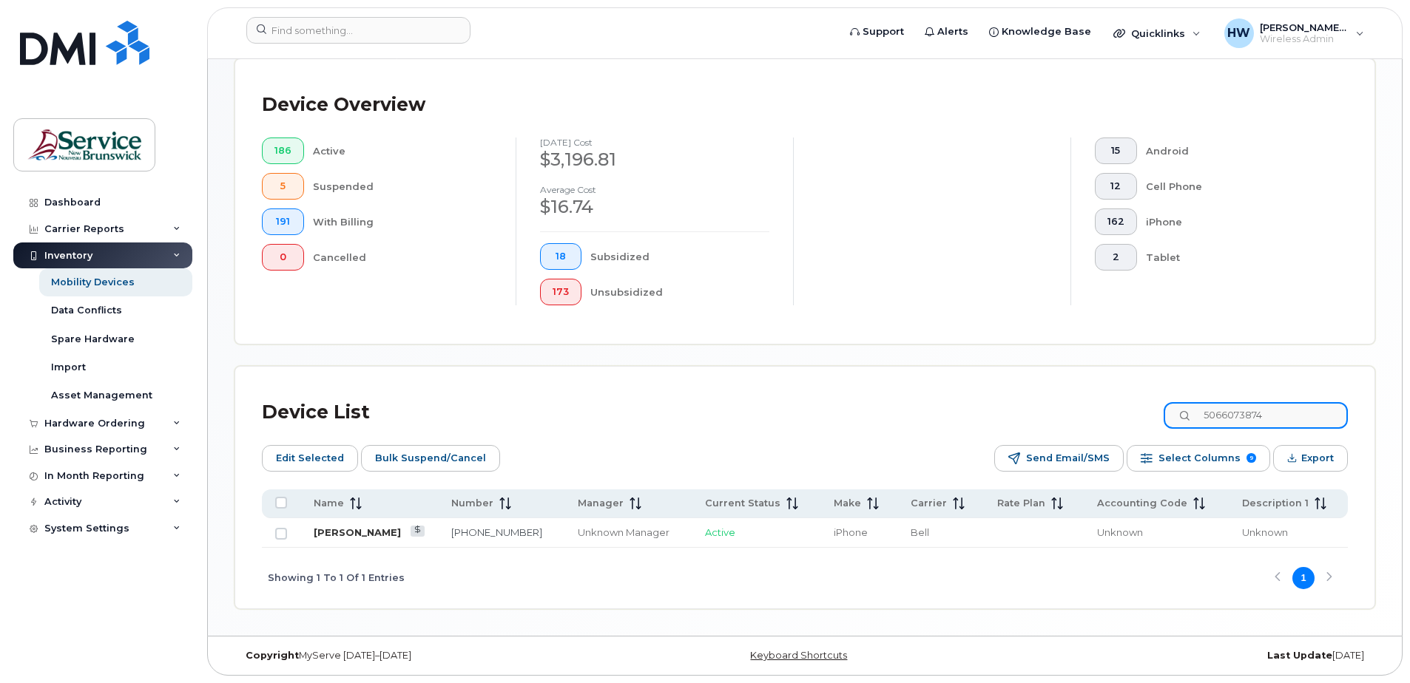
type input "5066073874"
click at [371, 533] on link "Alicia Bowes" at bounding box center [357, 533] width 87 height 12
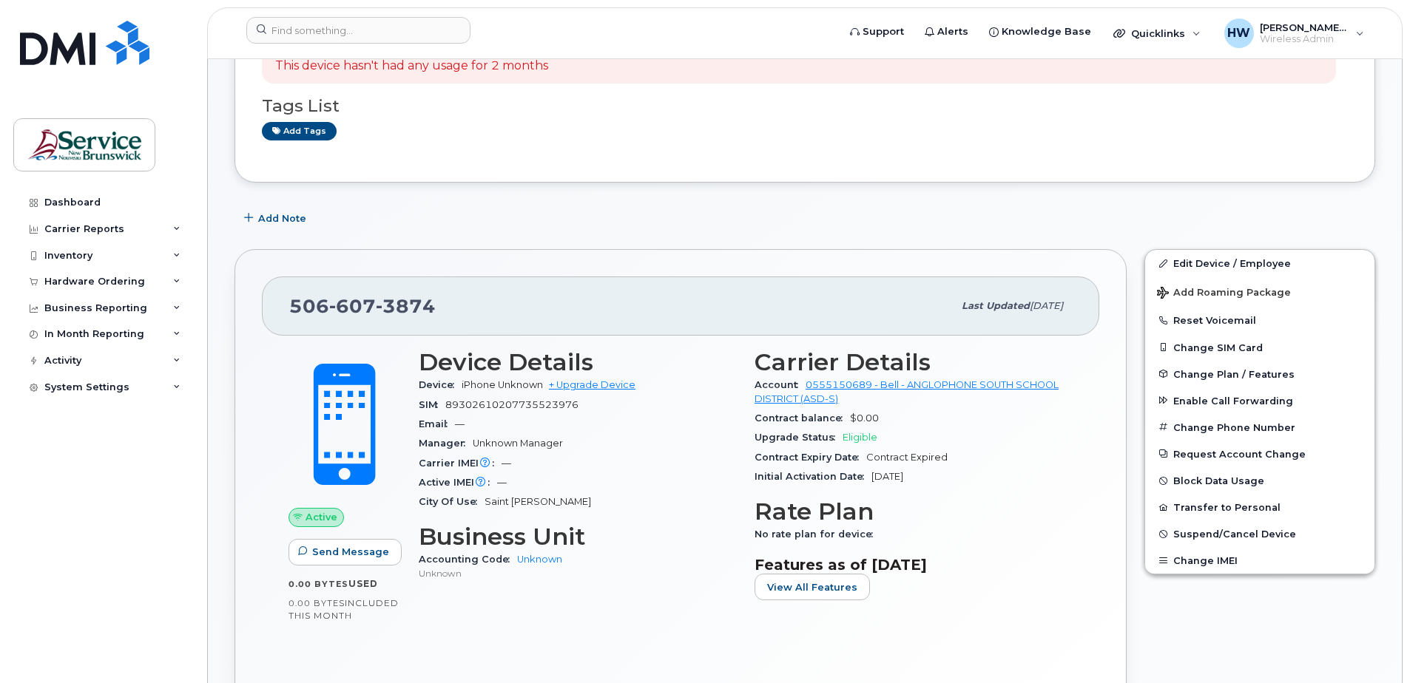
scroll to position [148, 0]
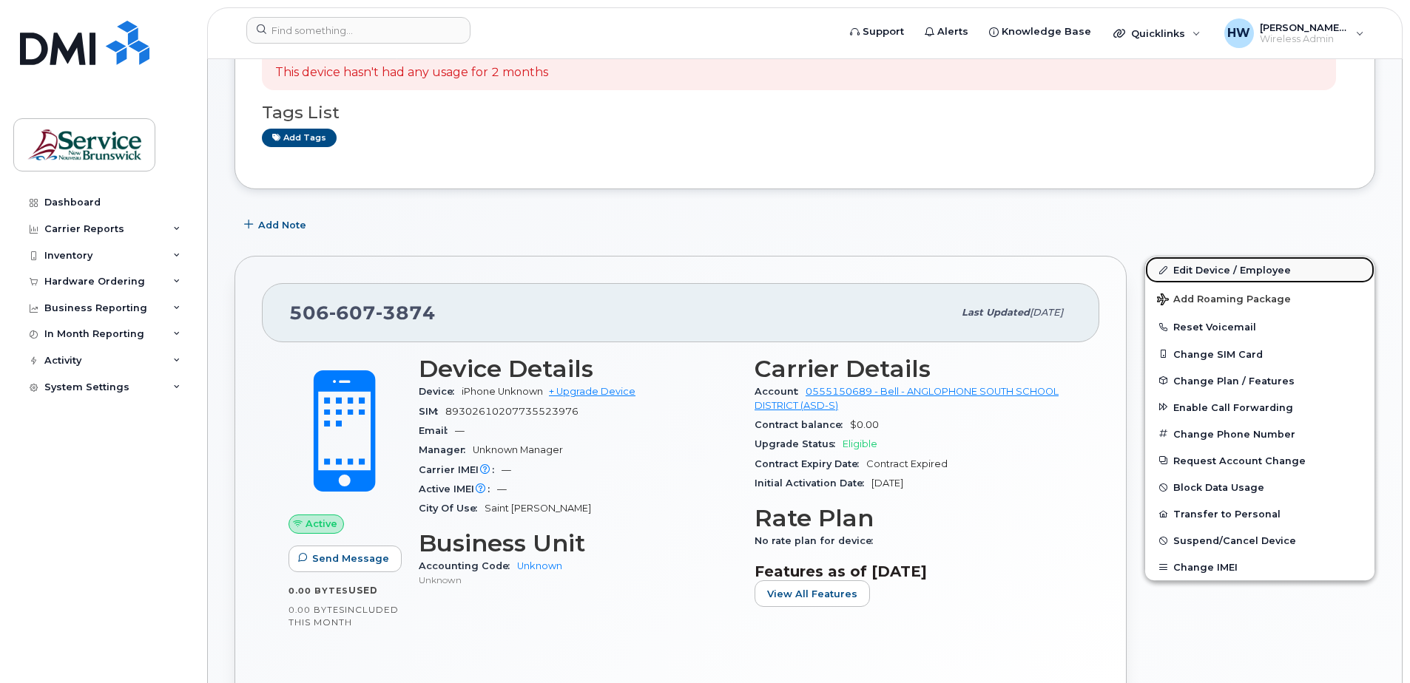
click at [1198, 267] on link "Edit Device / Employee" at bounding box center [1259, 270] width 229 height 27
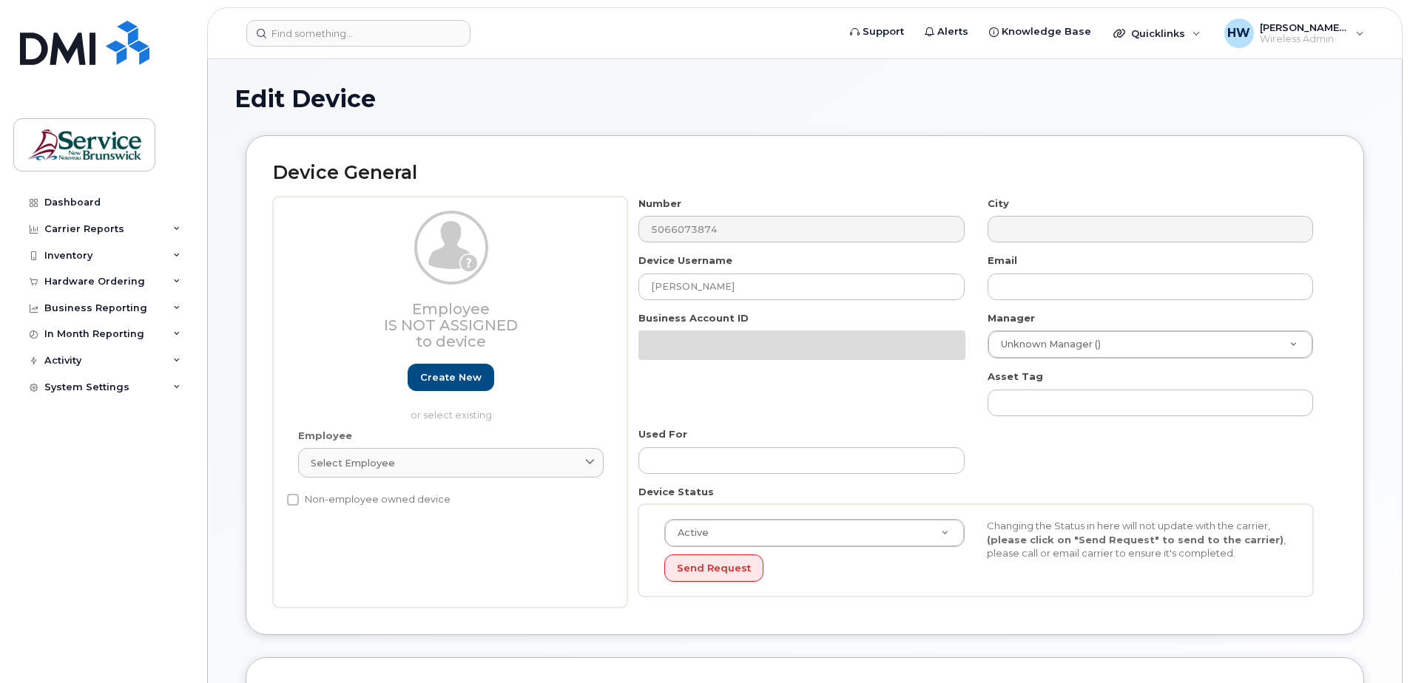
select select "34535615"
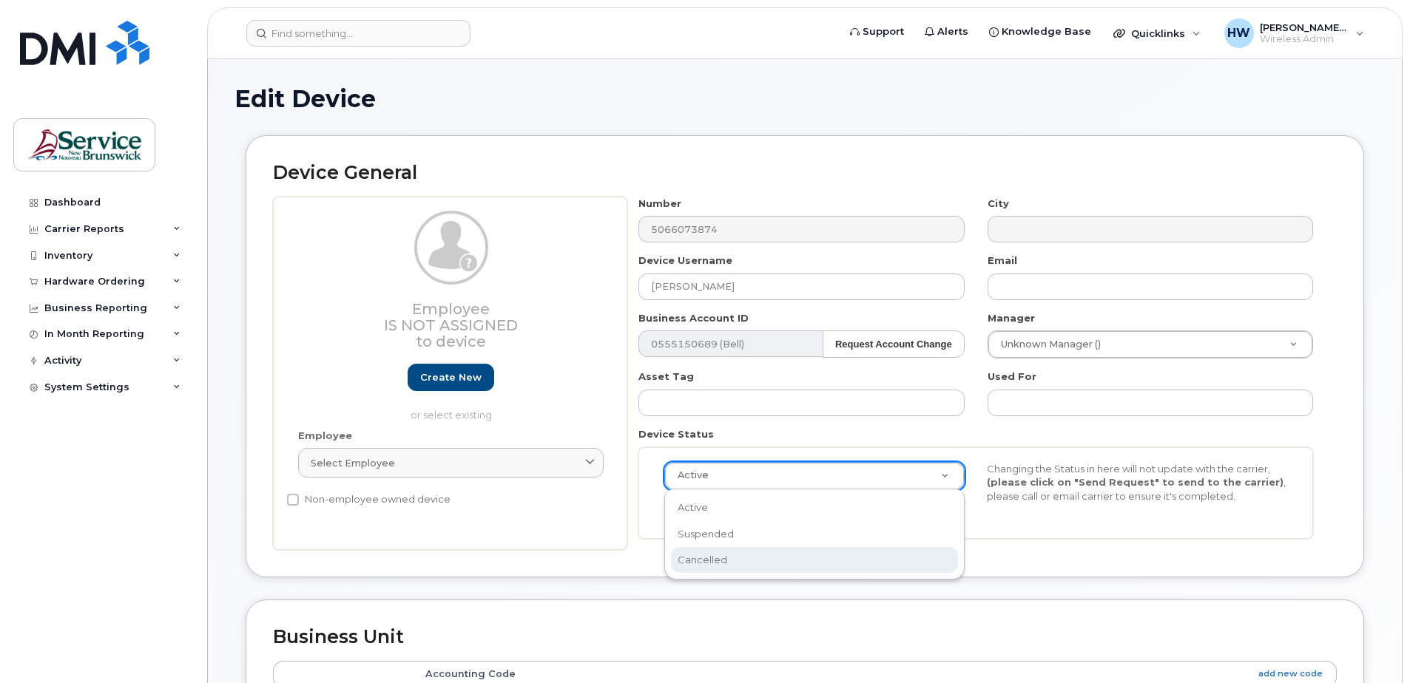
select select "cancelled"
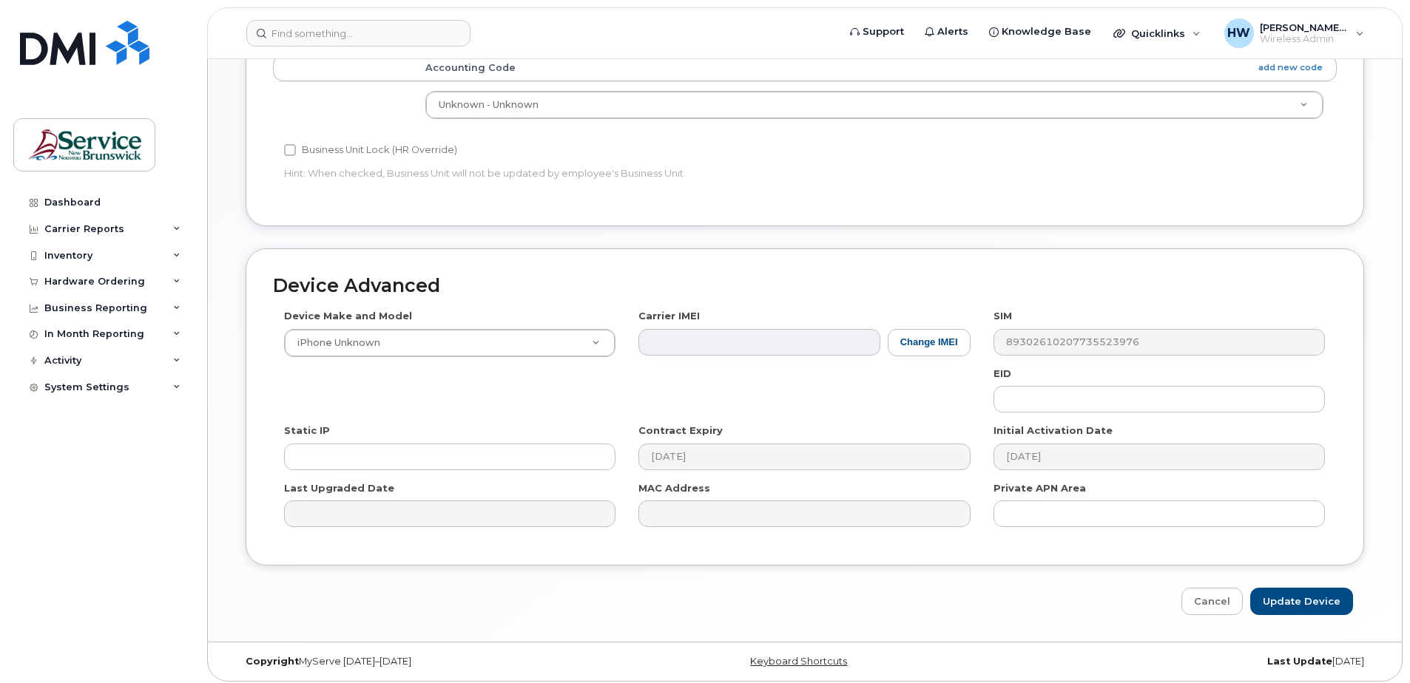
scroll to position [612, 0]
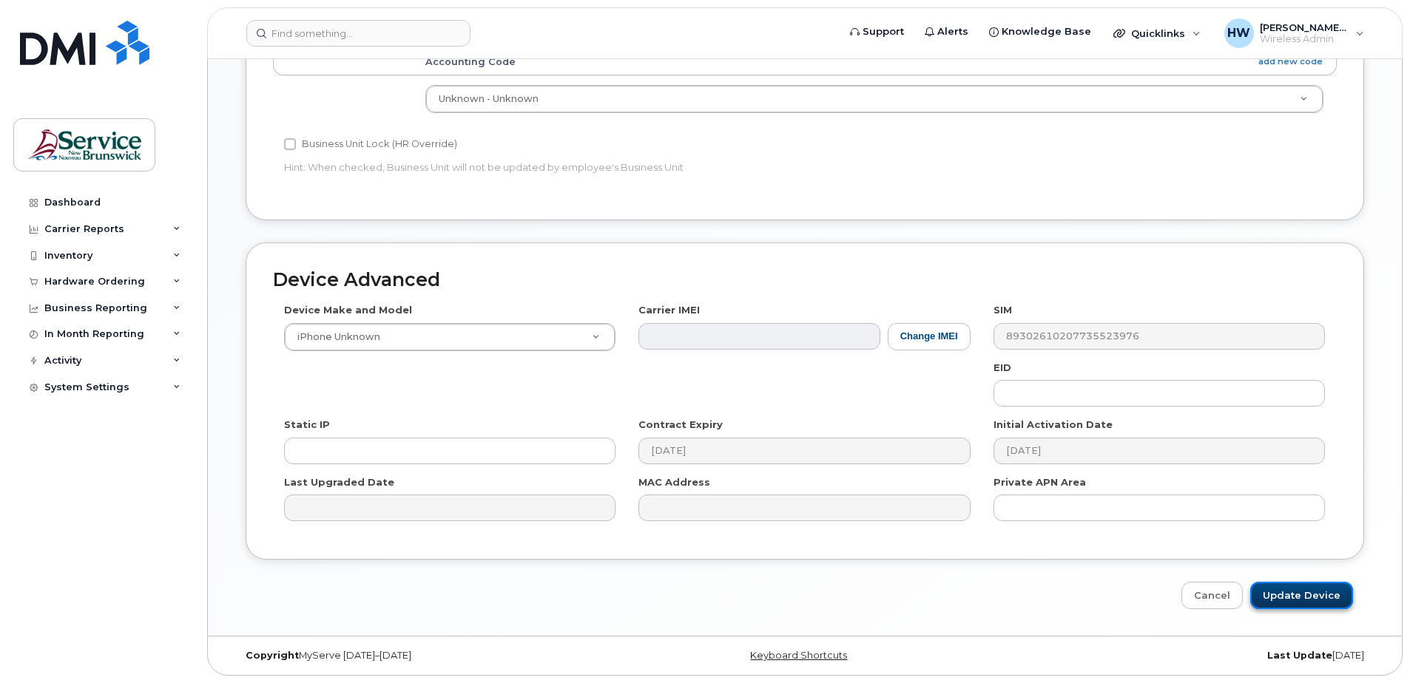
click at [1304, 595] on input "Update Device" at bounding box center [1301, 595] width 103 height 27
type input "Saving..."
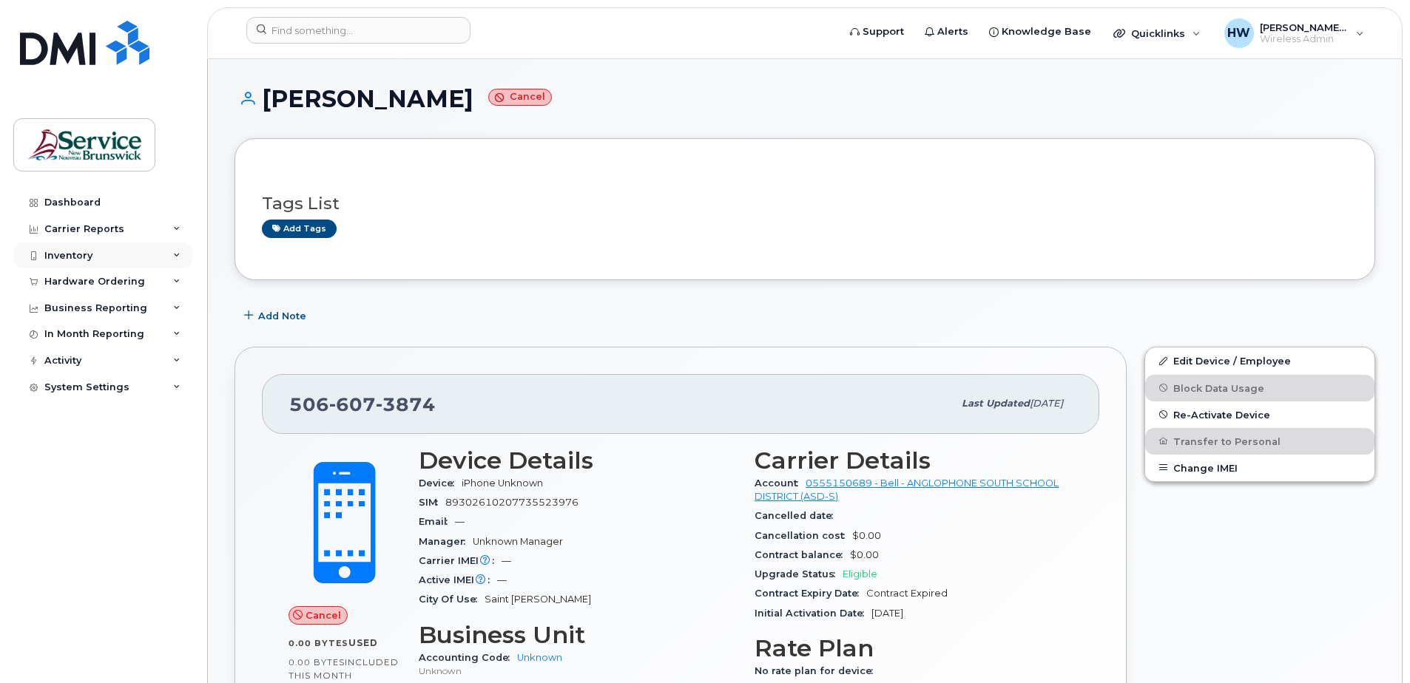
click at [122, 260] on div "Inventory" at bounding box center [102, 256] width 179 height 27
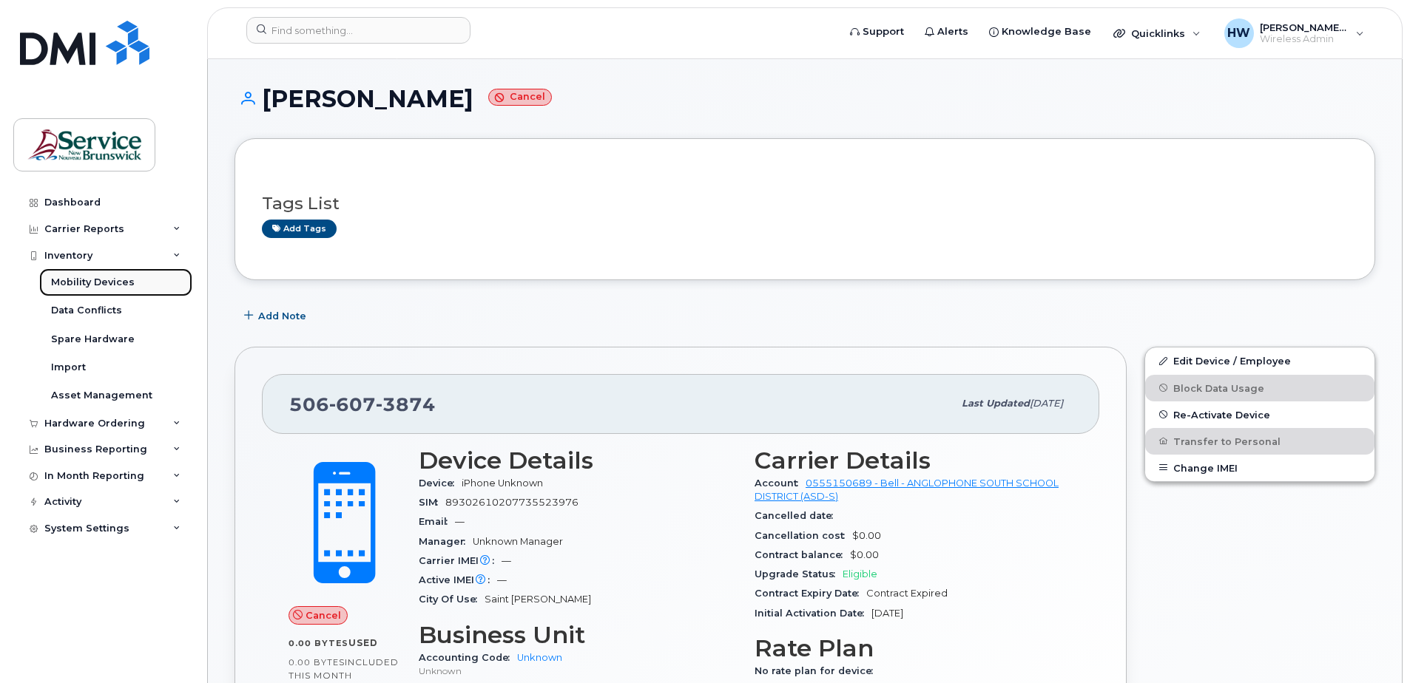
click at [121, 280] on div "Mobility Devices" at bounding box center [93, 282] width 84 height 13
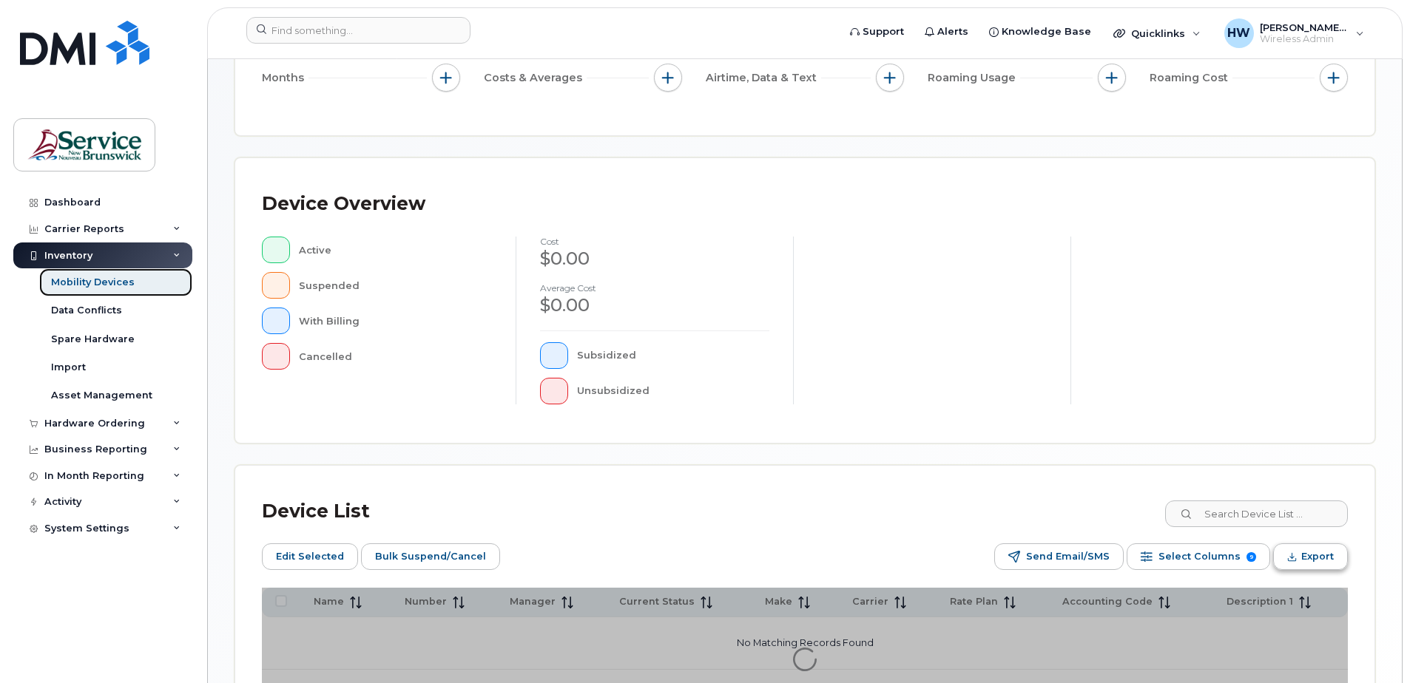
scroll to position [296, 0]
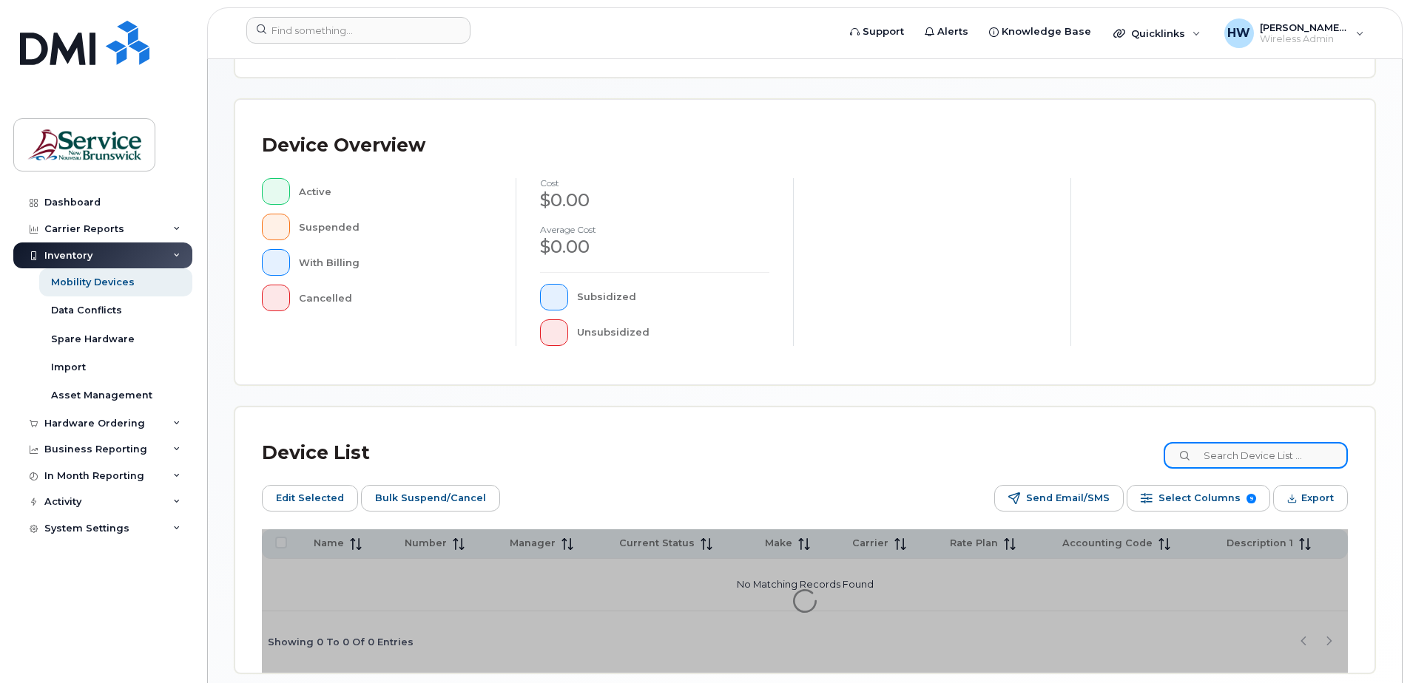
click at [1241, 459] on input at bounding box center [1256, 455] width 184 height 27
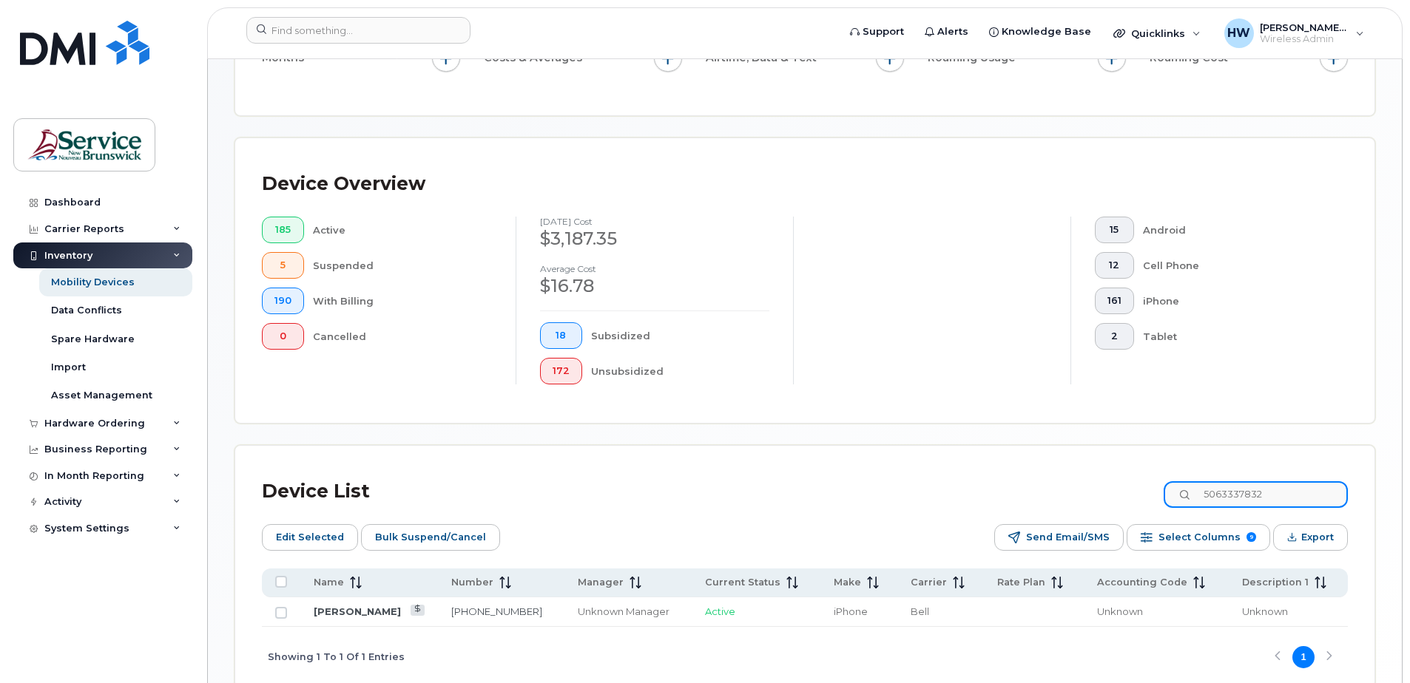
scroll to position [335, 0]
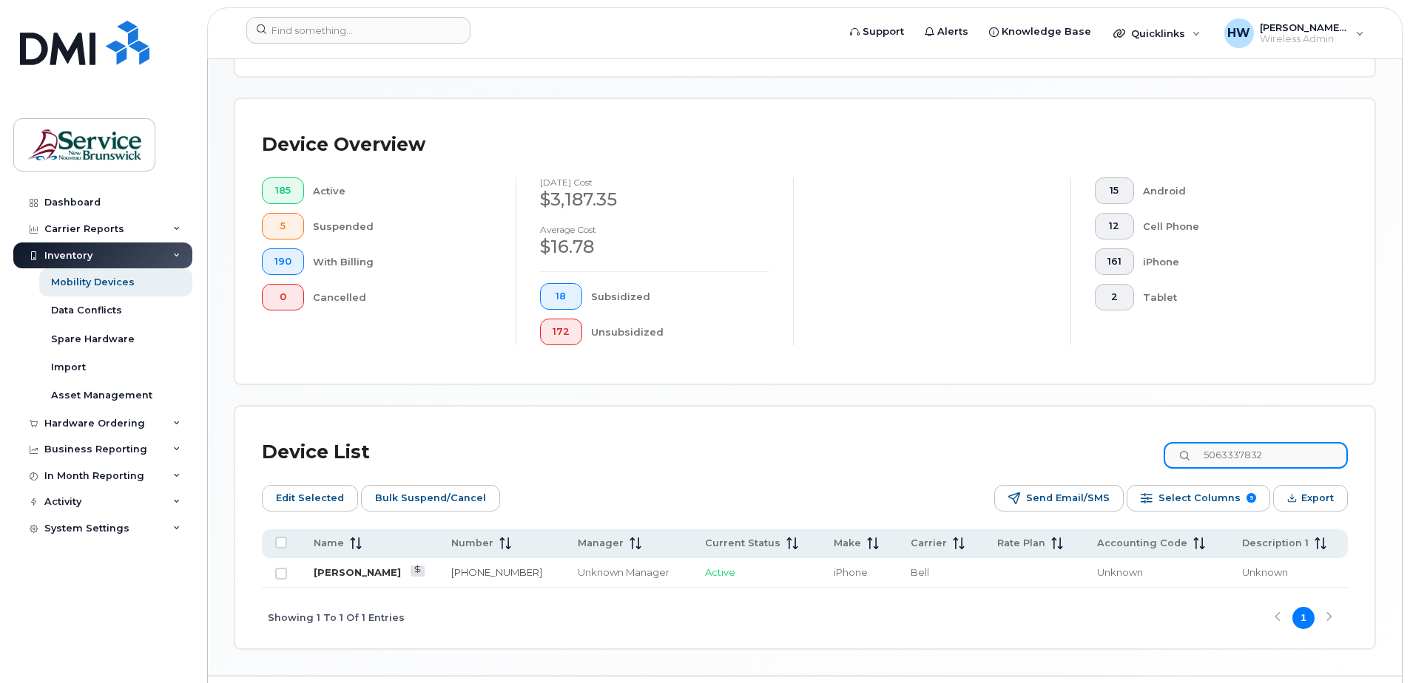
type input "5063337832"
click at [372, 571] on link "[PERSON_NAME]" at bounding box center [357, 573] width 87 height 12
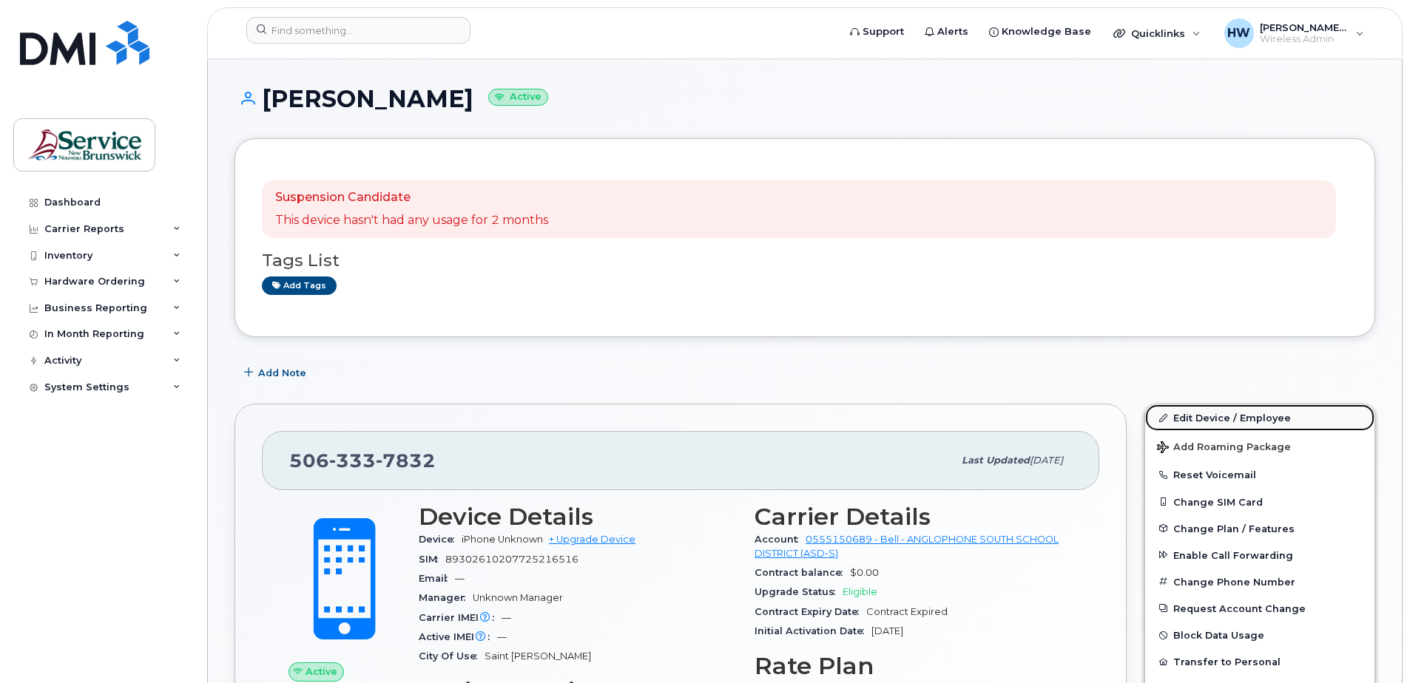
click at [1192, 417] on link "Edit Device / Employee" at bounding box center [1259, 418] width 229 height 27
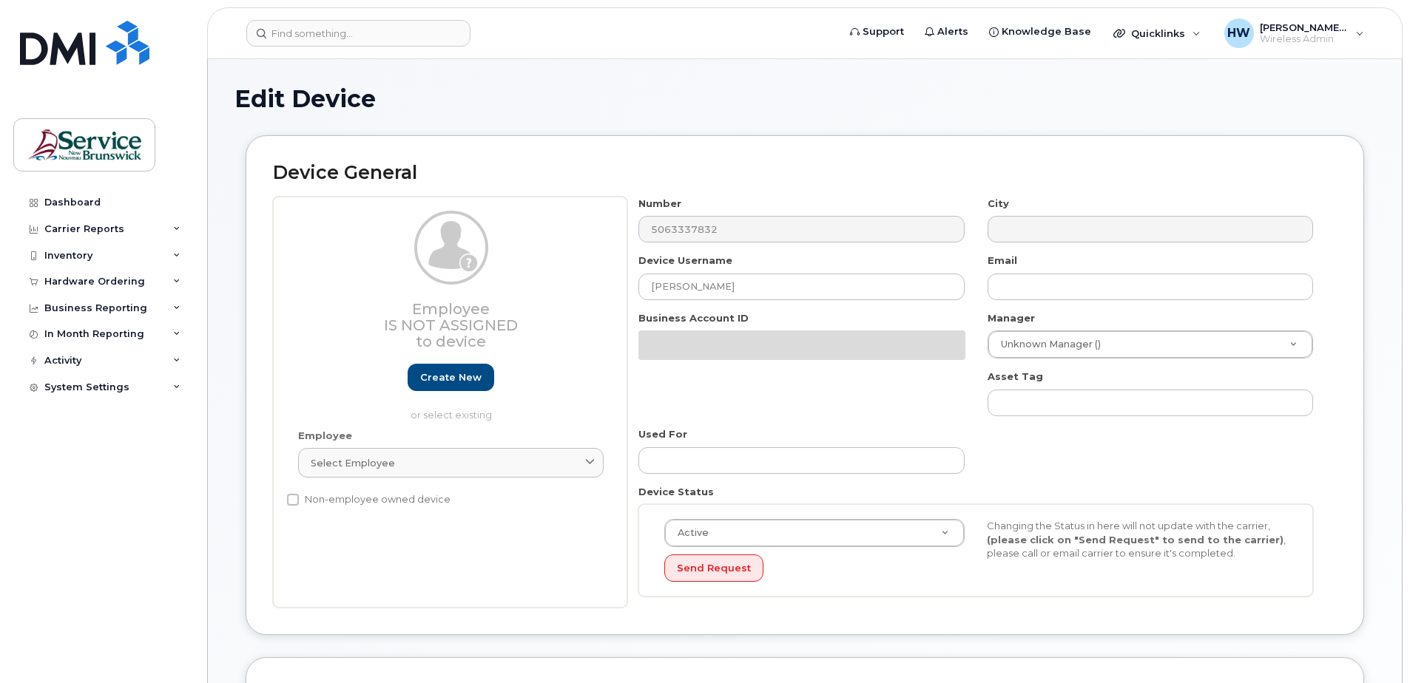
select select "34535615"
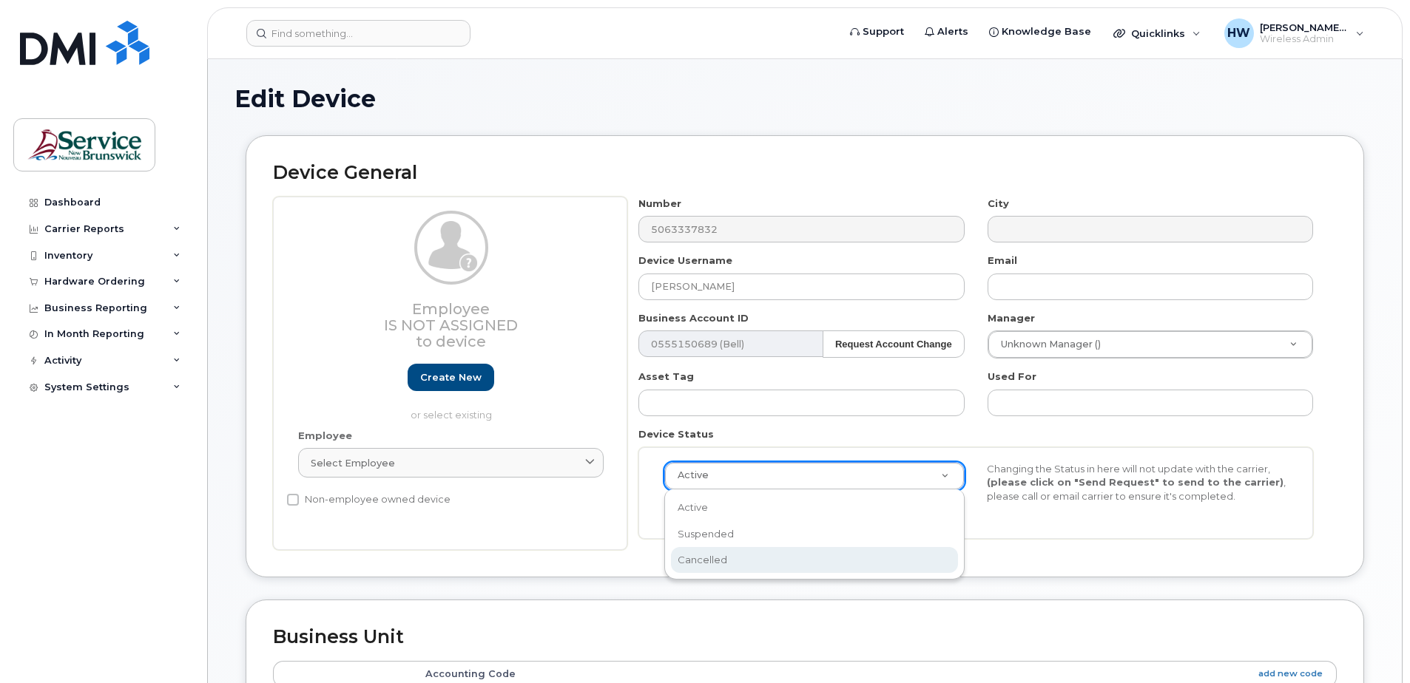
scroll to position [0, 4]
select select "cancelled"
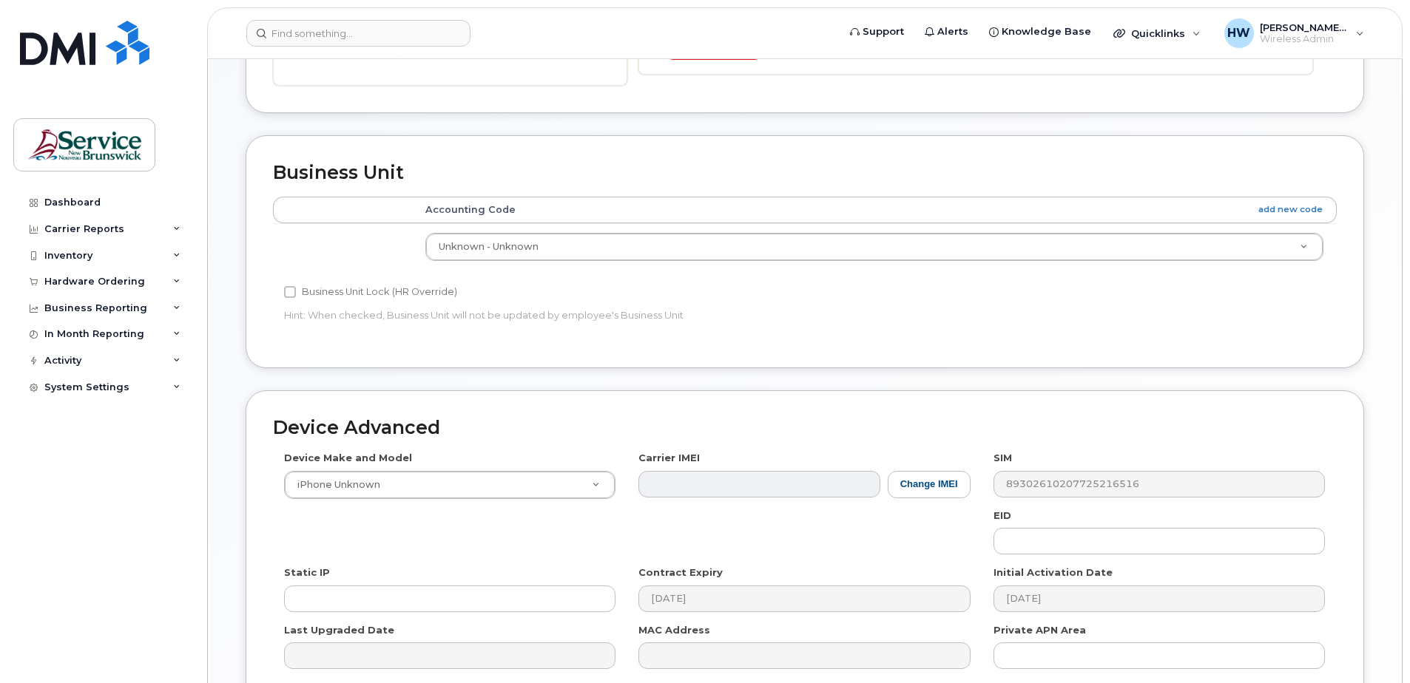
scroll to position [592, 0]
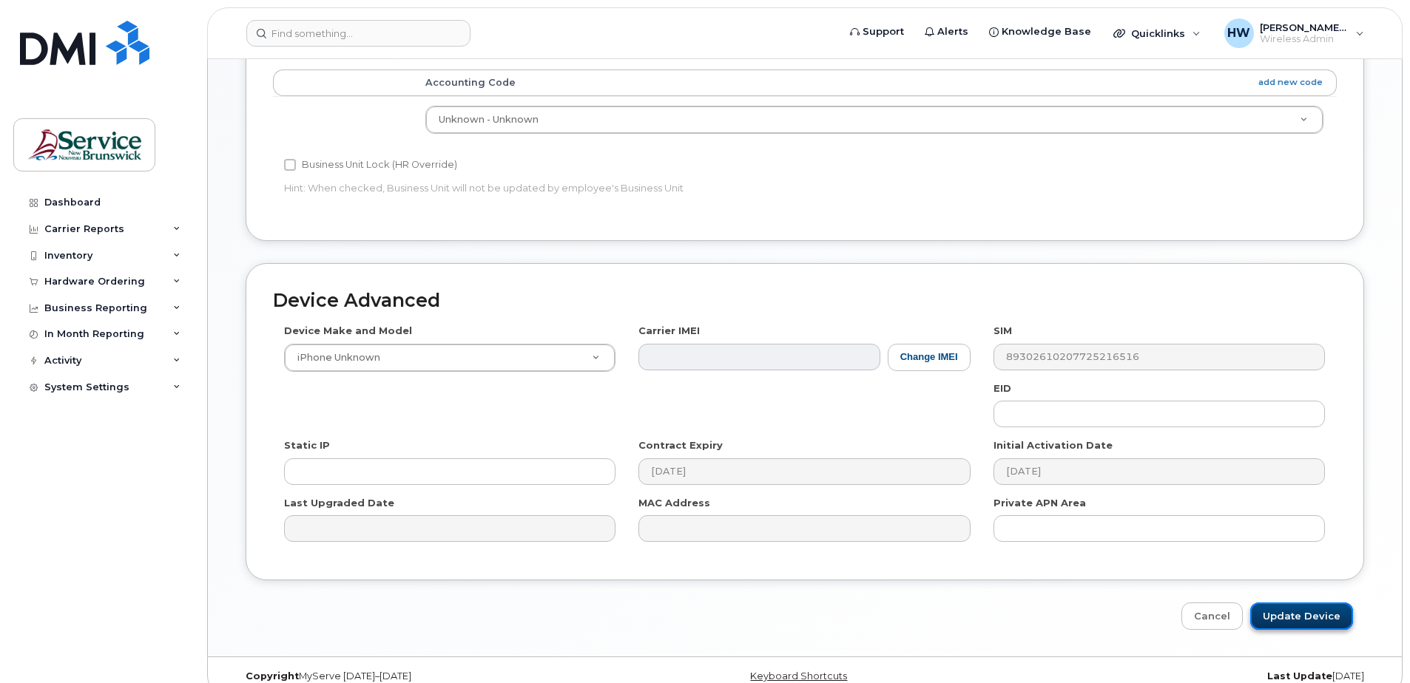
click at [1286, 610] on input "Update Device" at bounding box center [1301, 616] width 103 height 27
type input "Saving..."
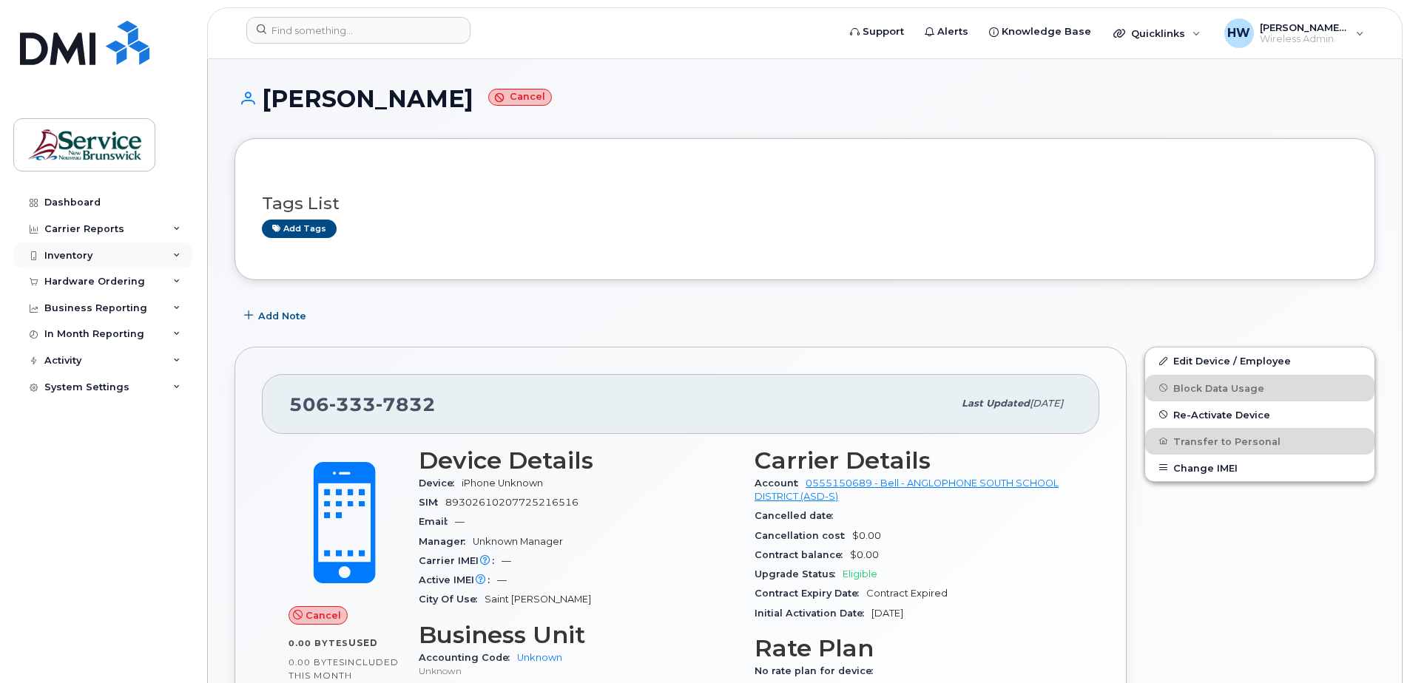
click at [85, 254] on div "Inventory" at bounding box center [68, 256] width 48 height 12
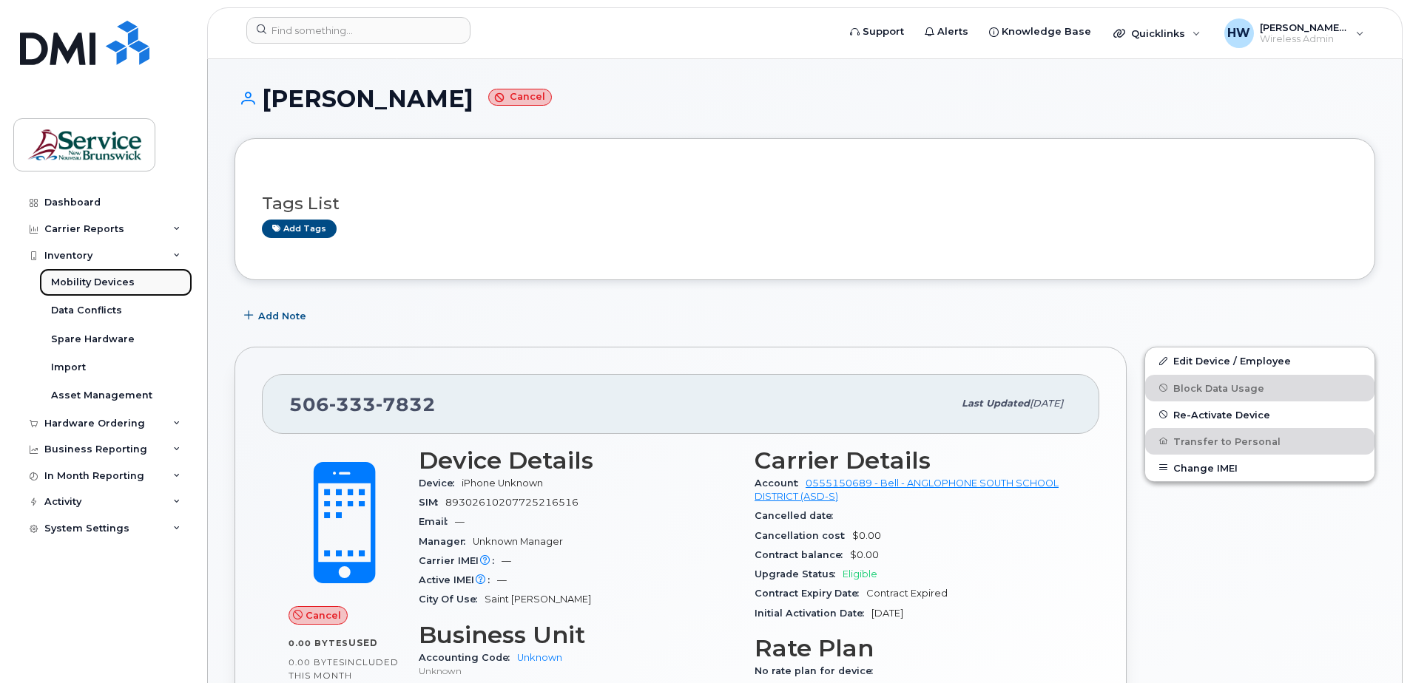
click at [118, 278] on div "Mobility Devices" at bounding box center [93, 282] width 84 height 13
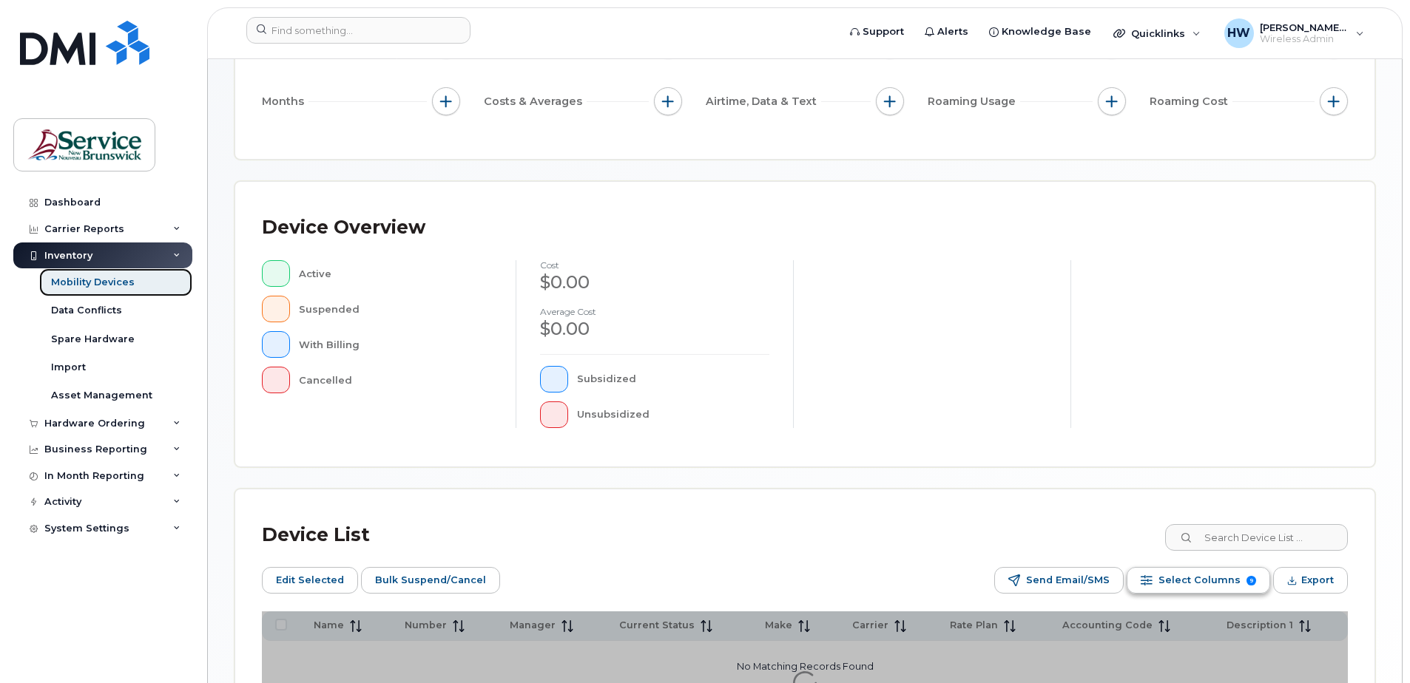
scroll to position [222, 0]
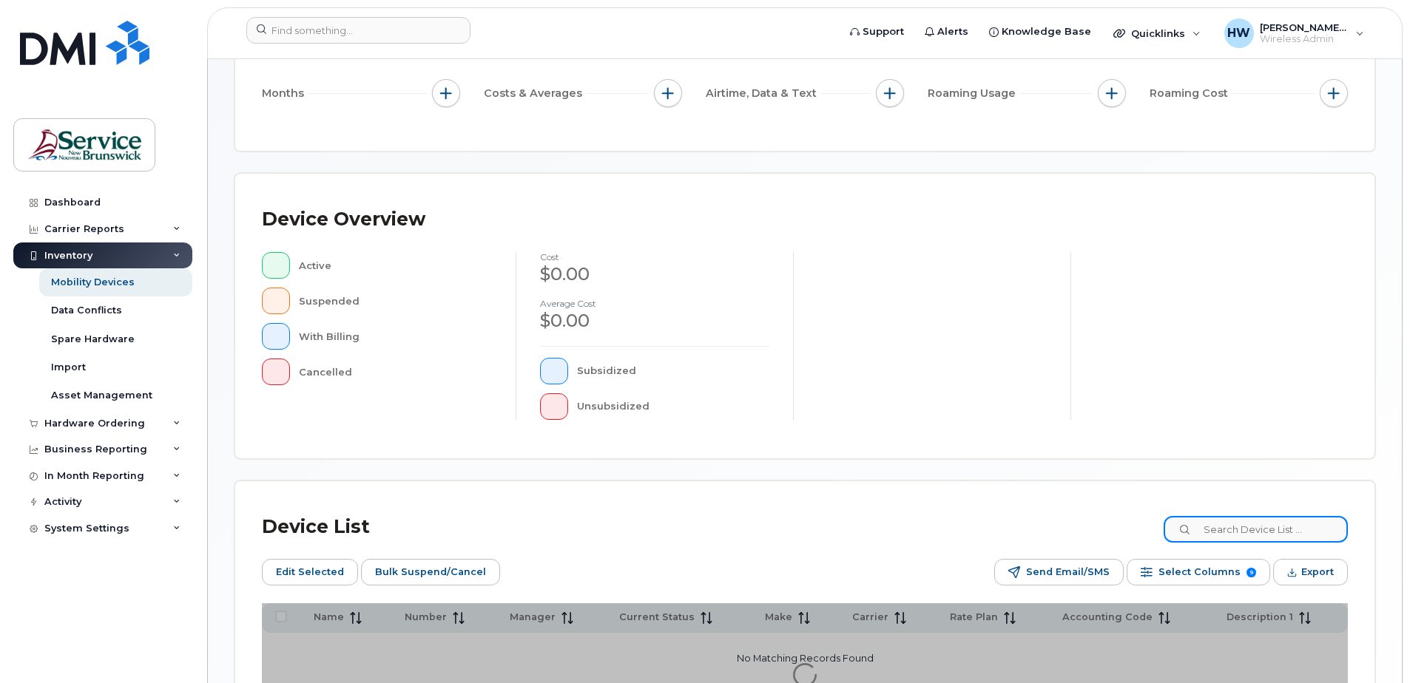
click at [1229, 534] on input at bounding box center [1256, 529] width 184 height 27
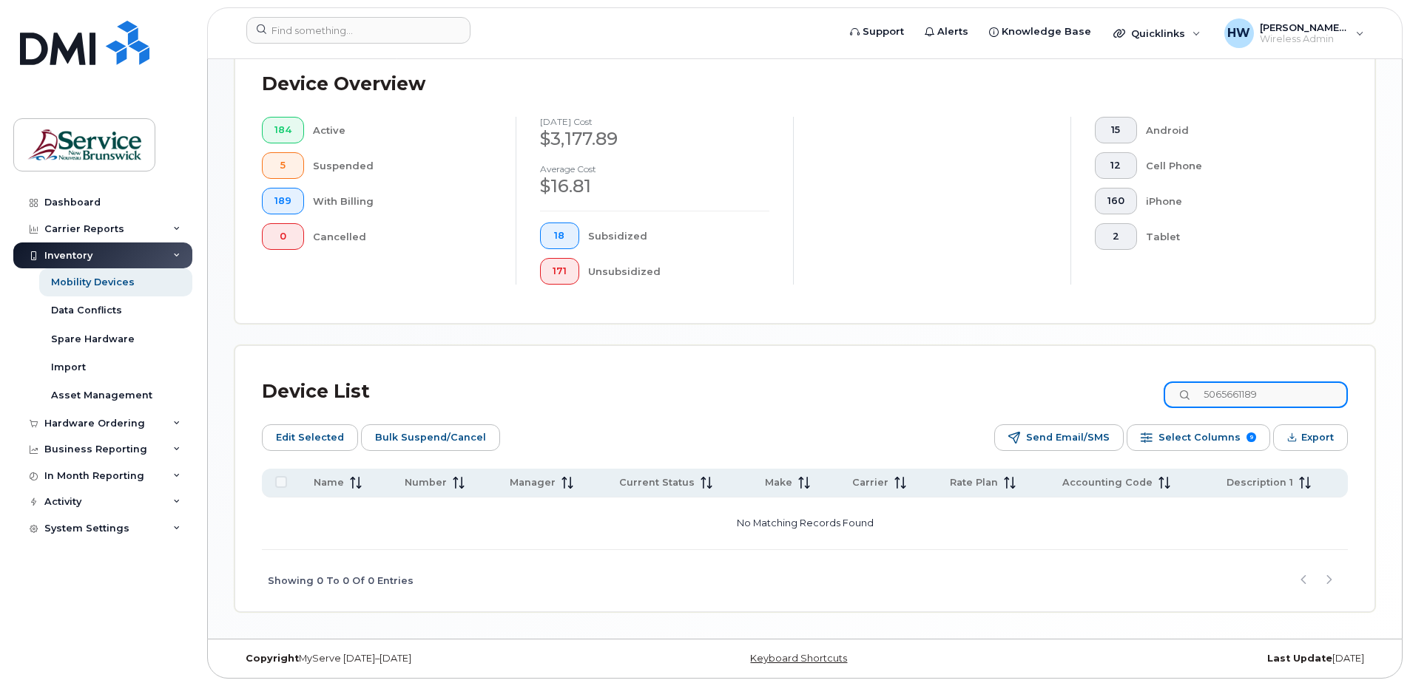
scroll to position [399, 0]
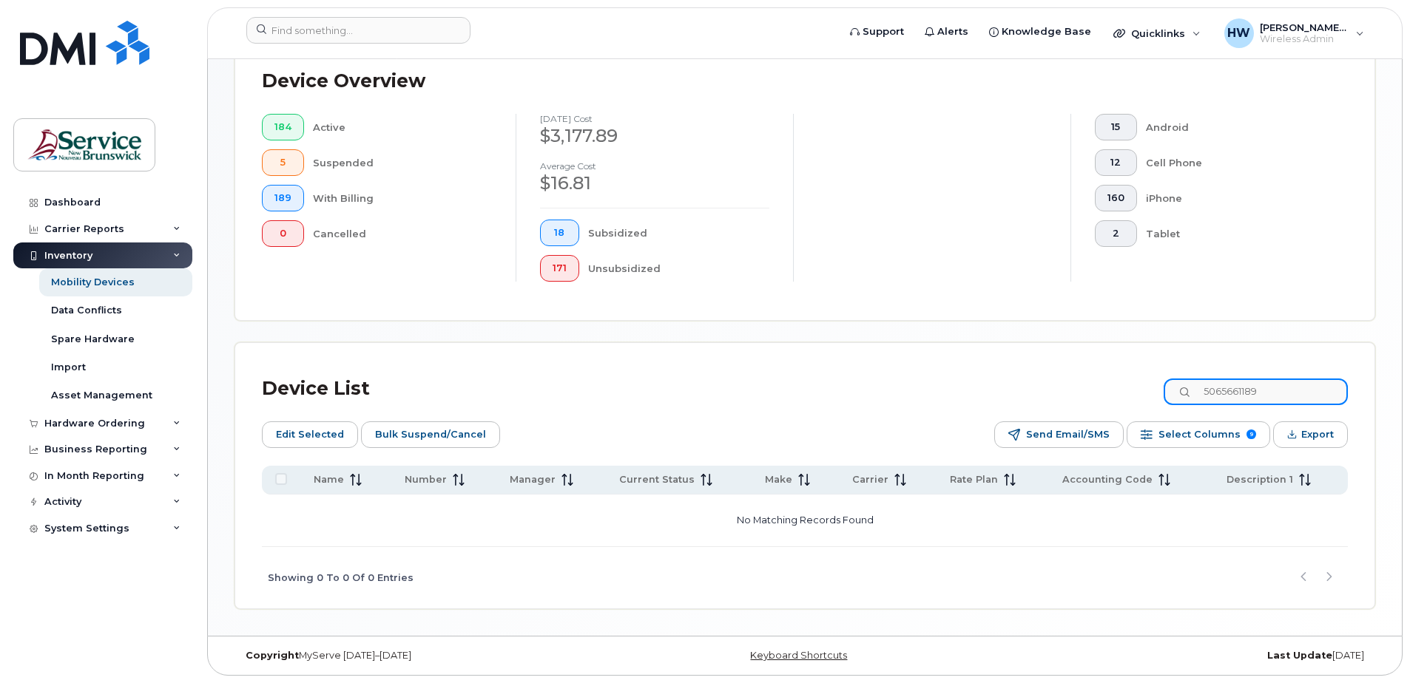
drag, startPoint x: 1288, startPoint y: 396, endPoint x: 1155, endPoint y: 391, distance: 132.5
click at [1156, 391] on div "Device List 5065661189" at bounding box center [805, 389] width 1086 height 38
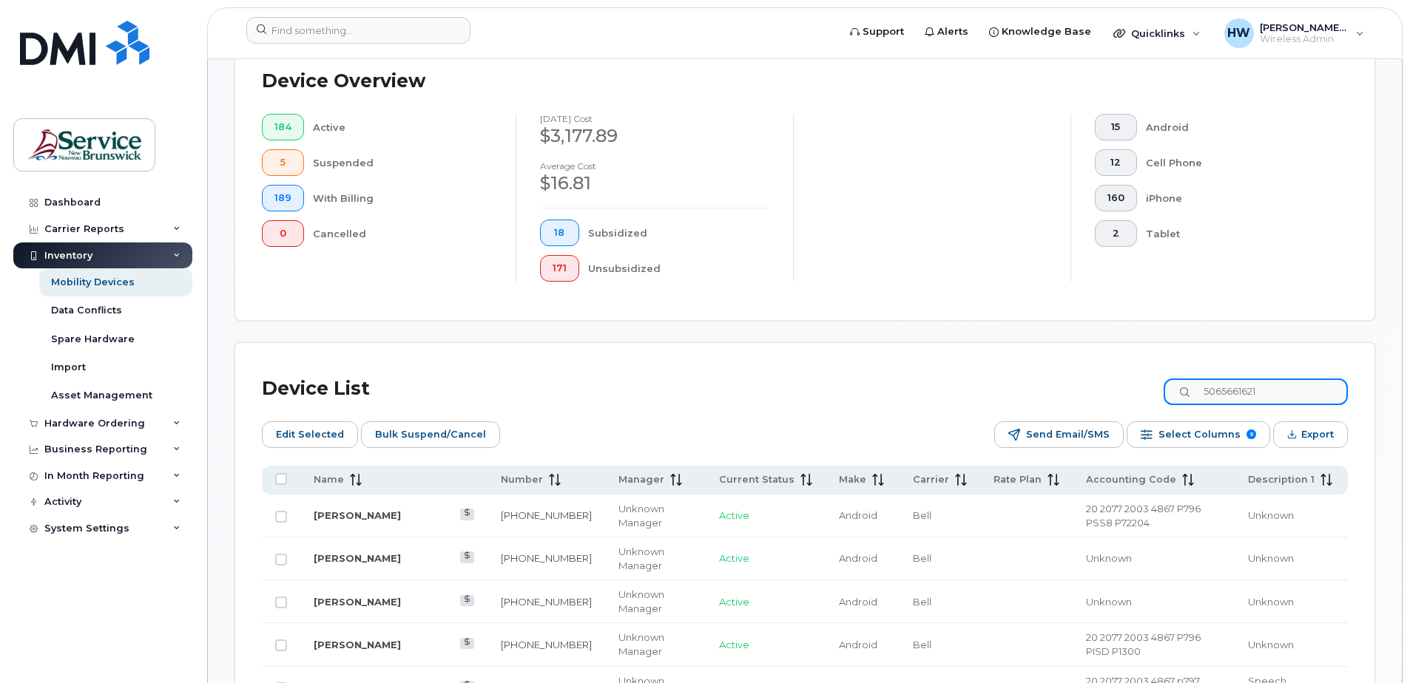
scroll to position [375, 0]
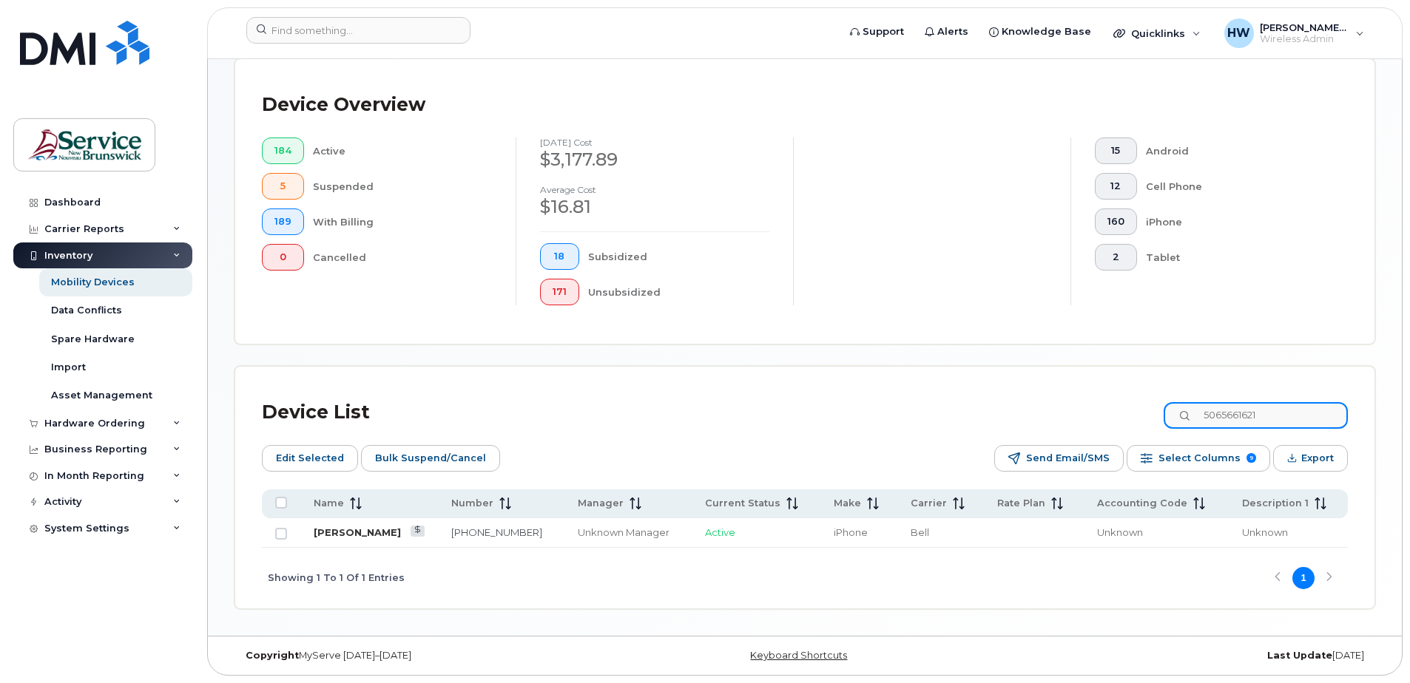
type input "5065661621"
click at [354, 533] on link "[PERSON_NAME]" at bounding box center [357, 533] width 87 height 12
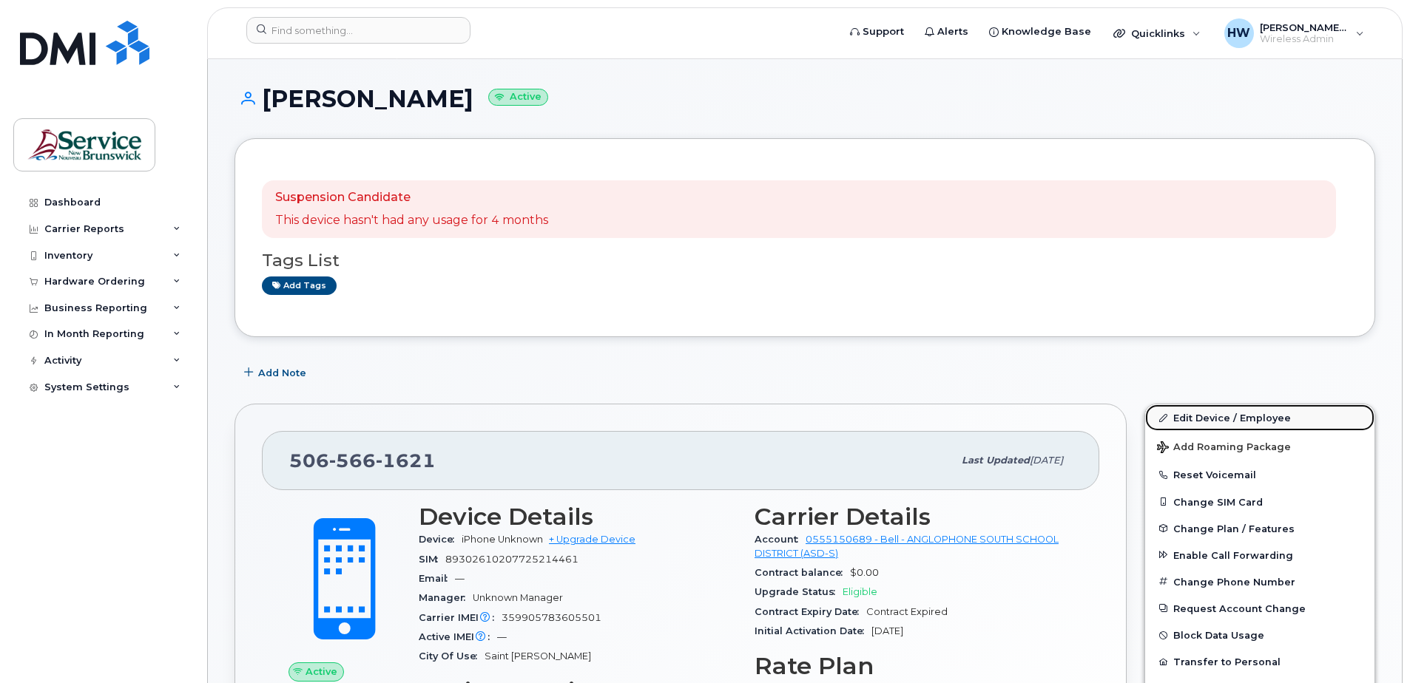
click at [1209, 419] on link "Edit Device / Employee" at bounding box center [1259, 418] width 229 height 27
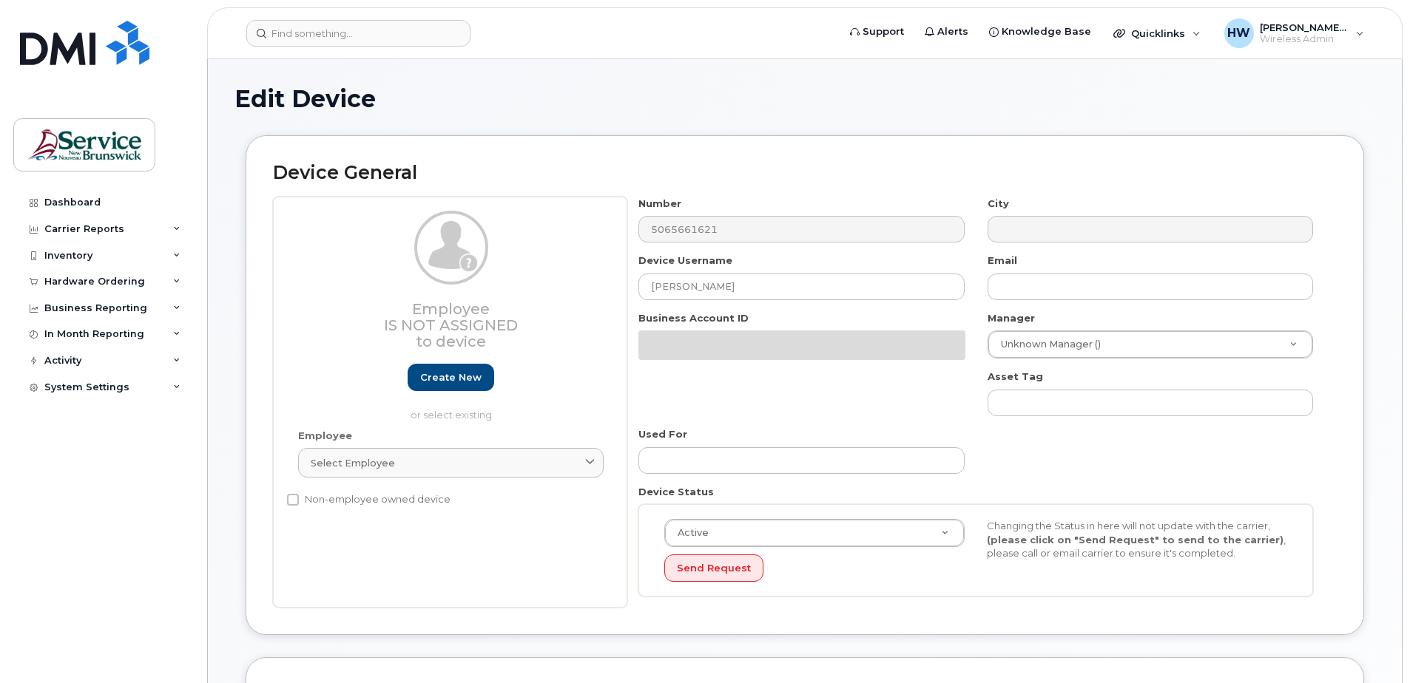
select select "34535615"
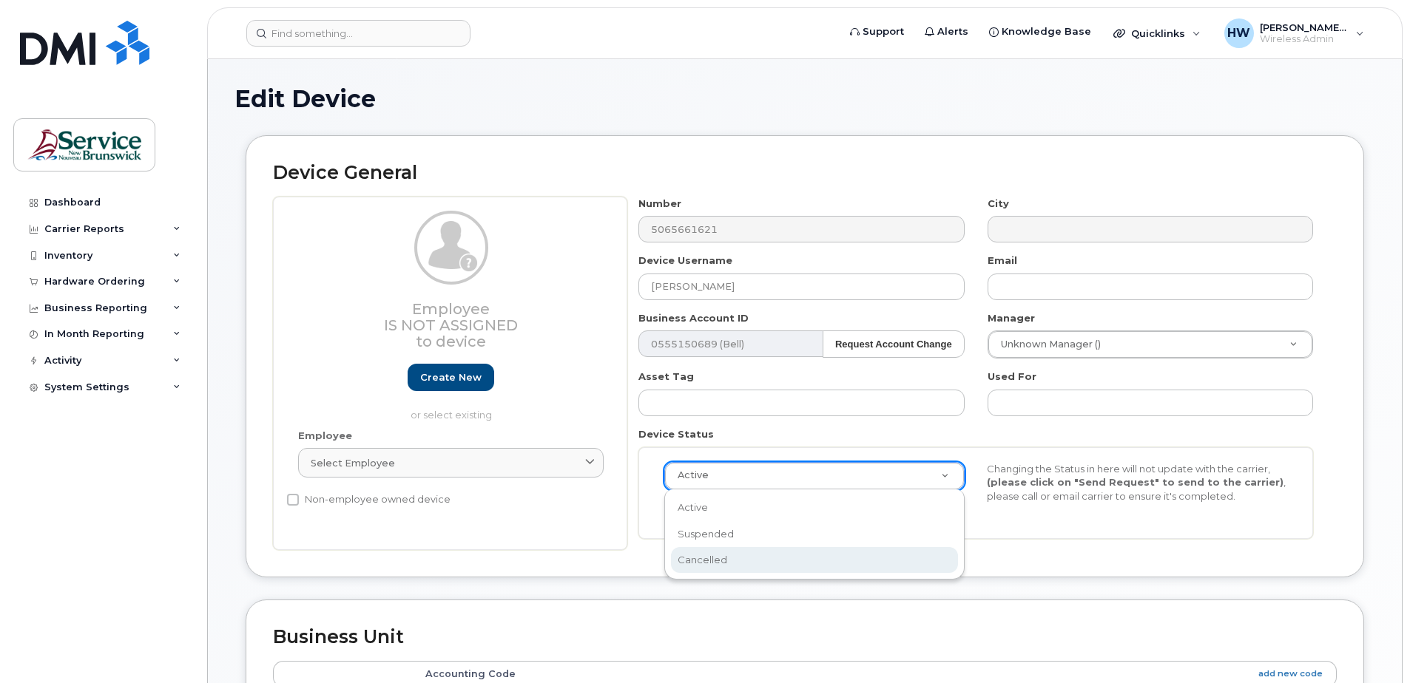
select select "cancelled"
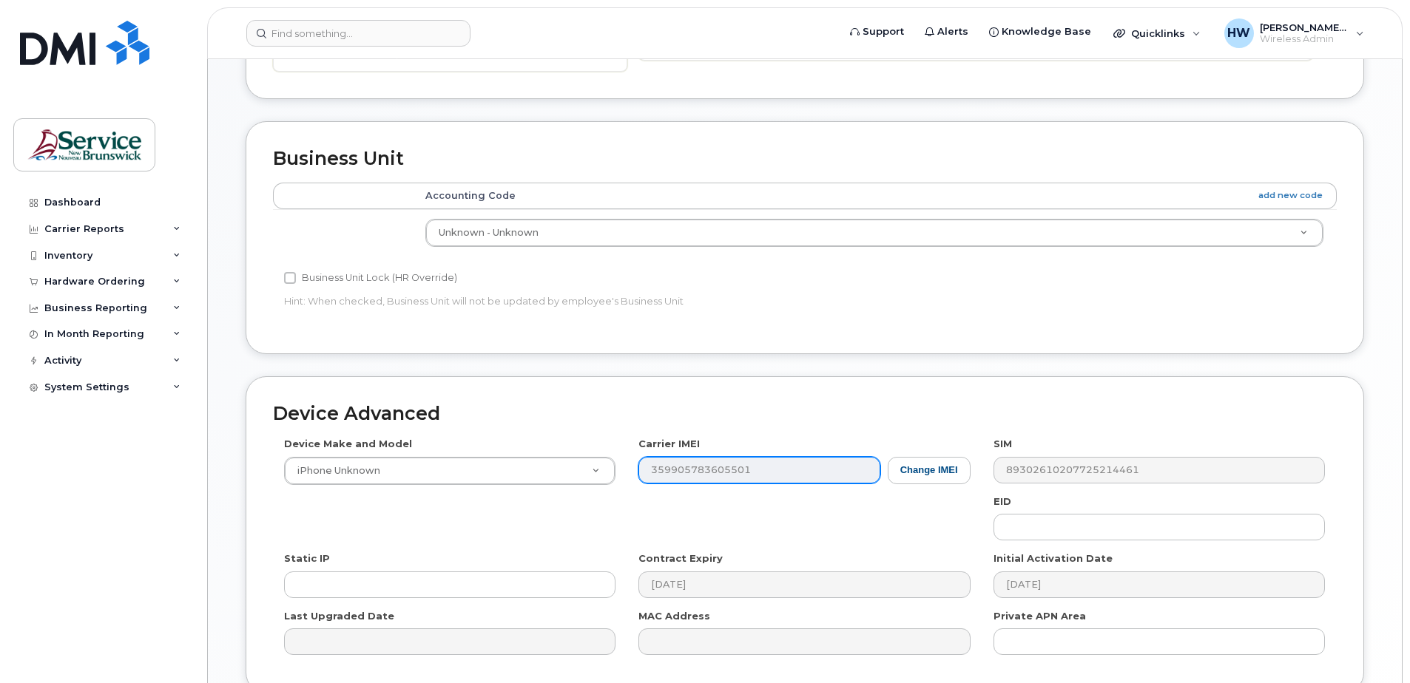
scroll to position [612, 0]
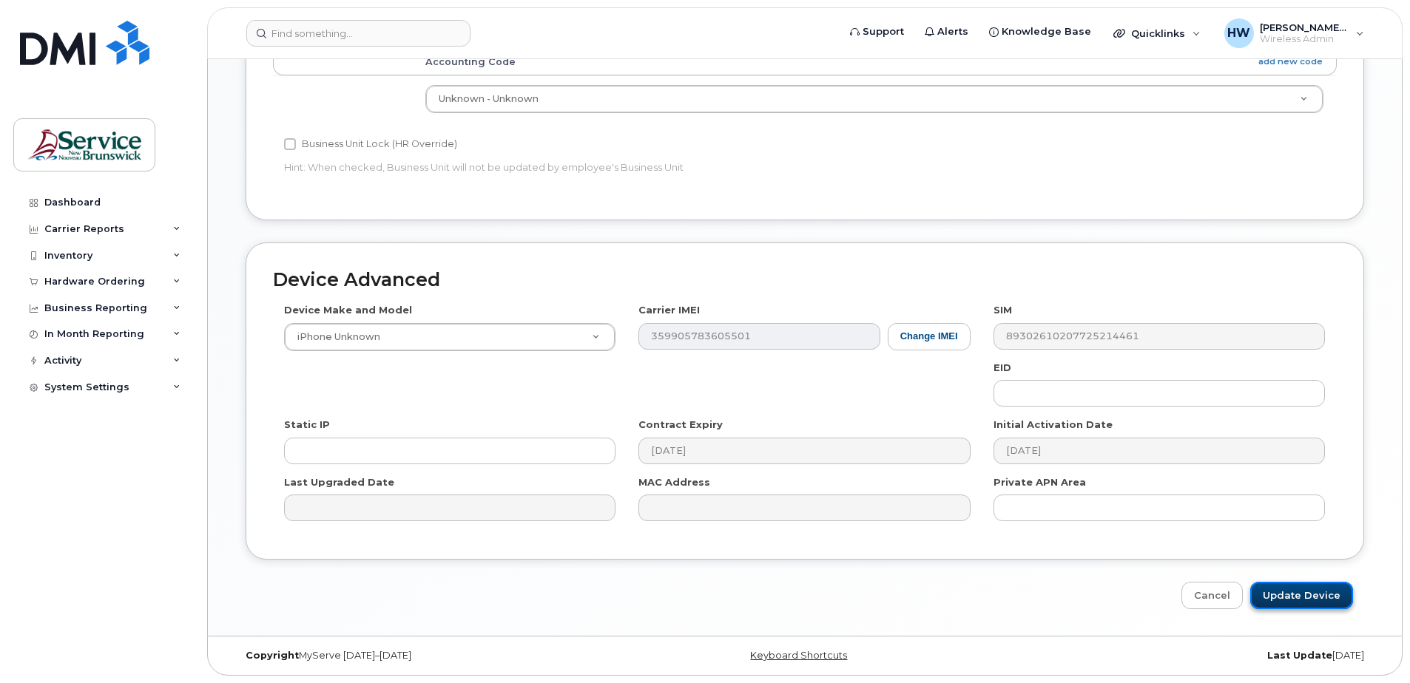
click at [1316, 598] on input "Update Device" at bounding box center [1301, 595] width 103 height 27
type input "Saving..."
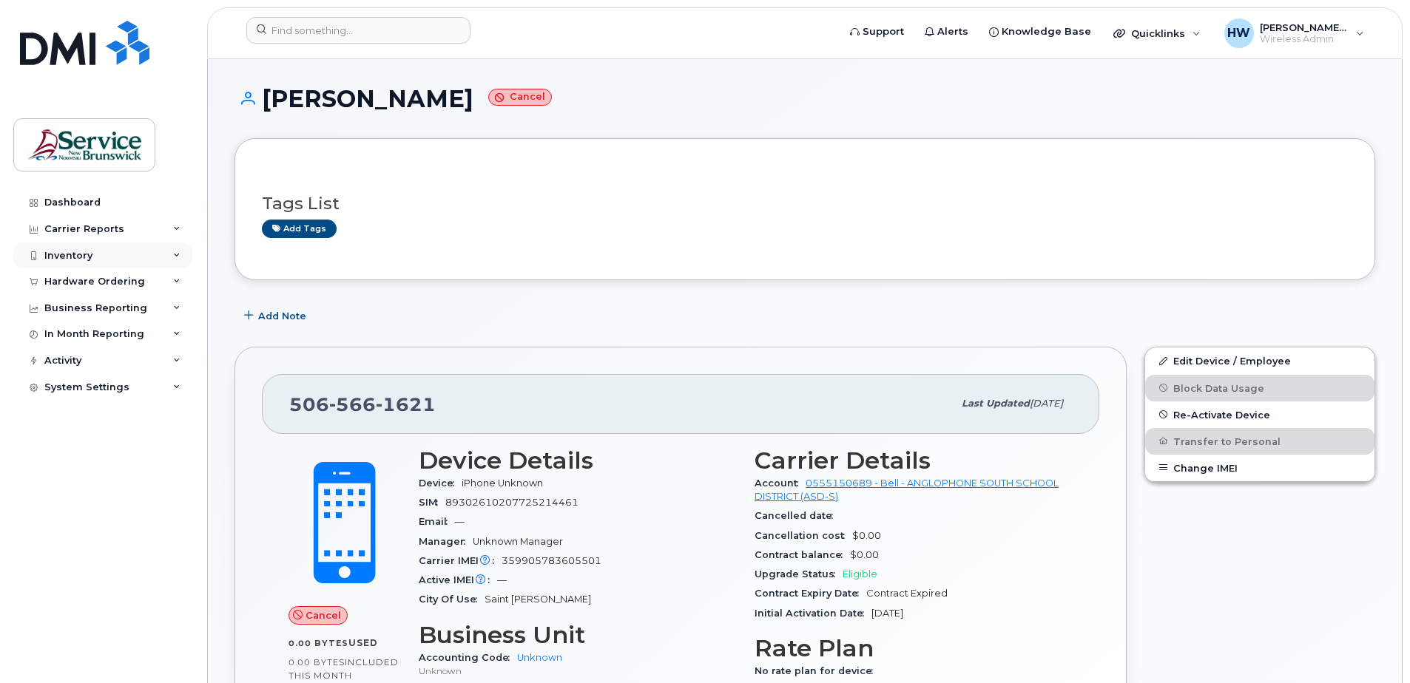
click at [115, 255] on div "Inventory" at bounding box center [102, 256] width 179 height 27
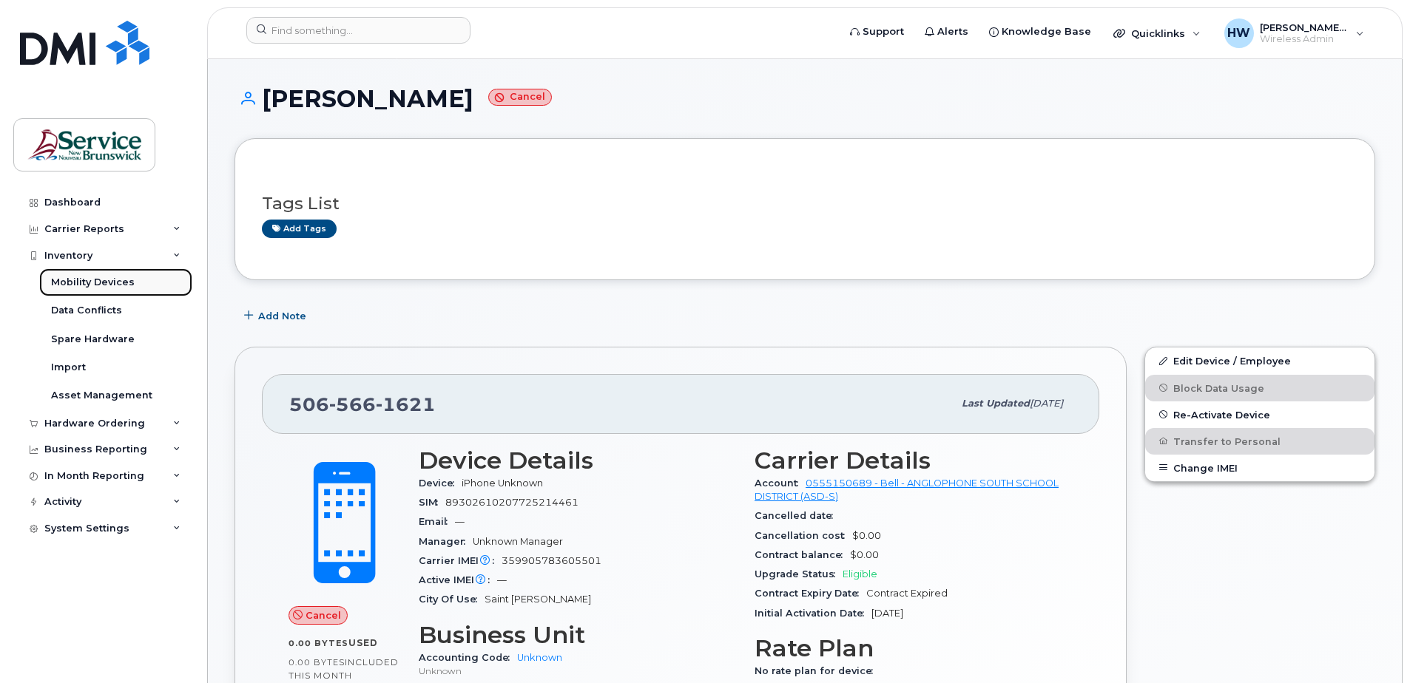
click at [107, 283] on div "Mobility Devices" at bounding box center [93, 282] width 84 height 13
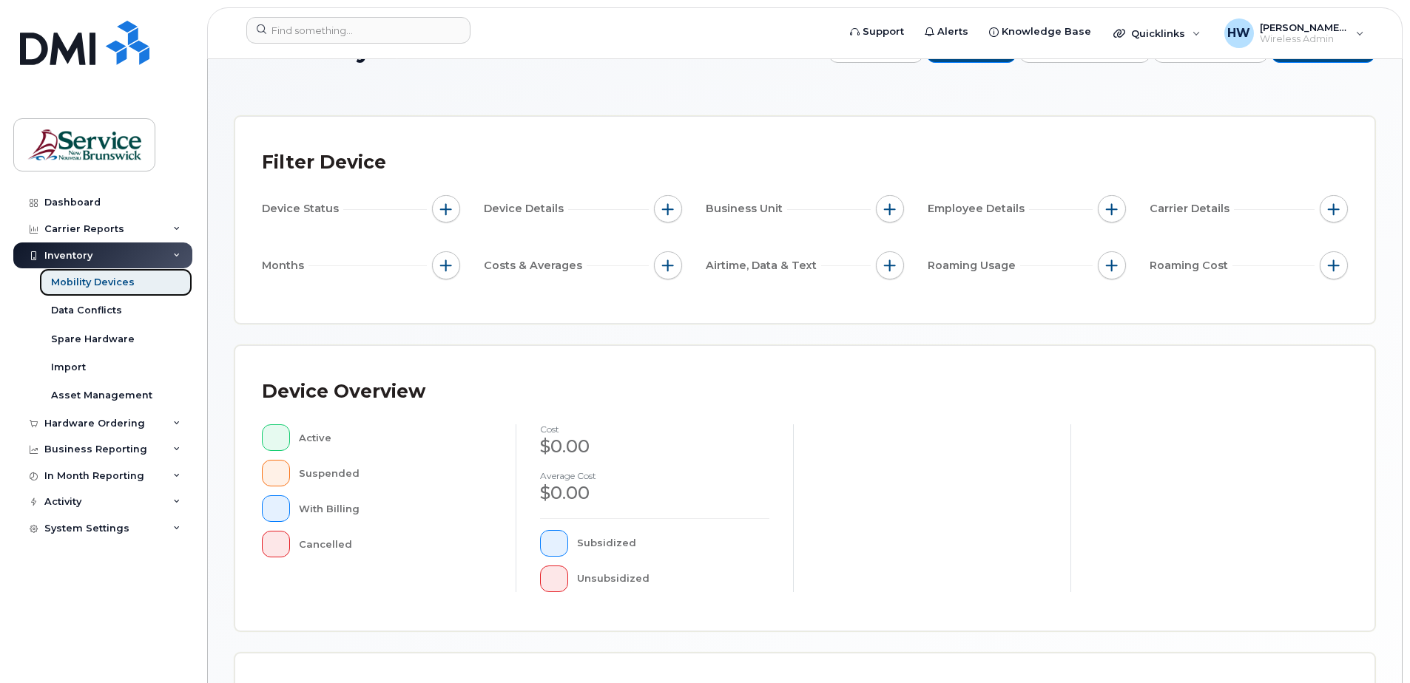
scroll to position [222, 0]
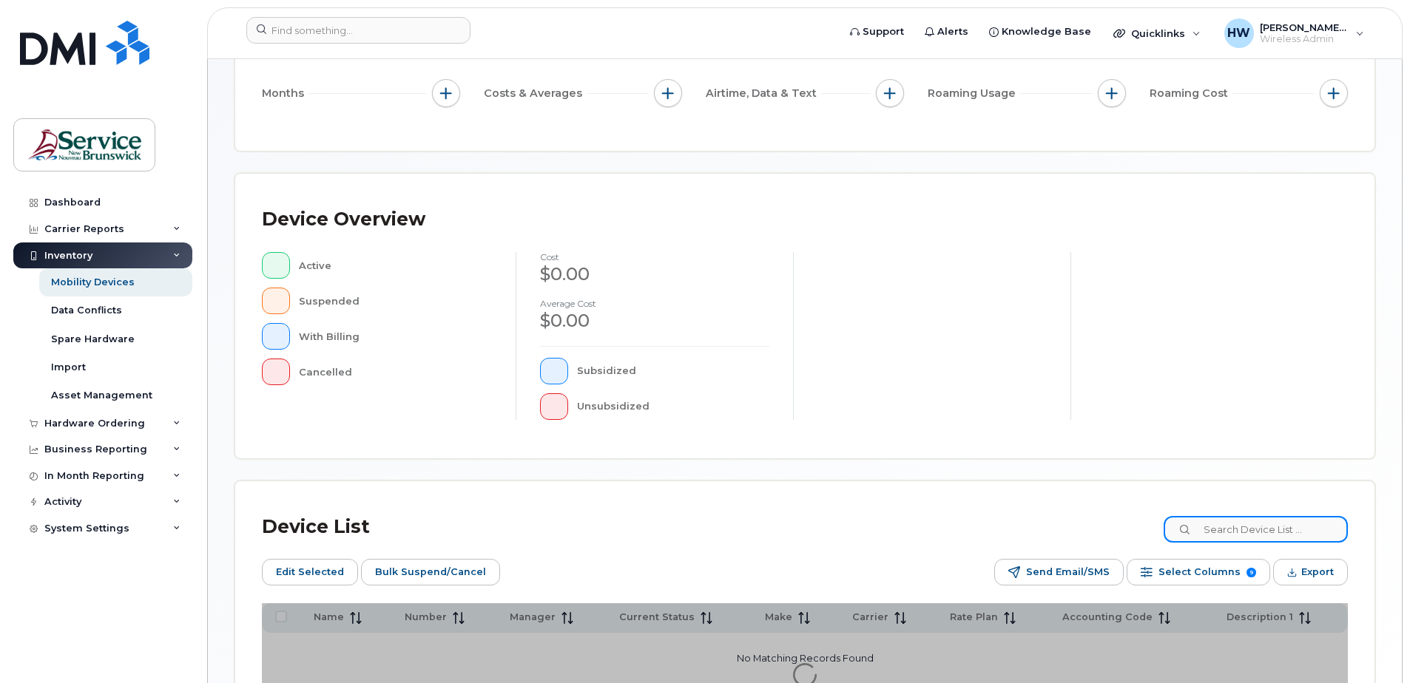
click at [1221, 533] on input at bounding box center [1256, 529] width 184 height 27
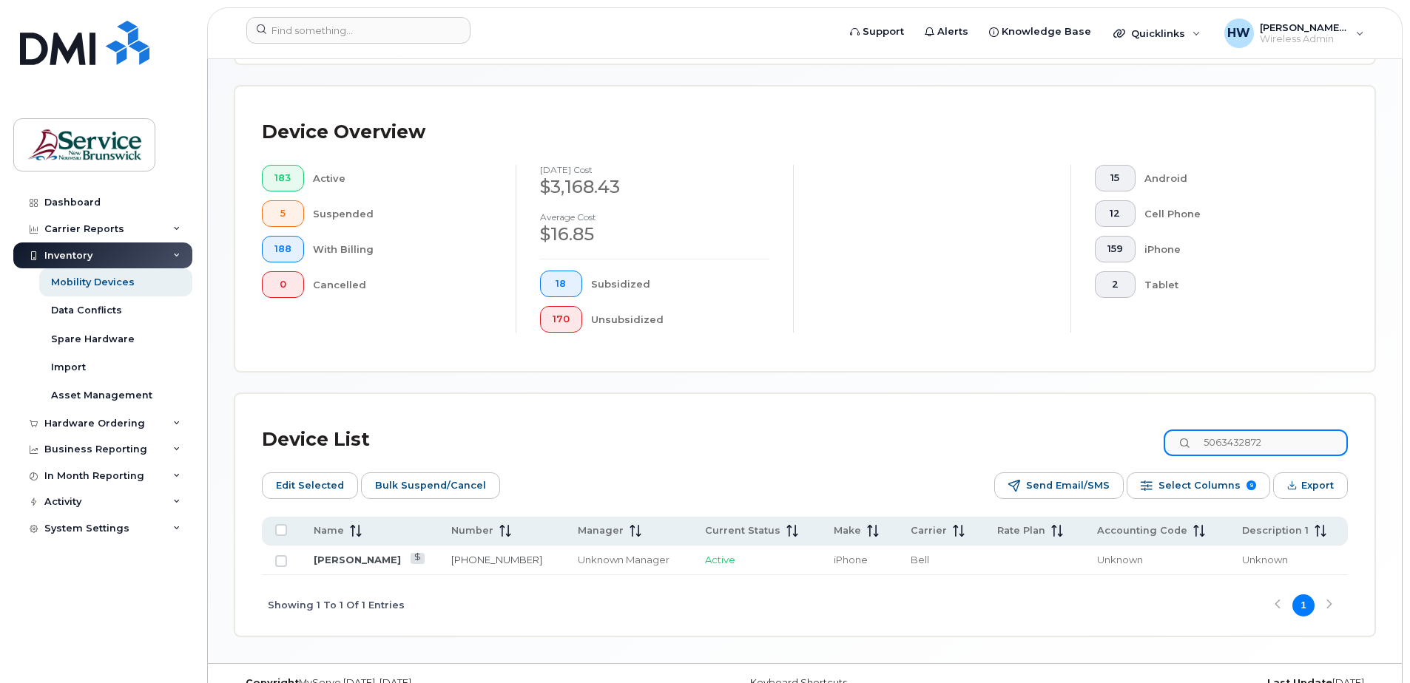
scroll to position [375, 0]
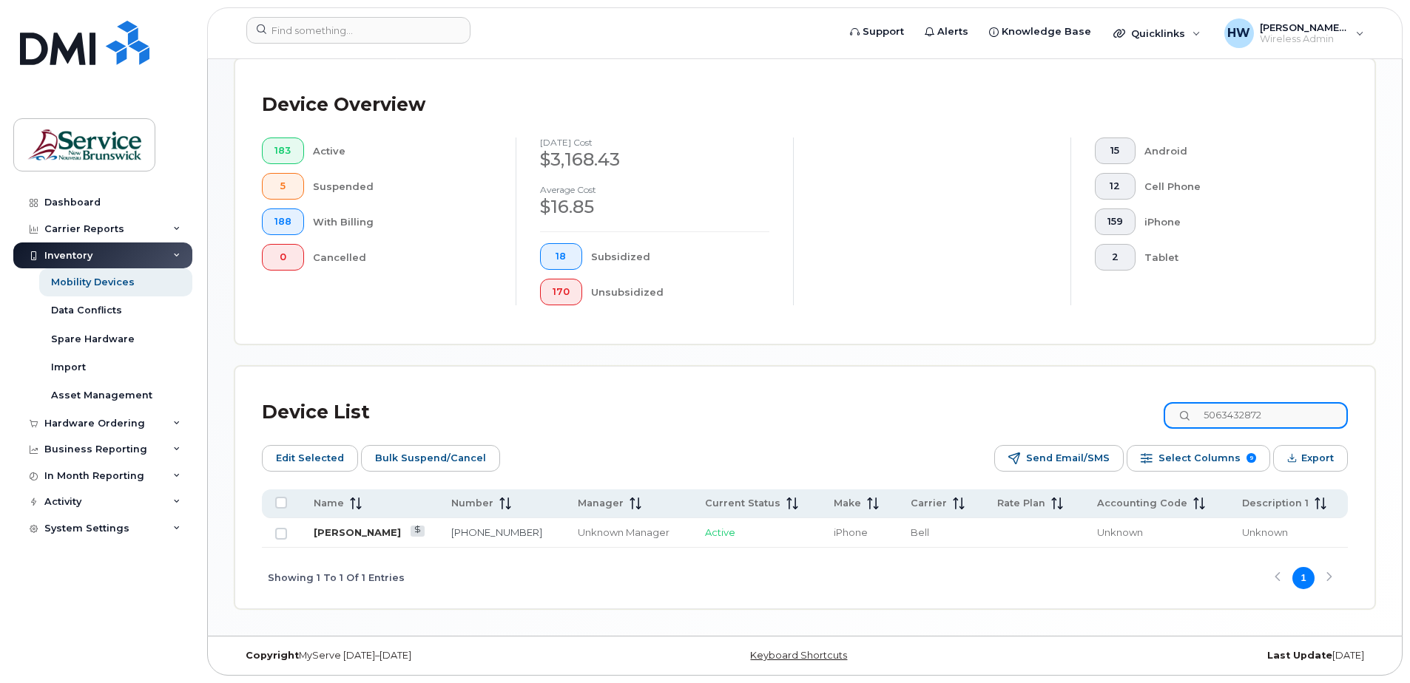
type input "5063432872"
click at [362, 530] on link "[PERSON_NAME]" at bounding box center [357, 533] width 87 height 12
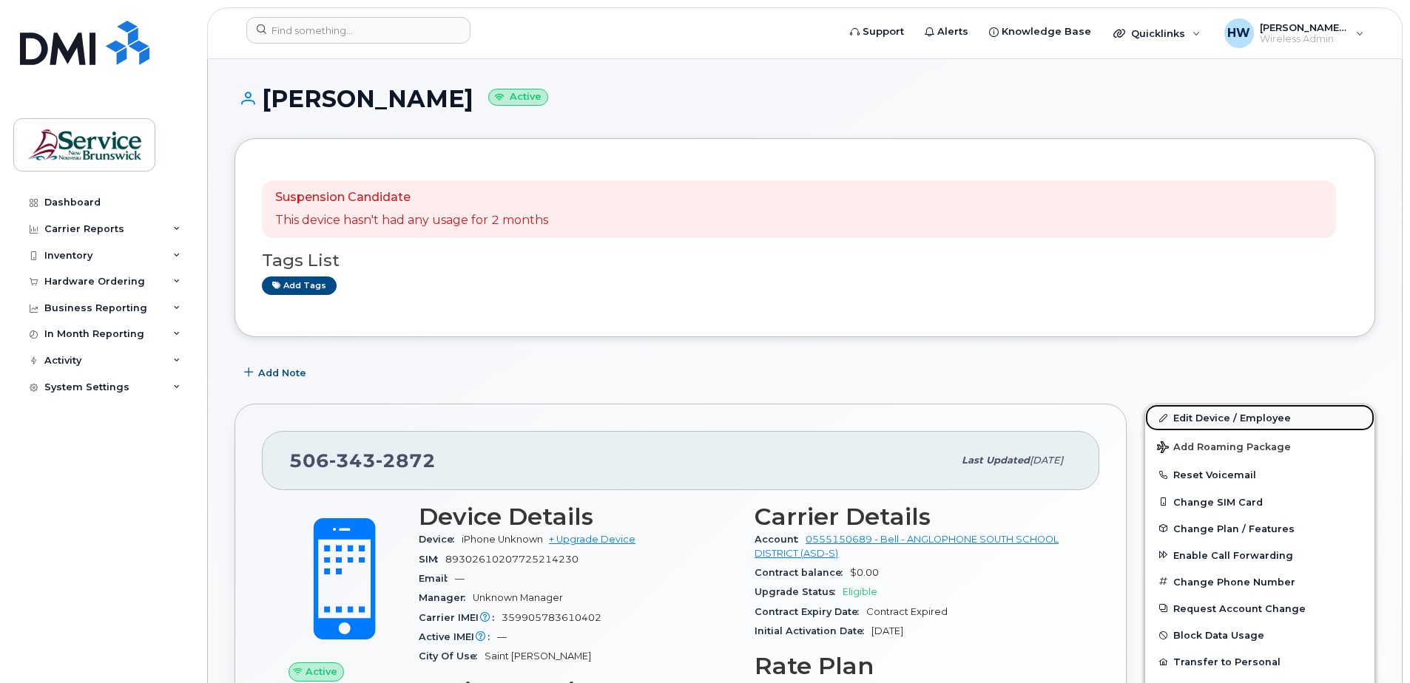
click at [1215, 419] on link "Edit Device / Employee" at bounding box center [1259, 418] width 229 height 27
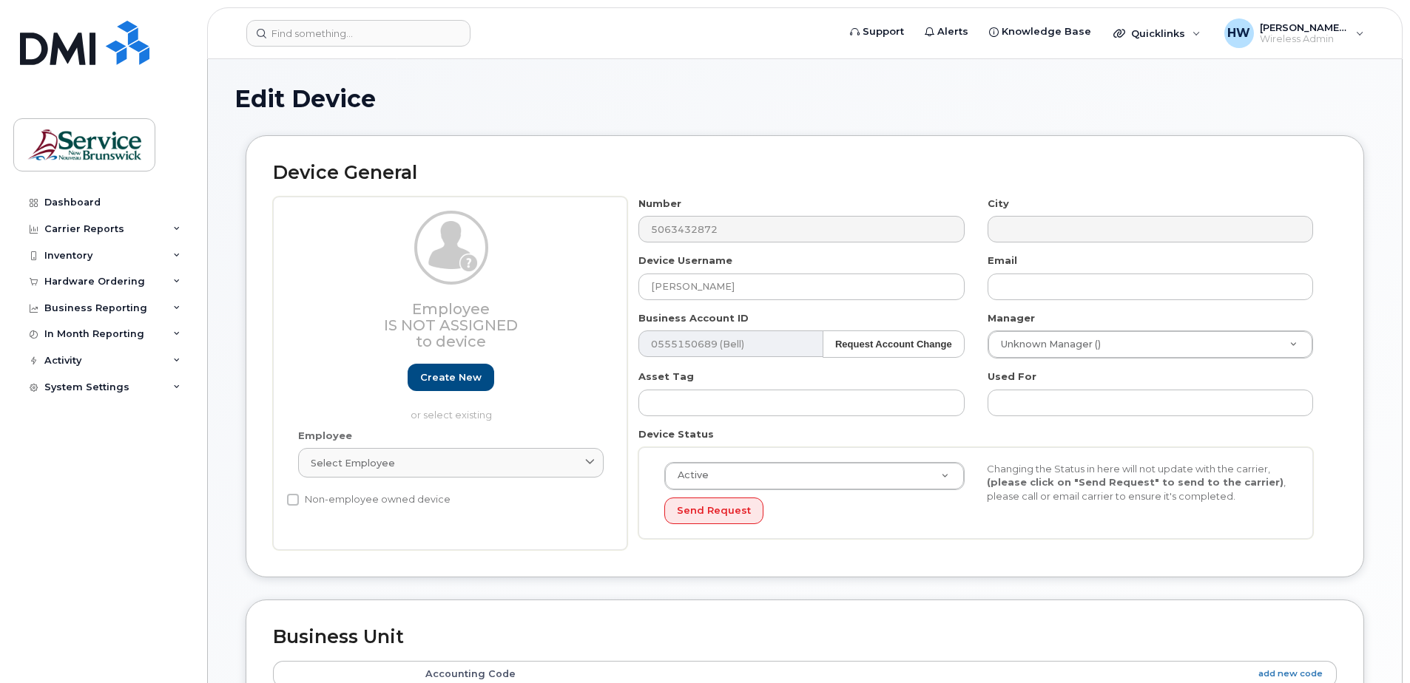
select select "34535615"
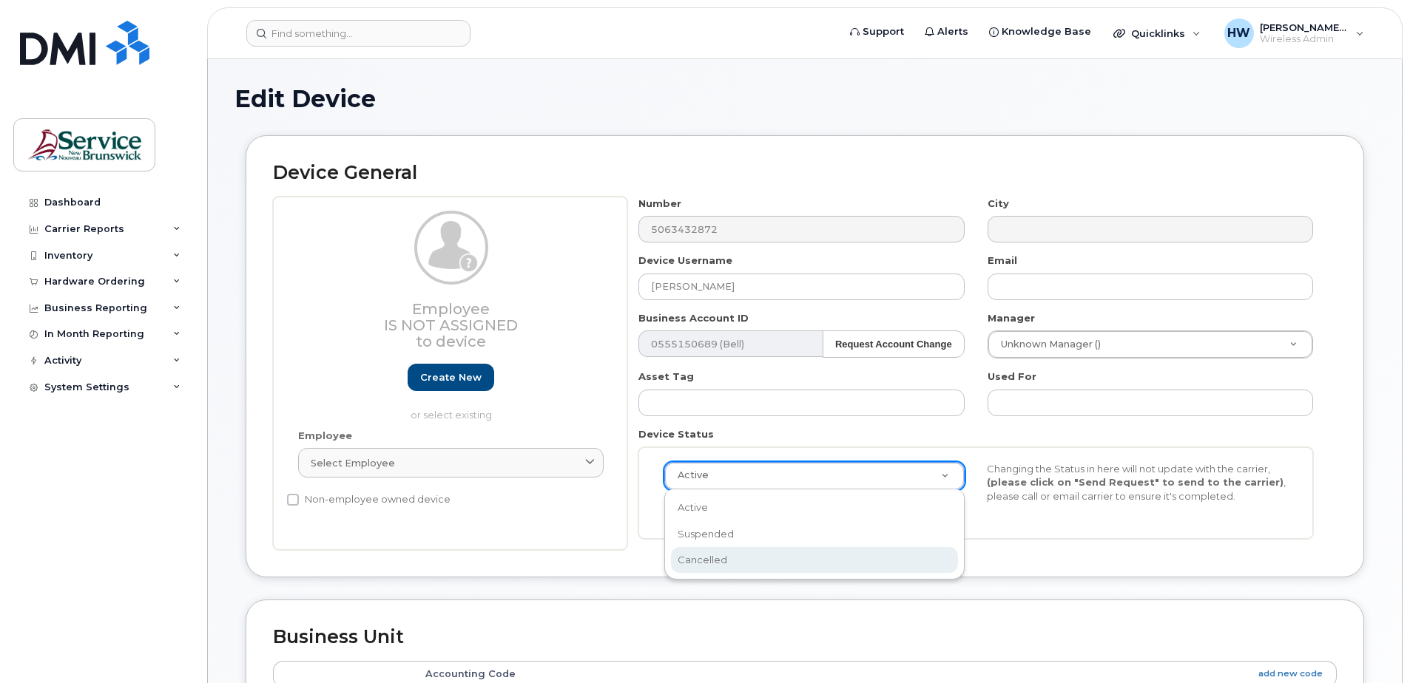
select select "cancelled"
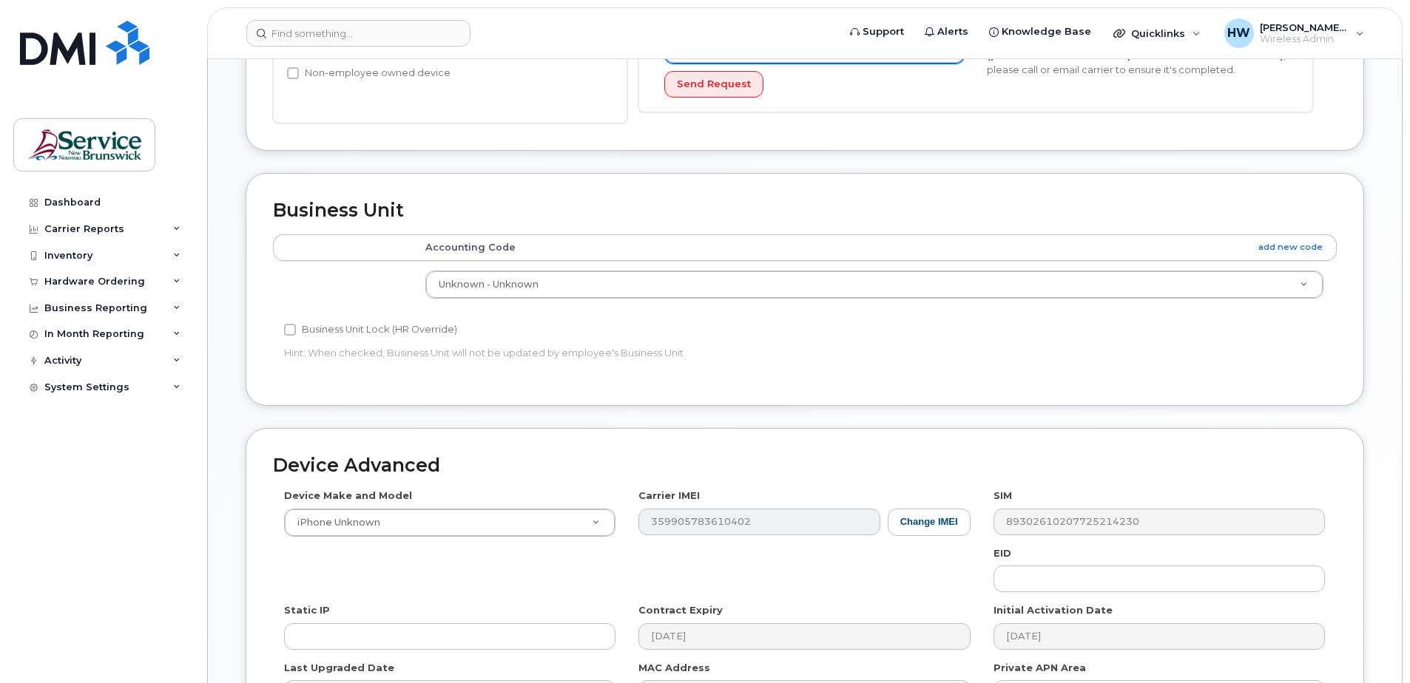
scroll to position [592, 0]
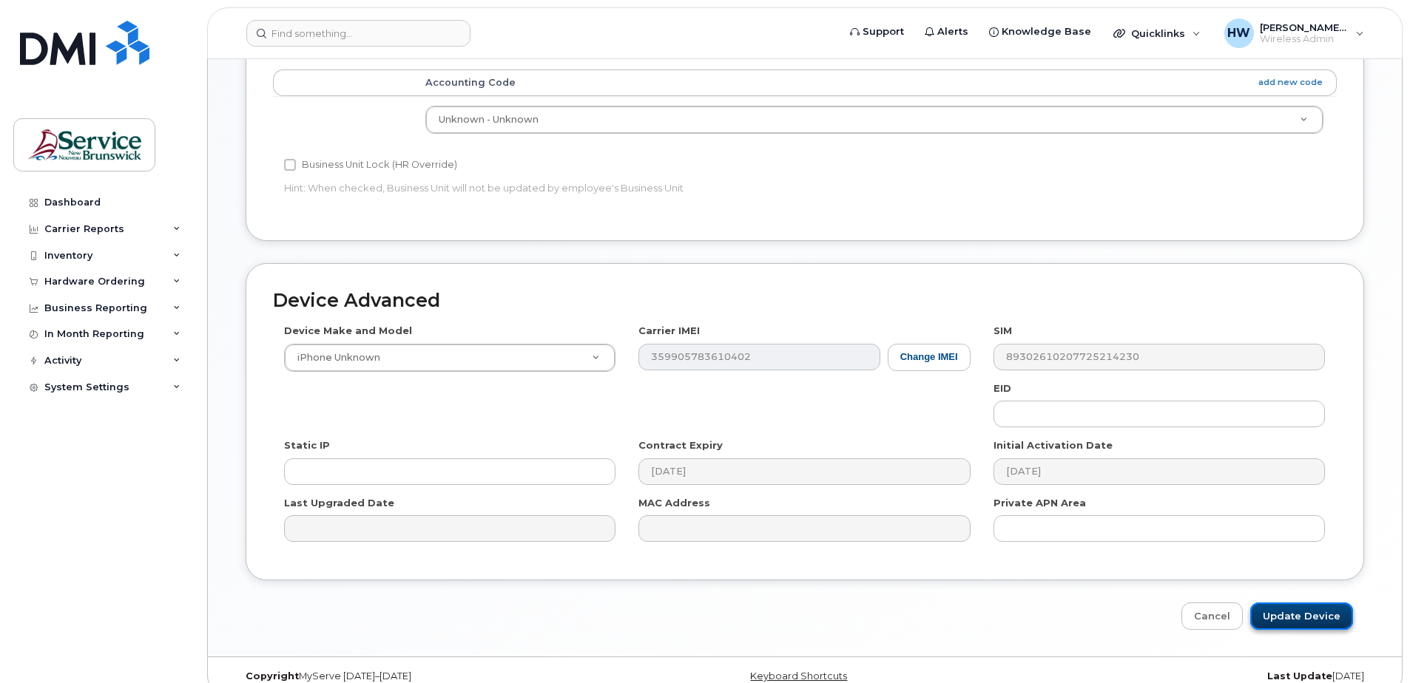
click at [1319, 618] on input "Update Device" at bounding box center [1301, 616] width 103 height 27
type input "Saving..."
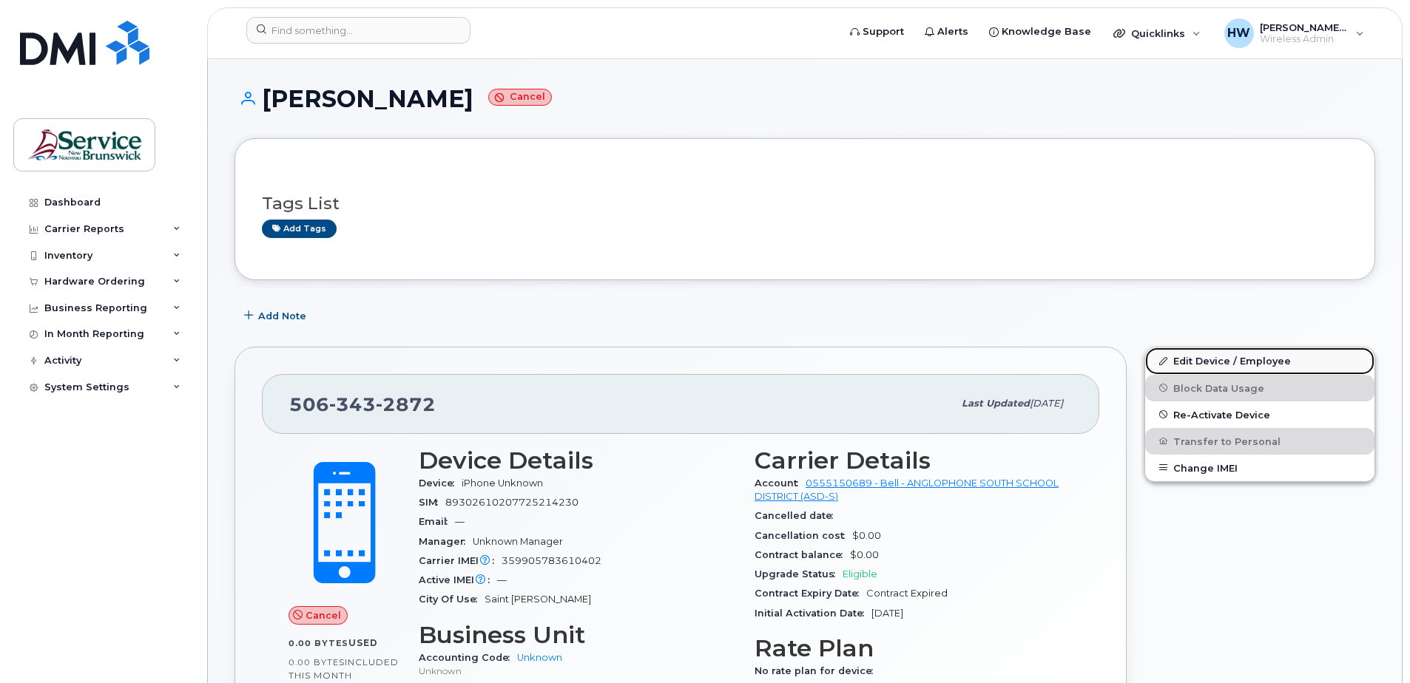
click at [1252, 361] on link "Edit Device / Employee" at bounding box center [1259, 361] width 229 height 27
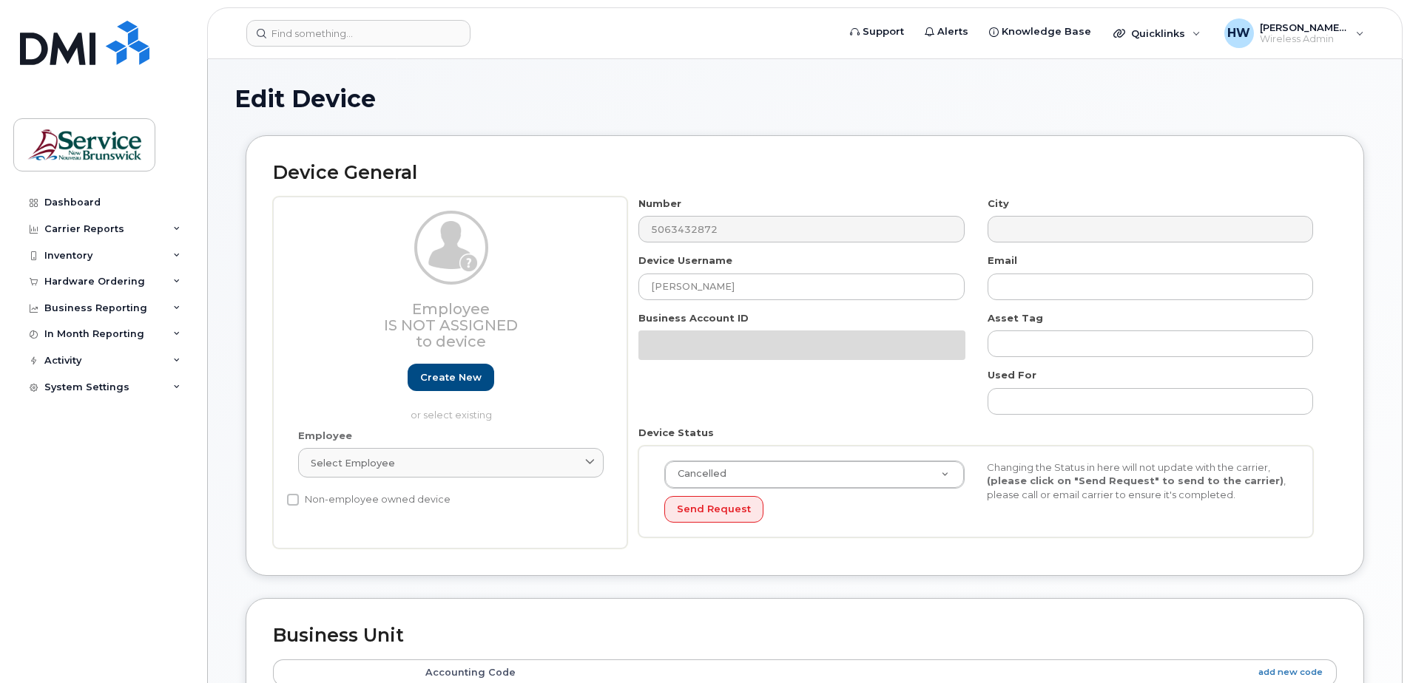
select select "34535615"
click at [75, 251] on div "Inventory" at bounding box center [68, 256] width 48 height 12
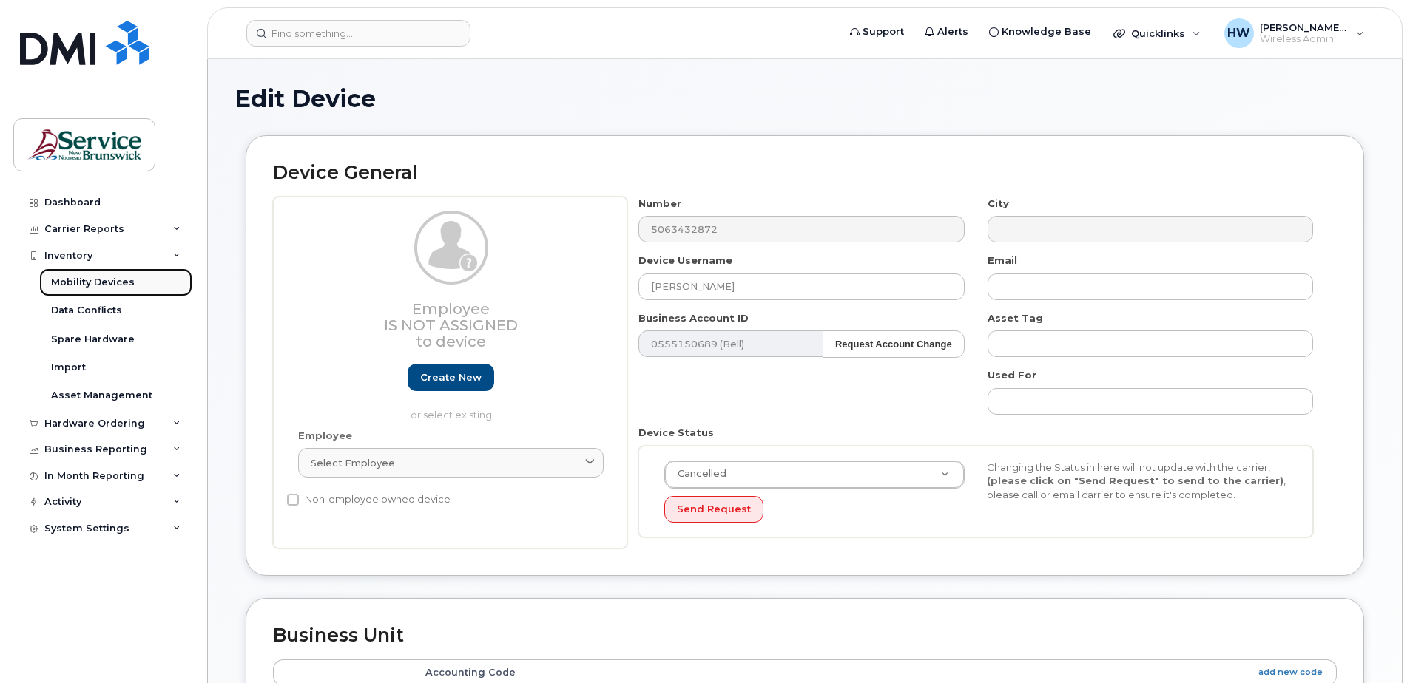
click at [114, 277] on div "Mobility Devices" at bounding box center [93, 282] width 84 height 13
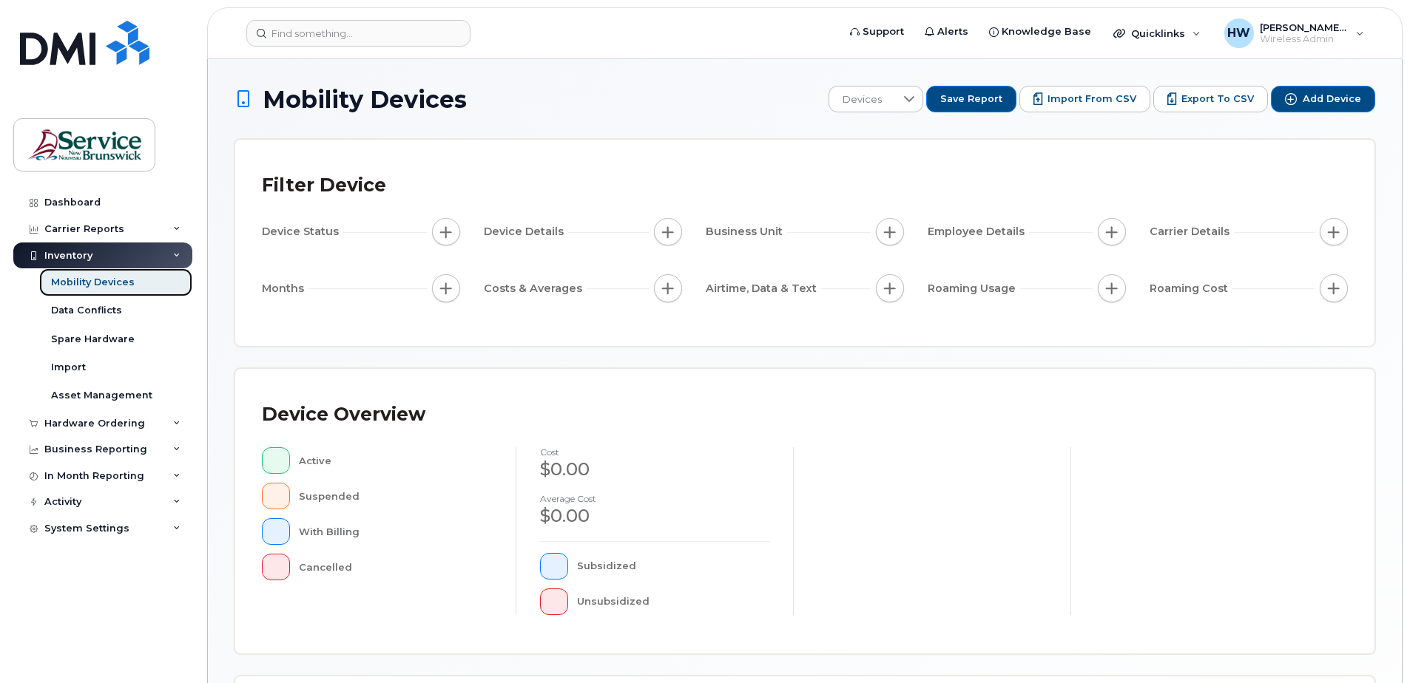
scroll to position [222, 0]
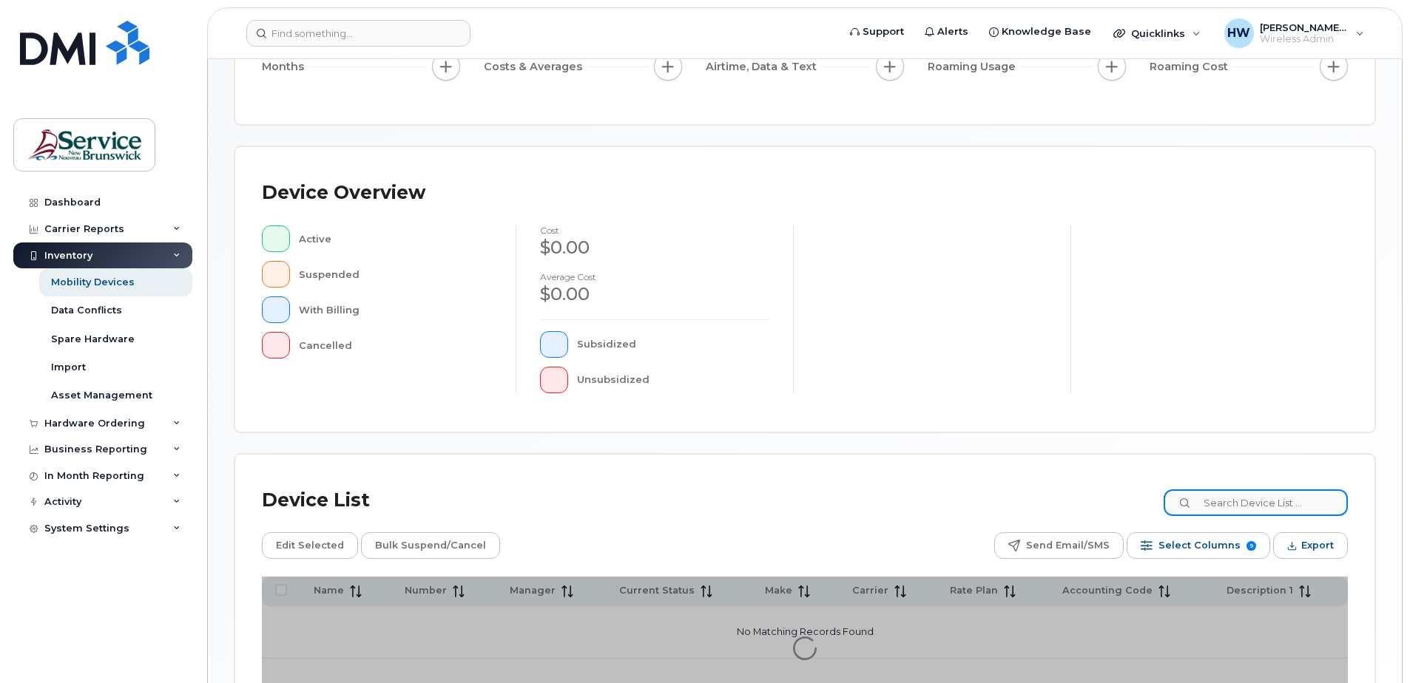
click at [1226, 505] on input at bounding box center [1256, 503] width 184 height 27
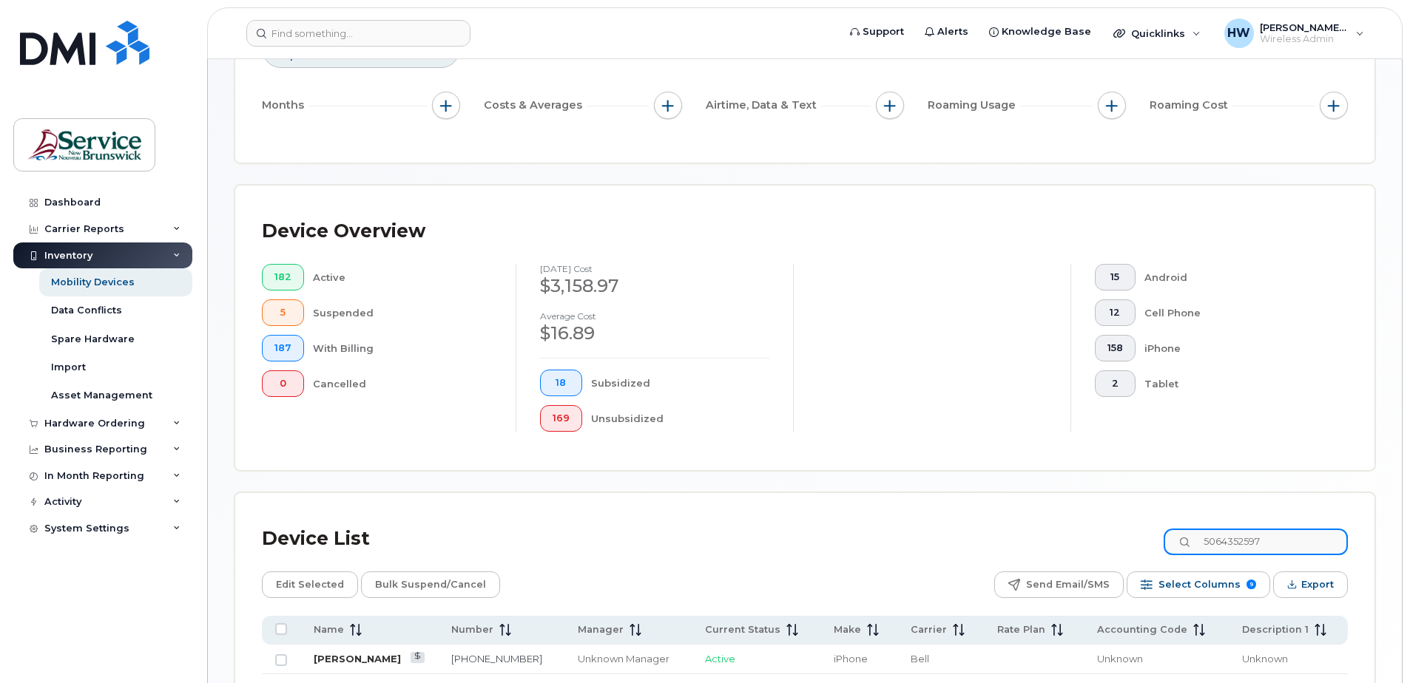
type input "5064352597"
click at [376, 658] on link "Robyn Jeffrey" at bounding box center [357, 659] width 87 height 12
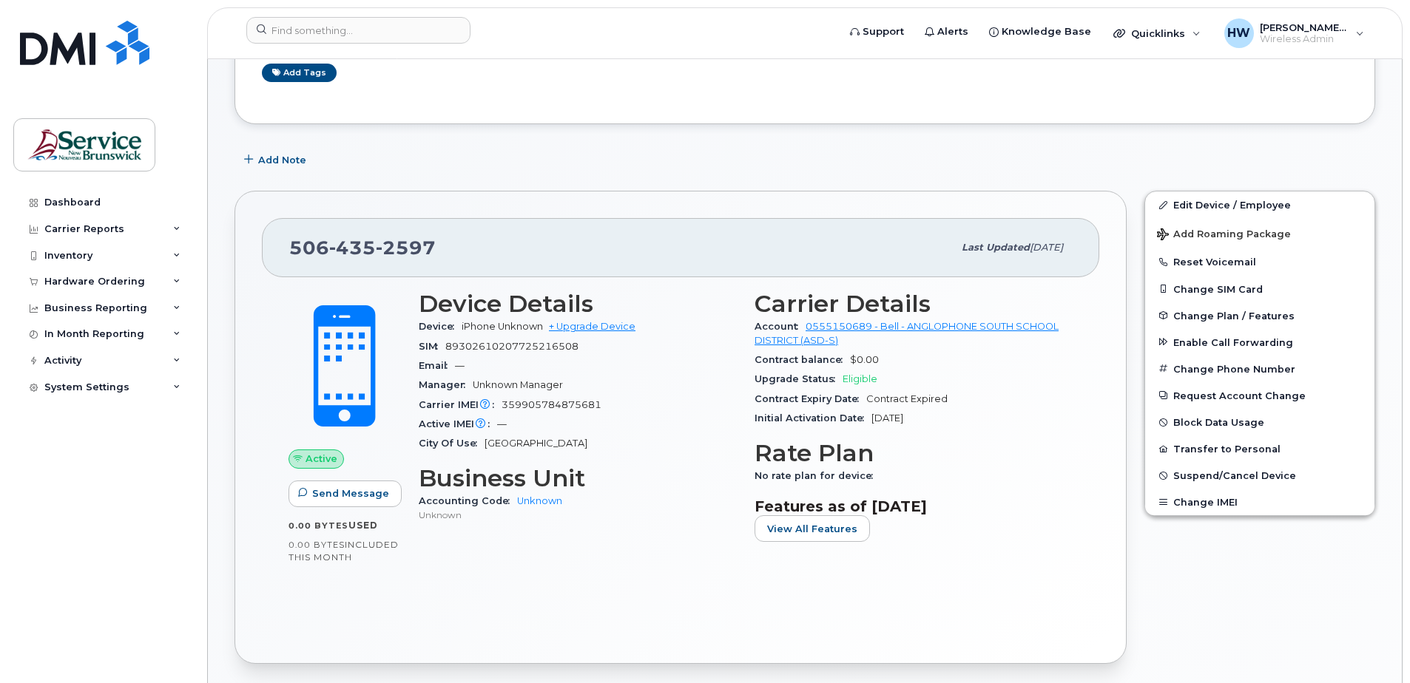
scroll to position [222, 0]
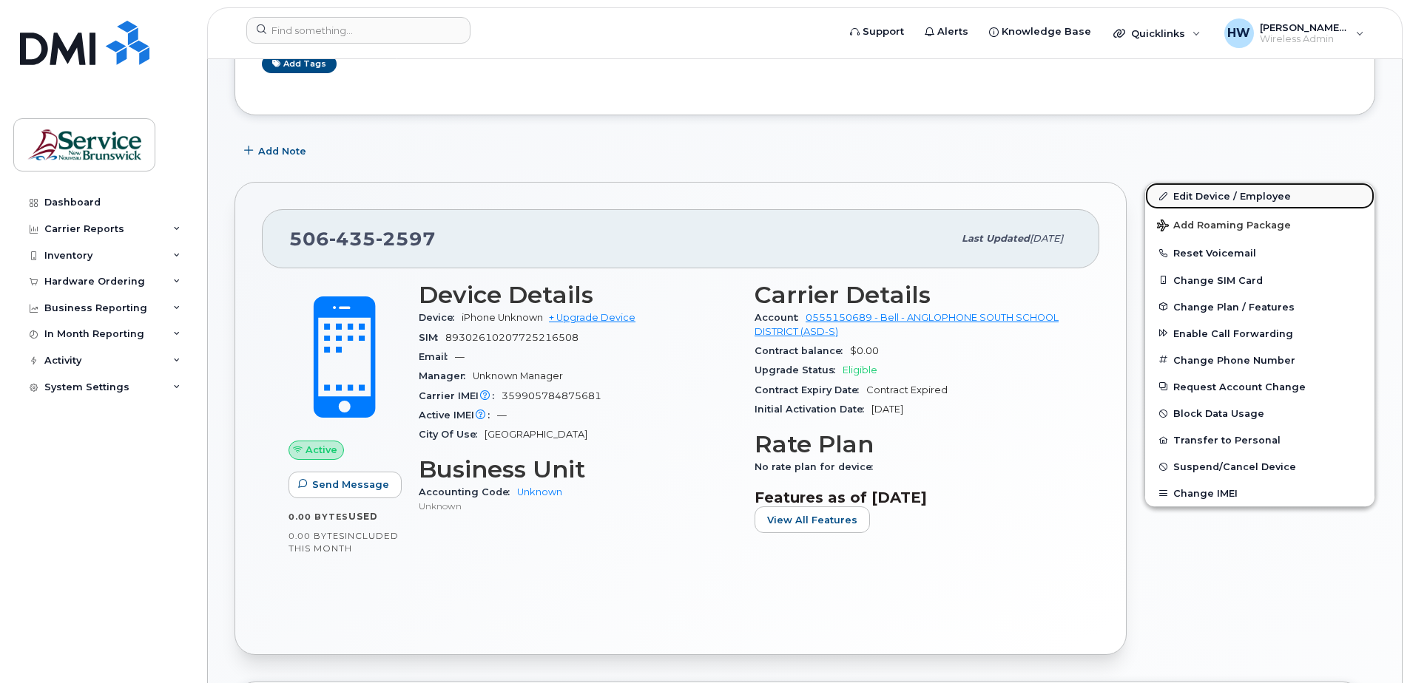
click at [1243, 192] on link "Edit Device / Employee" at bounding box center [1259, 196] width 229 height 27
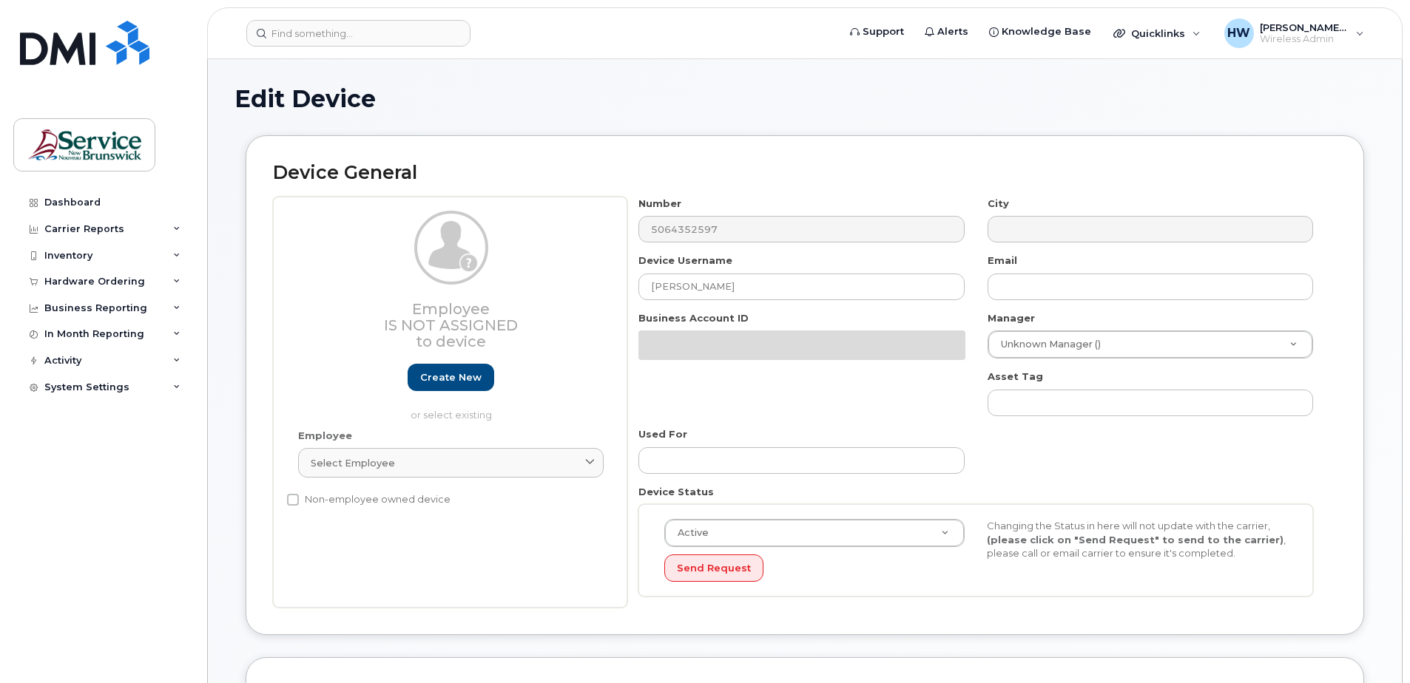
select select "34535615"
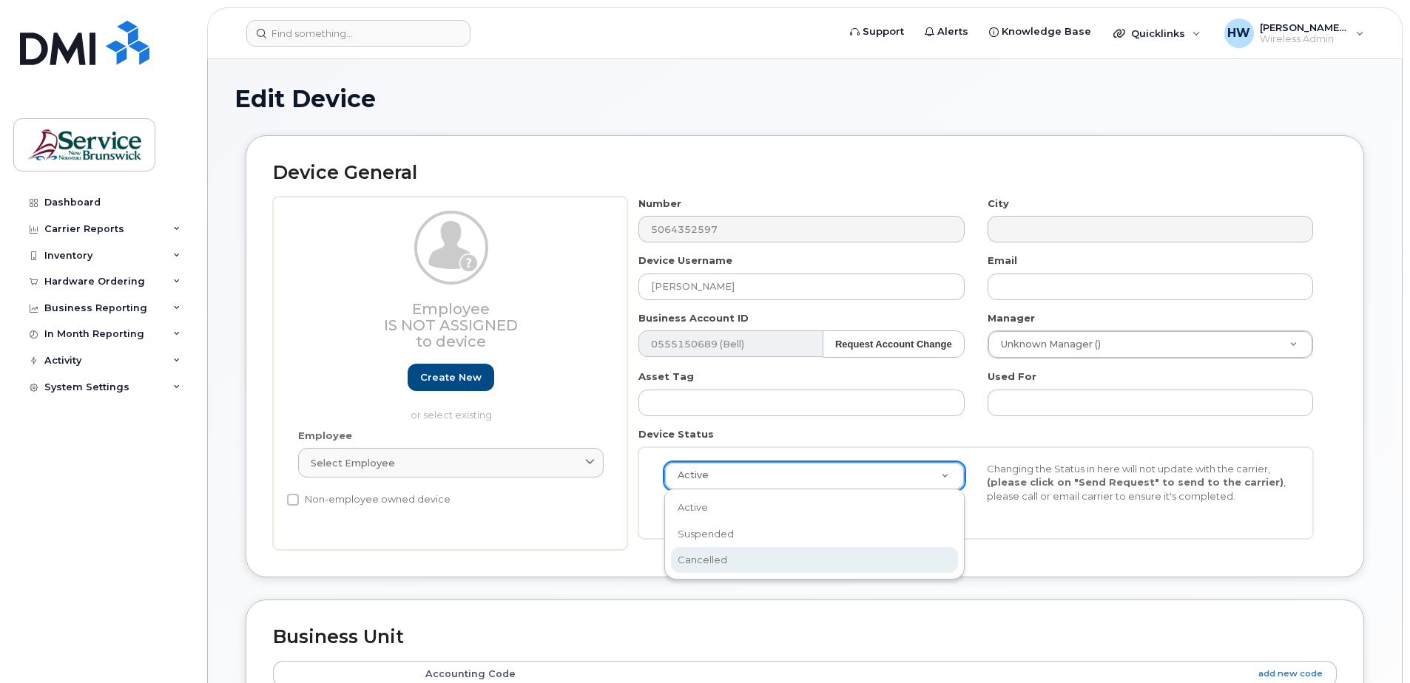
select select "cancelled"
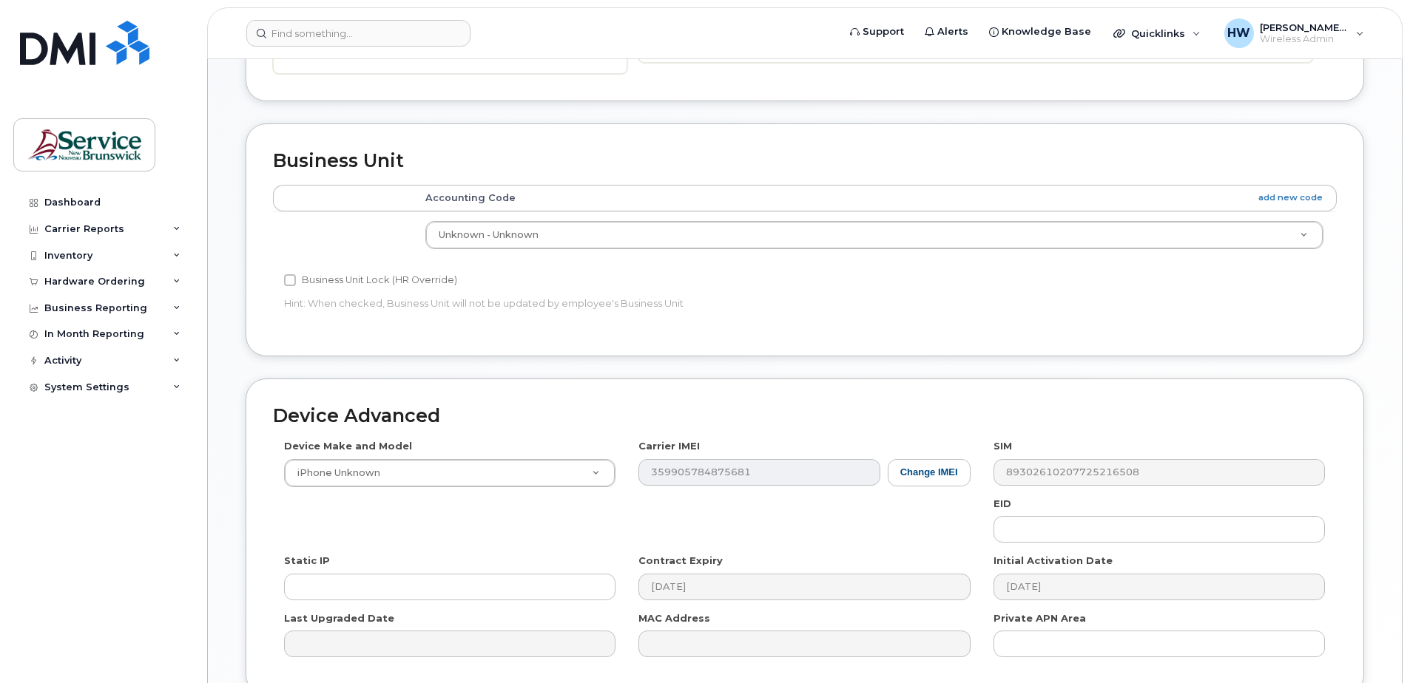
scroll to position [612, 0]
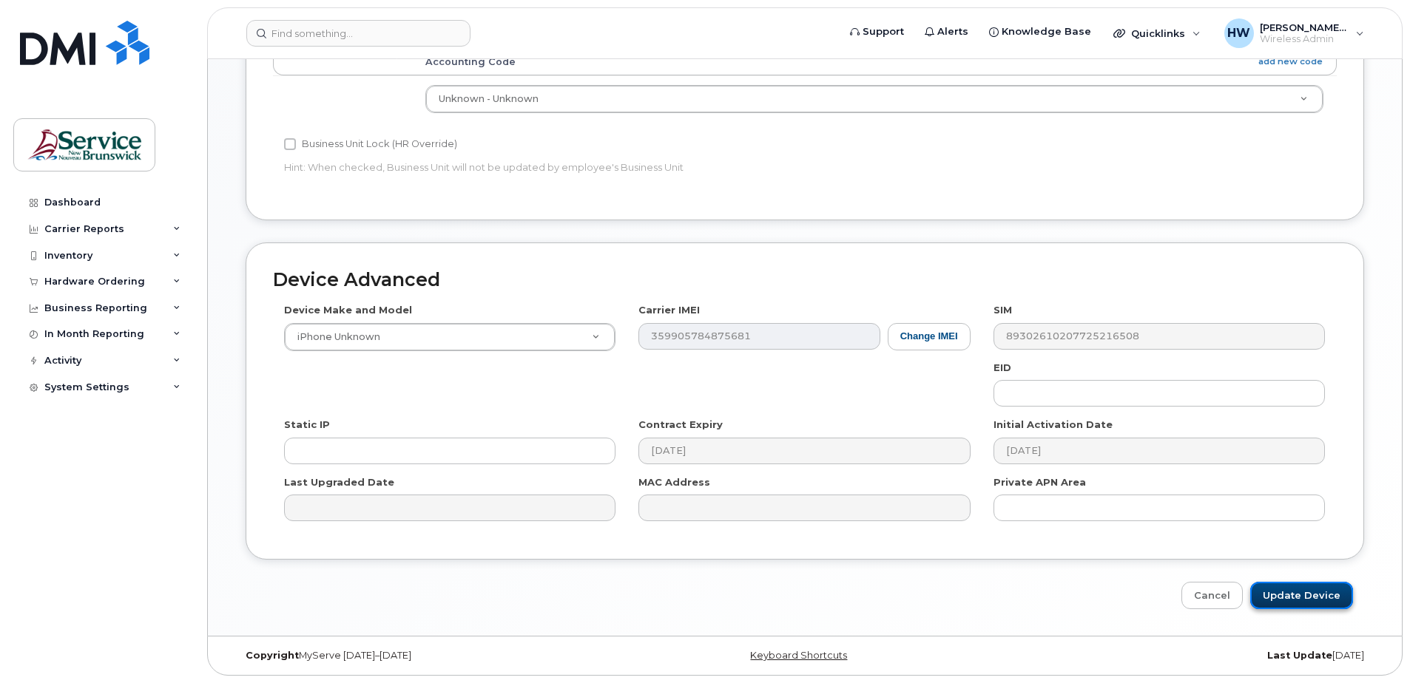
click at [1307, 595] on input "Update Device" at bounding box center [1301, 595] width 103 height 27
type input "Saving..."
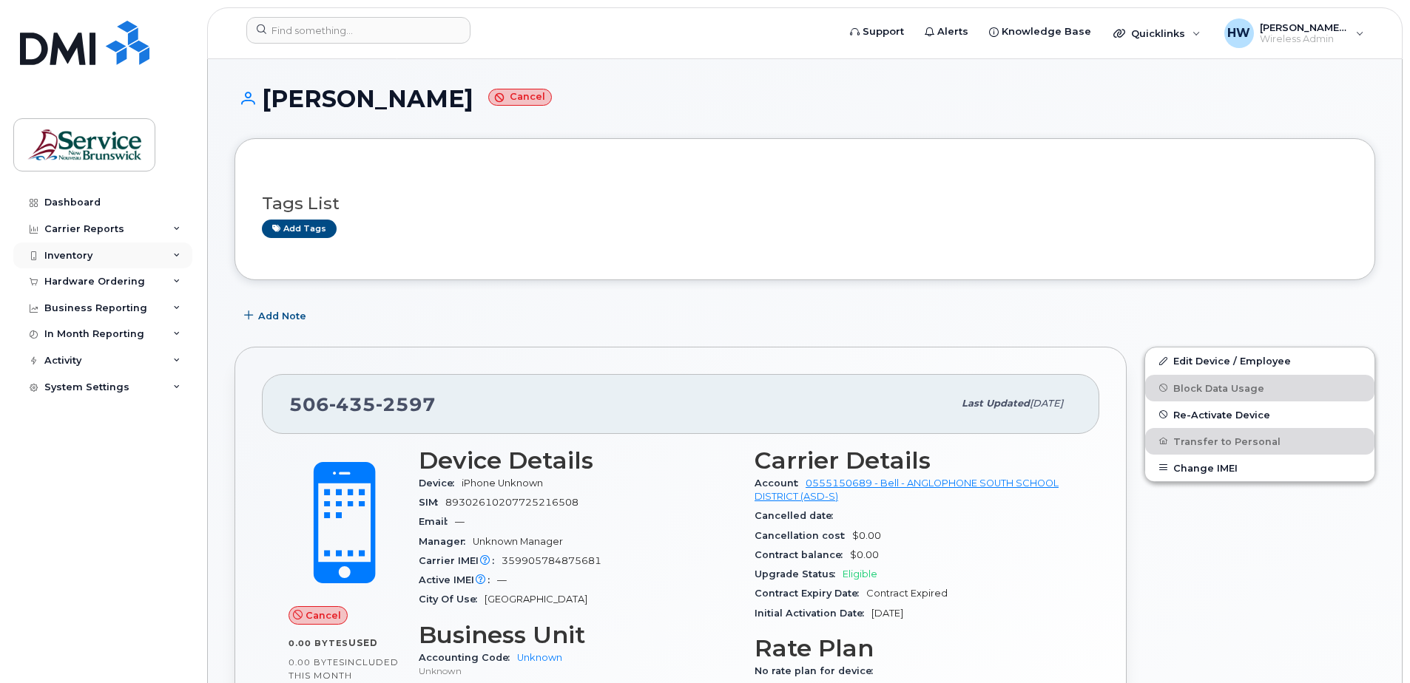
click at [125, 258] on div "Inventory" at bounding box center [102, 256] width 179 height 27
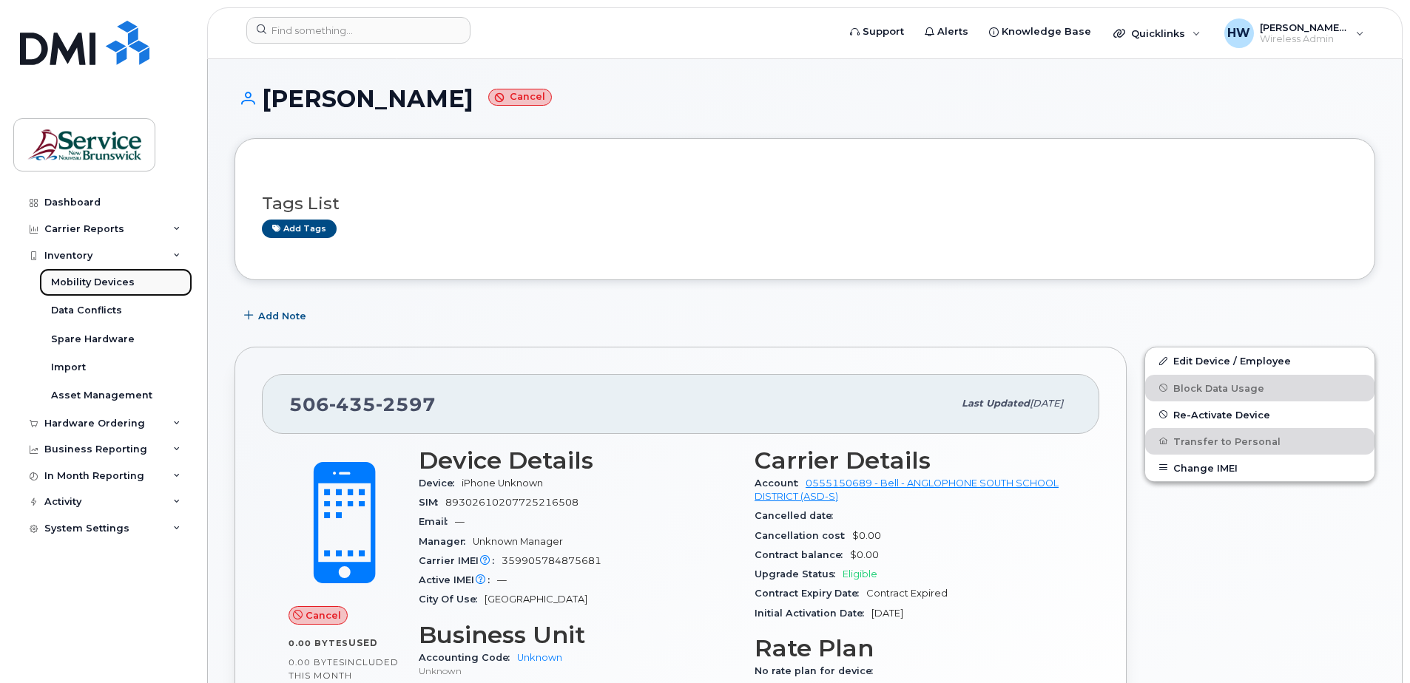
click at [123, 282] on div "Mobility Devices" at bounding box center [93, 282] width 84 height 13
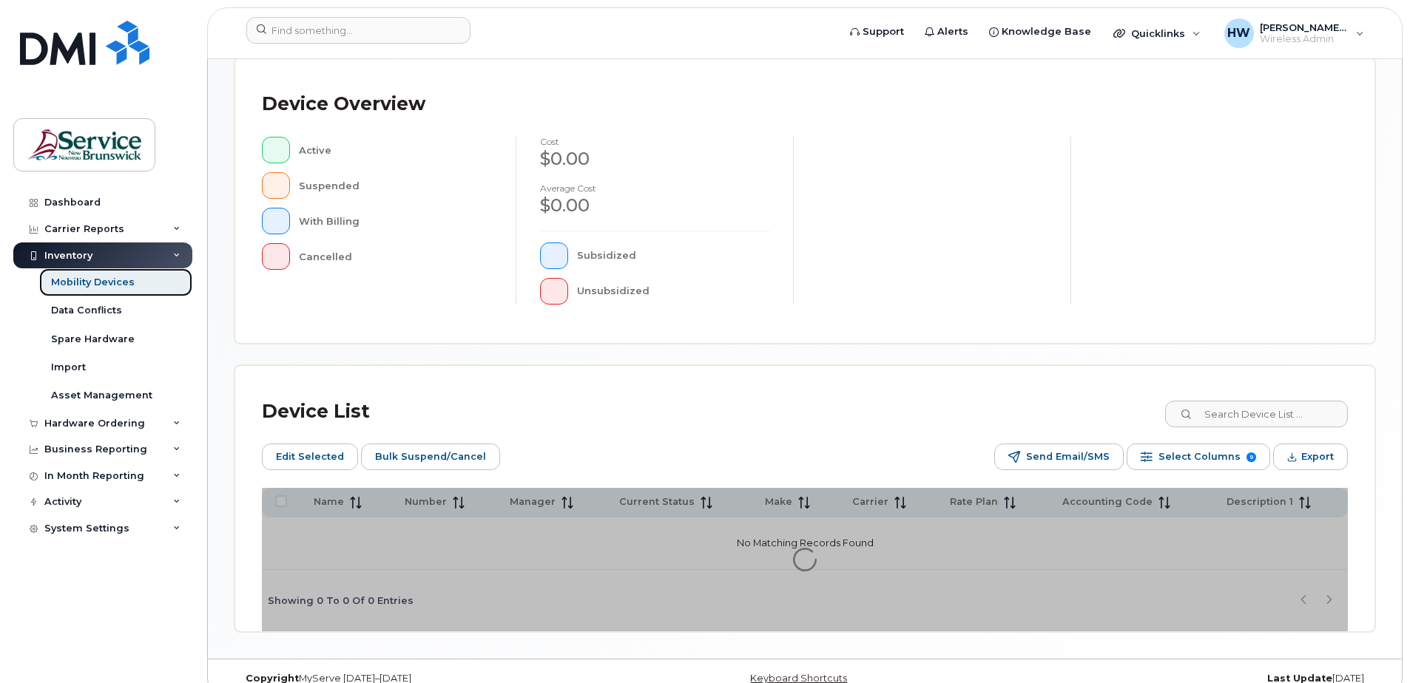
scroll to position [360, 0]
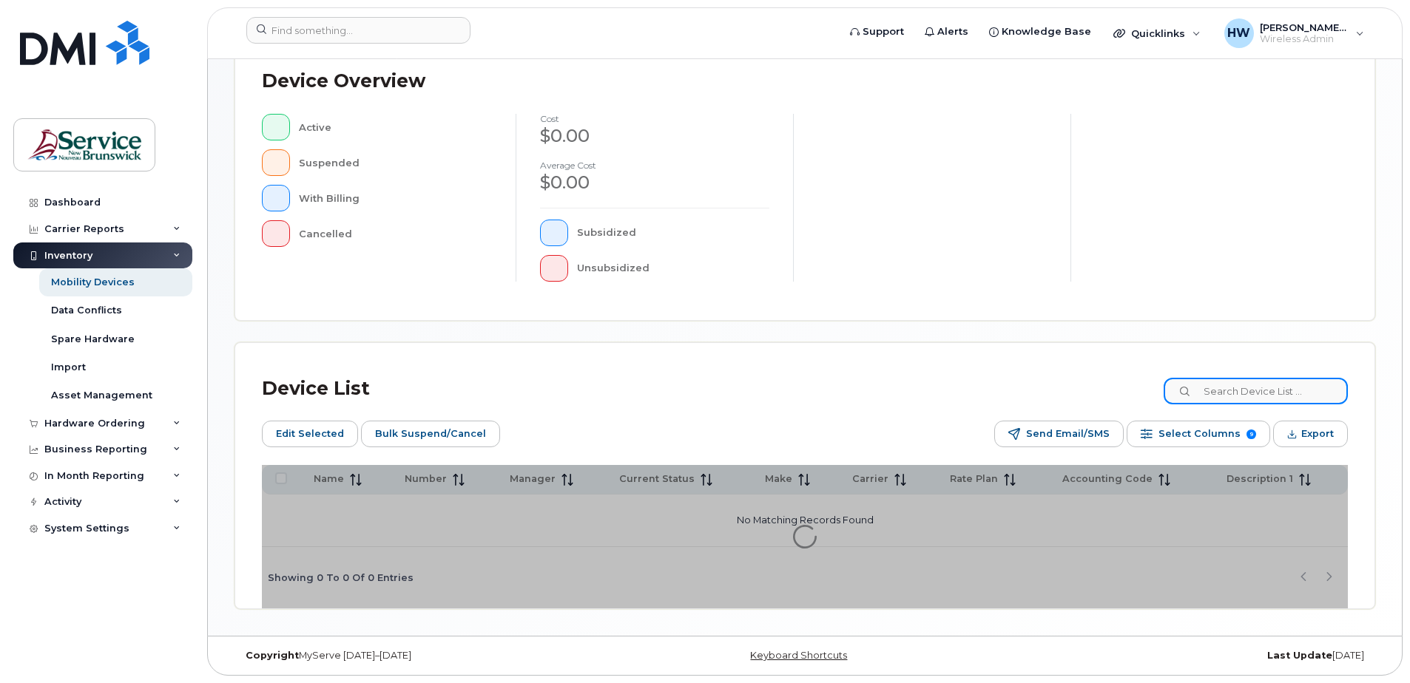
click at [1226, 391] on input at bounding box center [1256, 391] width 184 height 27
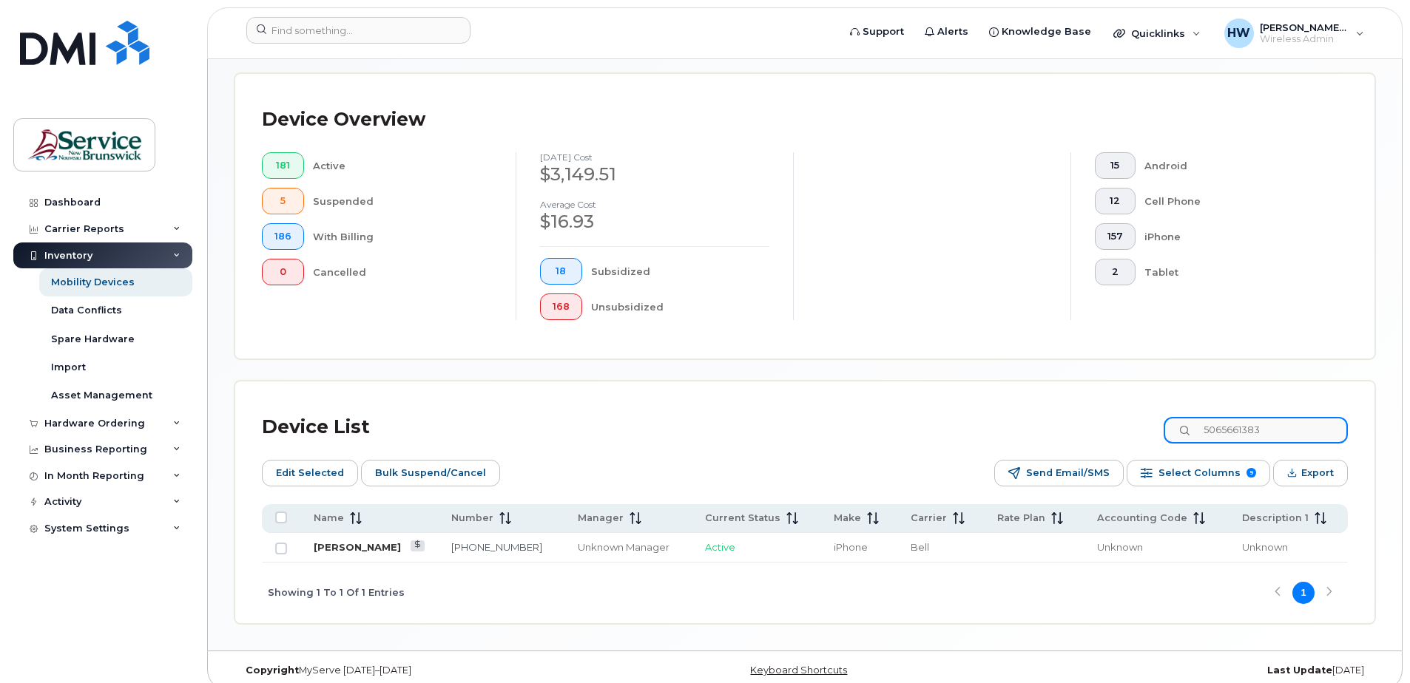
type input "5065661383"
click at [368, 547] on link "[PERSON_NAME]" at bounding box center [357, 547] width 87 height 12
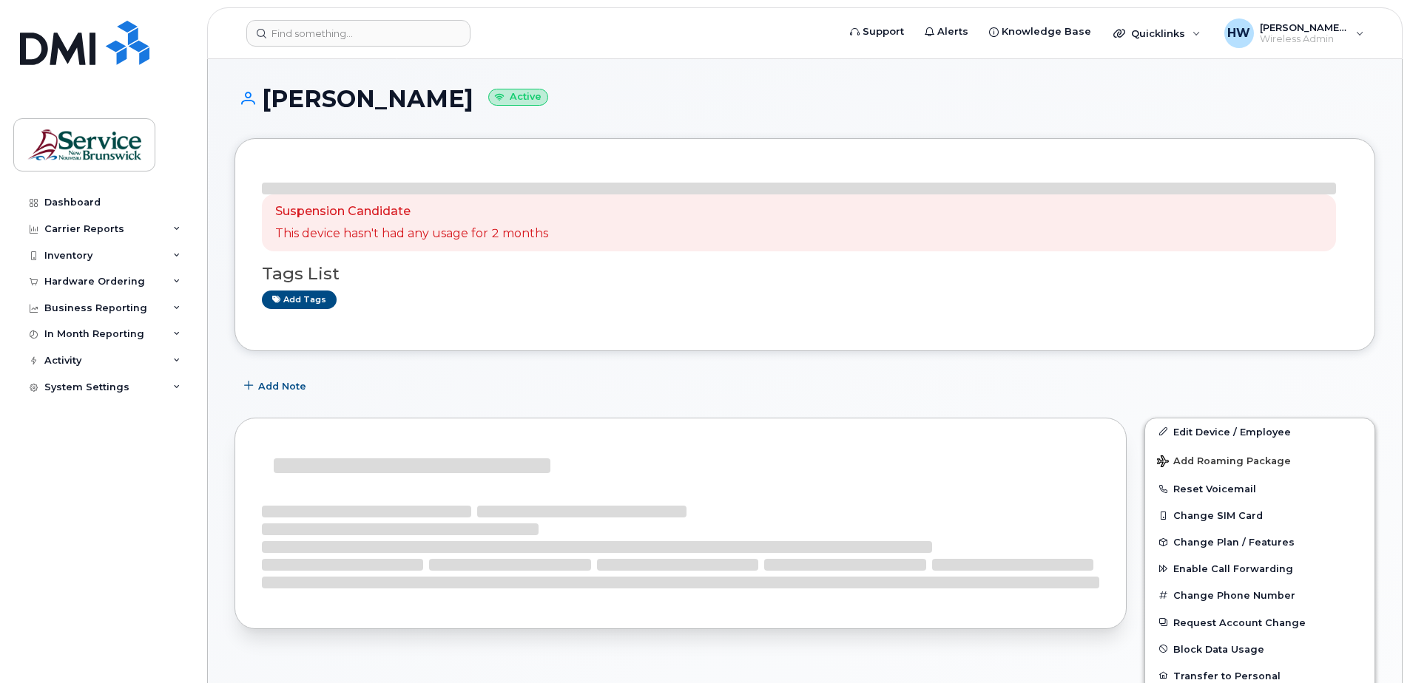
click at [1213, 374] on div "Add Note" at bounding box center [804, 387] width 1141 height 27
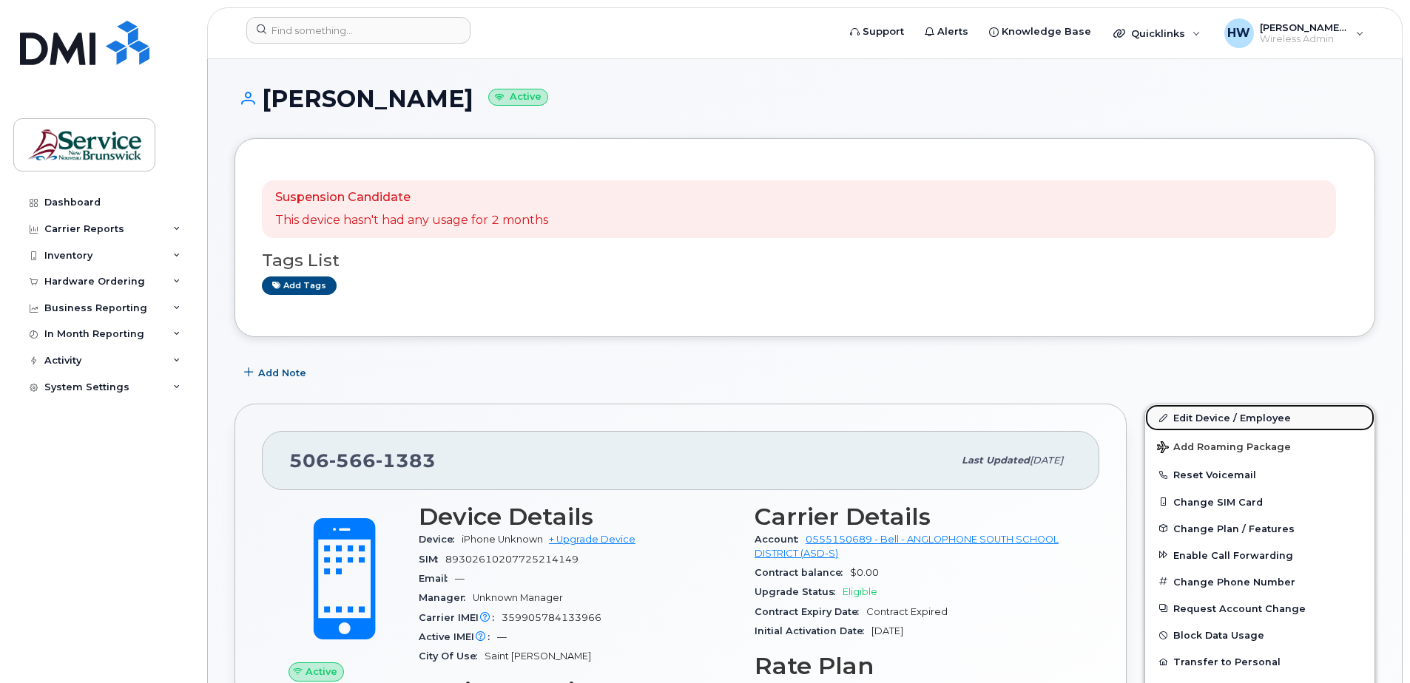
click at [1195, 420] on link "Edit Device / Employee" at bounding box center [1259, 418] width 229 height 27
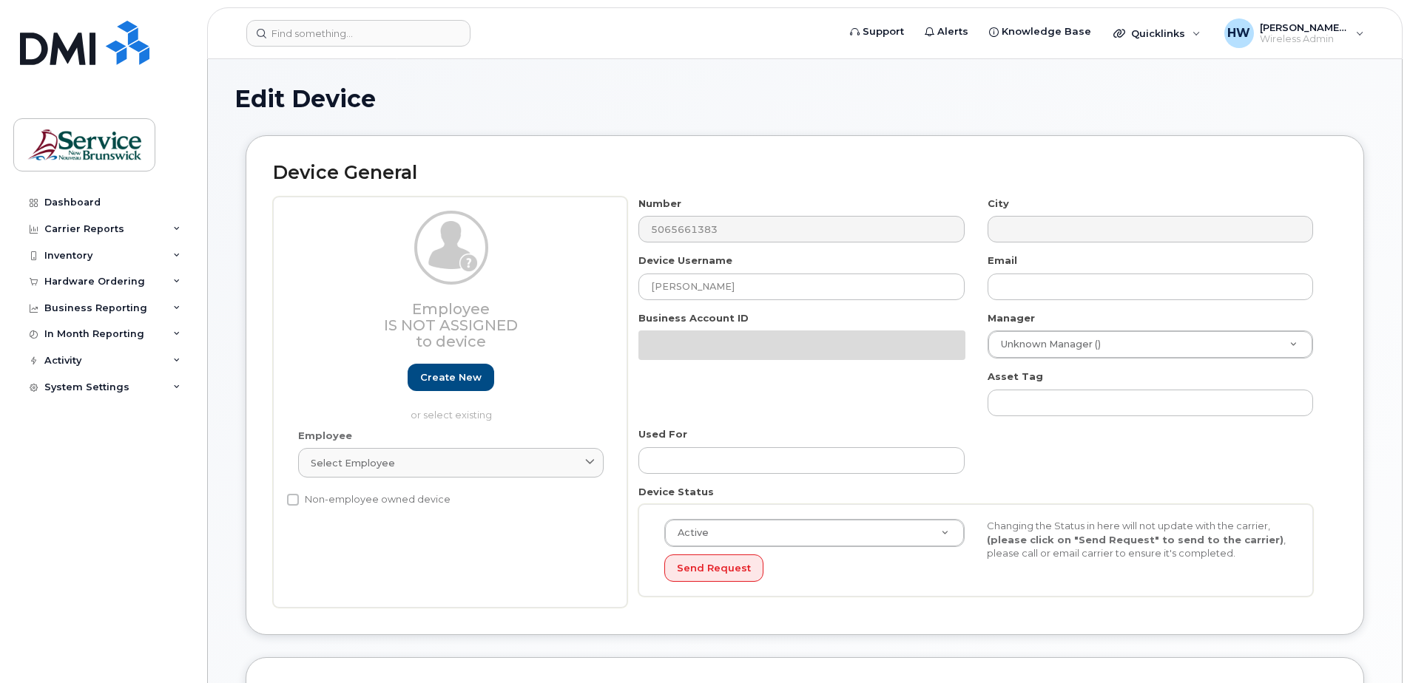
select select "34535615"
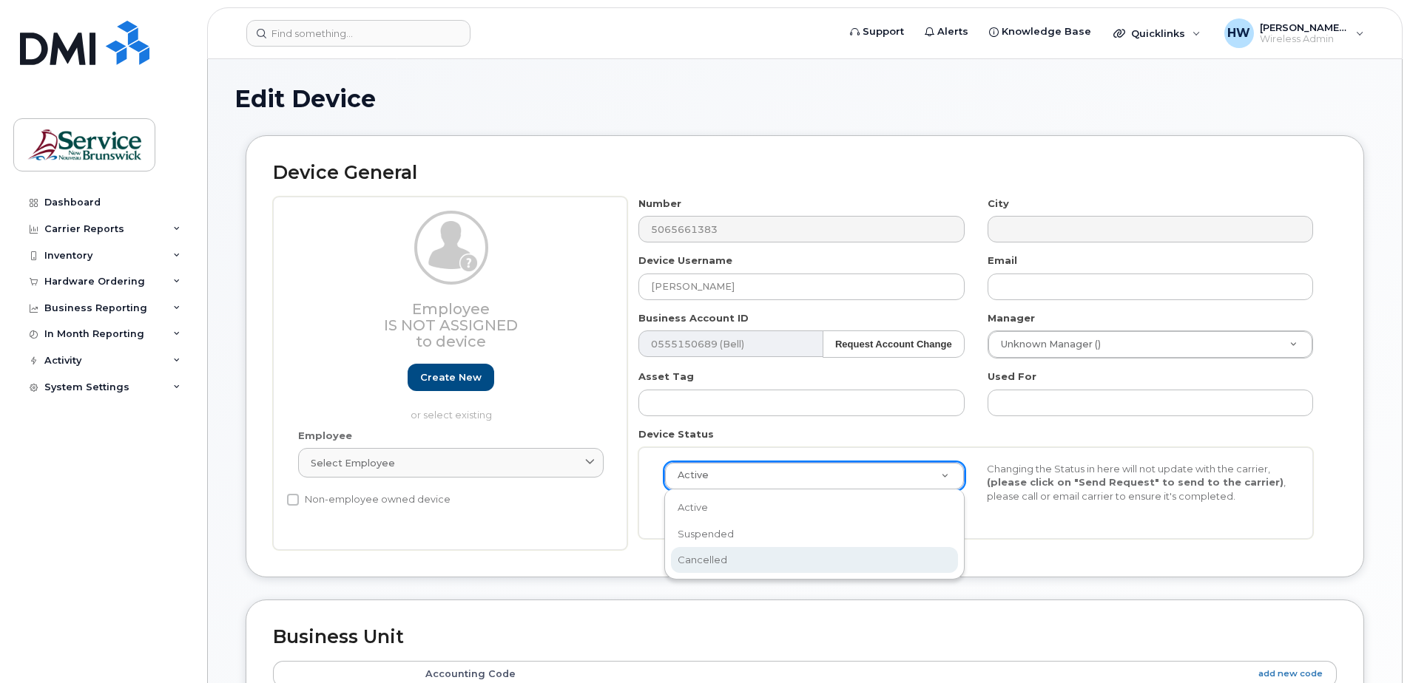
scroll to position [0, 4]
select select "cancelled"
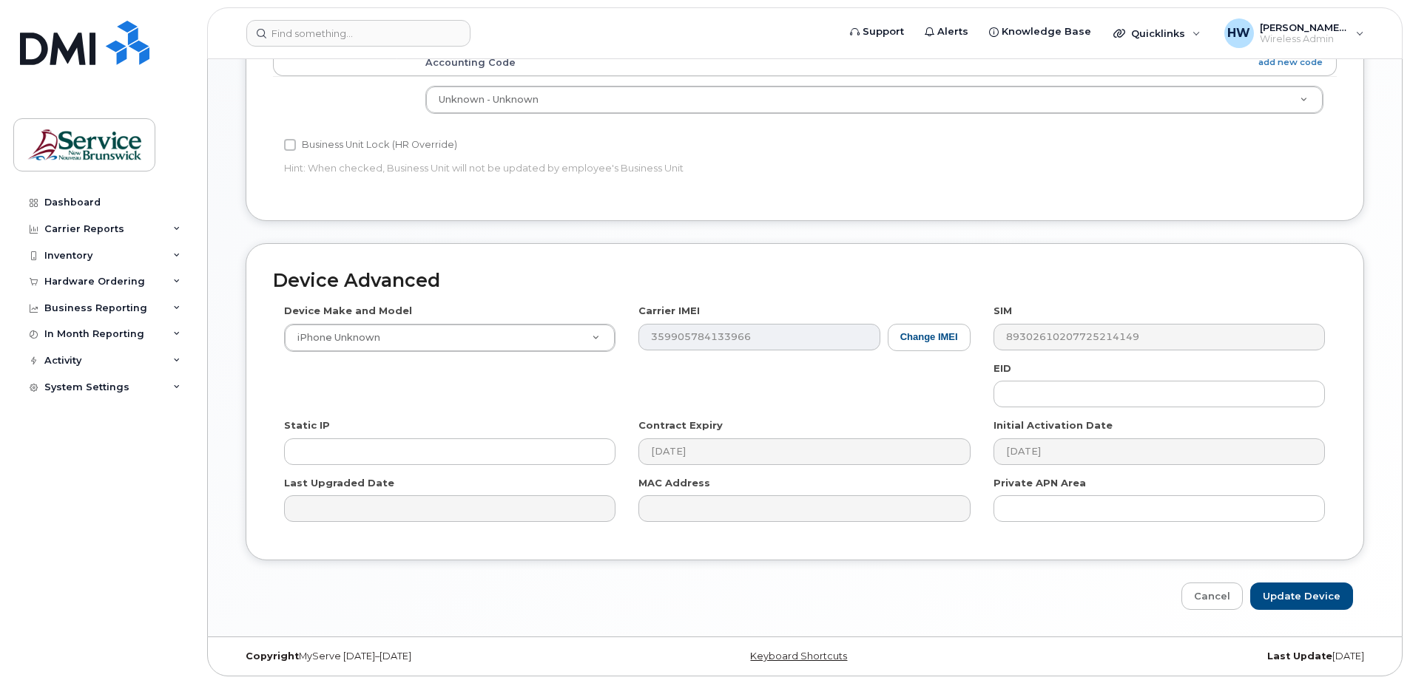
scroll to position [612, 0]
click at [1314, 597] on input "Update Device" at bounding box center [1301, 595] width 103 height 27
type input "Saving..."
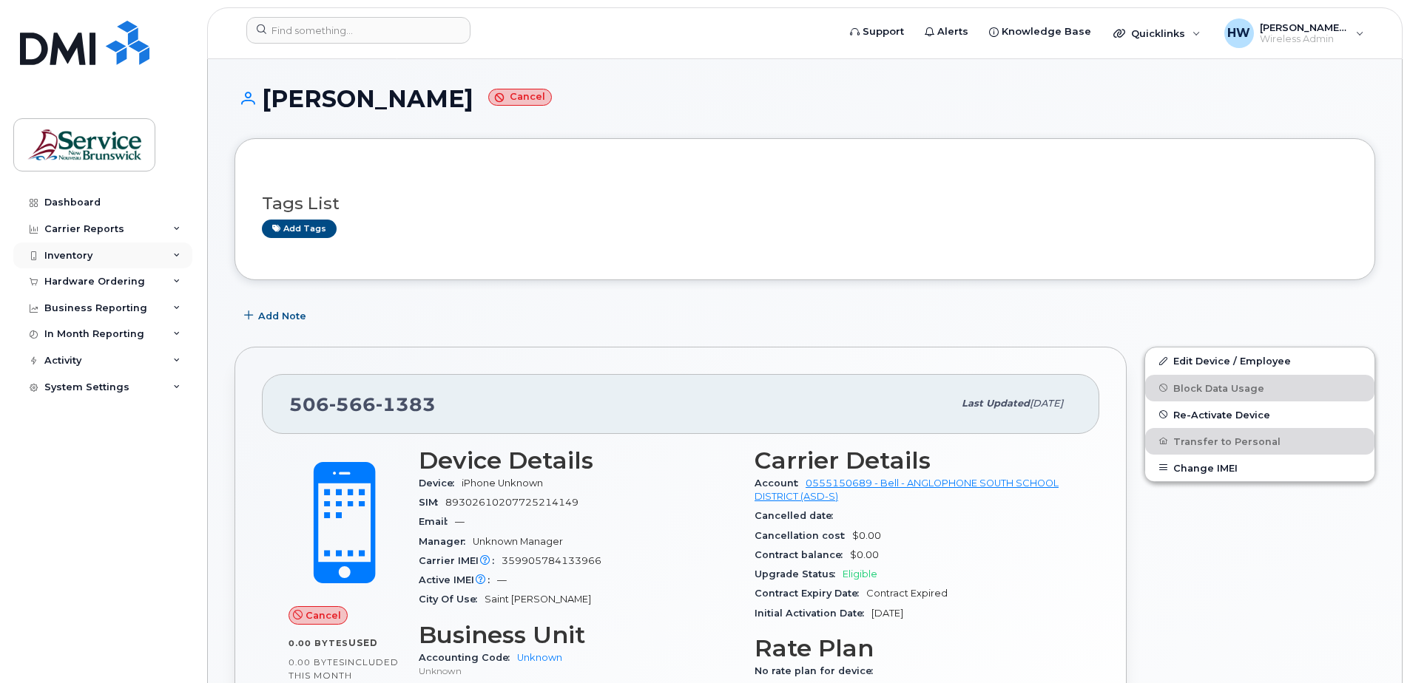
click at [123, 256] on div "Inventory" at bounding box center [102, 256] width 179 height 27
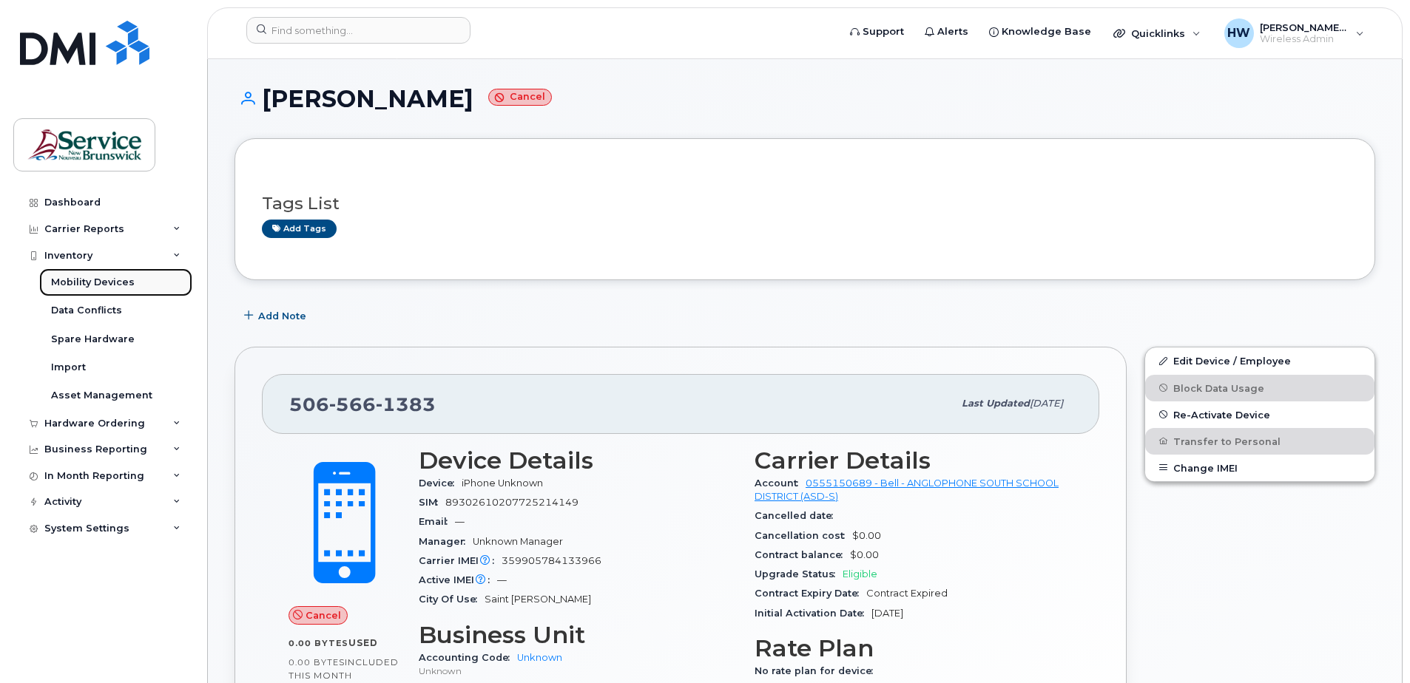
drag, startPoint x: 118, startPoint y: 284, endPoint x: 136, endPoint y: 288, distance: 19.0
click at [118, 284] on div "Mobility Devices" at bounding box center [93, 282] width 84 height 13
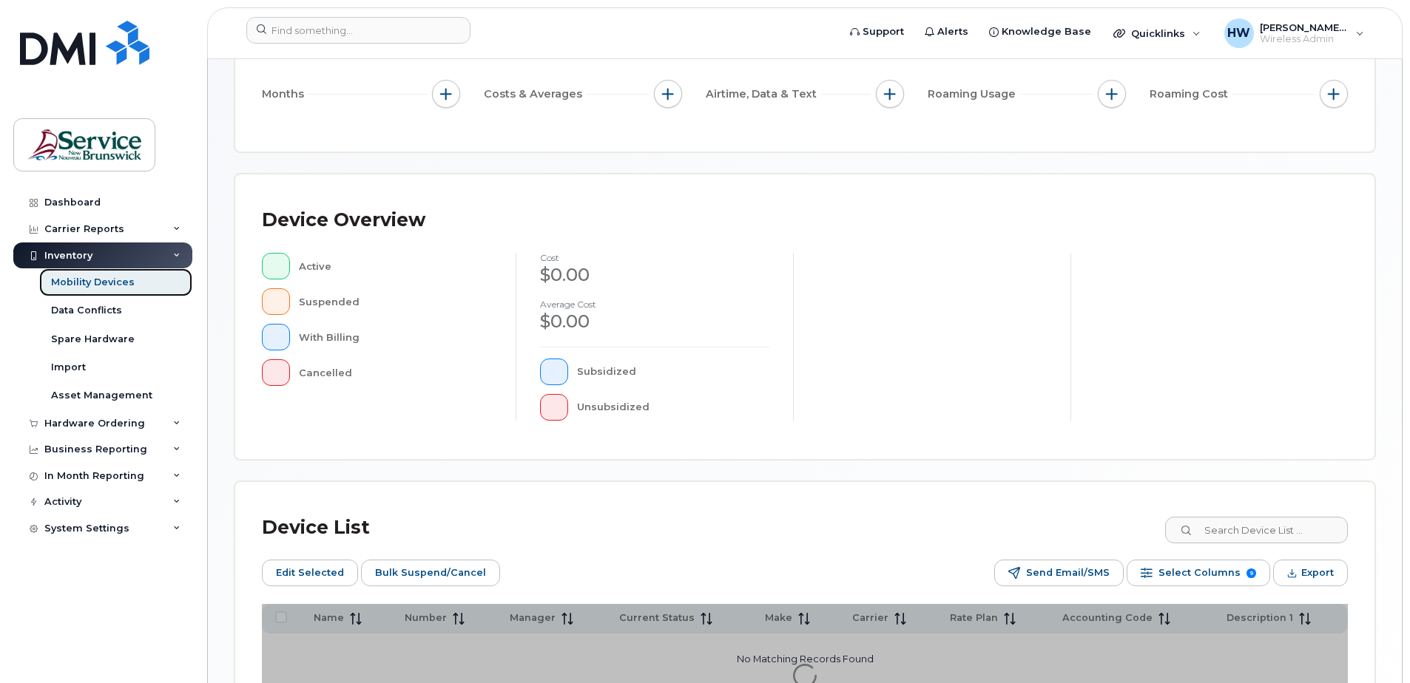
scroll to position [222, 0]
click at [1246, 530] on input at bounding box center [1256, 529] width 184 height 27
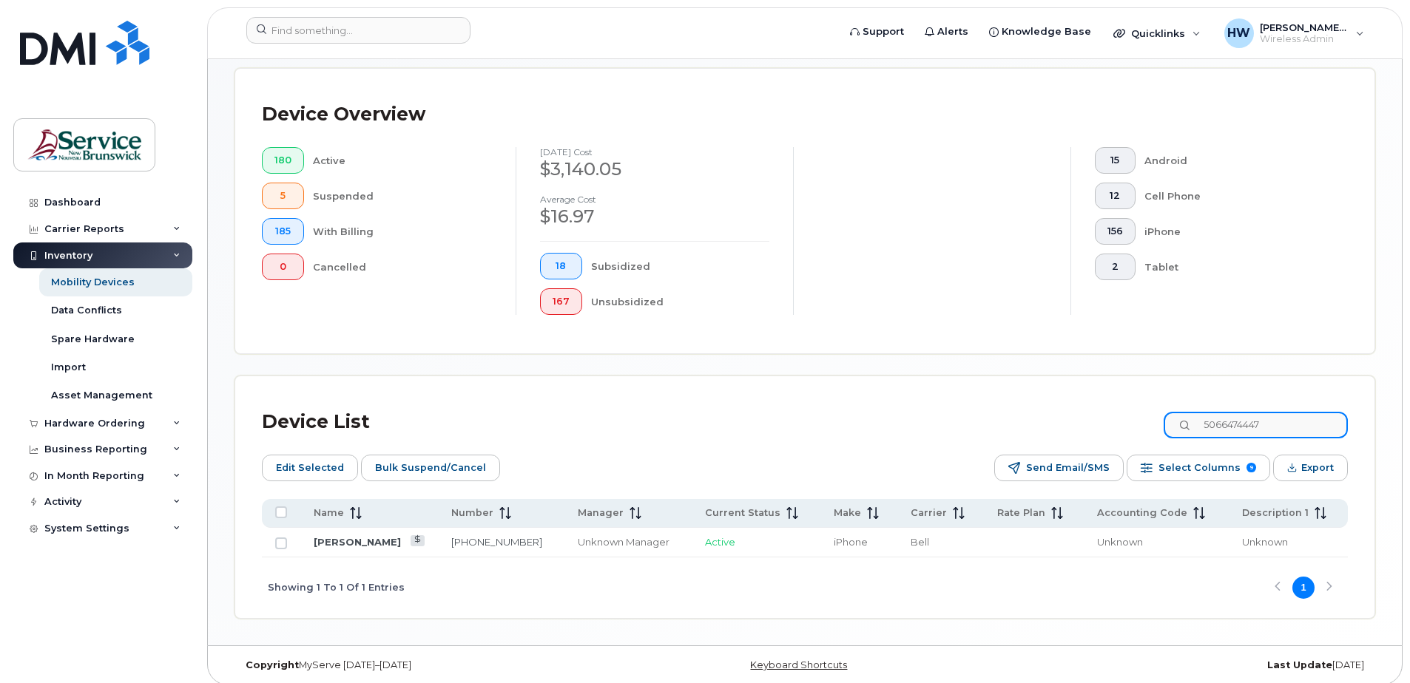
scroll to position [375, 0]
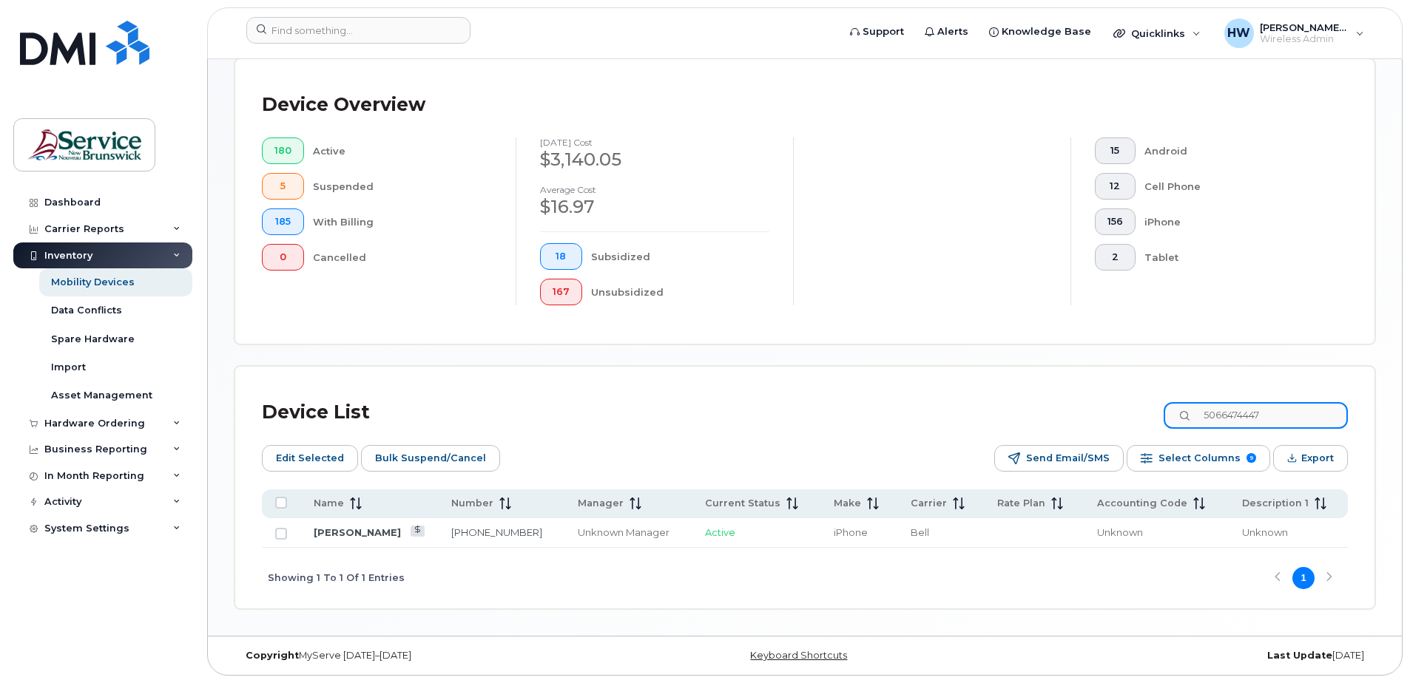
type input "5066474447"
click at [277, 533] on input "Row Unselected" at bounding box center [281, 534] width 12 height 12
checkbox input "true"
click at [317, 464] on span "Edit Selected" at bounding box center [310, 459] width 68 height 22
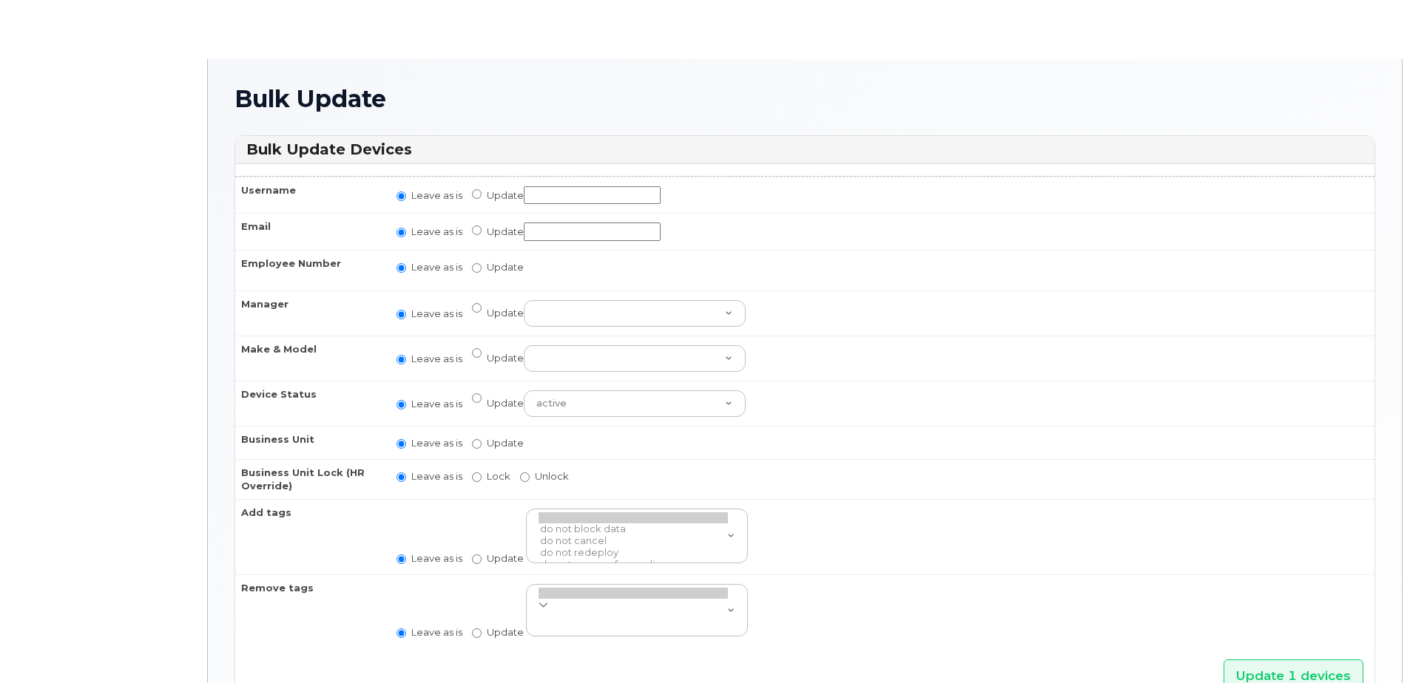
radio input "true"
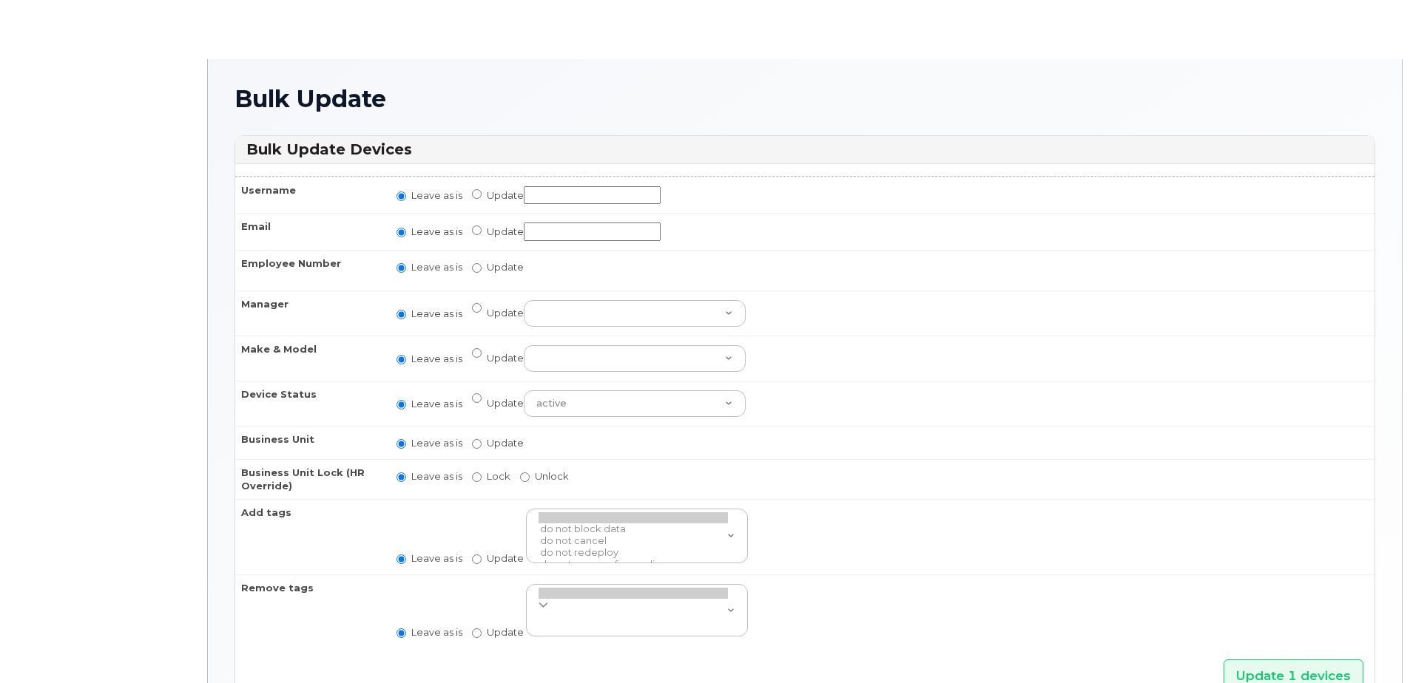
radio input "true"
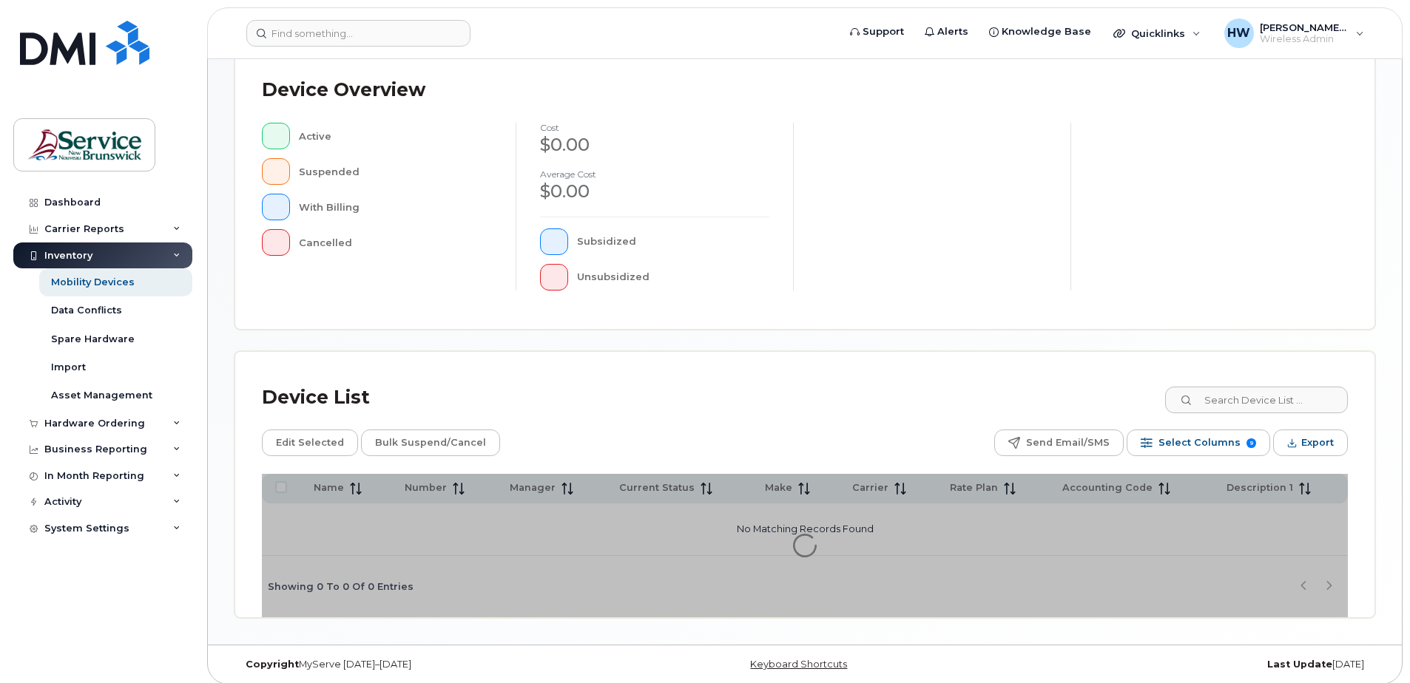
scroll to position [334, 0]
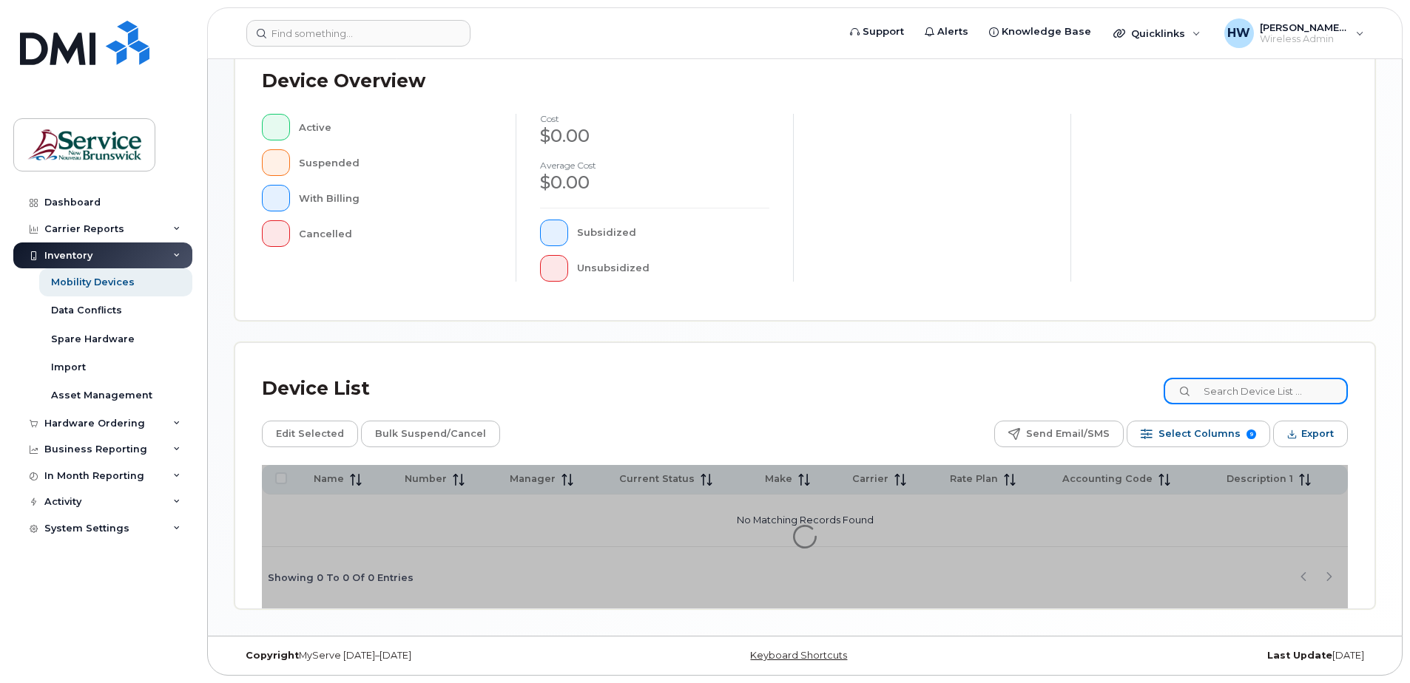
click at [1242, 395] on input at bounding box center [1256, 391] width 184 height 27
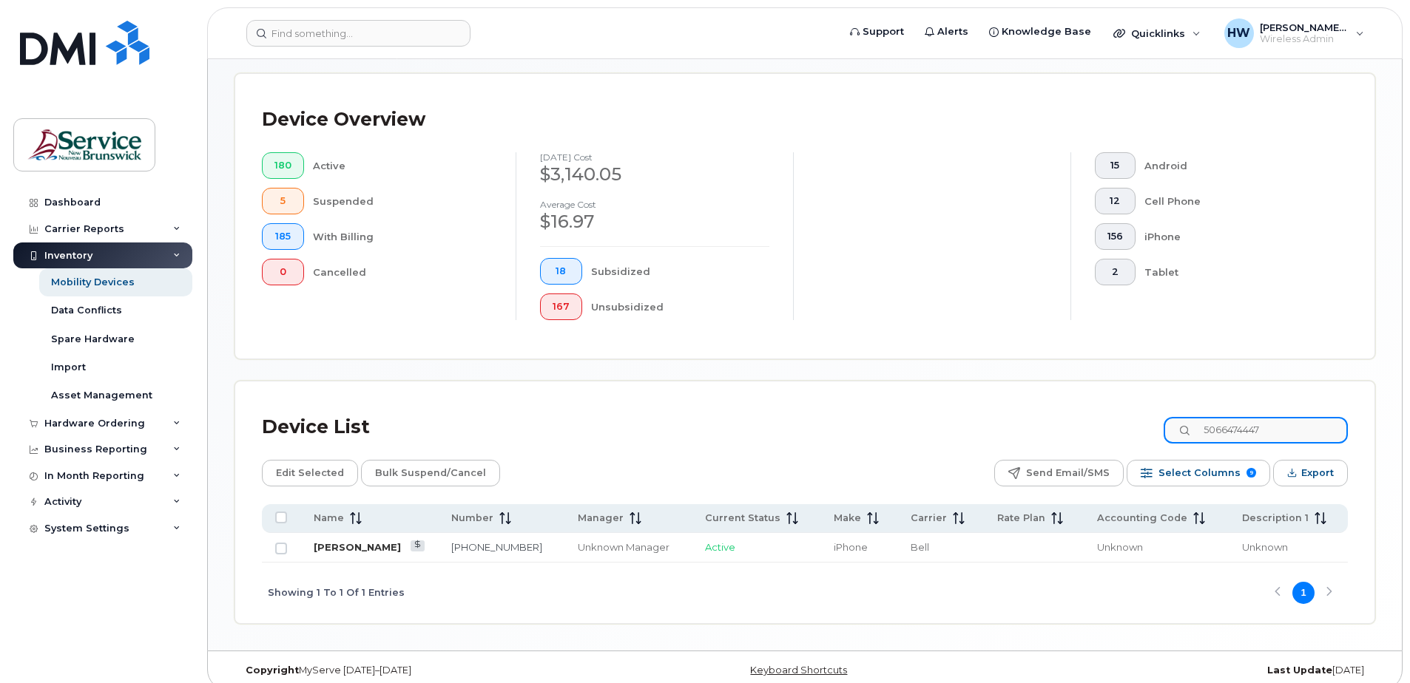
type input "5066474447"
click at [359, 550] on link "[PERSON_NAME]" at bounding box center [357, 547] width 87 height 12
click at [364, 549] on link "[PERSON_NAME]" at bounding box center [357, 547] width 87 height 12
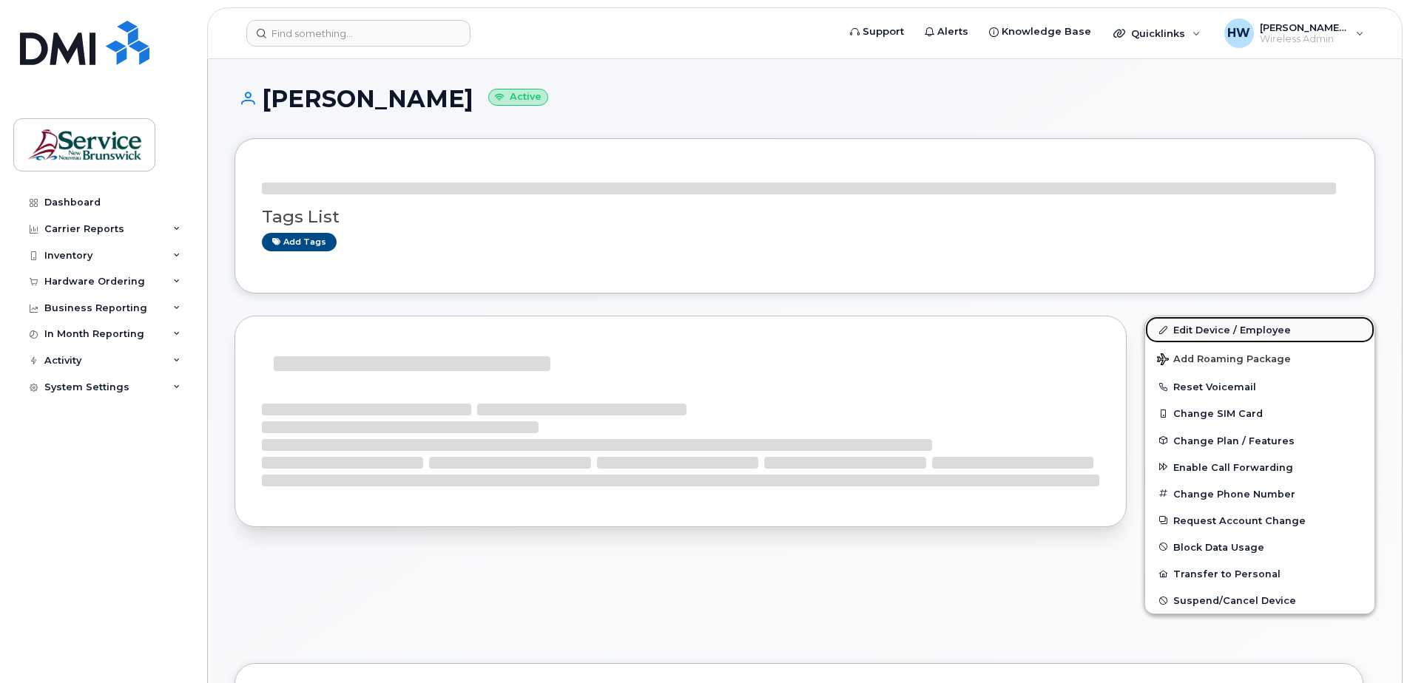
click at [1224, 336] on link "Edit Device / Employee" at bounding box center [1259, 330] width 229 height 27
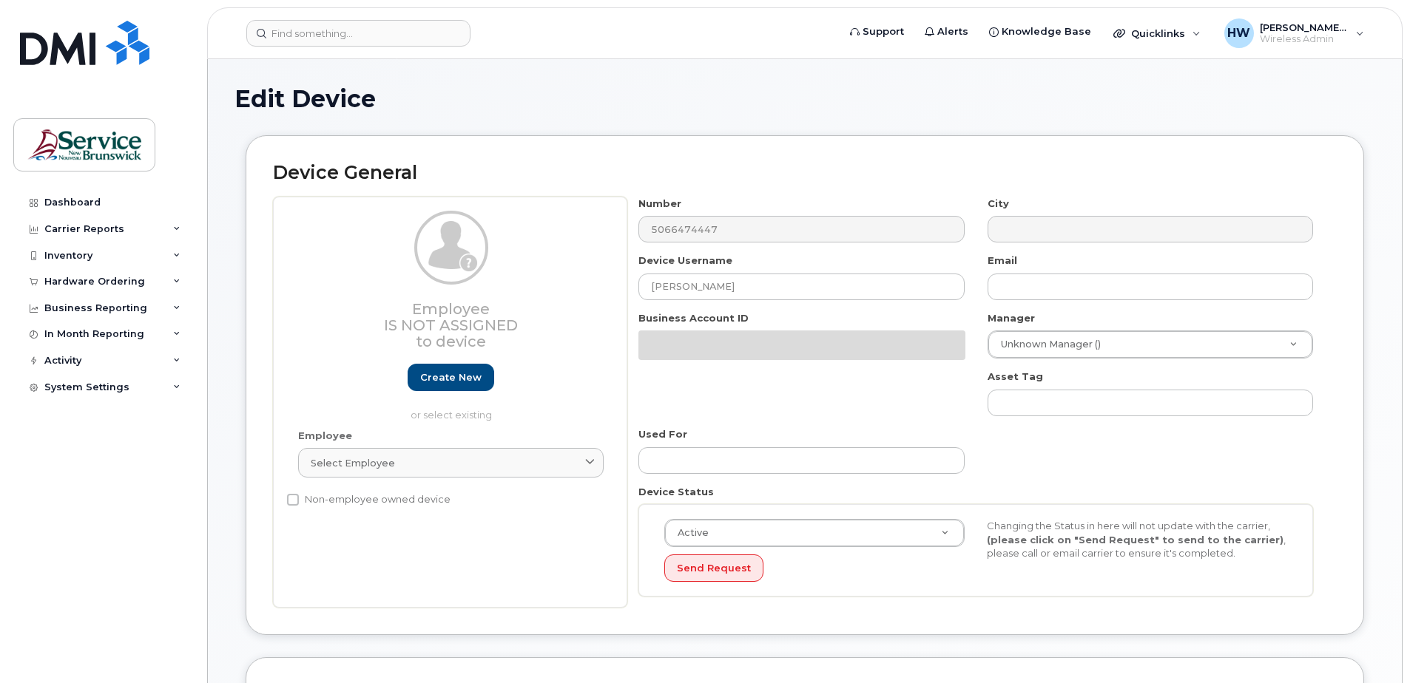
select select "34535615"
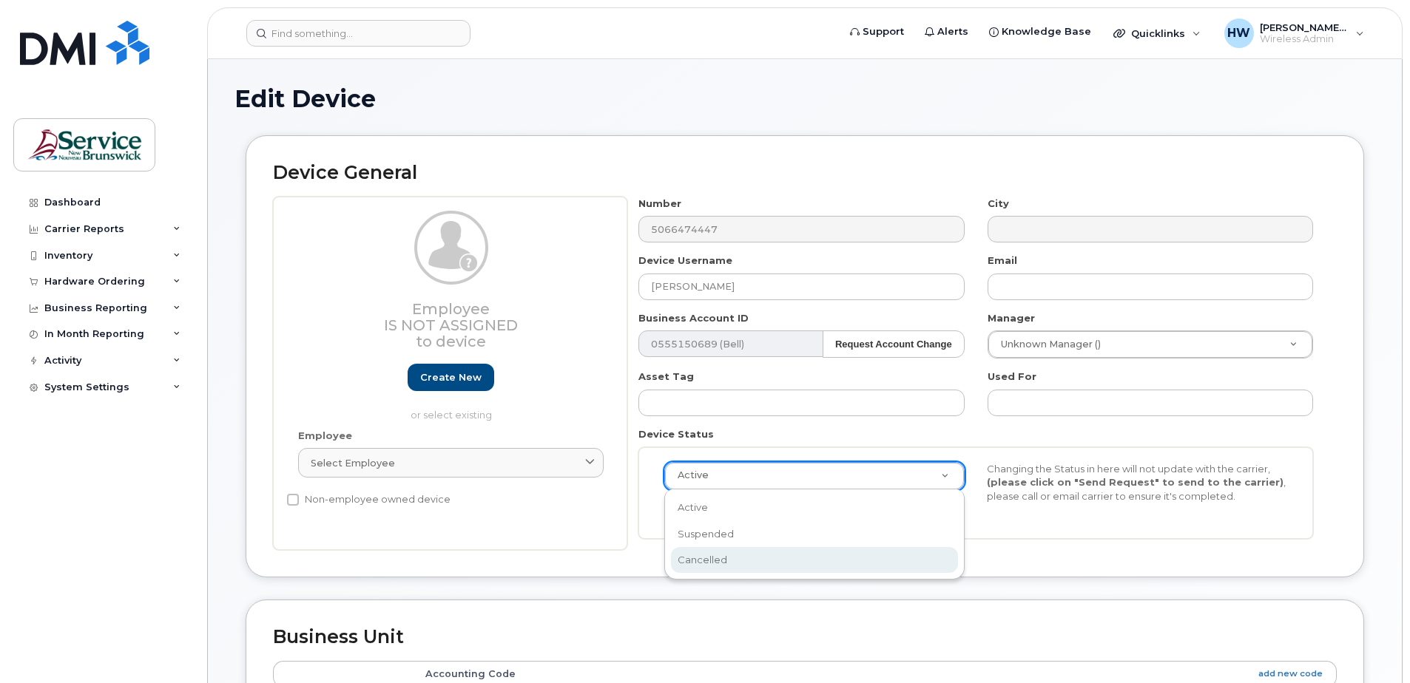
select select "cancelled"
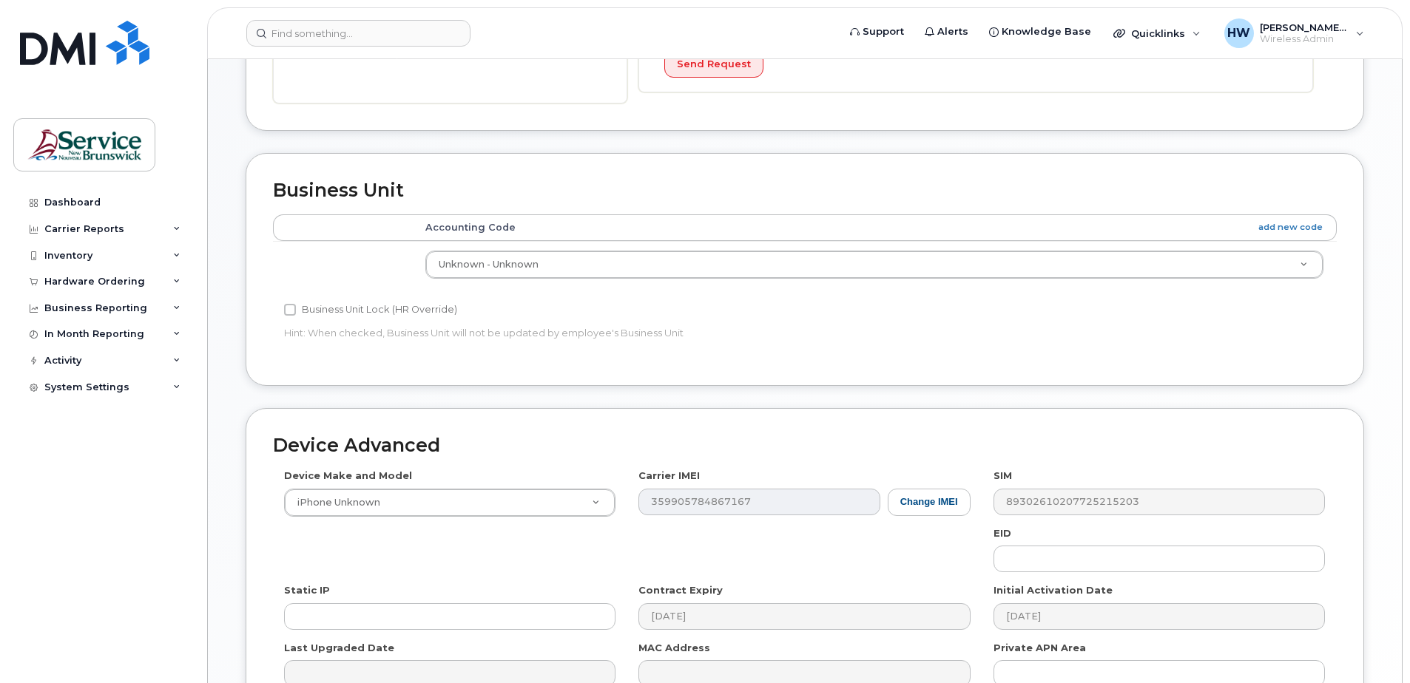
scroll to position [592, 0]
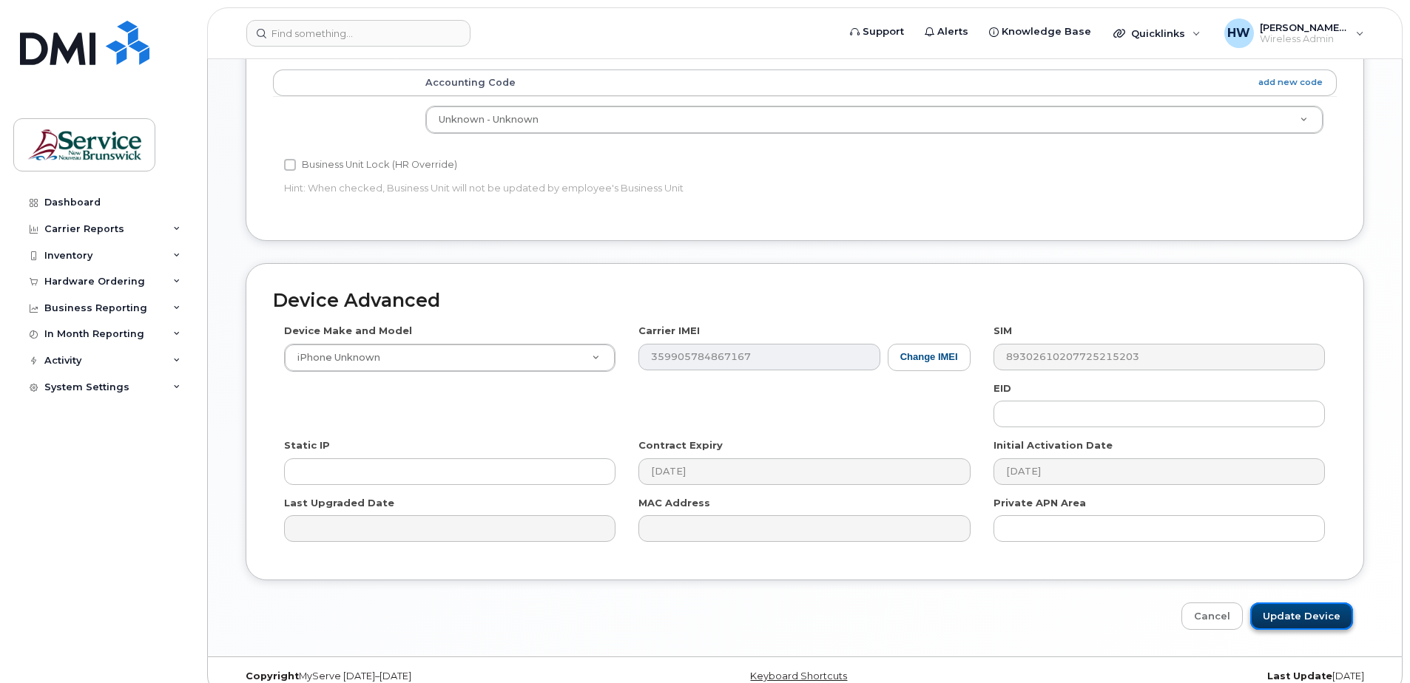
click at [1280, 621] on input "Update Device" at bounding box center [1301, 616] width 103 height 27
type input "Saving..."
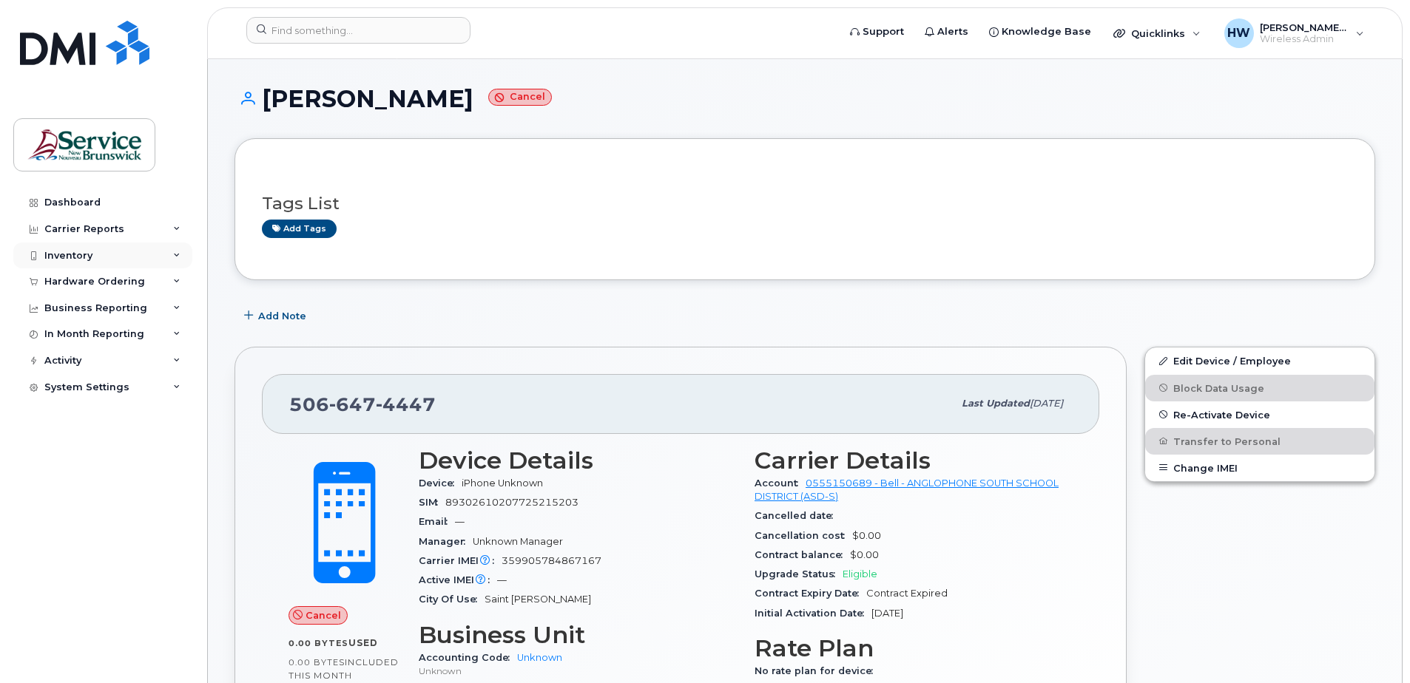
click at [87, 261] on div "Inventory" at bounding box center [68, 256] width 48 height 12
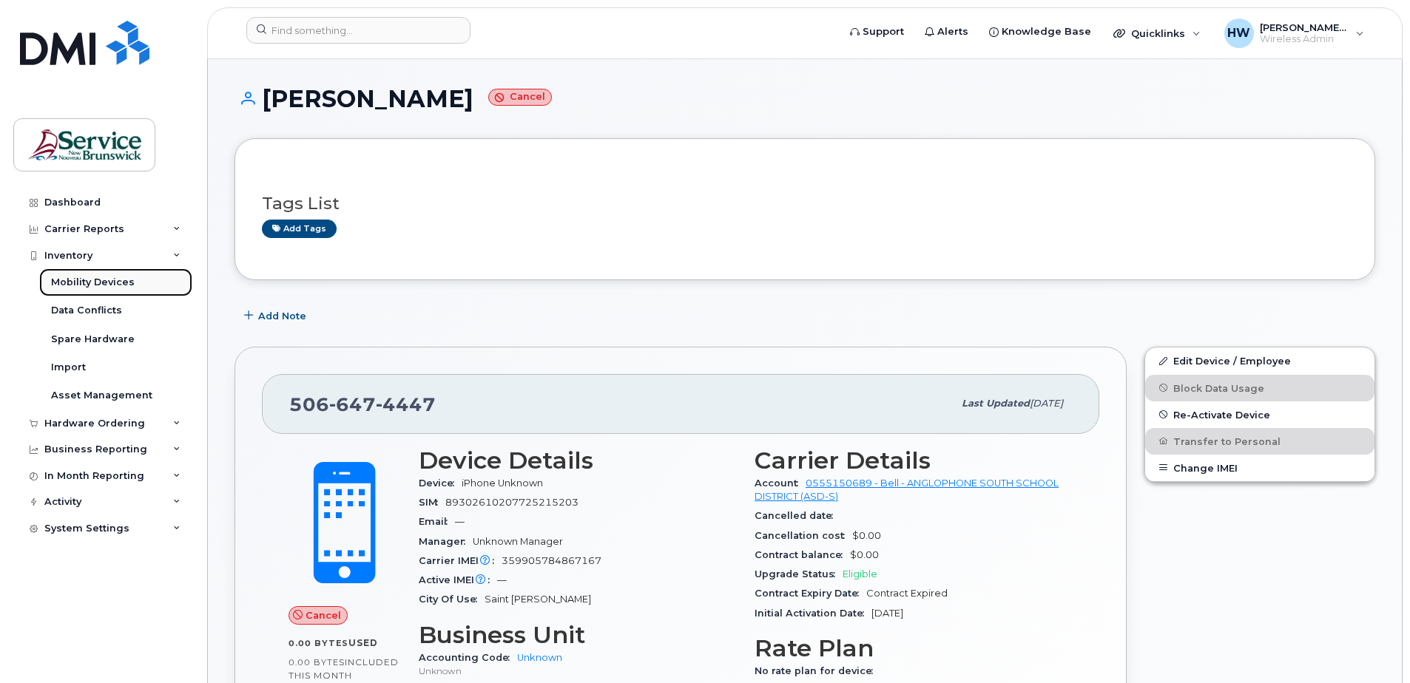
click at [113, 284] on div "Mobility Devices" at bounding box center [93, 282] width 84 height 13
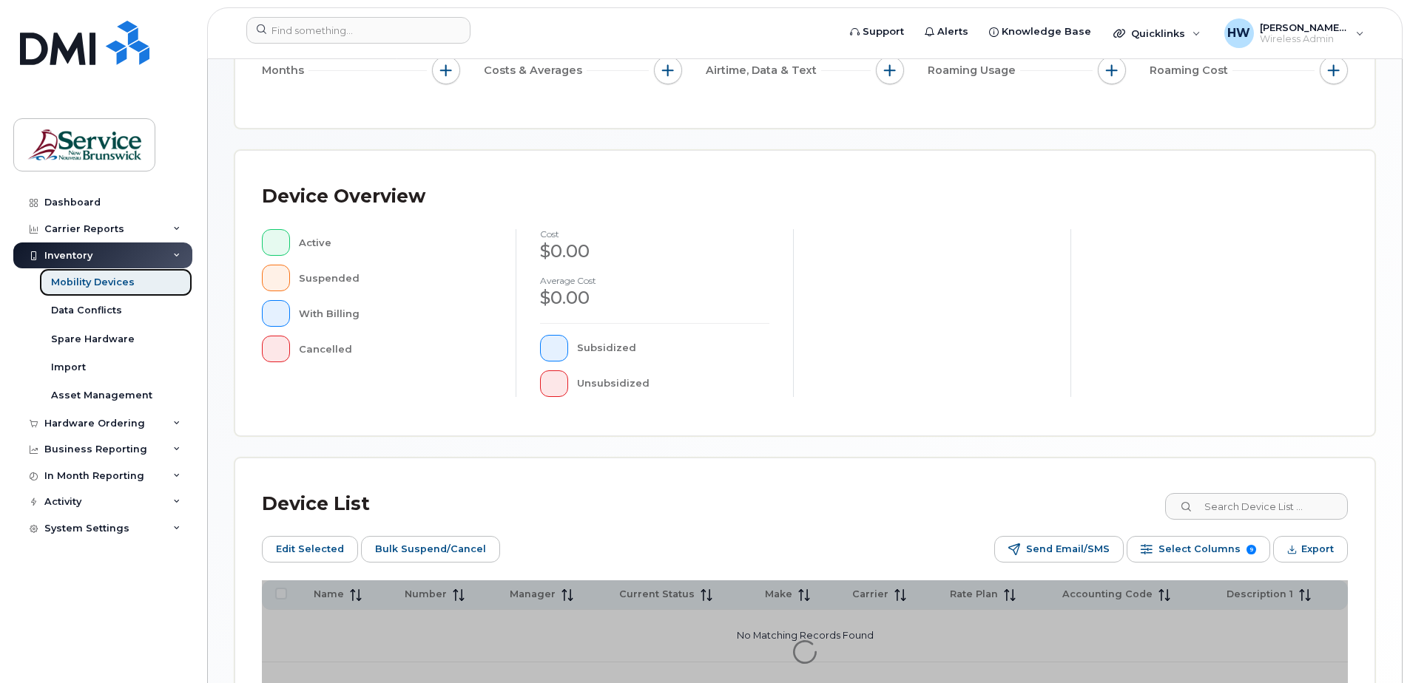
scroll to position [296, 0]
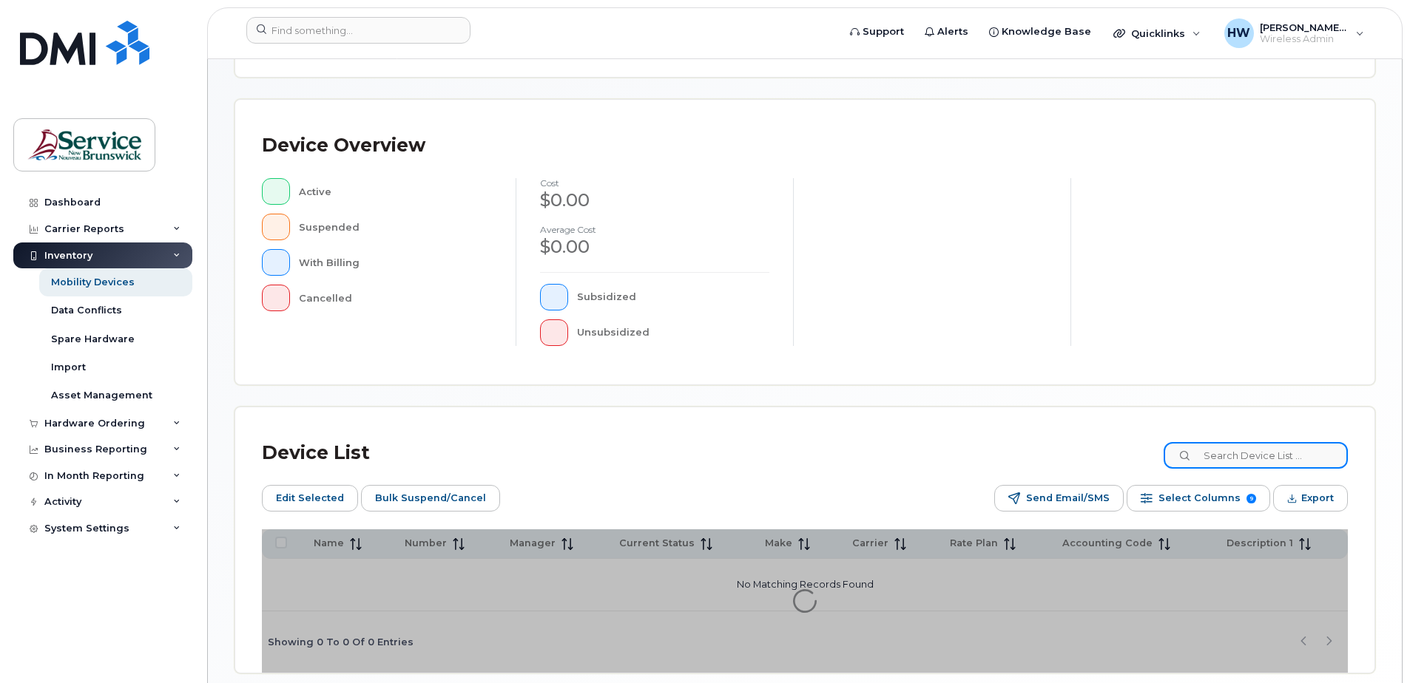
click at [1234, 456] on input at bounding box center [1256, 455] width 184 height 27
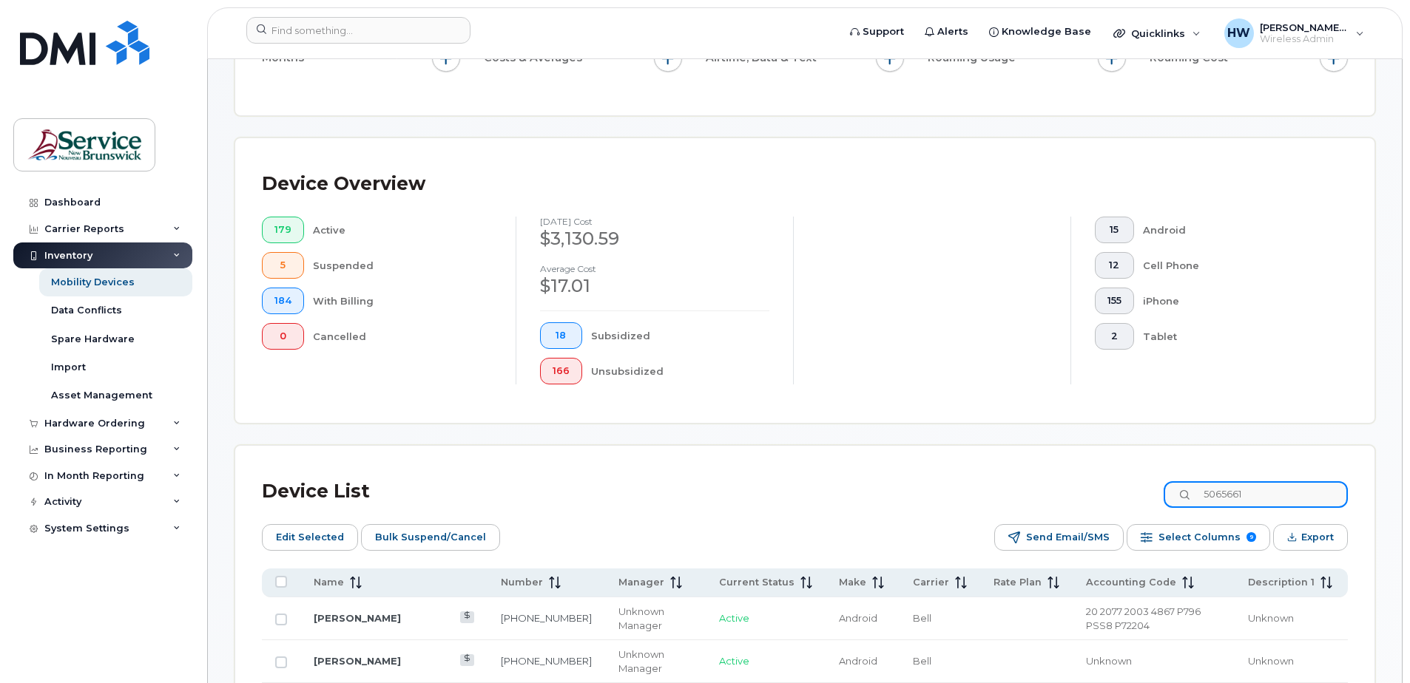
scroll to position [335, 0]
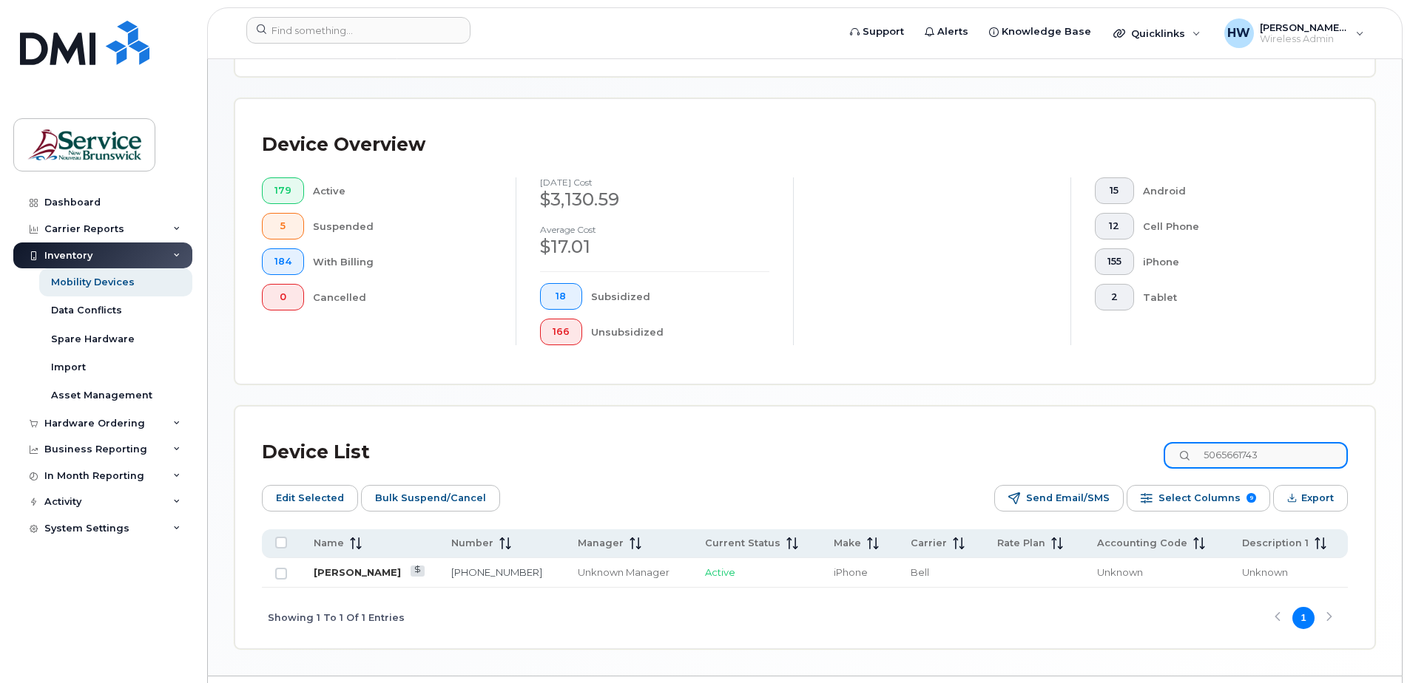
type input "5065661743"
click at [367, 575] on link "[PERSON_NAME]" at bounding box center [357, 573] width 87 height 12
click at [368, 575] on link "[PERSON_NAME]" at bounding box center [357, 573] width 87 height 12
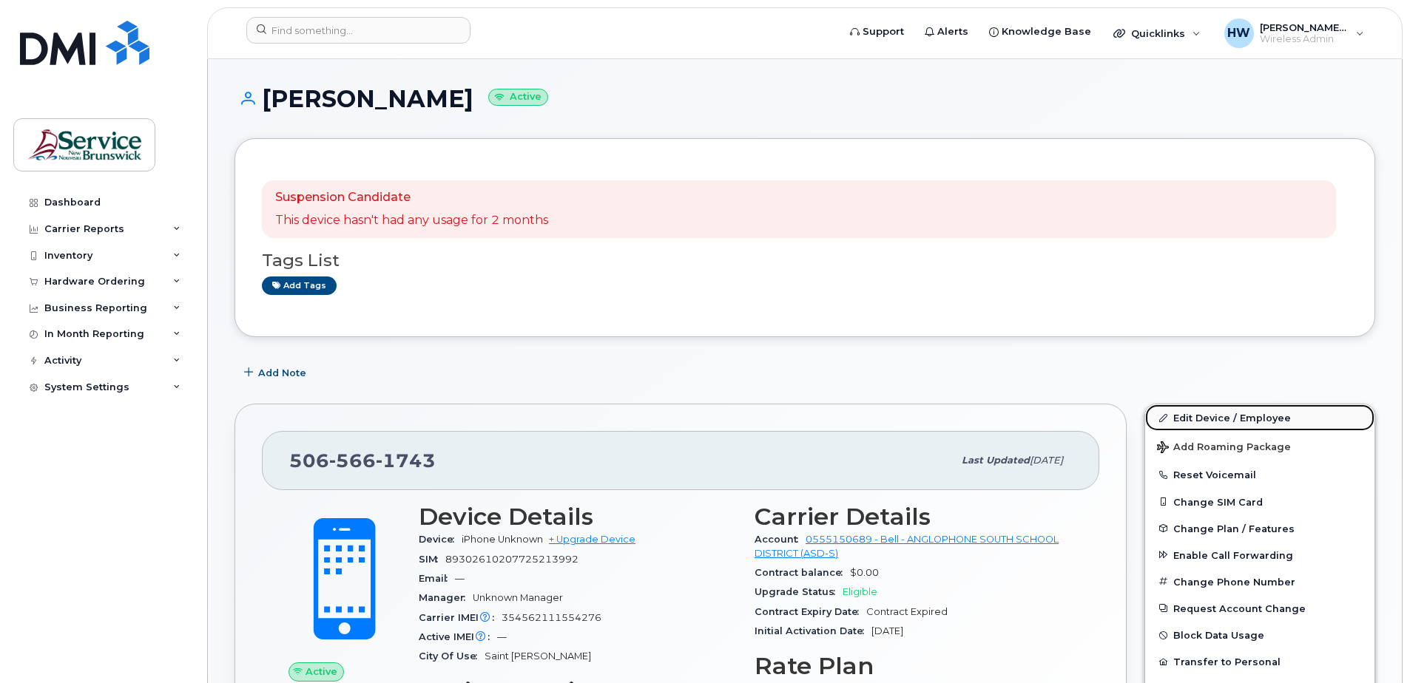
click at [1212, 418] on link "Edit Device / Employee" at bounding box center [1259, 418] width 229 height 27
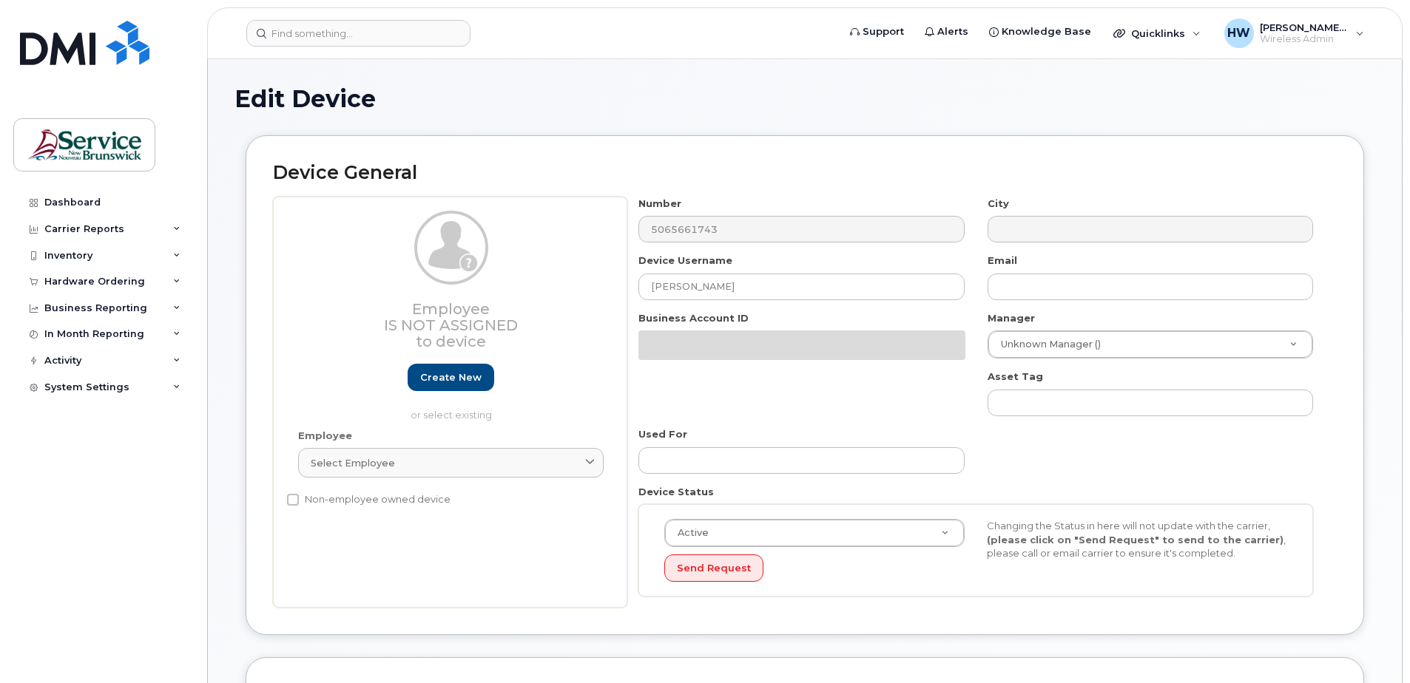
select select "34535615"
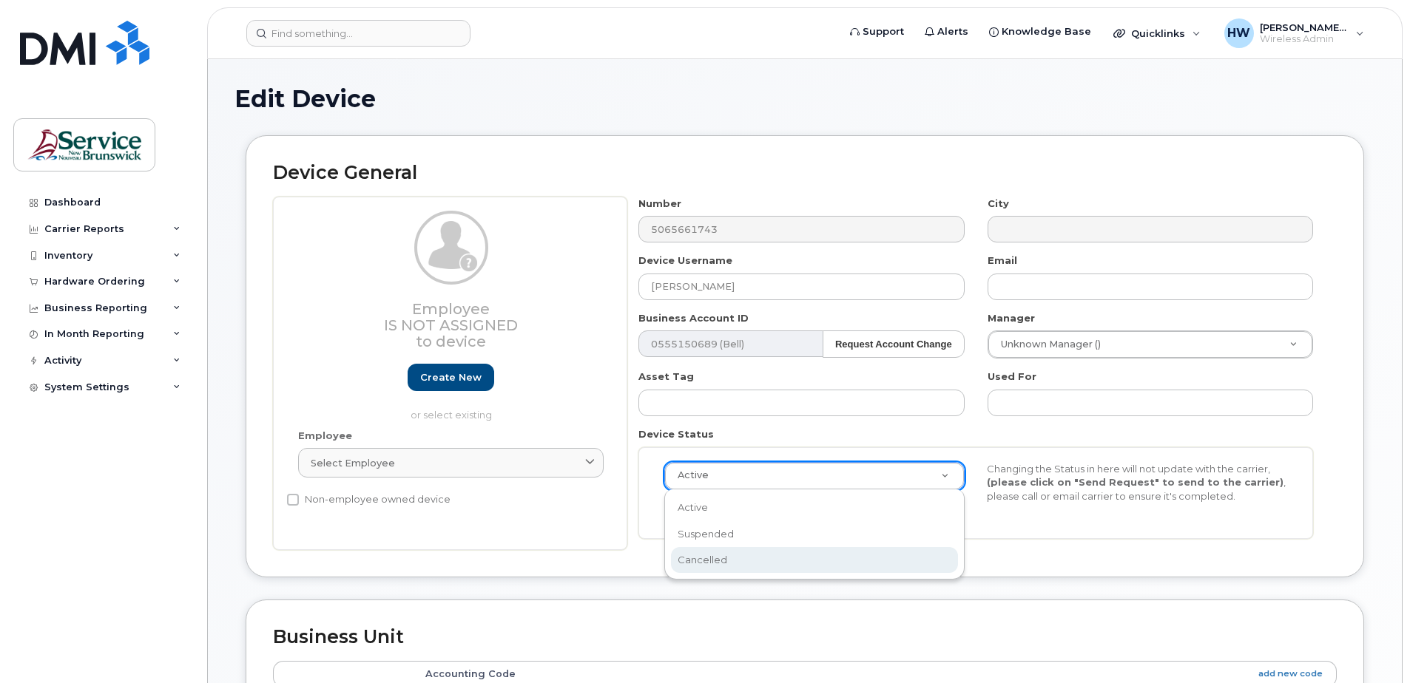
select select "cancelled"
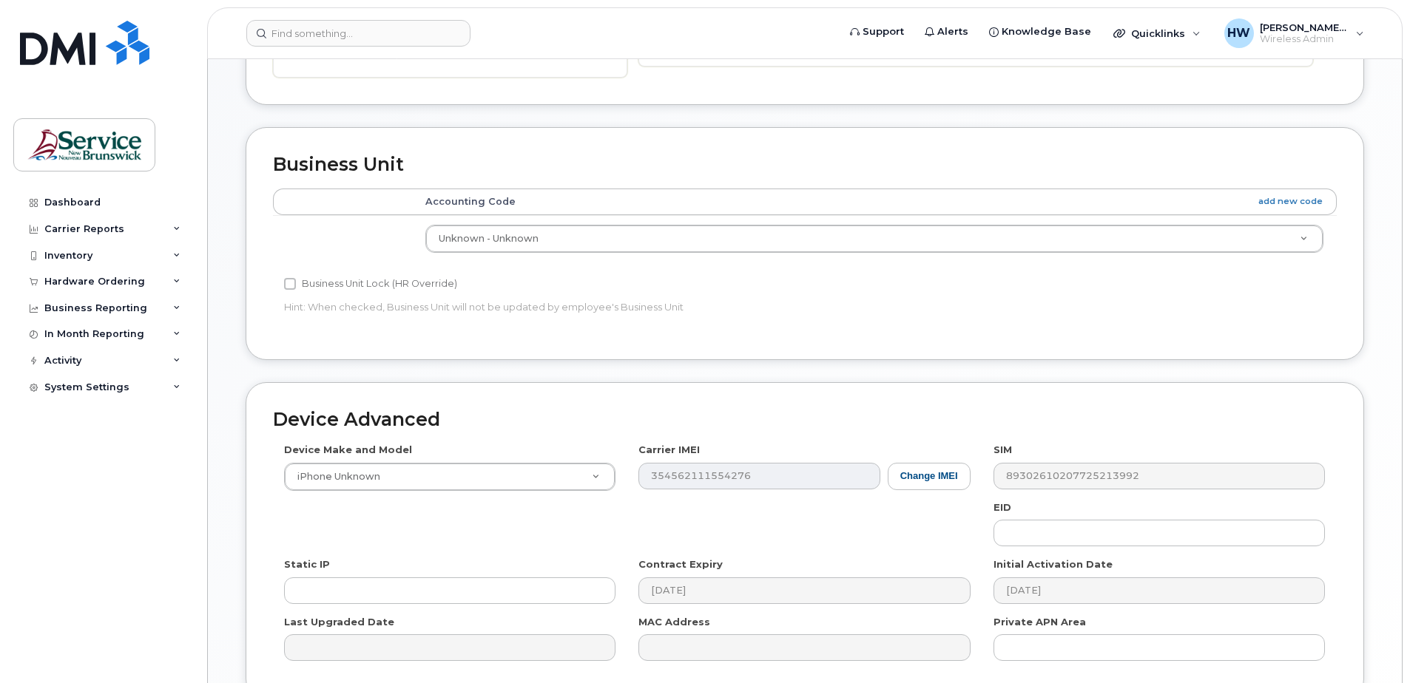
scroll to position [612, 0]
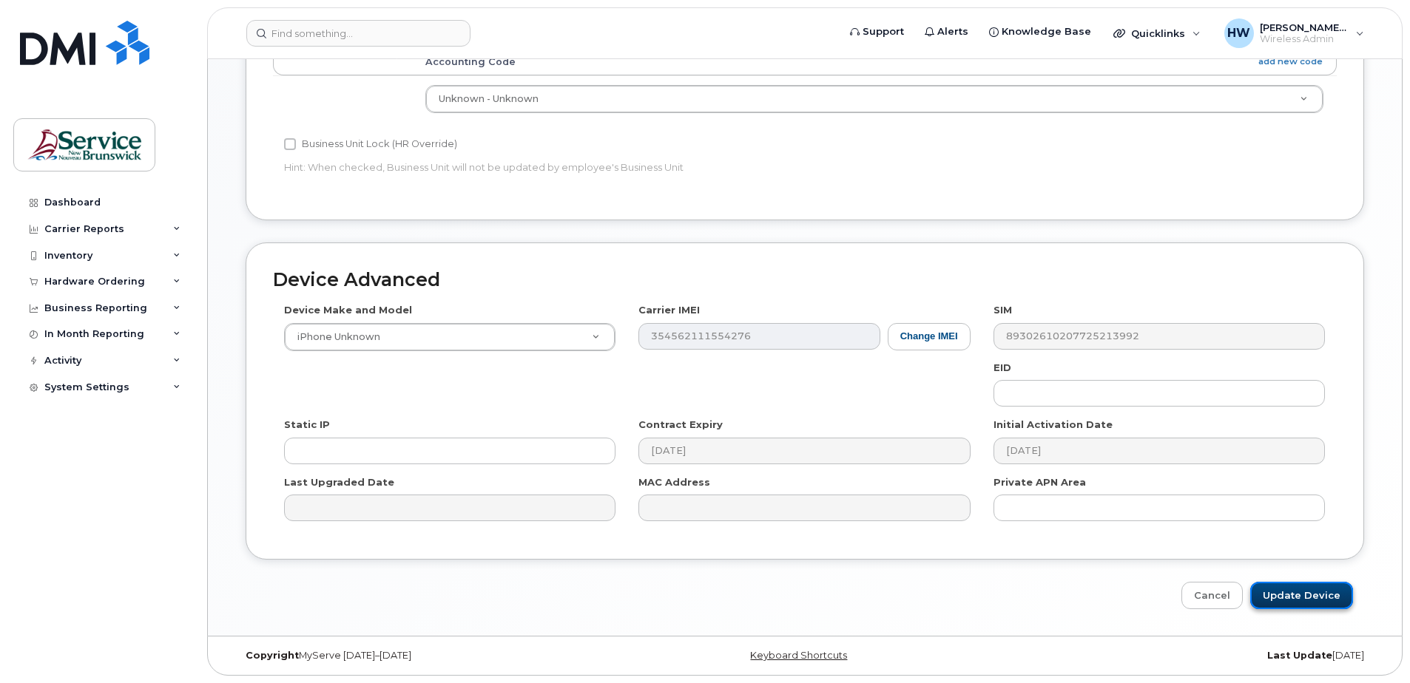
click at [1322, 592] on input "Update Device" at bounding box center [1301, 595] width 103 height 27
type input "Saving..."
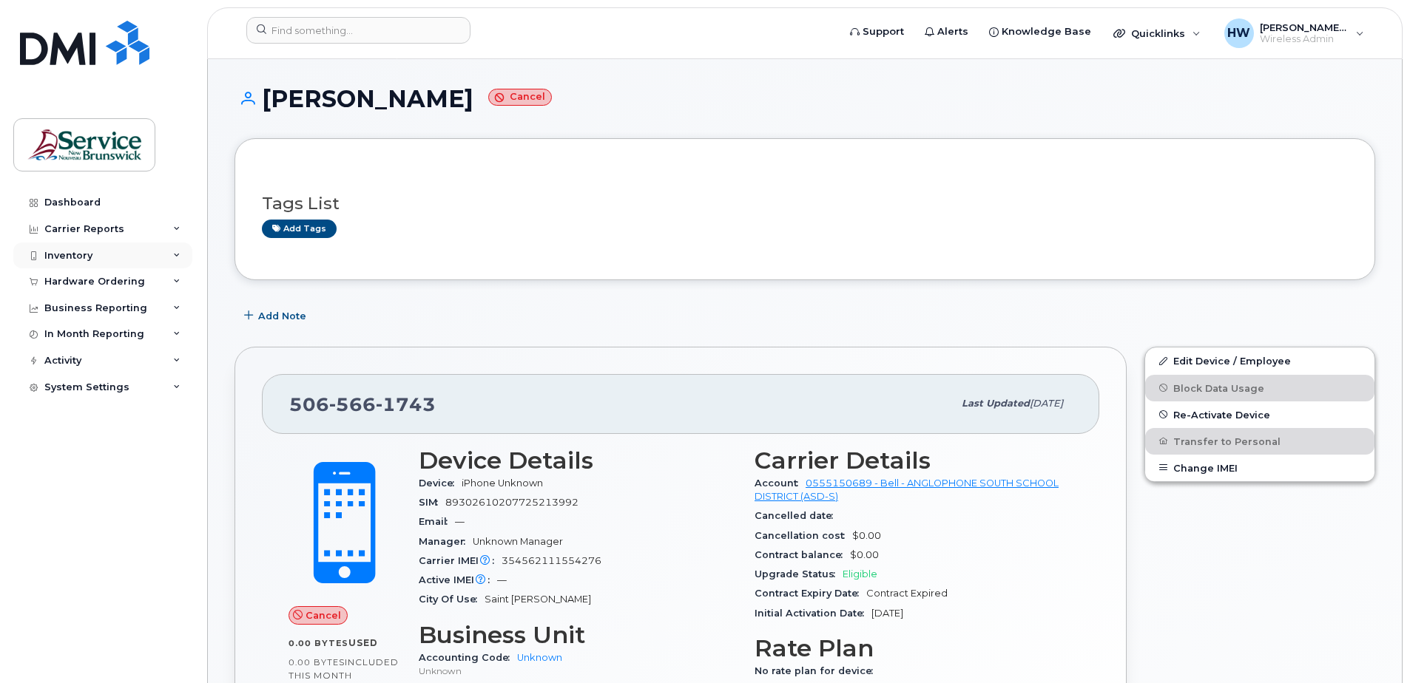
click at [93, 258] on div "Inventory" at bounding box center [102, 256] width 179 height 27
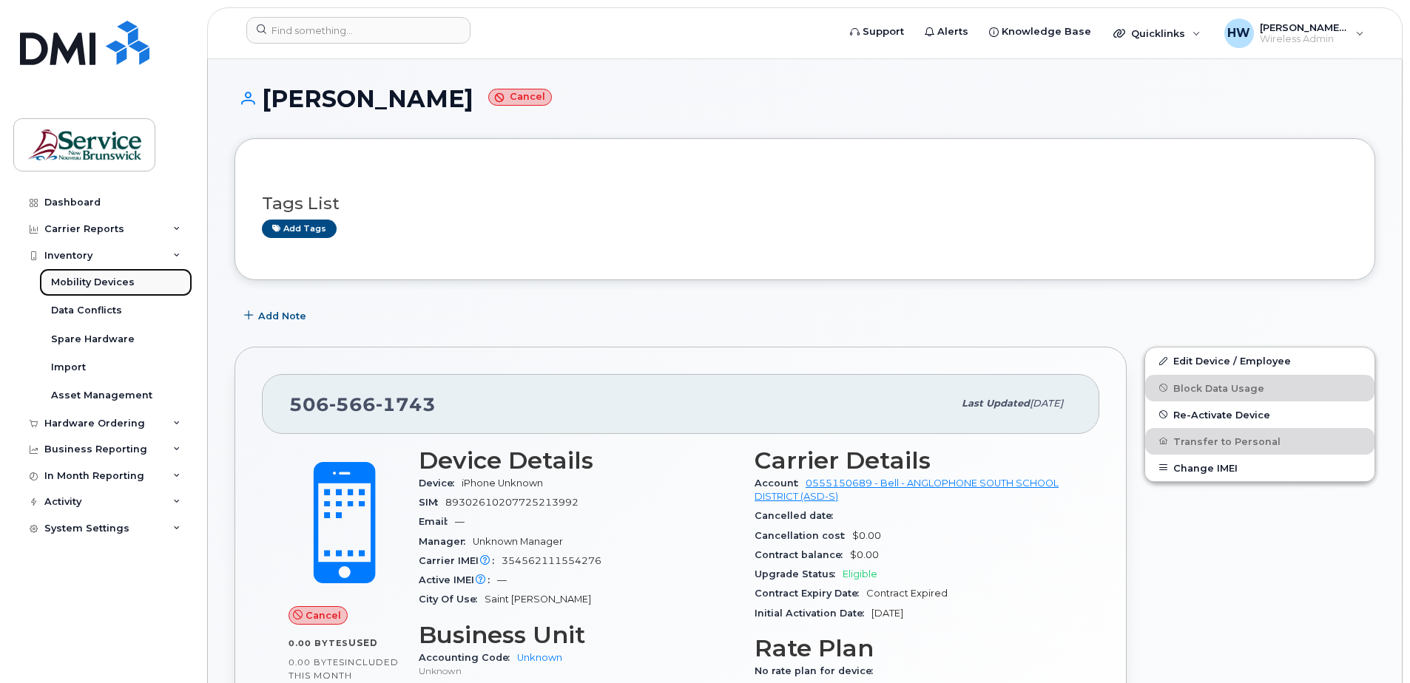
click at [112, 282] on div "Mobility Devices" at bounding box center [93, 282] width 84 height 13
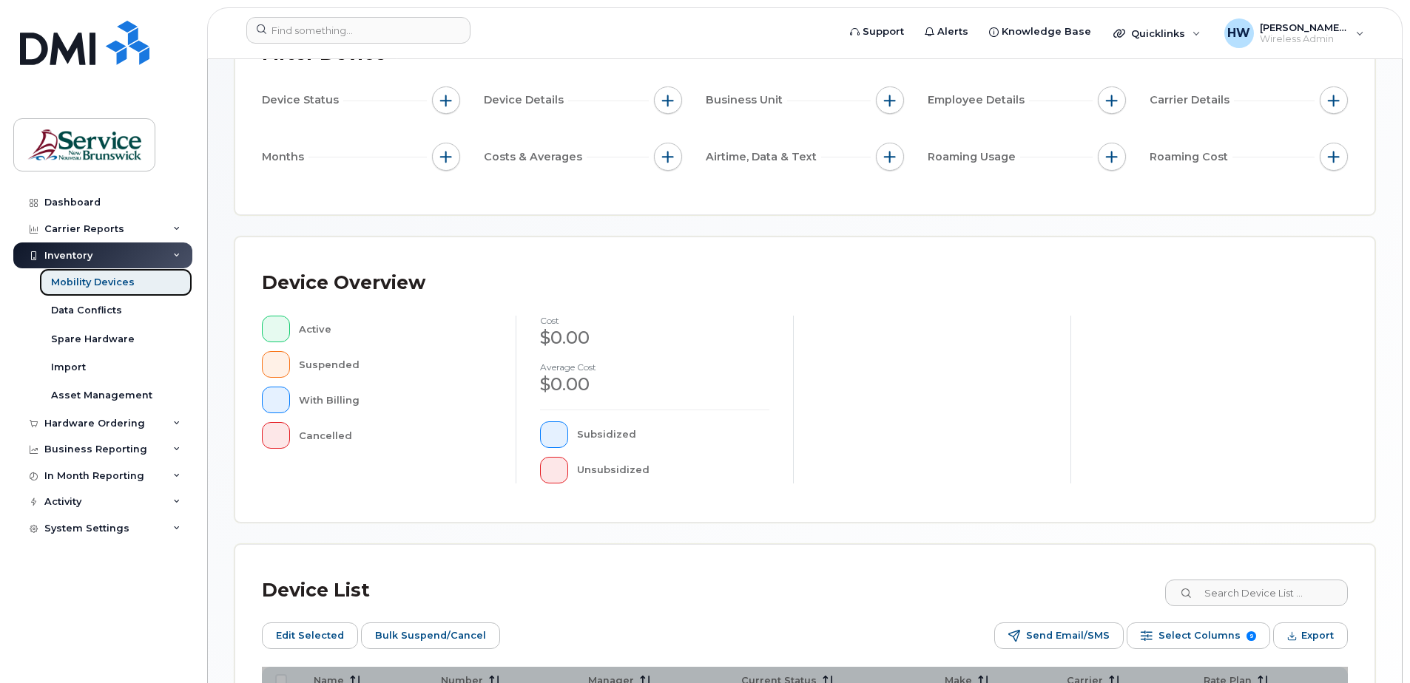
scroll to position [296, 0]
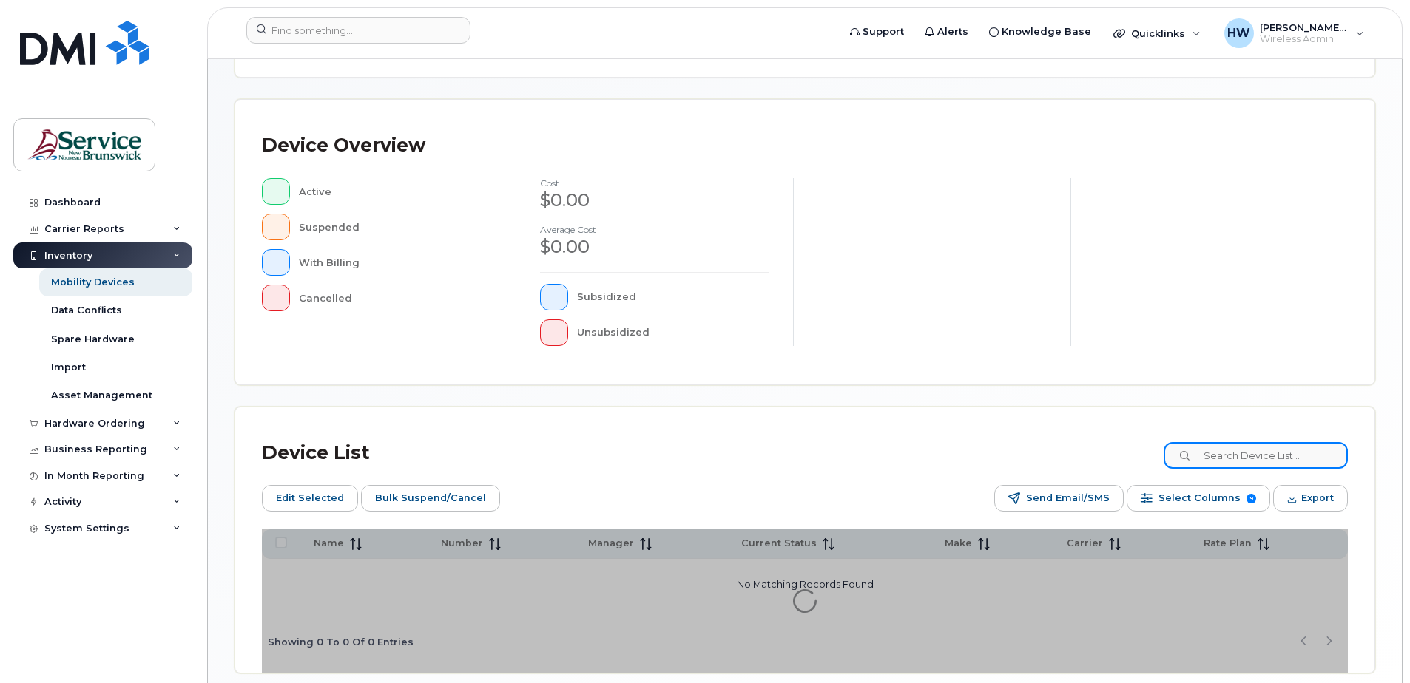
click at [1217, 453] on input at bounding box center [1256, 455] width 184 height 27
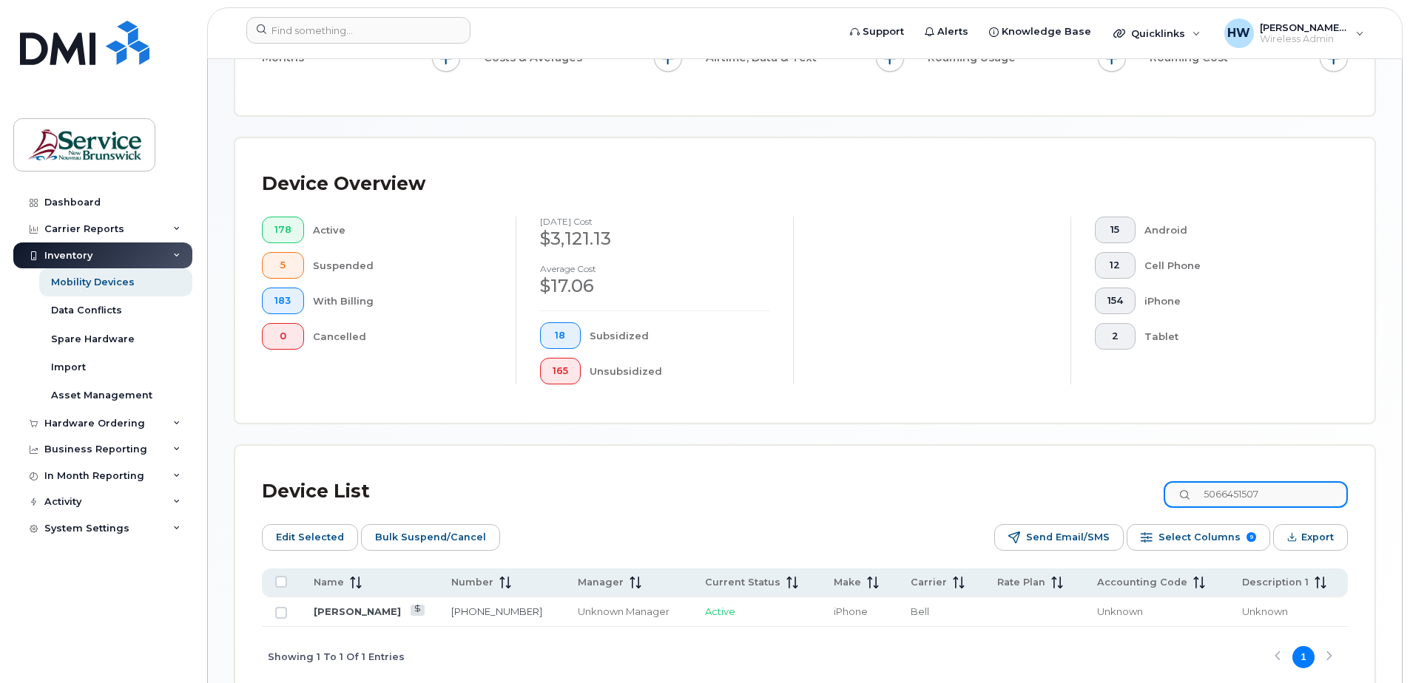
scroll to position [335, 0]
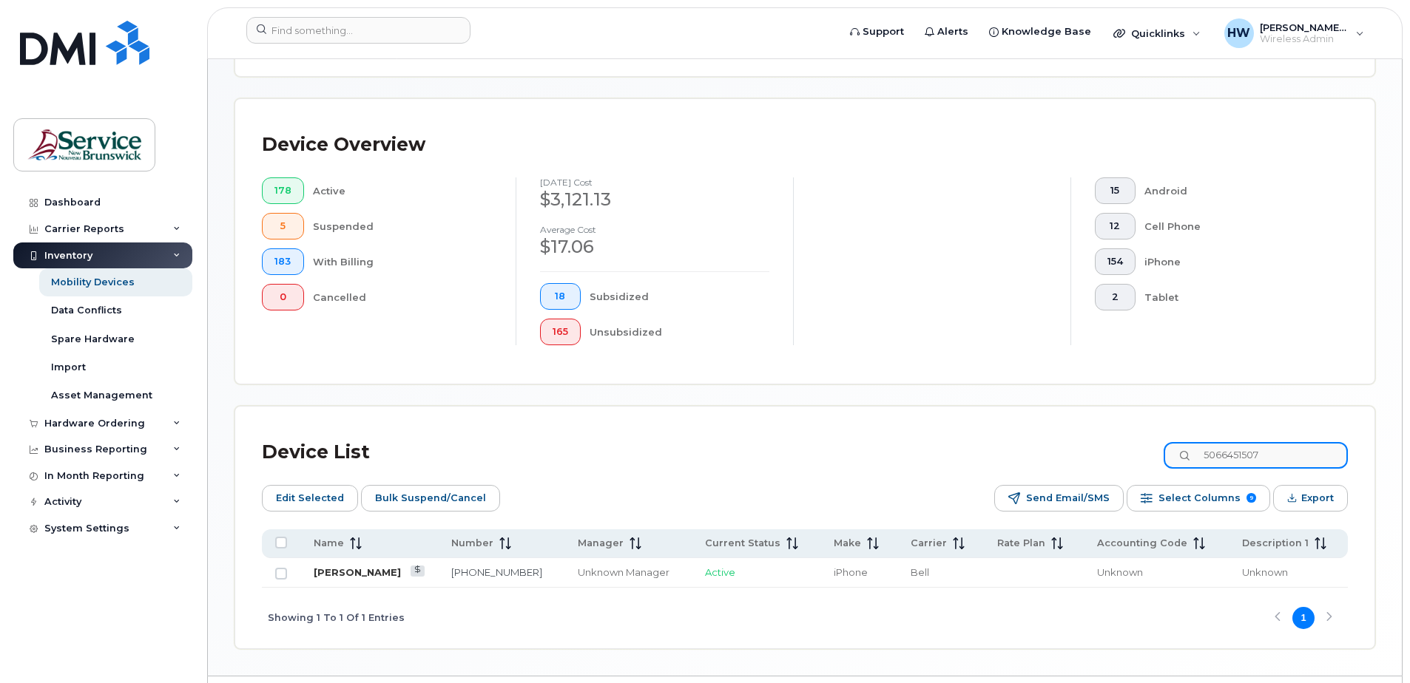
type input "5066451507"
click at [379, 573] on link "[PERSON_NAME]" at bounding box center [357, 573] width 87 height 12
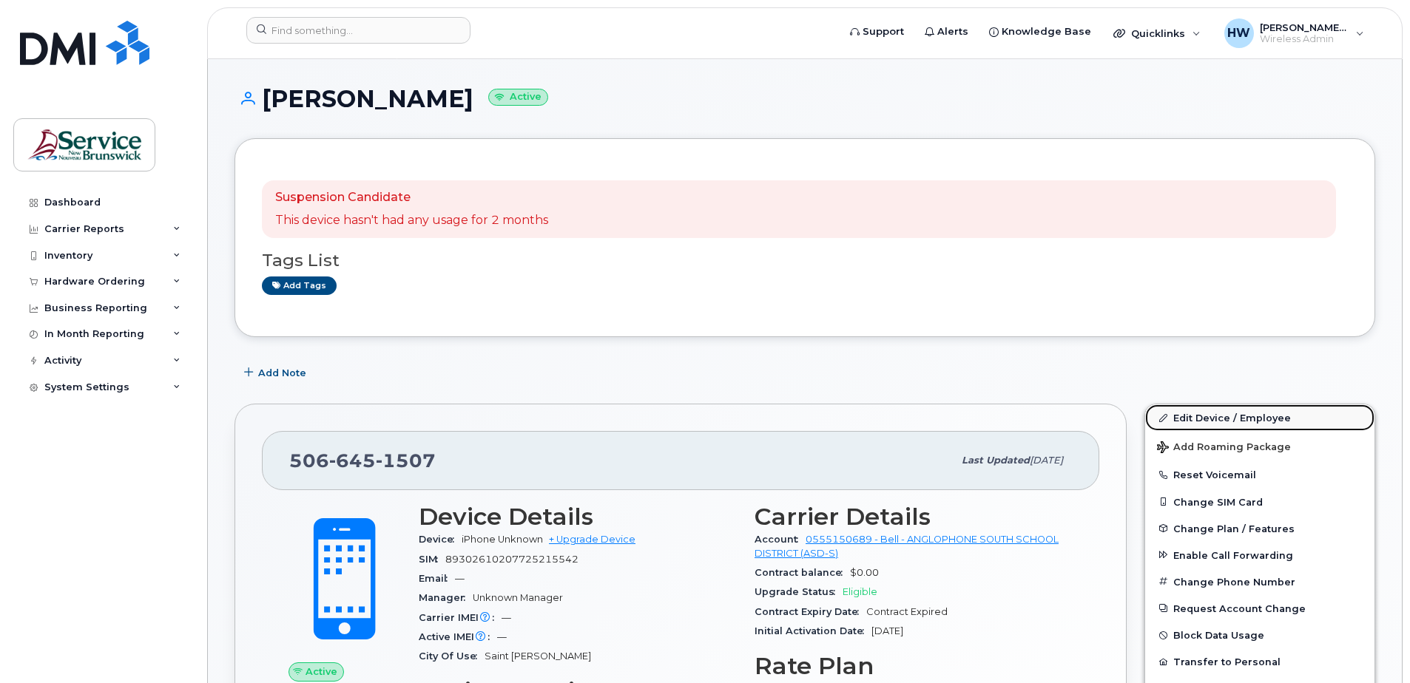
click at [1236, 416] on link "Edit Device / Employee" at bounding box center [1259, 418] width 229 height 27
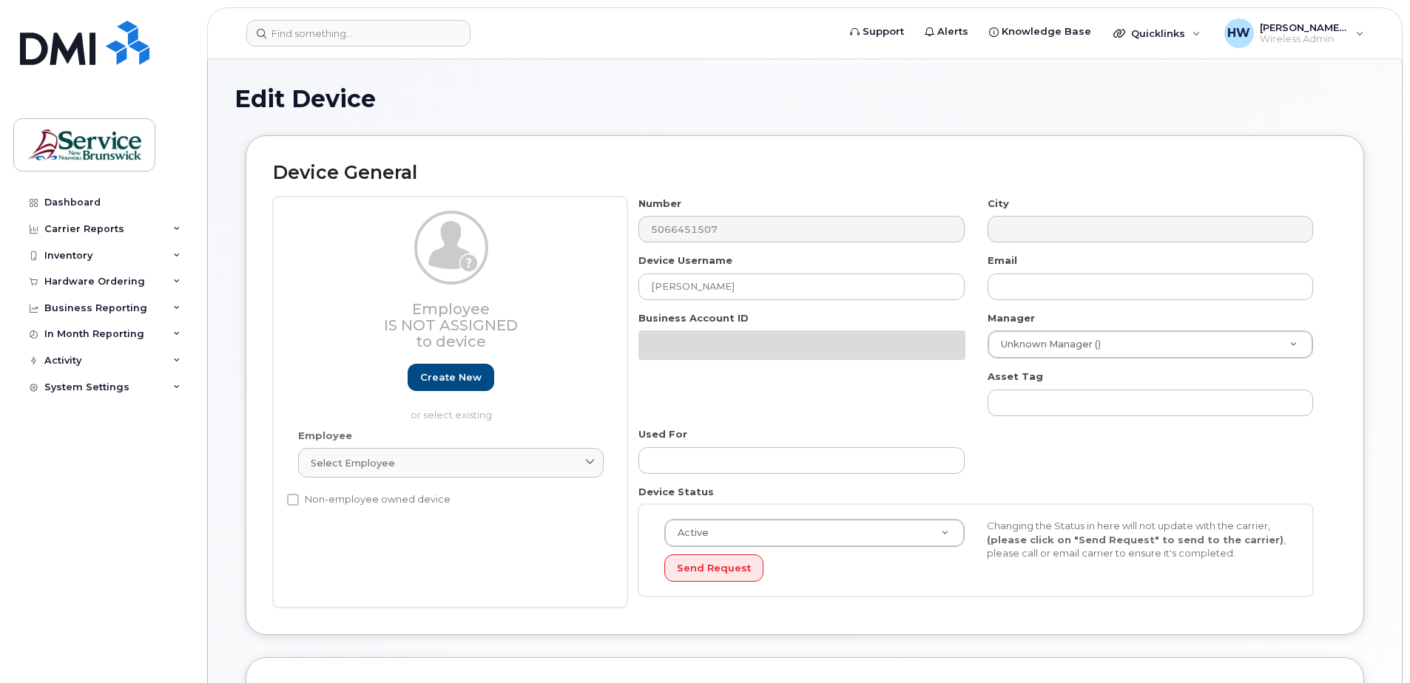
select select "34535615"
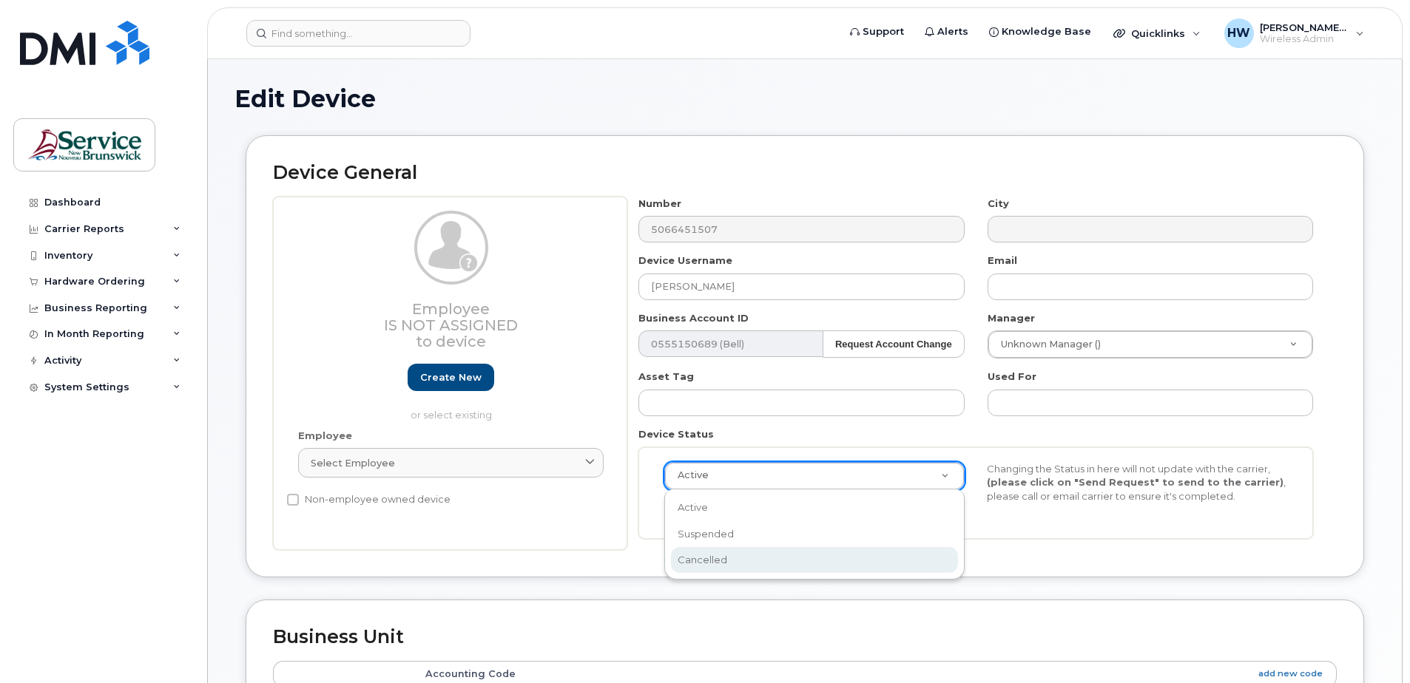
select select "cancelled"
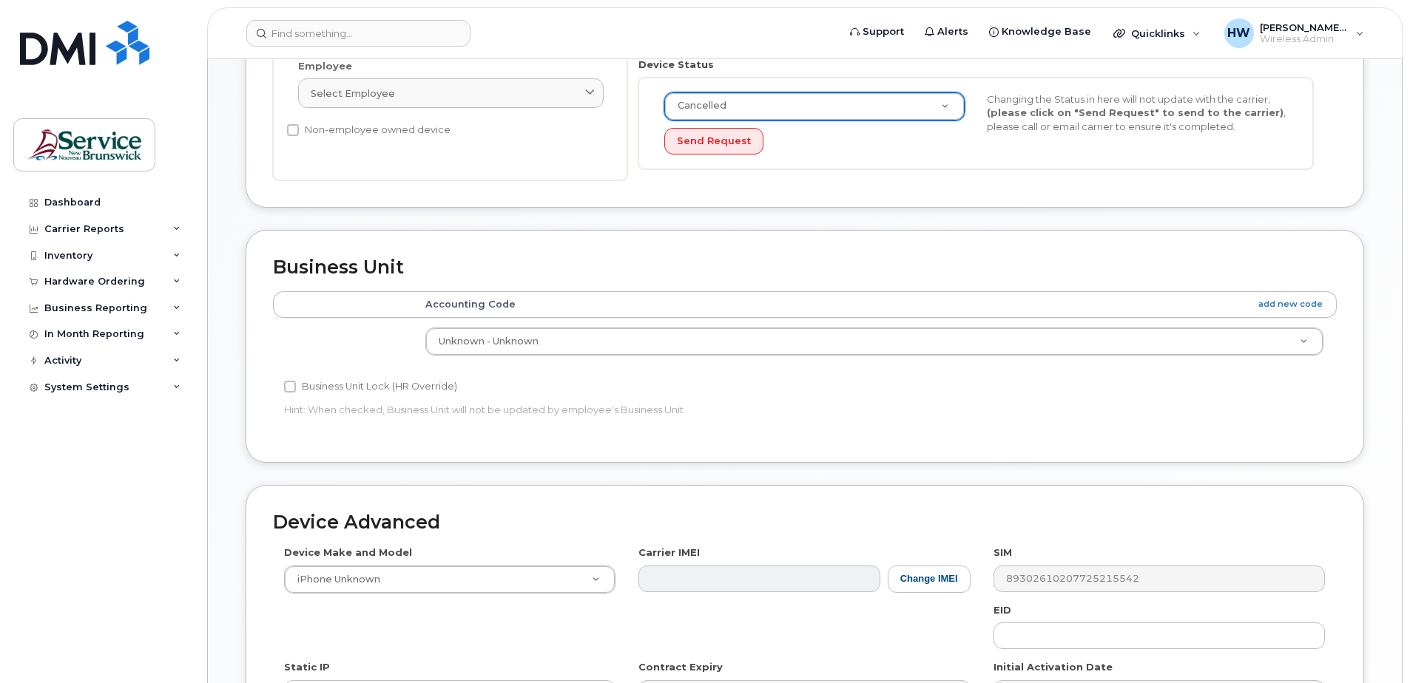
scroll to position [612, 0]
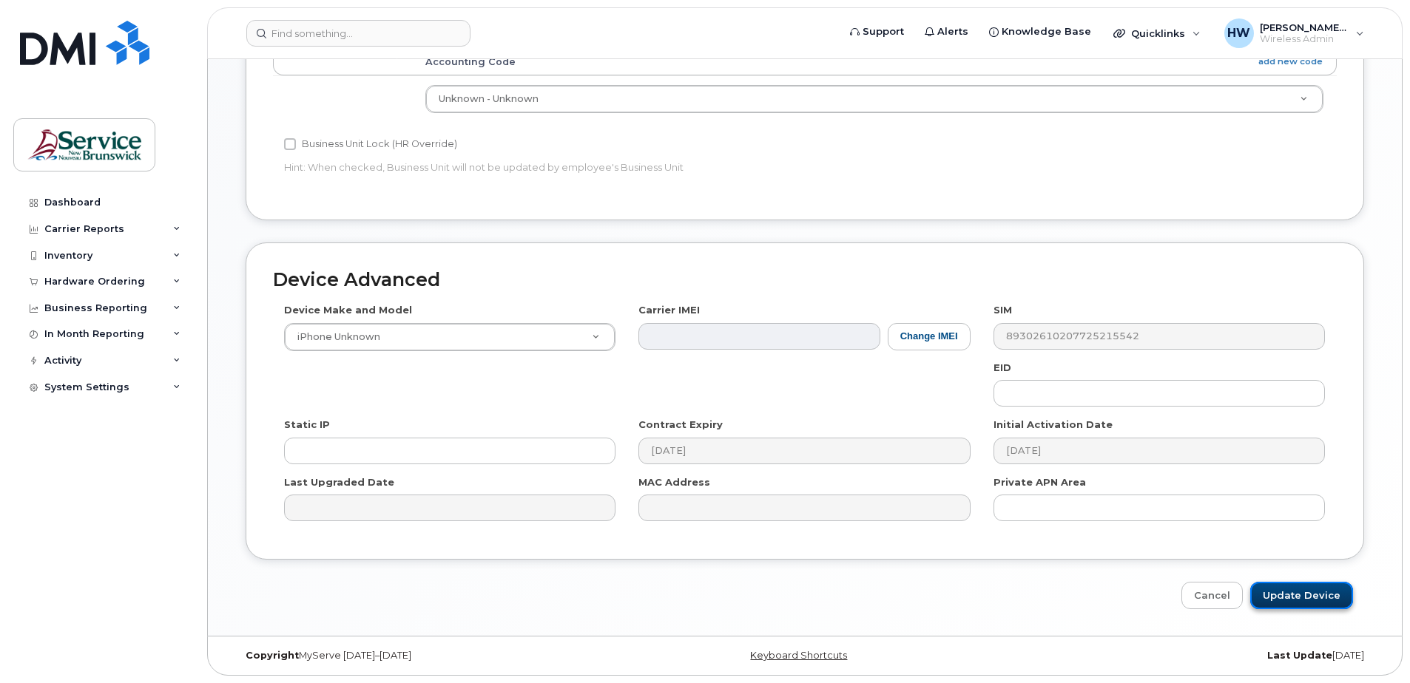
click at [1309, 595] on input "Update Device" at bounding box center [1301, 595] width 103 height 27
type input "Saving..."
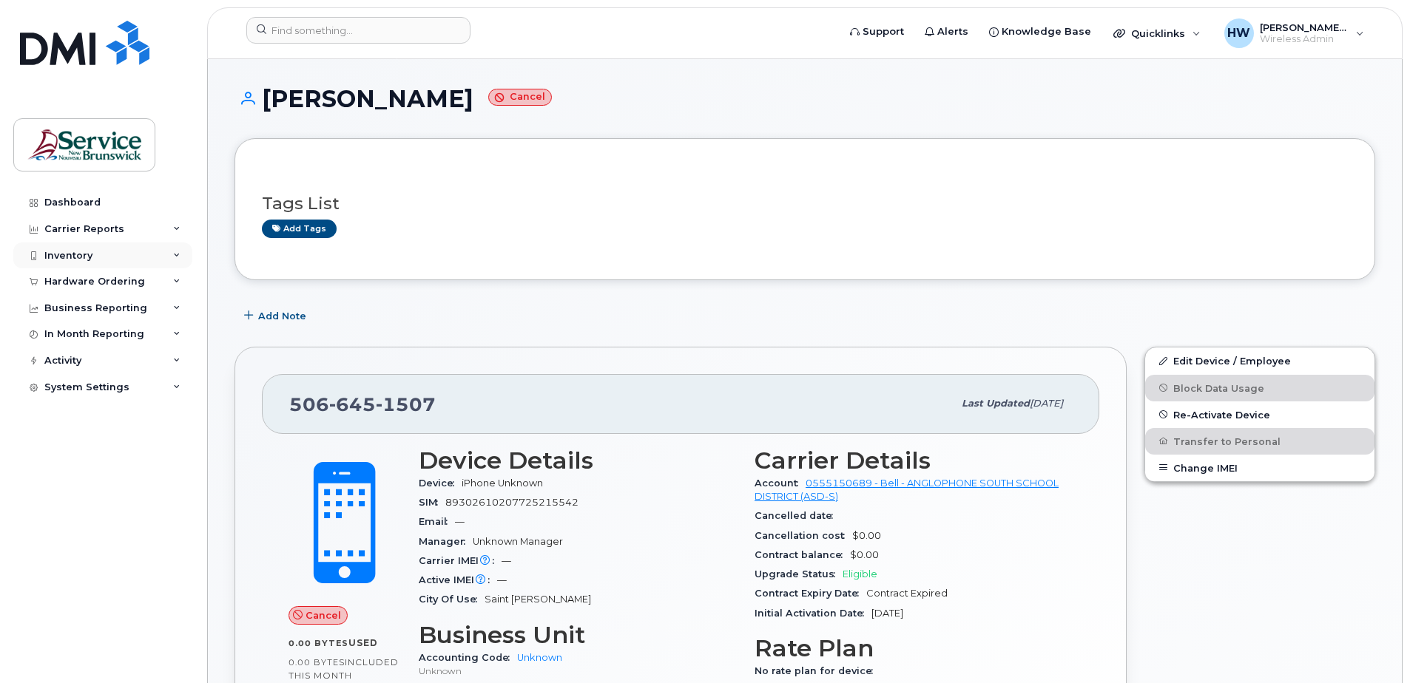
click at [72, 253] on div "Inventory" at bounding box center [68, 256] width 48 height 12
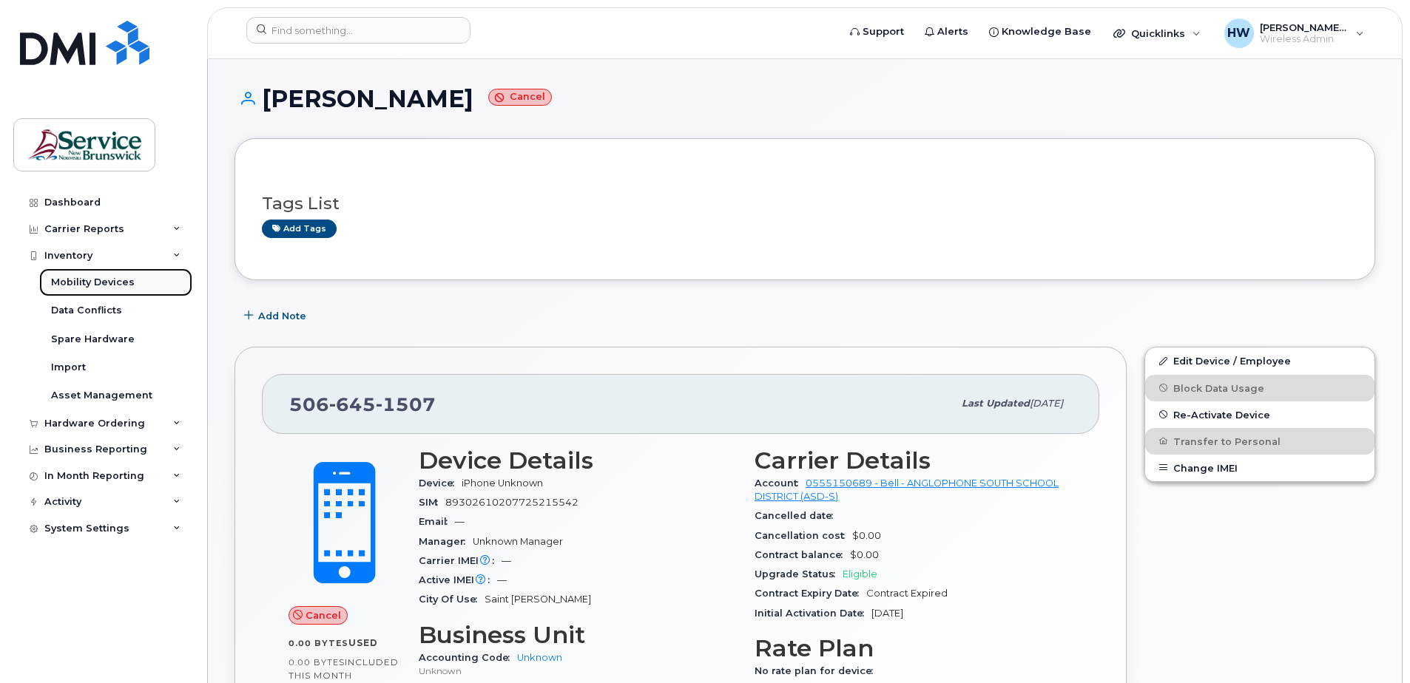
click at [112, 284] on div "Mobility Devices" at bounding box center [93, 282] width 84 height 13
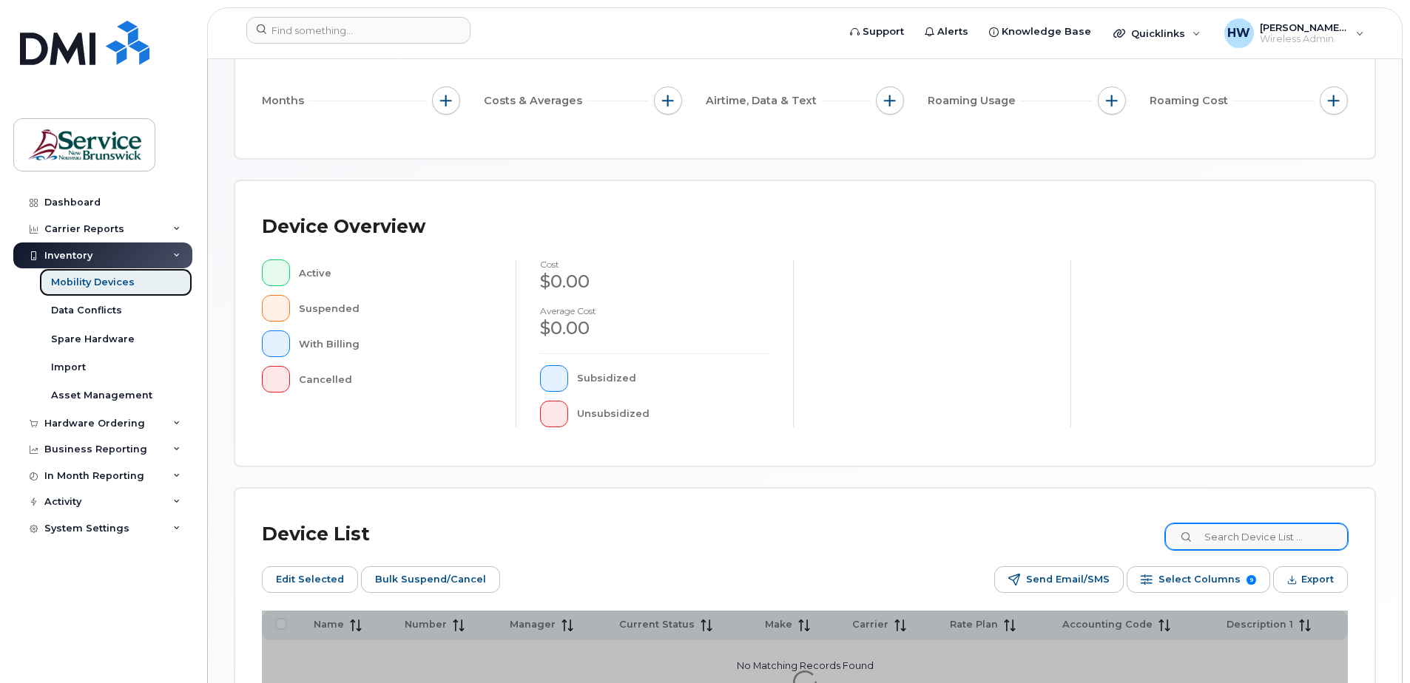
scroll to position [222, 0]
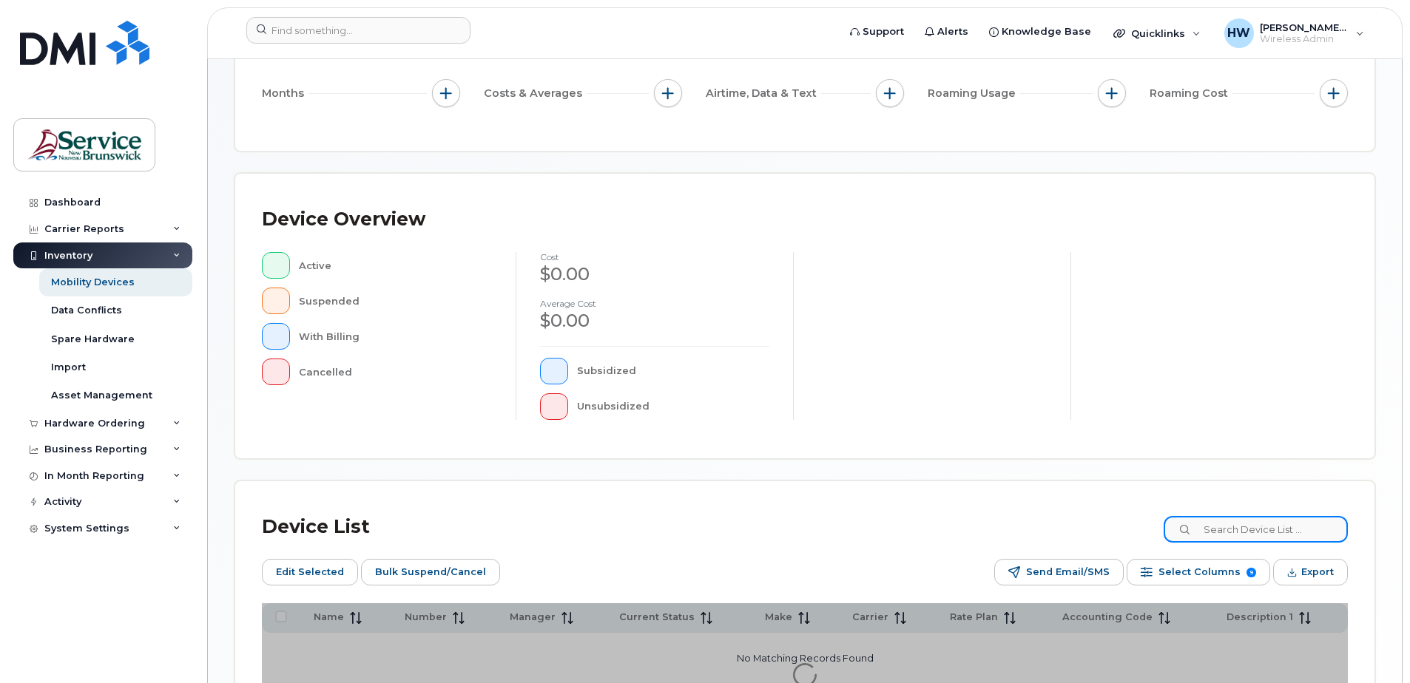
click at [1226, 526] on input at bounding box center [1256, 529] width 184 height 27
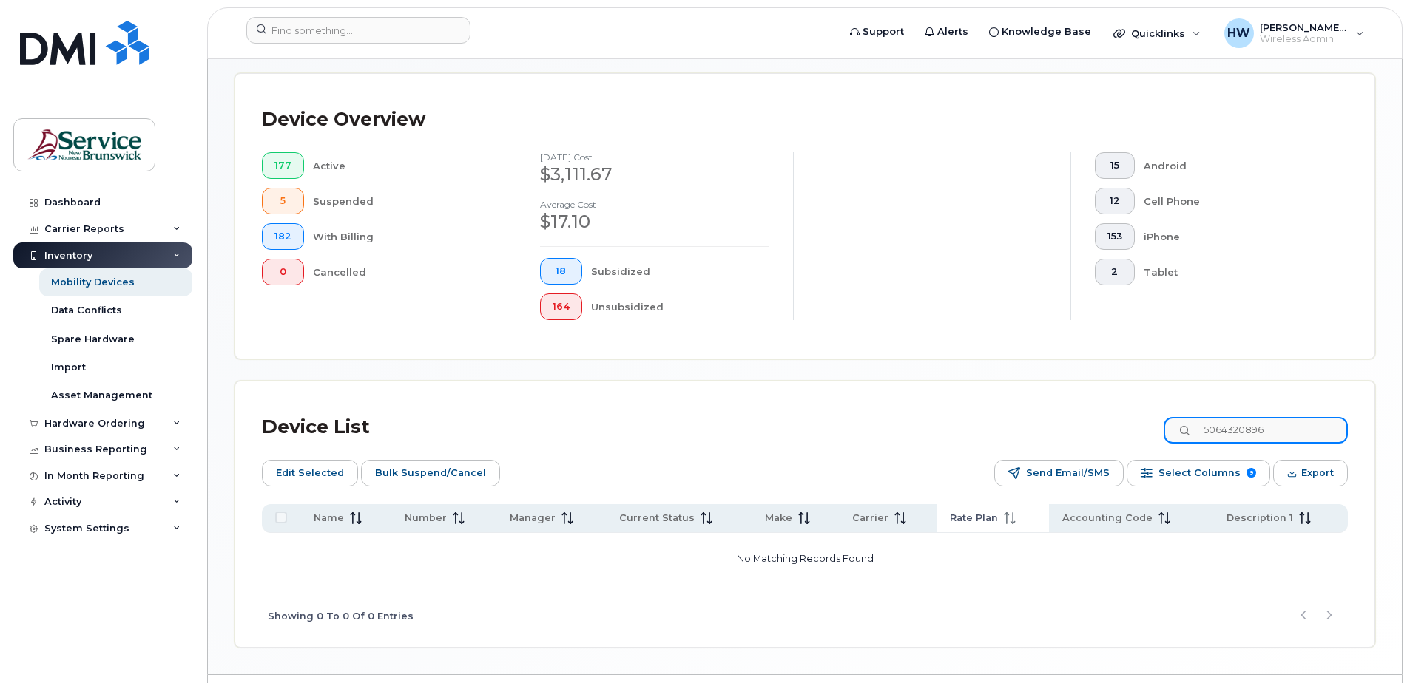
scroll to position [399, 0]
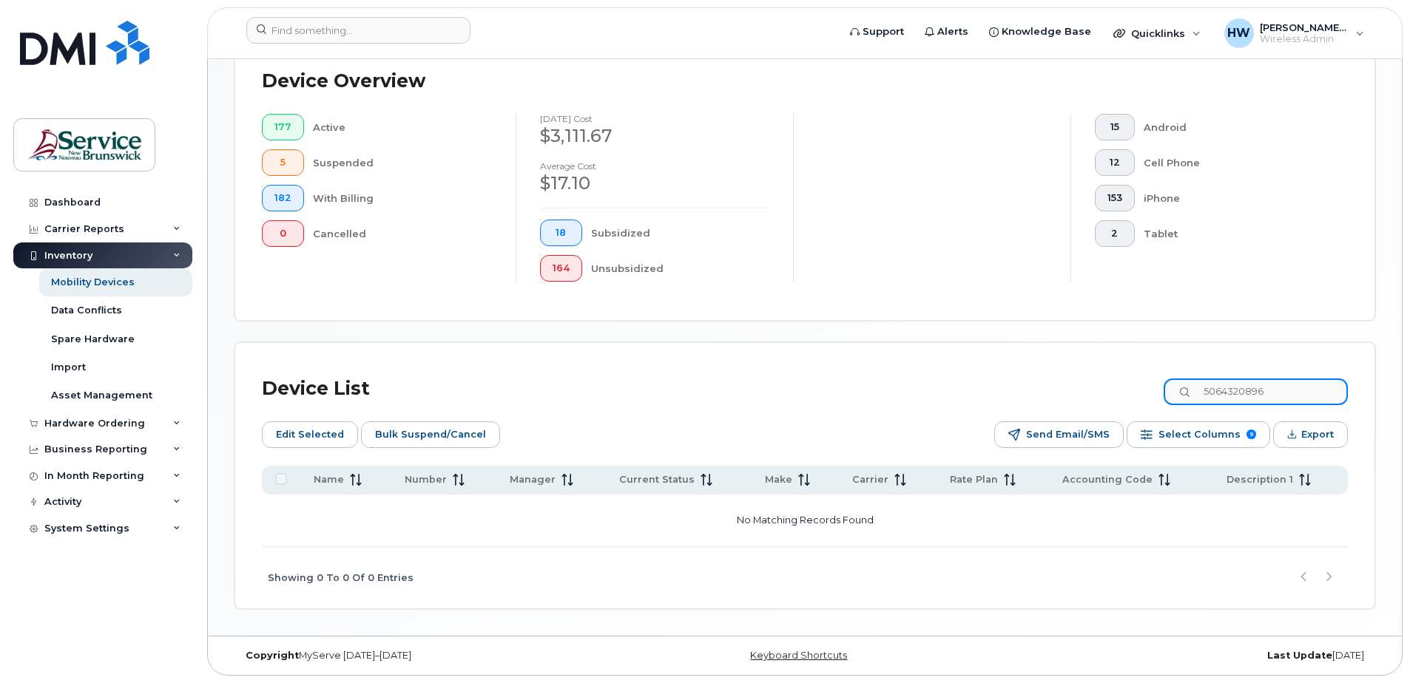
drag, startPoint x: 1283, startPoint y: 391, endPoint x: 1167, endPoint y: 390, distance: 116.1
click at [1167, 390] on div "Device List 5064320896" at bounding box center [805, 389] width 1086 height 38
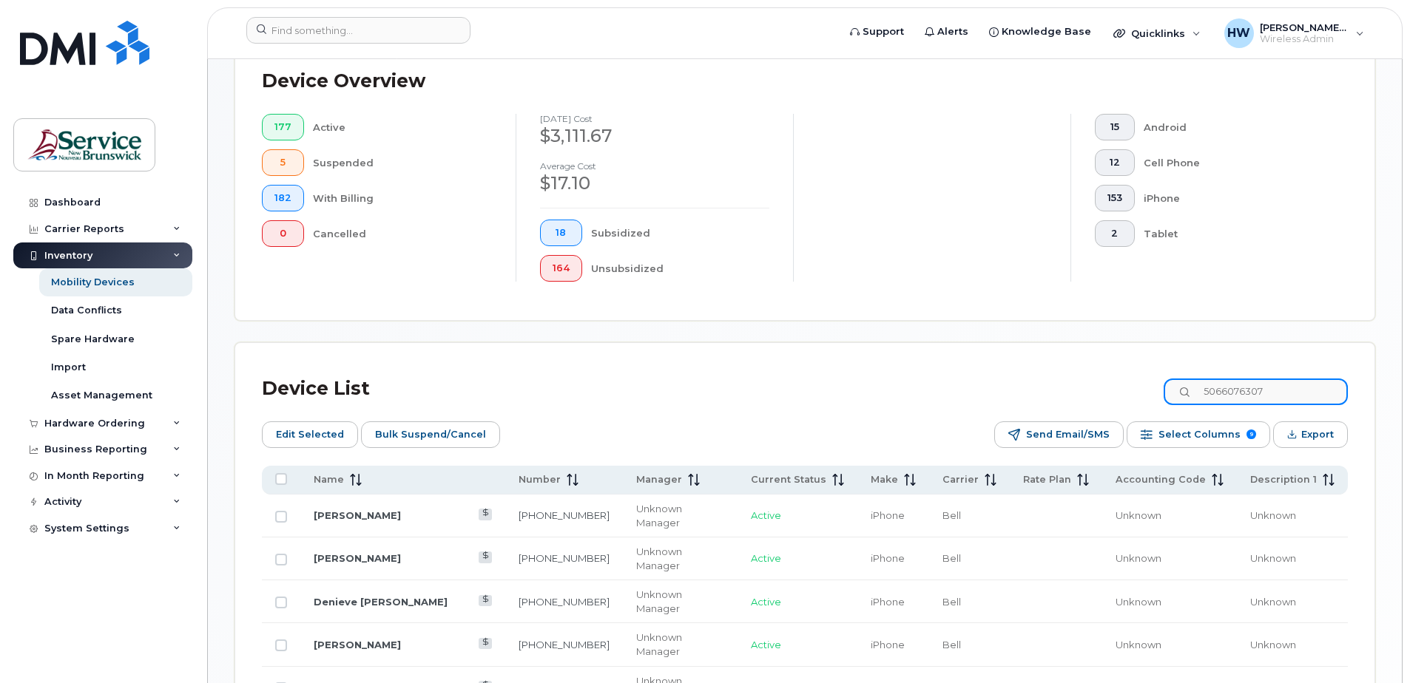
scroll to position [375, 0]
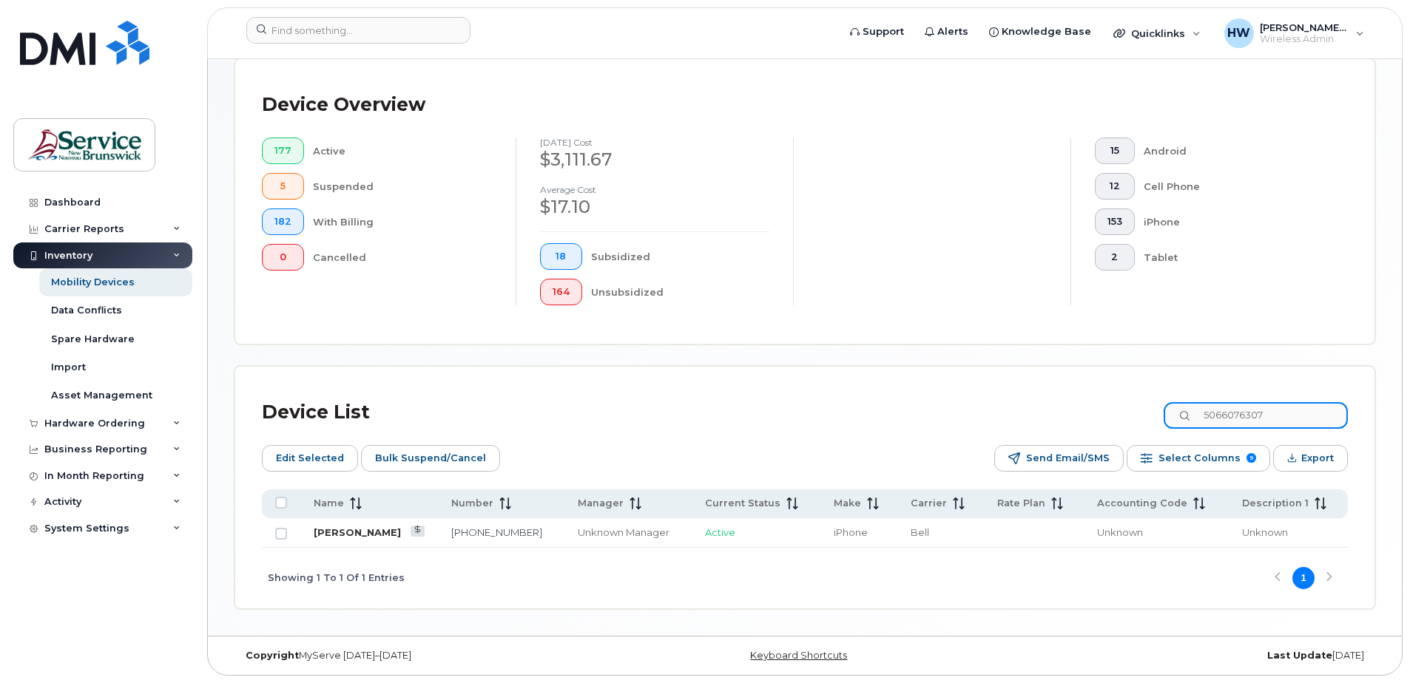
type input "5066076307"
click at [385, 531] on link "[PERSON_NAME]" at bounding box center [357, 533] width 87 height 12
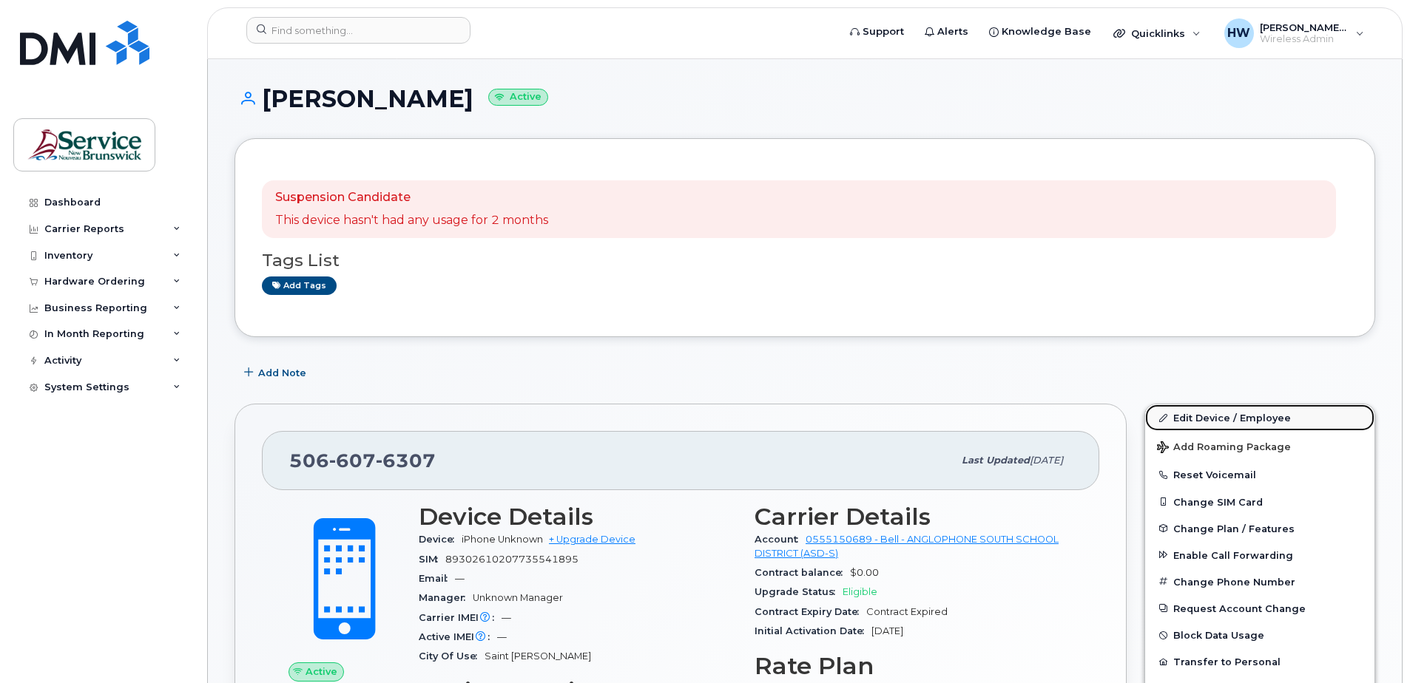
click at [1202, 420] on link "Edit Device / Employee" at bounding box center [1259, 418] width 229 height 27
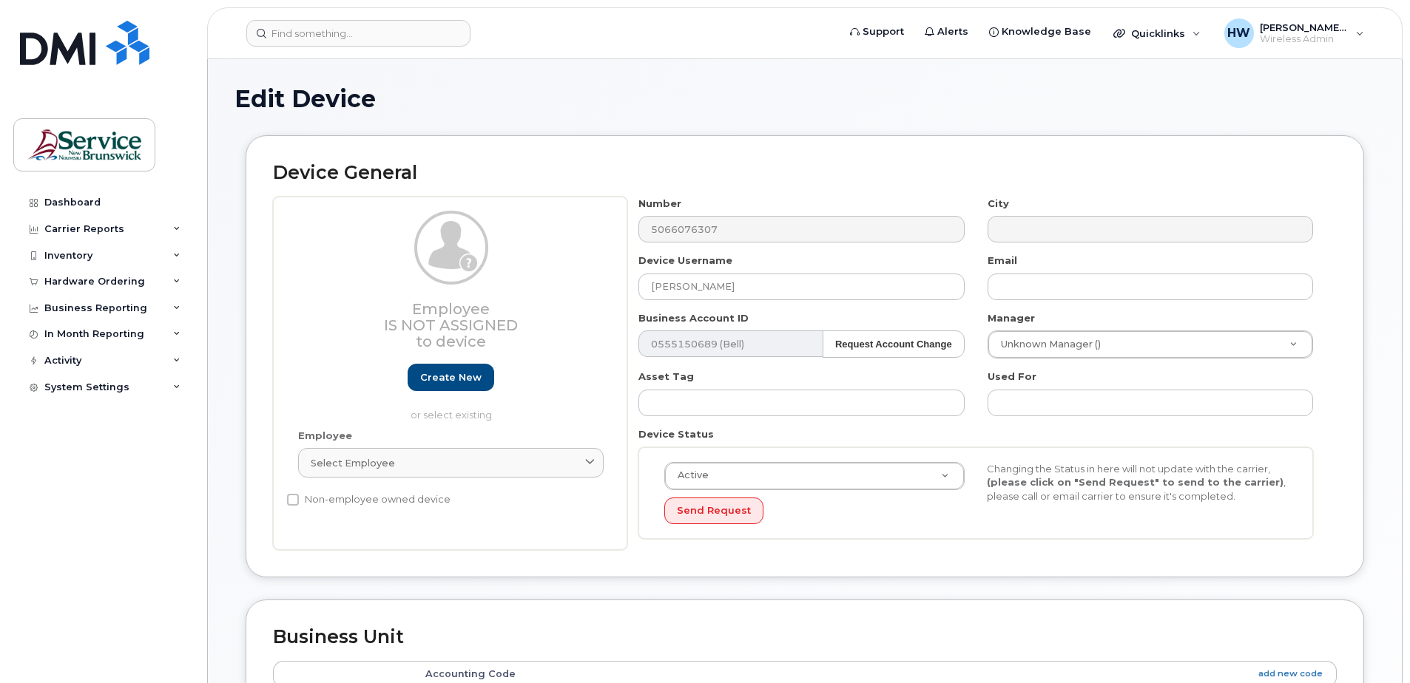
select select "34535615"
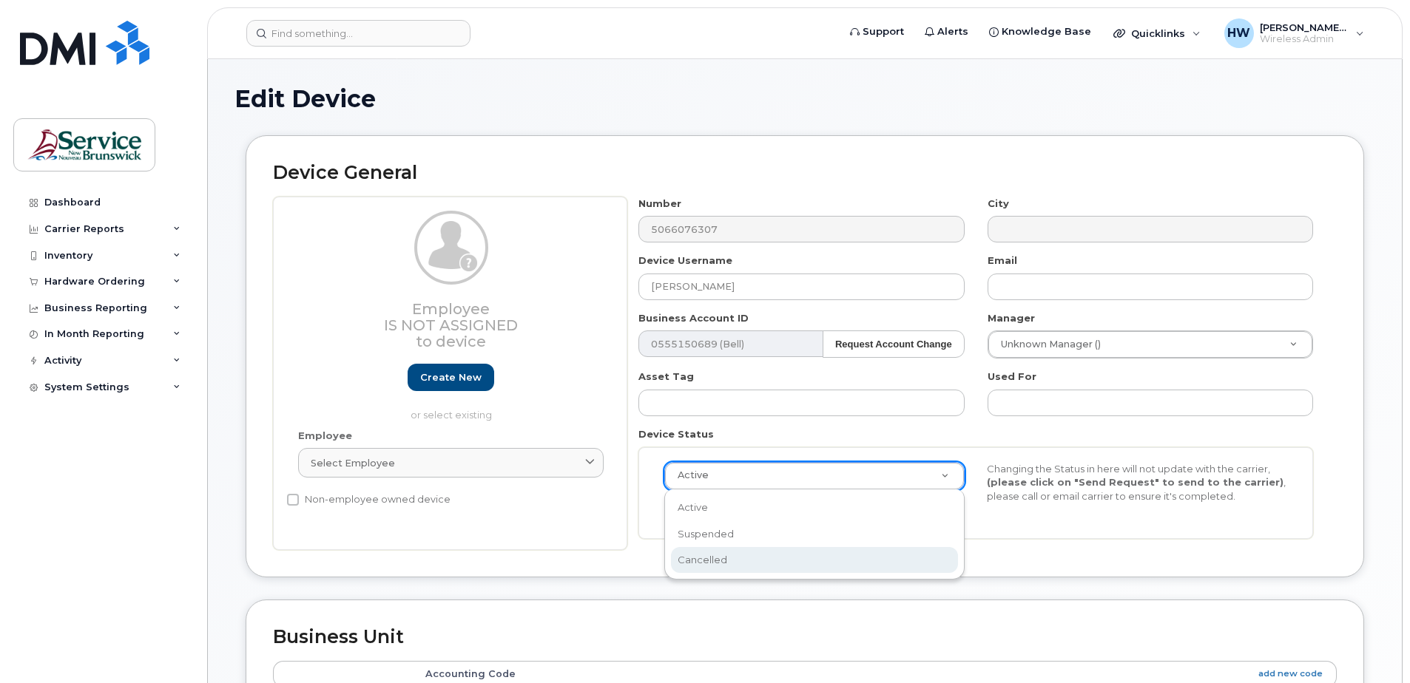
scroll to position [0, 4]
select select "cancelled"
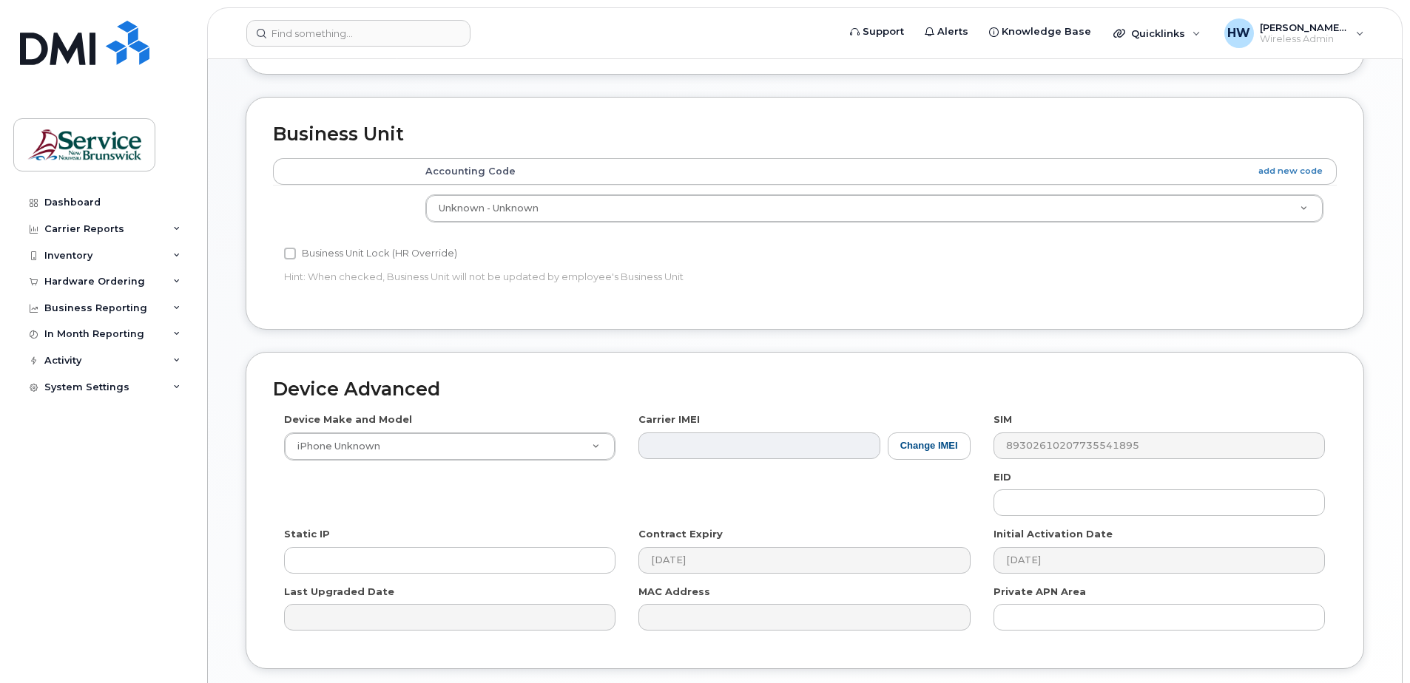
scroll to position [612, 0]
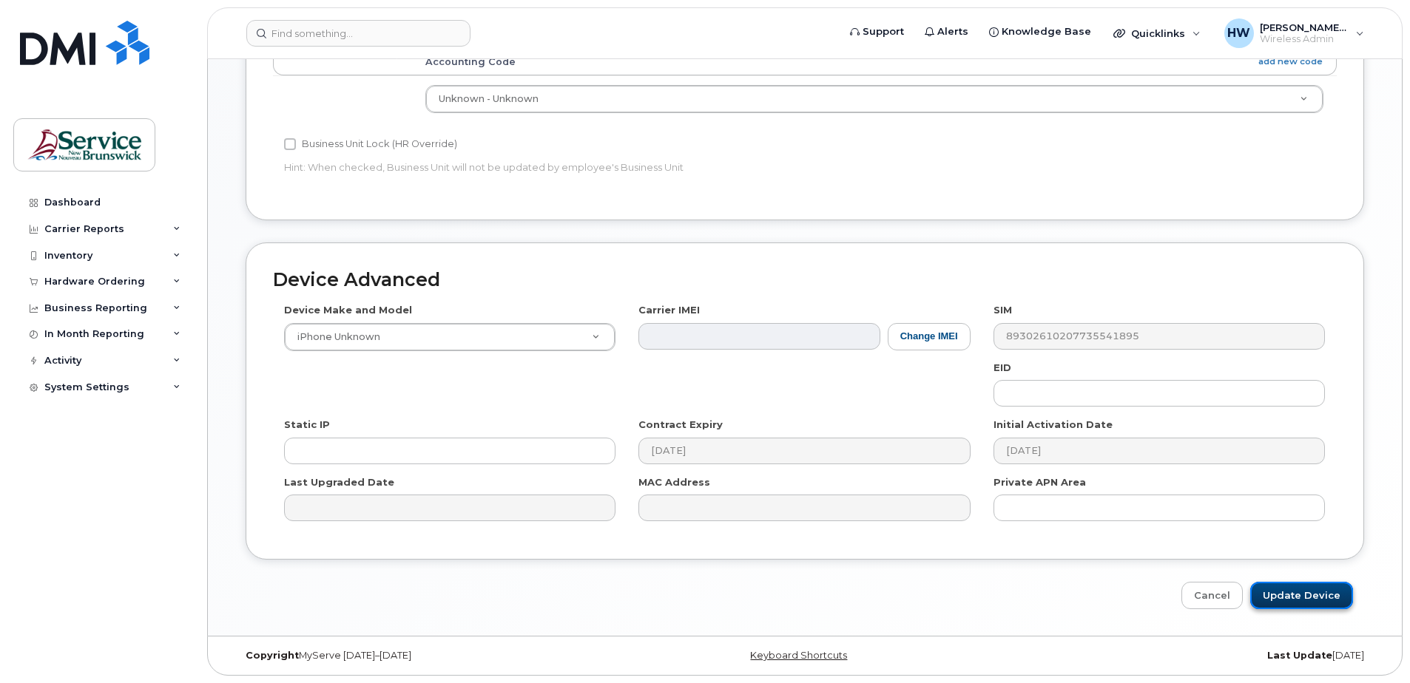
click at [1311, 595] on input "Update Device" at bounding box center [1301, 595] width 103 height 27
type input "Saving..."
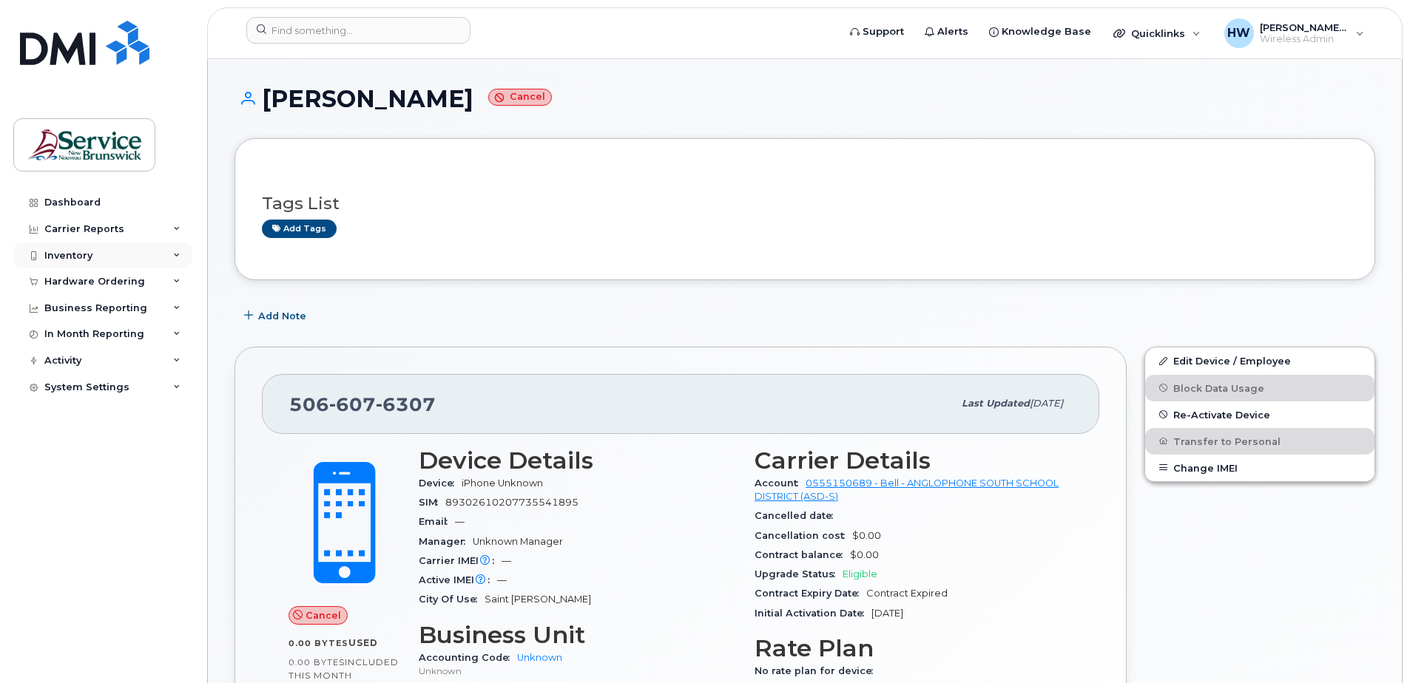
click at [51, 253] on div "Inventory" at bounding box center [68, 256] width 48 height 12
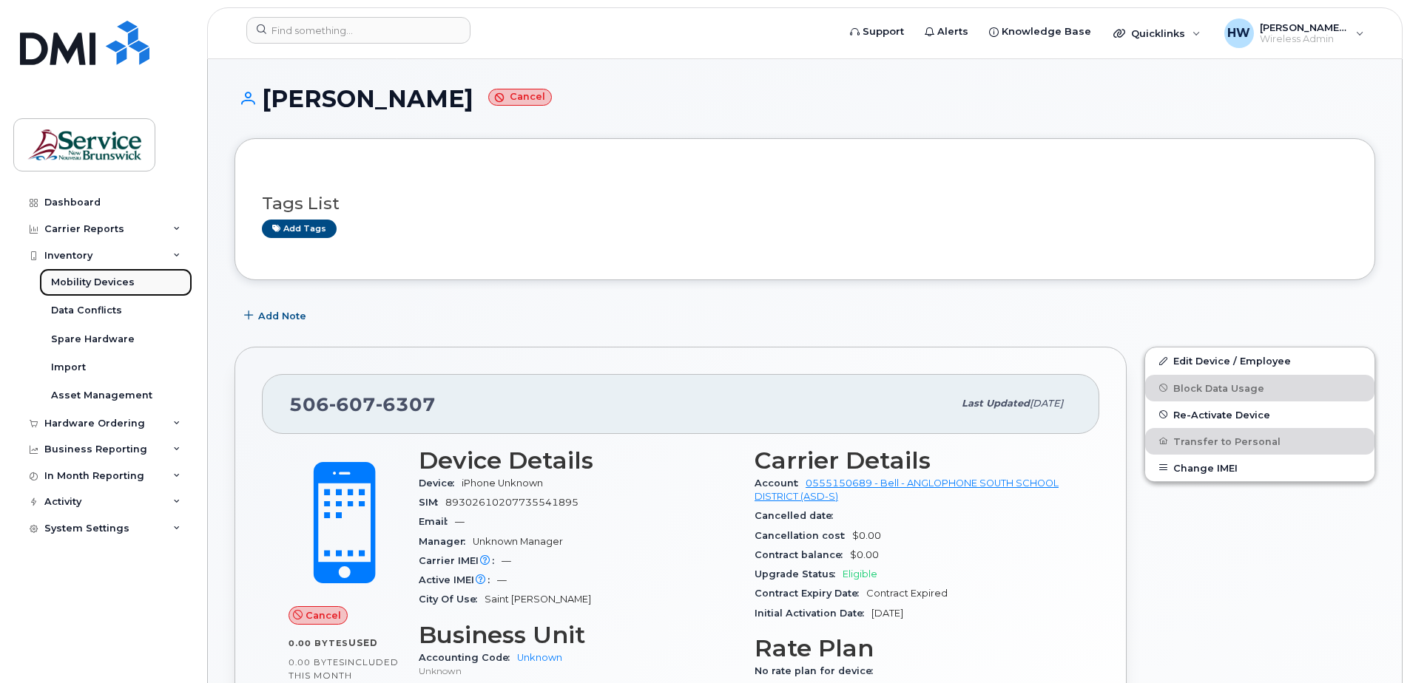
click at [121, 283] on div "Mobility Devices" at bounding box center [93, 282] width 84 height 13
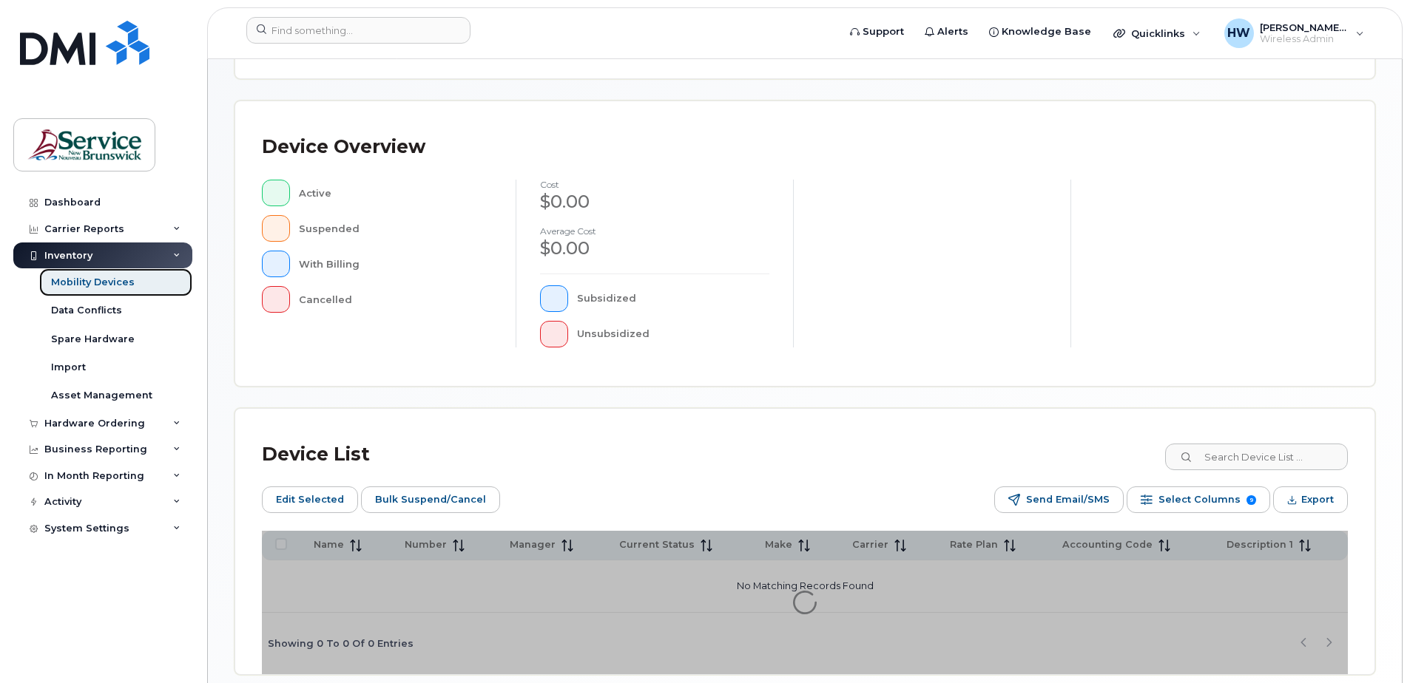
scroll to position [296, 0]
click at [1252, 452] on input at bounding box center [1256, 455] width 184 height 27
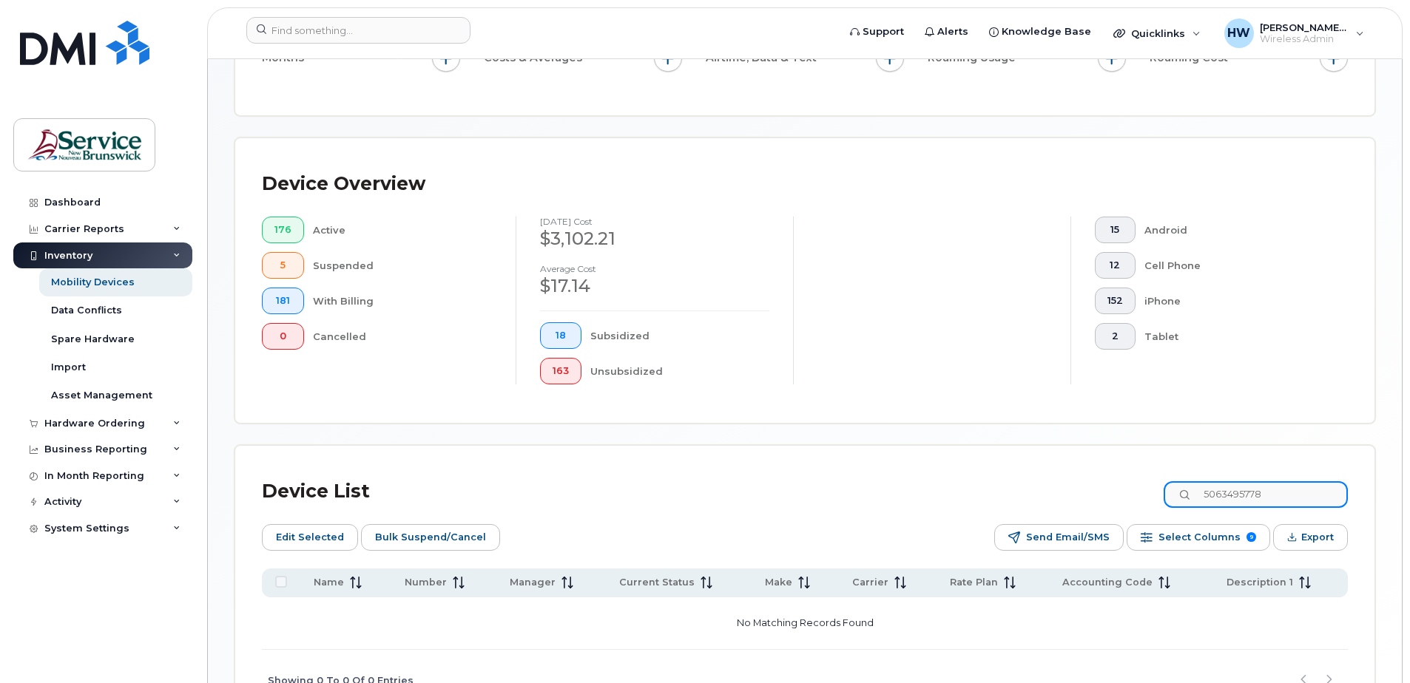
scroll to position [335, 0]
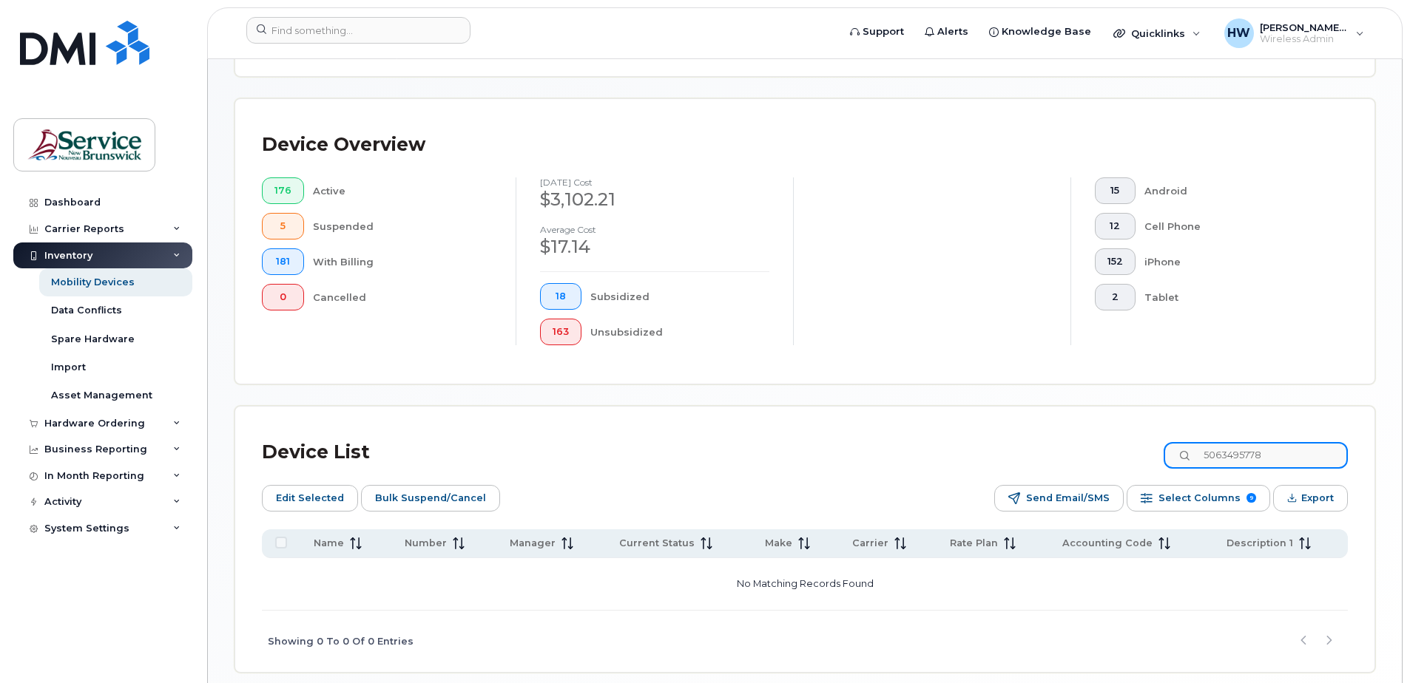
drag, startPoint x: 1281, startPoint y: 459, endPoint x: 1099, endPoint y: 436, distance: 183.5
click at [1099, 436] on div "Device List 5063495778" at bounding box center [805, 452] width 1086 height 38
type input "5066076307"
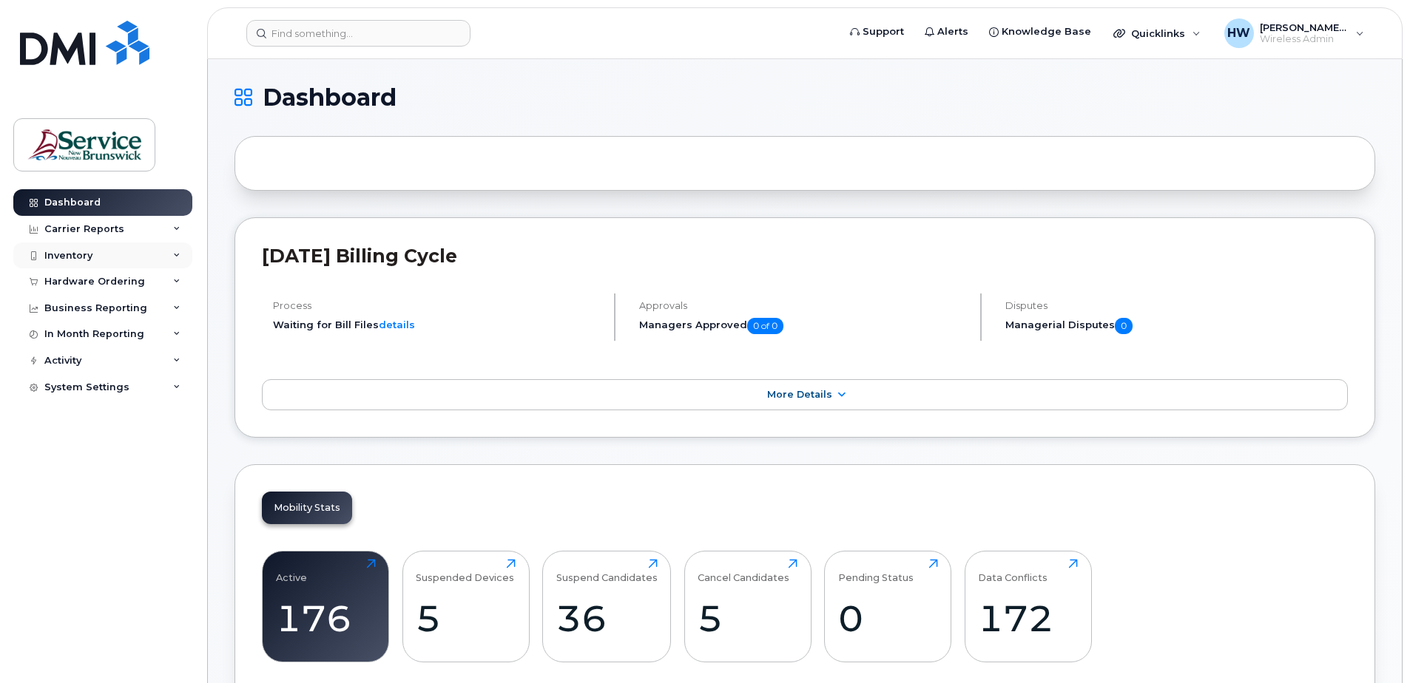
click at [98, 252] on div "Inventory" at bounding box center [102, 256] width 179 height 27
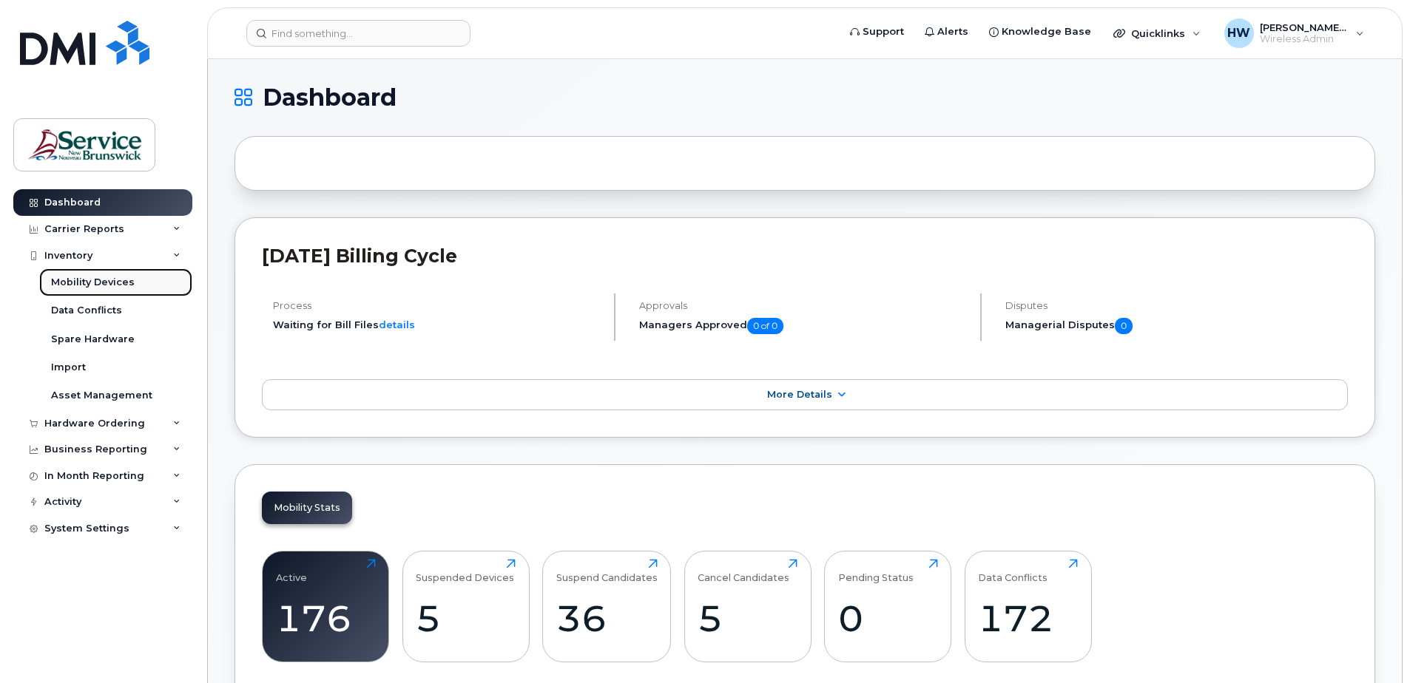
click at [109, 278] on div "Mobility Devices" at bounding box center [93, 282] width 84 height 13
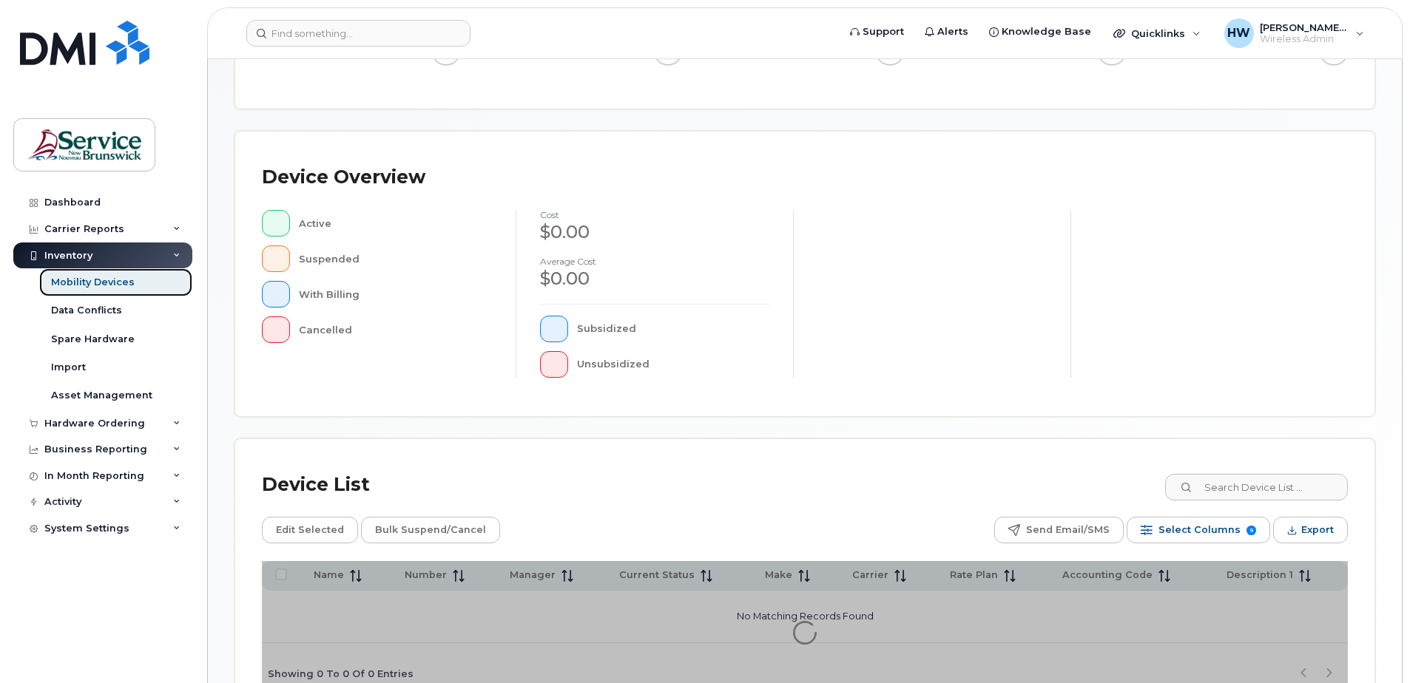
scroll to position [296, 0]
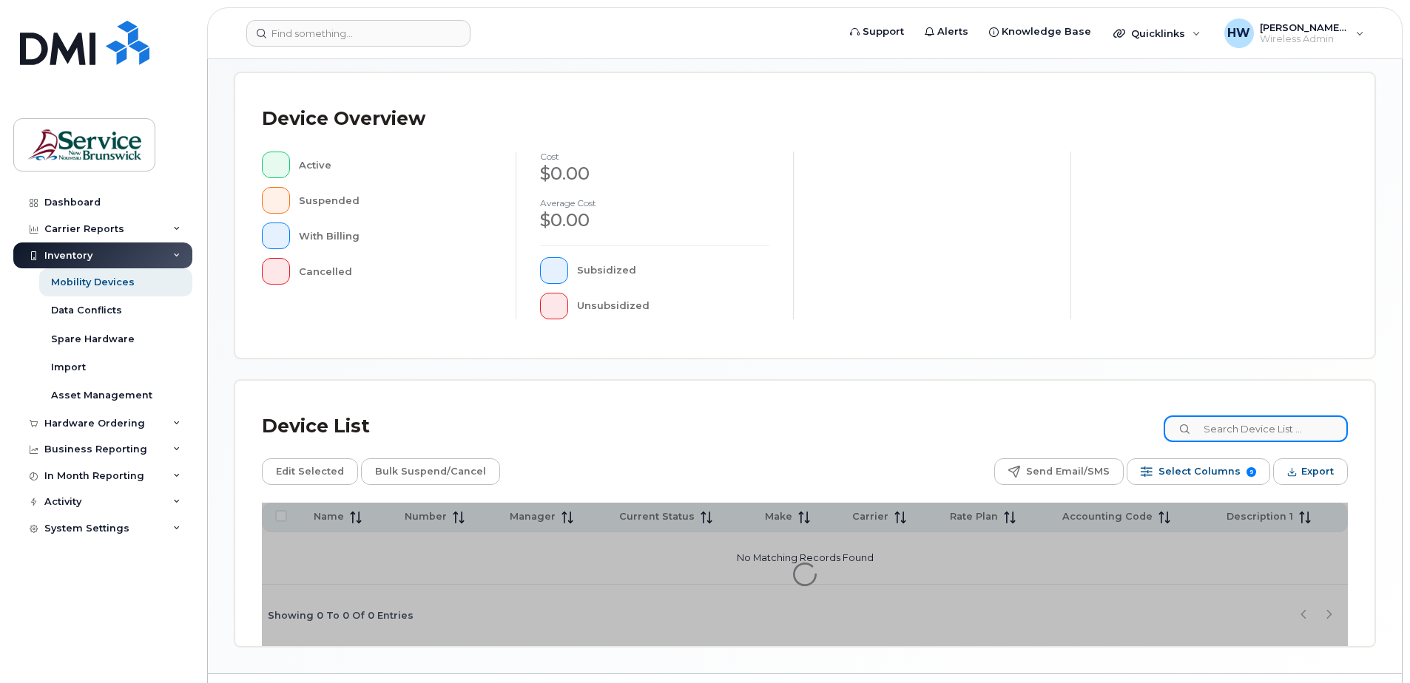
click at [1276, 433] on input at bounding box center [1256, 429] width 184 height 27
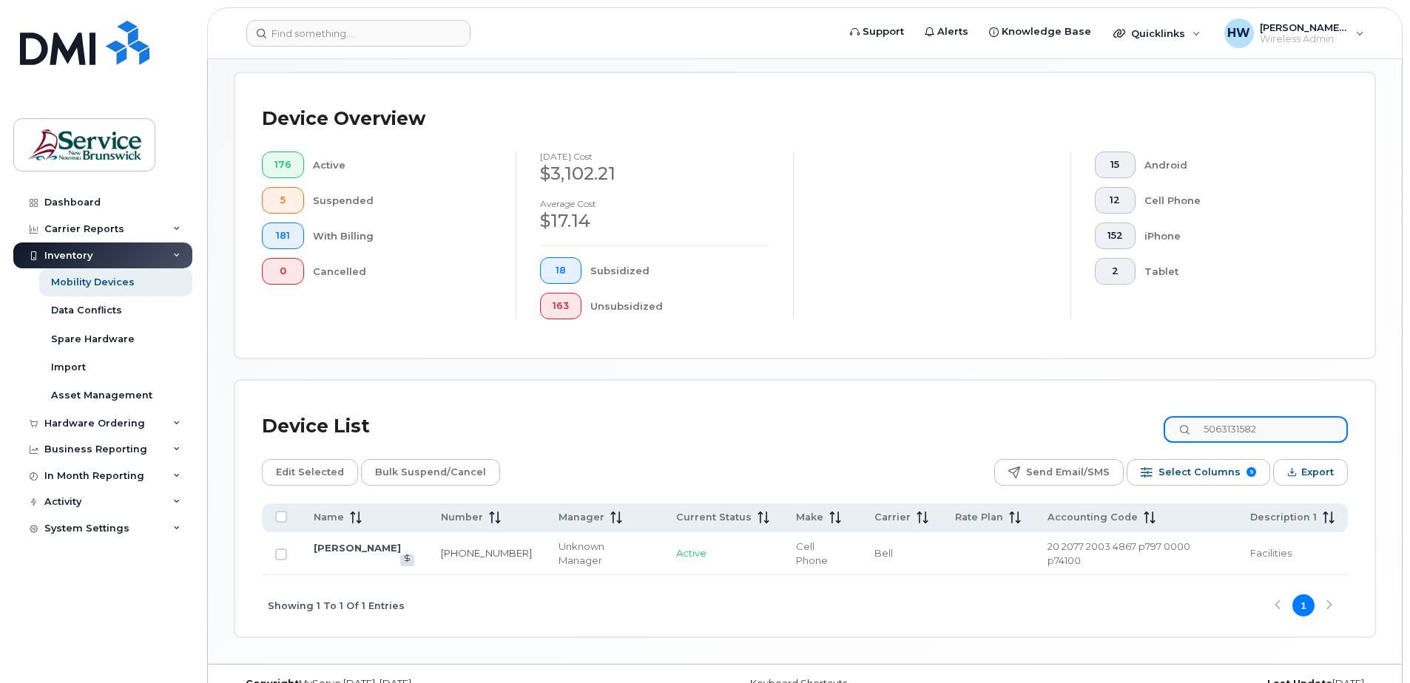
type input "5063131582"
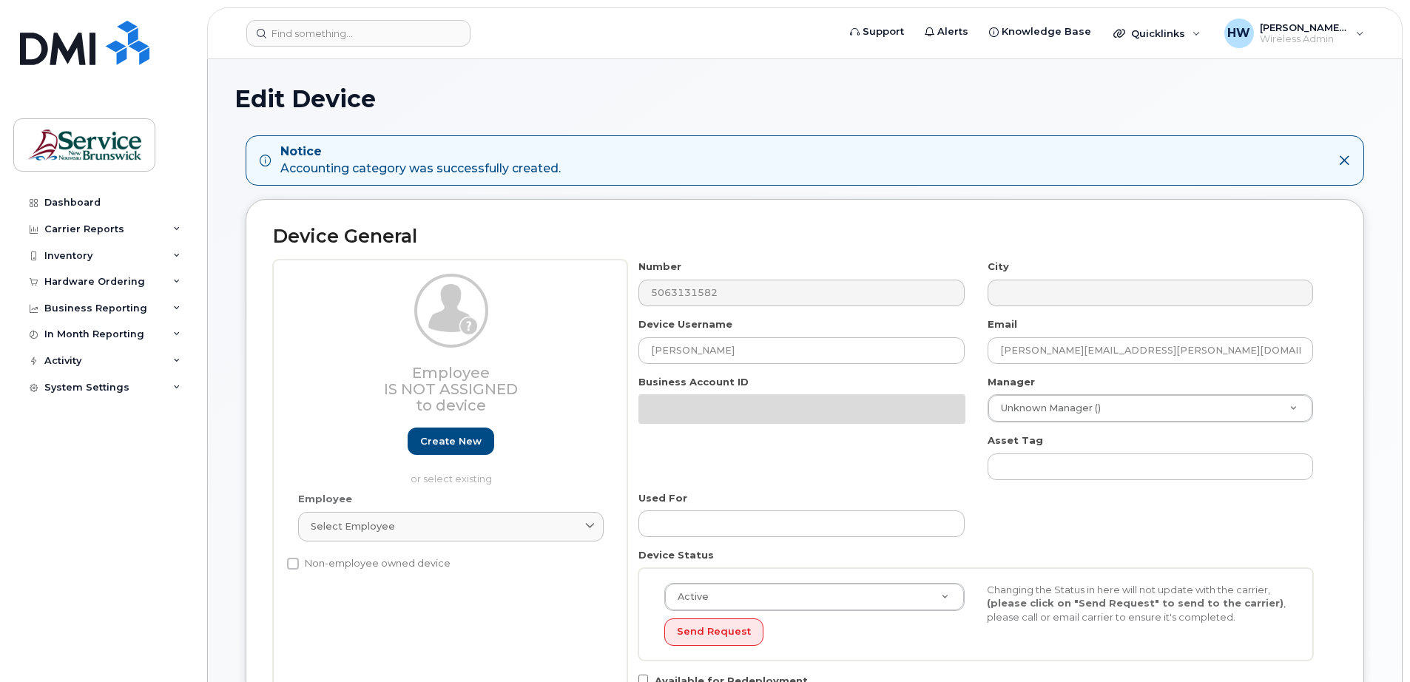
select select "active"
select select "34535615"
